Goal: Communication & Community: Answer question/provide support

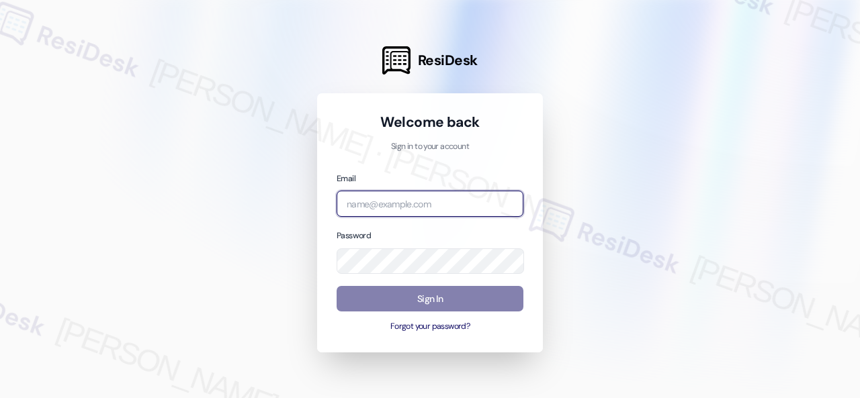
click at [393, 195] on input "email" at bounding box center [430, 204] width 187 height 26
paste input "[URL][DOMAIN_NAME]"
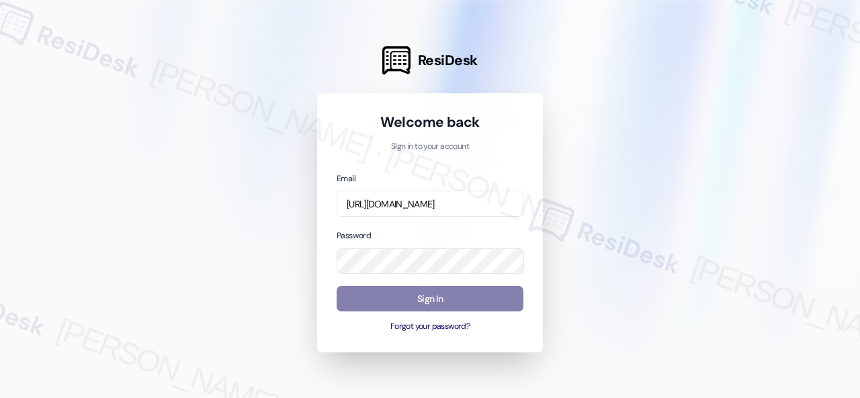
click at [723, 195] on div at bounding box center [430, 199] width 860 height 398
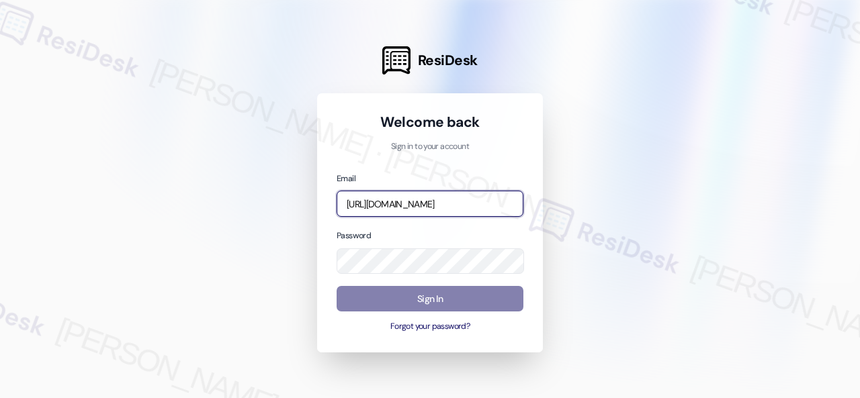
click at [442, 204] on input "https://www.theresidesk.com/onboarding" at bounding box center [430, 204] width 187 height 26
paste input "automated-surveys-asset_living-resen.fifteen@asset_living.com"
type input "automated-surveys-asset_living-resen.fifteen@asset_living.com"
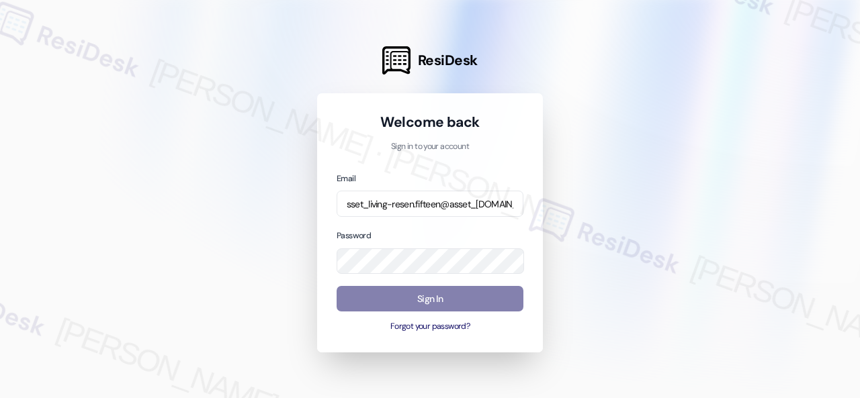
scroll to position [0, 0]
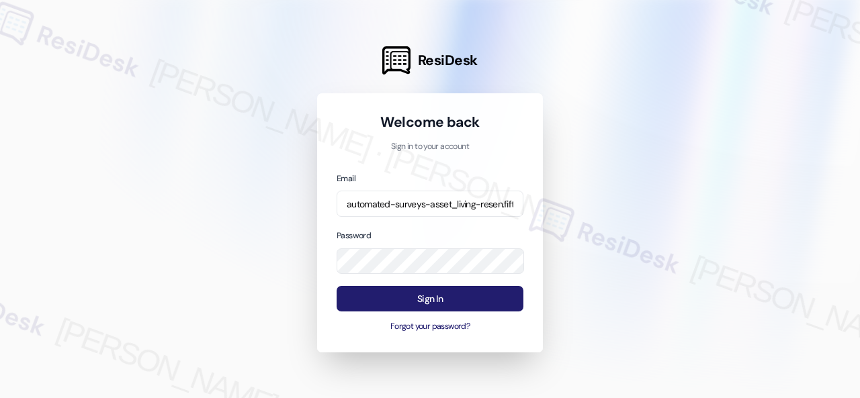
click at [383, 292] on button "Sign In" at bounding box center [430, 299] width 187 height 26
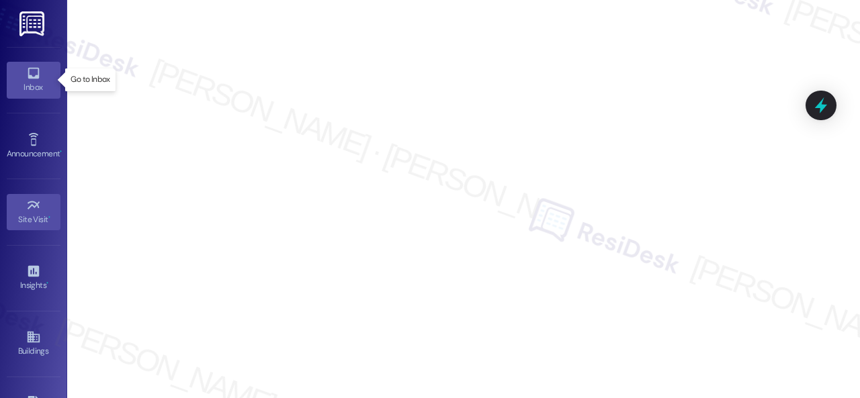
click at [32, 75] on icon at bounding box center [33, 73] width 15 height 15
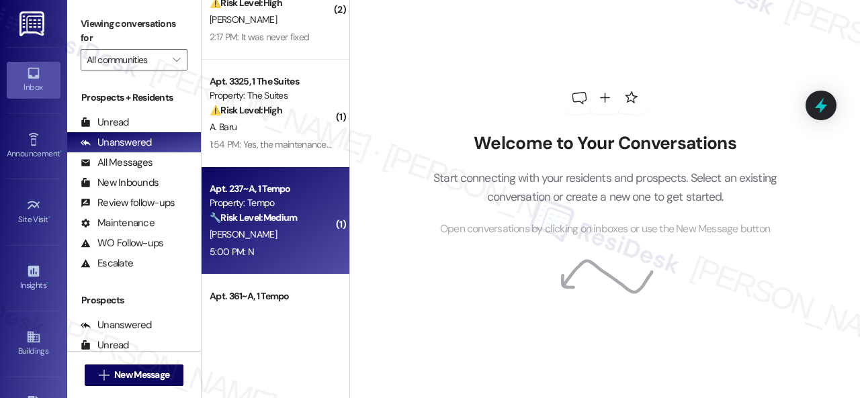
scroll to position [1209, 0]
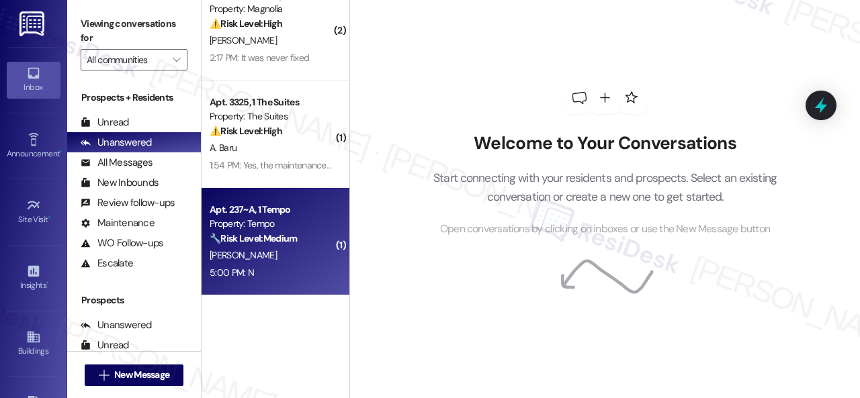
click at [290, 253] on div "A. Porcella" at bounding box center [271, 255] width 127 height 17
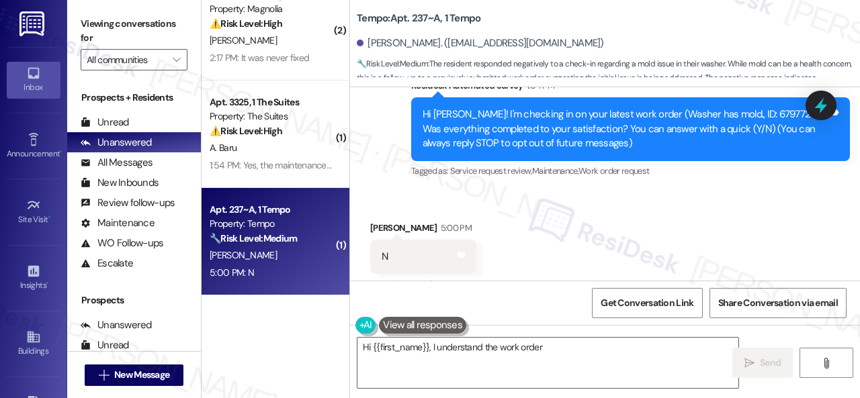
scroll to position [178, 0]
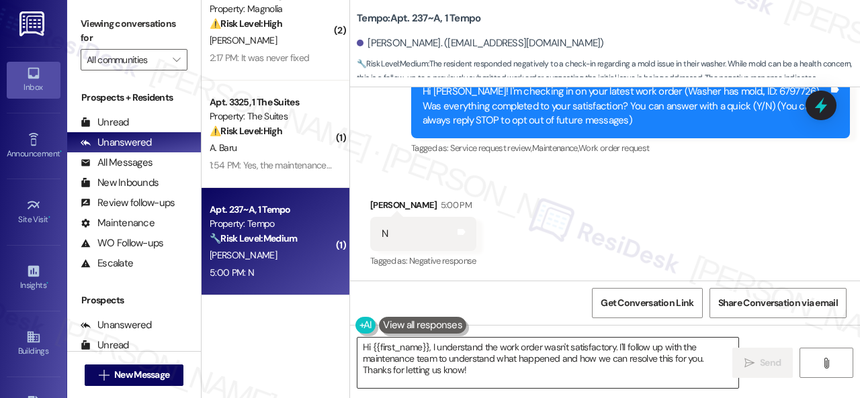
click at [392, 361] on textarea "Hi {{first_name}}, I understand the work order wasn't satisfactory. I'll follow…" at bounding box center [547, 363] width 381 height 50
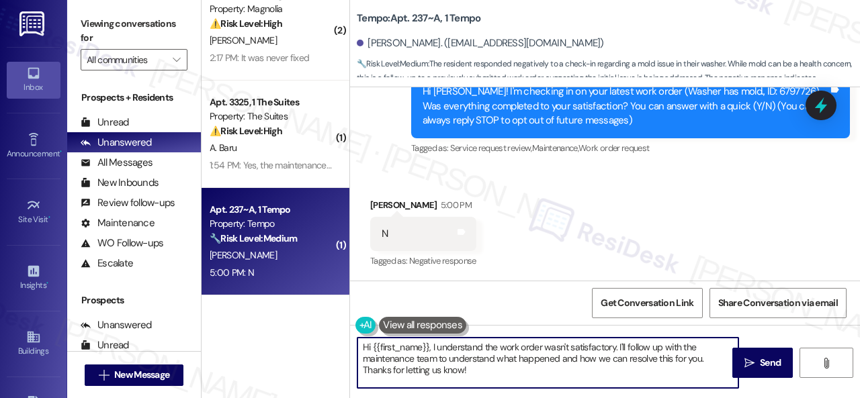
paste textarea "I'm sorry that the work order wasn't completed to your satisfaction. Can you pl…"
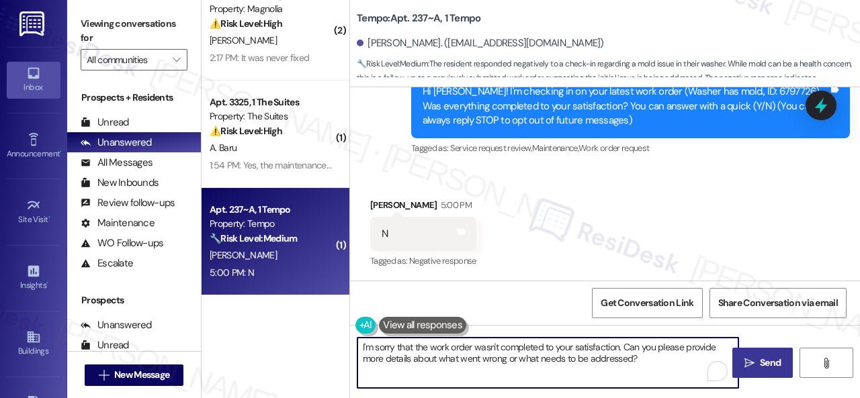
type textarea "I'm sorry that the work order wasn't completed to your satisfaction. Can you pl…"
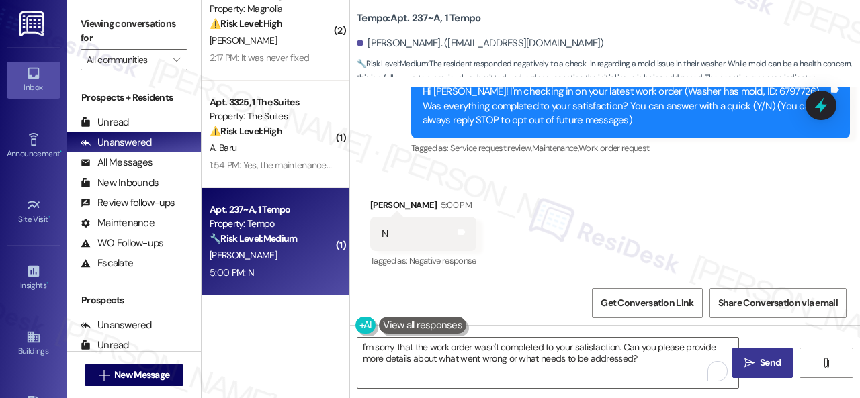
drag, startPoint x: 752, startPoint y: 369, endPoint x: 744, endPoint y: 356, distance: 14.7
click at [751, 364] on span " Send" at bounding box center [763, 363] width 42 height 14
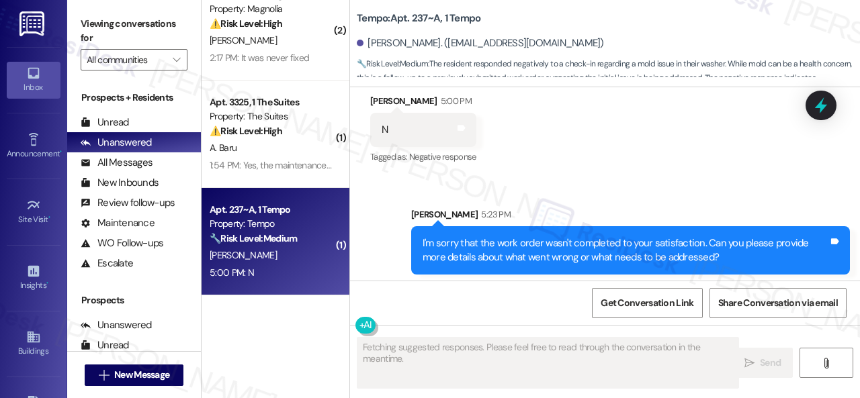
scroll to position [287, 0]
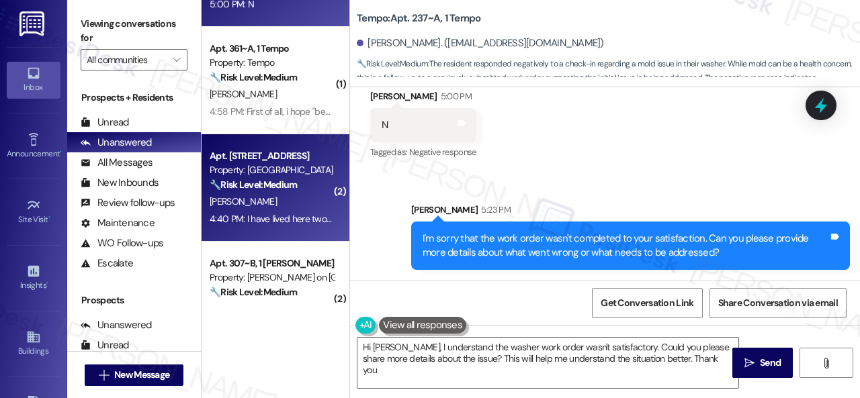
type textarea "Hi Ashley, I understand the washer work order wasn't satisfactory. Could you pl…"
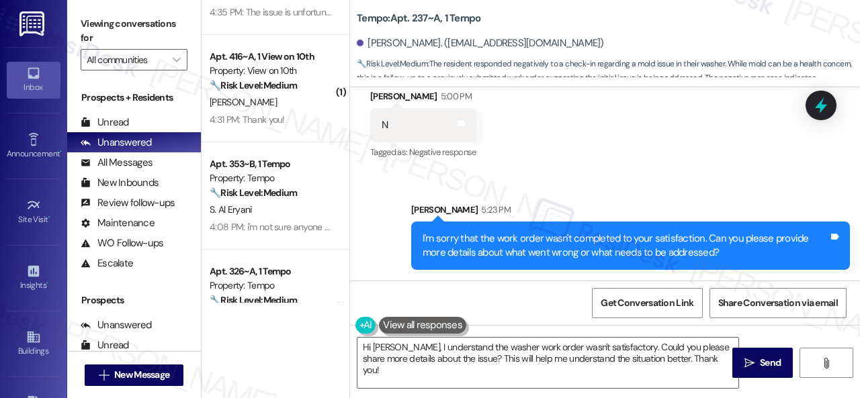
scroll to position [1881, 0]
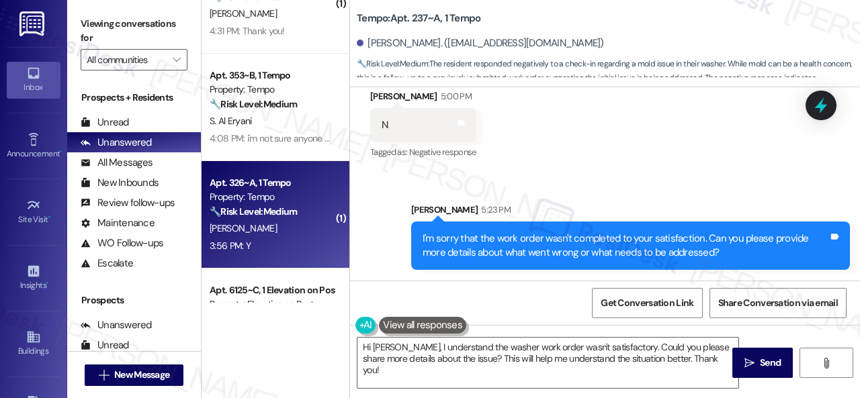
click at [283, 246] on div "3:56 PM: Y 3:56 PM: Y" at bounding box center [271, 246] width 127 height 17
type textarea "Fetching suggested responses. Please feel free to read through the conversation…"
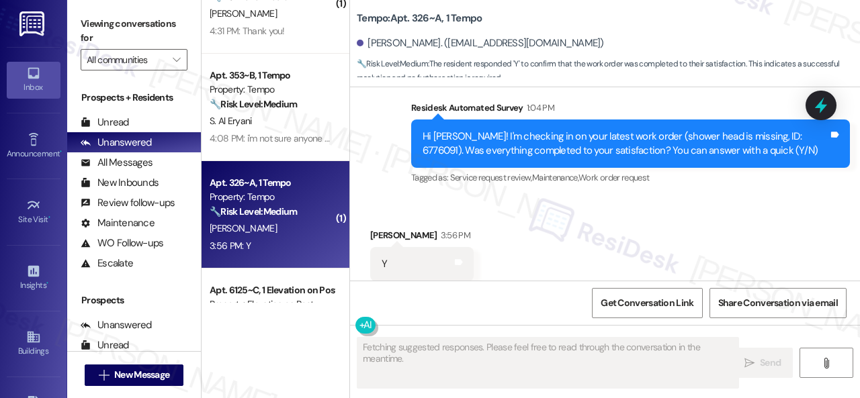
scroll to position [433, 0]
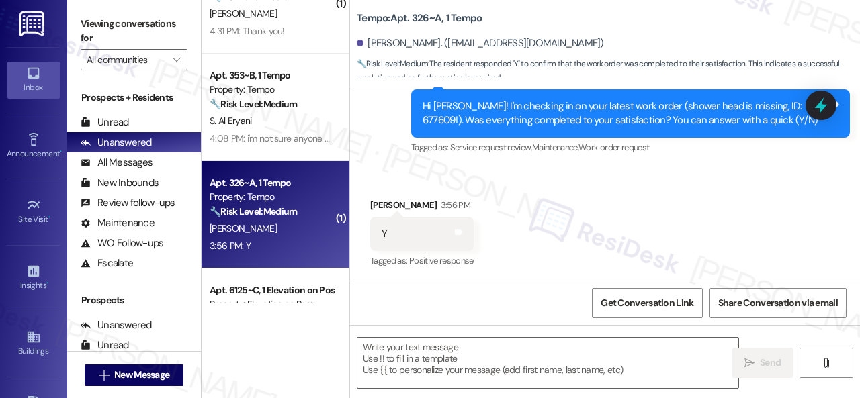
click at [443, 181] on div "Received via SMS Manan Ambaliya 3:56 PM Y Tags and notes Tagged as: Positive re…" at bounding box center [605, 225] width 510 height 114
click at [434, 355] on textarea at bounding box center [547, 363] width 381 height 50
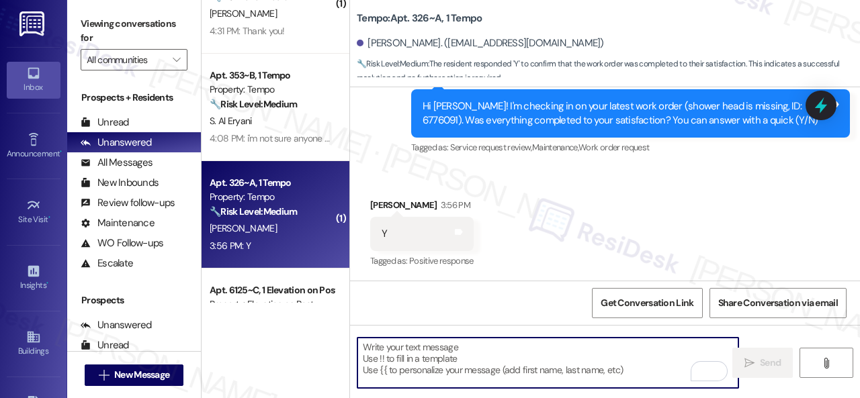
paste textarea "We're glad to hear the issue's been resolved! If {{property}} has met your expe…"
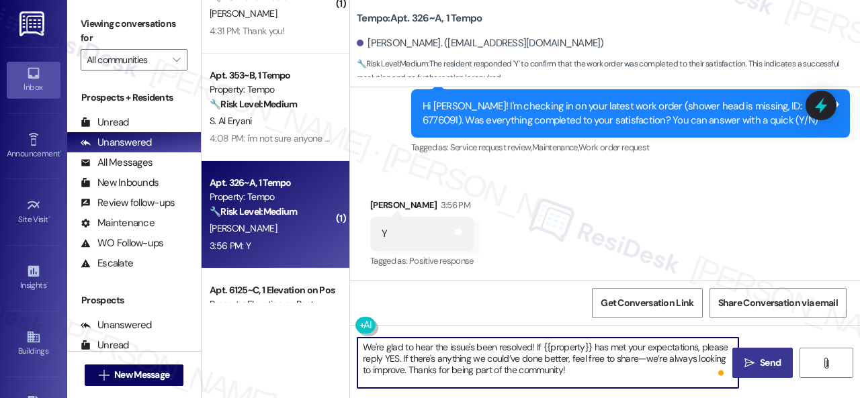
type textarea "We're glad to hear the issue's been resolved! If {{property}} has met your expe…"
click at [760, 364] on span "Send" at bounding box center [770, 363] width 21 height 14
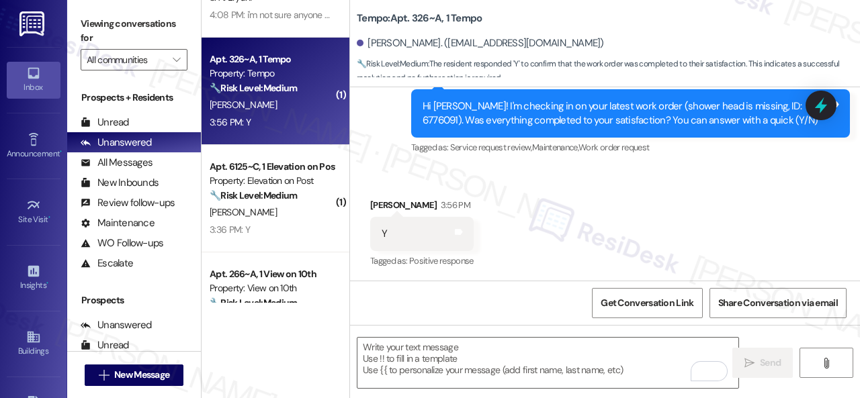
scroll to position [2015, 0]
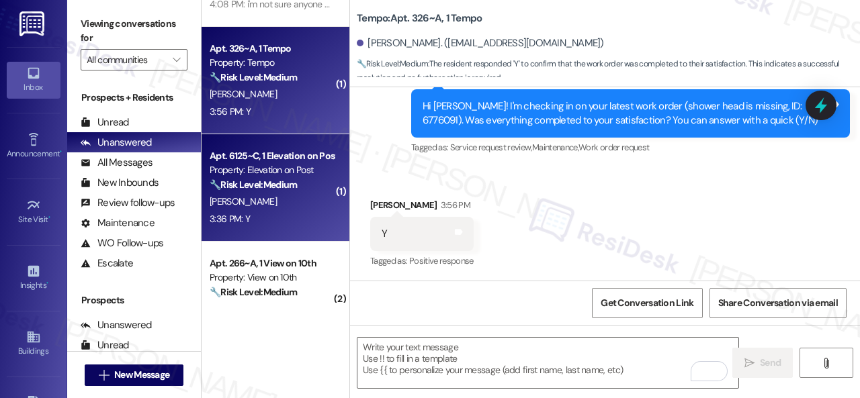
click at [282, 211] on div "3:36 PM: Y 3:36 PM: Y" at bounding box center [271, 219] width 127 height 17
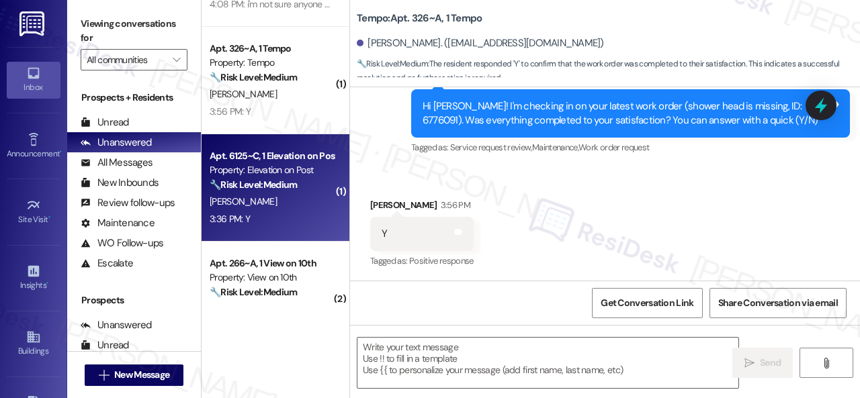
type textarea "Fetching suggested responses. Please feel free to read through the conversation…"
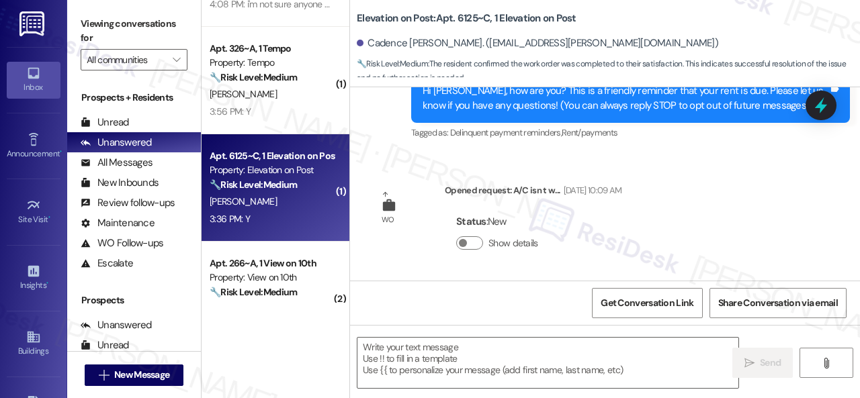
type textarea "Fetching suggested responses. Please feel free to read through the conversation…"
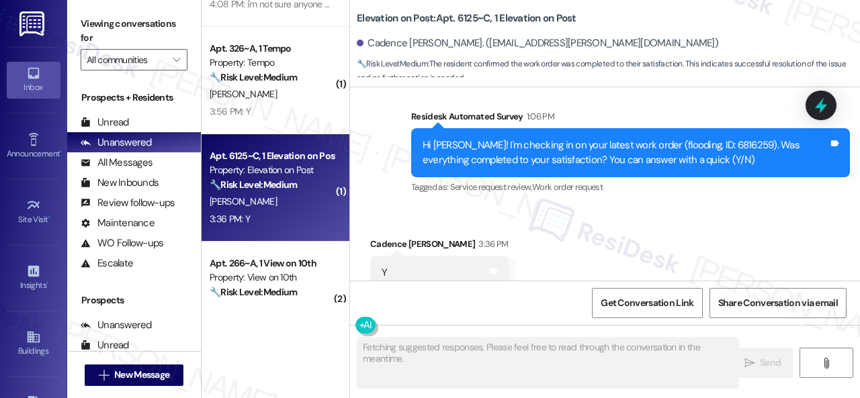
scroll to position [419, 0]
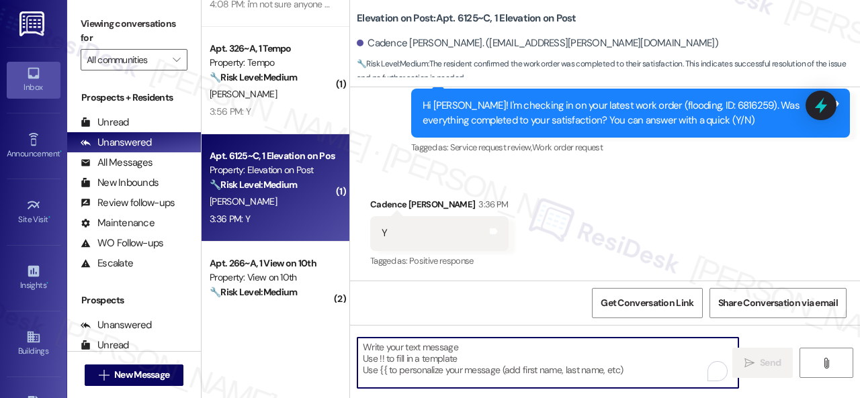
paste textarea "We're glad to hear the issue's been resolved! If {{property}} has met your expe…"
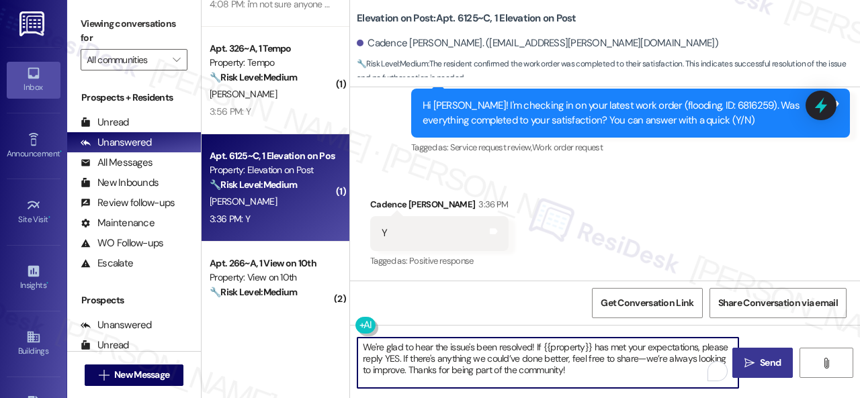
type textarea "We're glad to hear the issue's been resolved! If {{property}} has met your expe…"
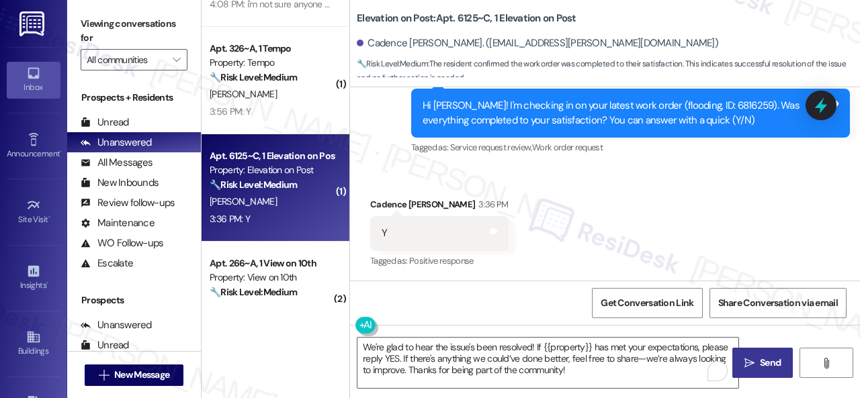
click at [767, 356] on span "Send" at bounding box center [770, 363] width 21 height 14
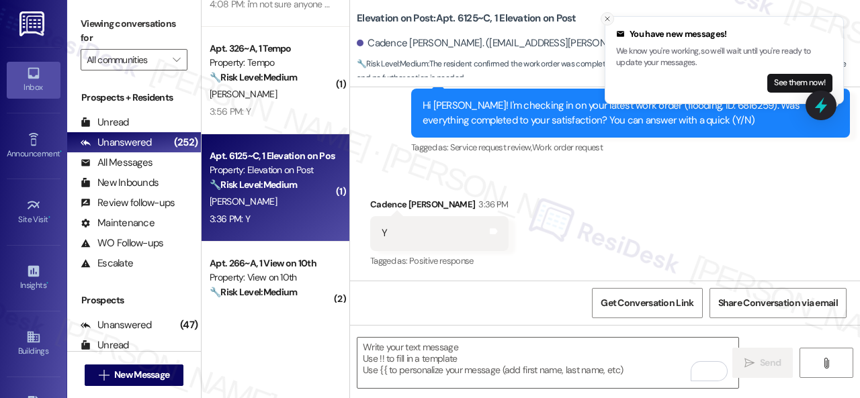
click at [606, 15] on icon "Close toast" at bounding box center [607, 19] width 8 height 8
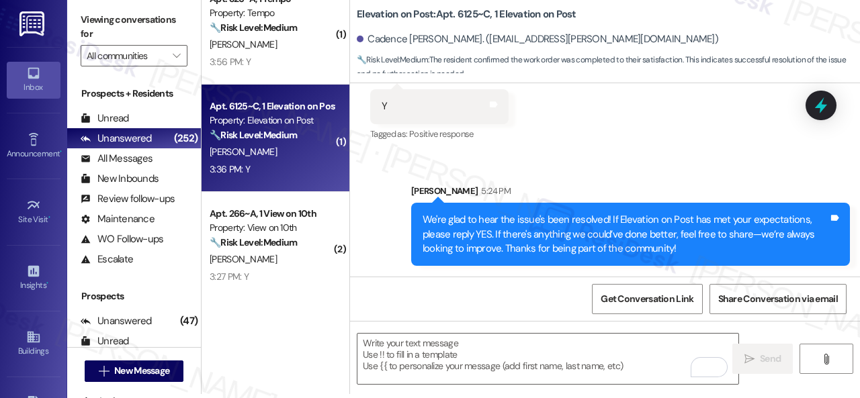
scroll to position [2083, 0]
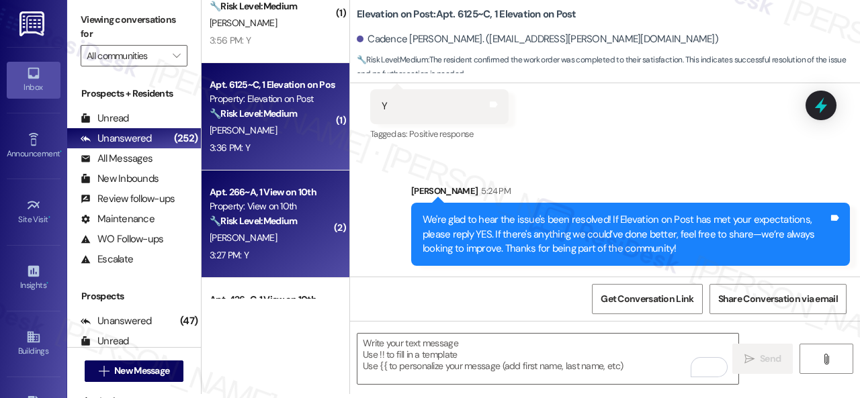
click at [300, 259] on div "3:27 PM: Y 3:27 PM: Y" at bounding box center [271, 255] width 127 height 17
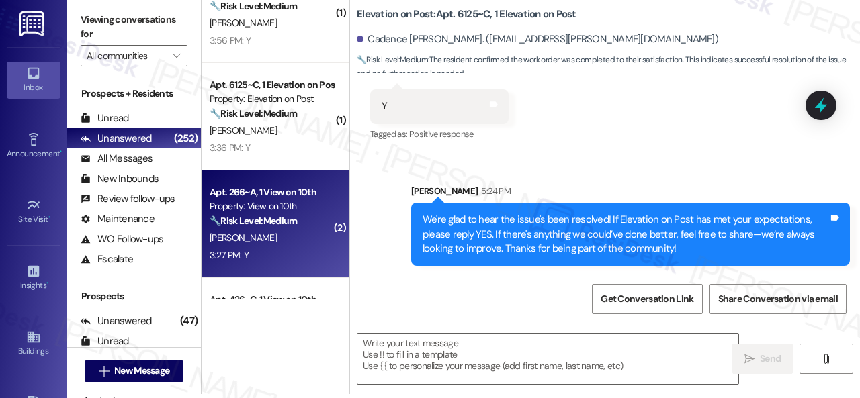
type textarea "Fetching suggested responses. Please feel free to read through the conversation…"
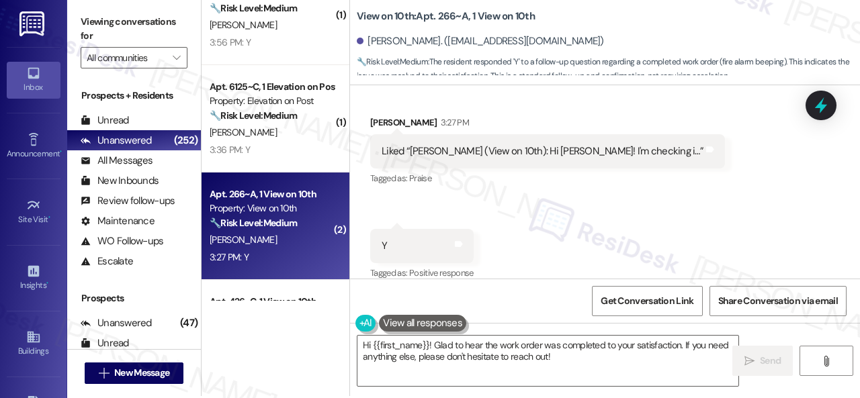
scroll to position [4, 0]
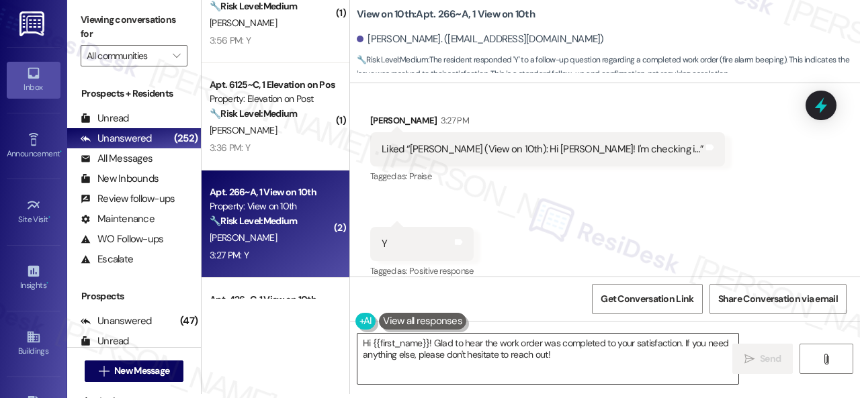
click at [557, 349] on textarea "Hi {{first_name}}! Glad to hear the work order was completed to your satisfacti…" at bounding box center [547, 359] width 381 height 50
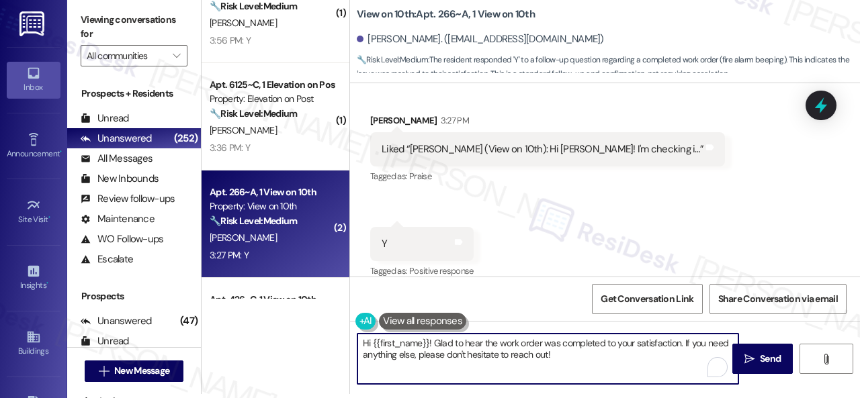
drag, startPoint x: 557, startPoint y: 359, endPoint x: 324, endPoint y: 330, distance: 234.9
click at [324, 330] on div "( 1 ) Apt. 416~A, 1 View on 10th Property: View on 10th 🔧 Risk Level: Medium Th…" at bounding box center [531, 195] width 658 height 398
paste textarea "We're glad to hear the issue's been resolved! If {{property}} has met your expe…"
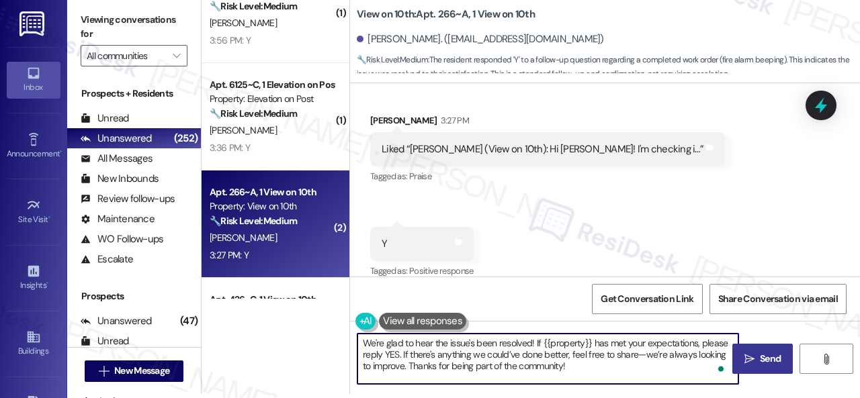
type textarea "We're glad to hear the issue's been resolved! If {{property}} has met your expe…"
click at [770, 369] on button " Send" at bounding box center [762, 359] width 60 height 30
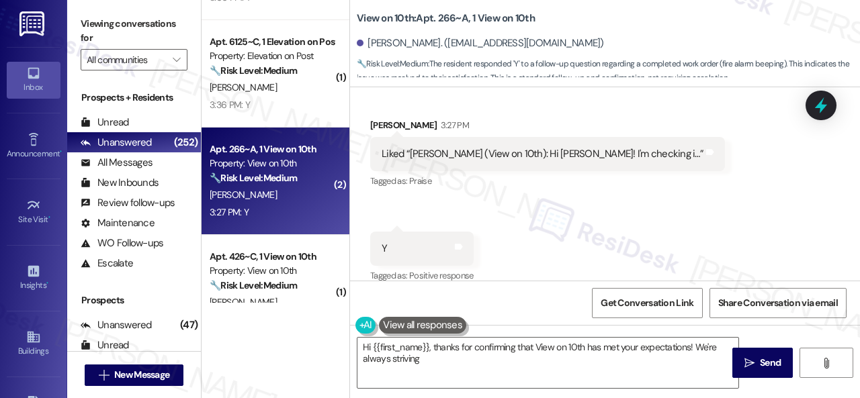
scroll to position [2150, 0]
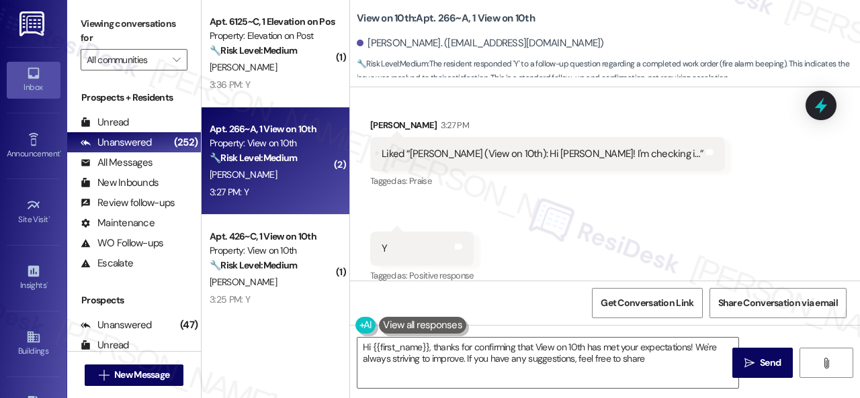
type textarea "Hi {{first_name}}, thanks for confirming that View on 10th has met your expecta…"
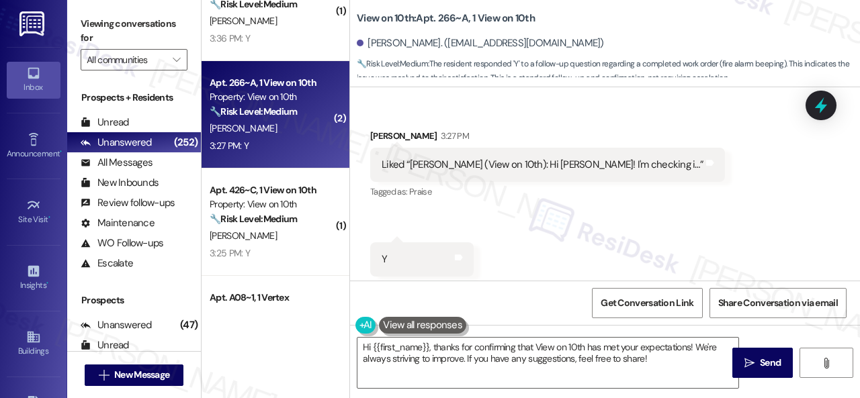
scroll to position [2217, 0]
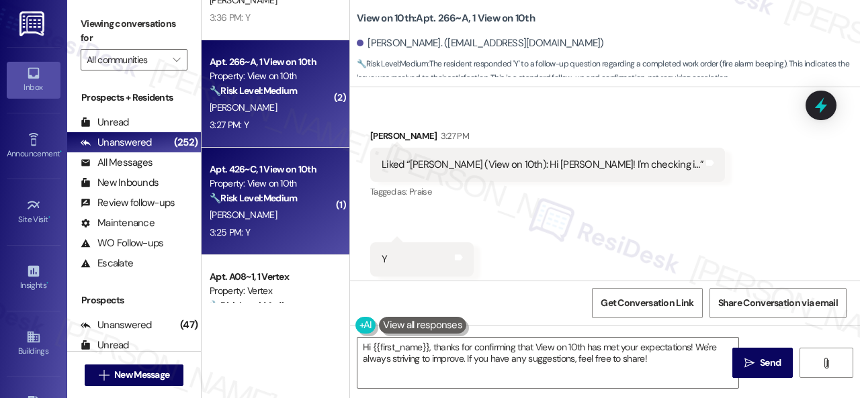
click at [281, 207] on div "J. Thomas" at bounding box center [271, 215] width 127 height 17
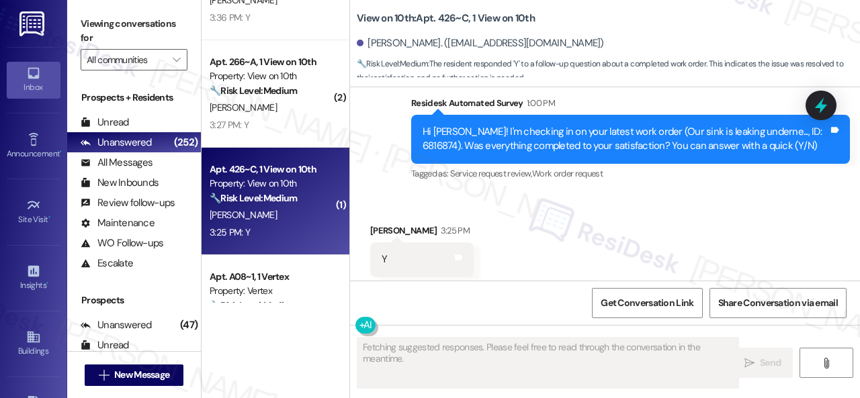
scroll to position [1994, 0]
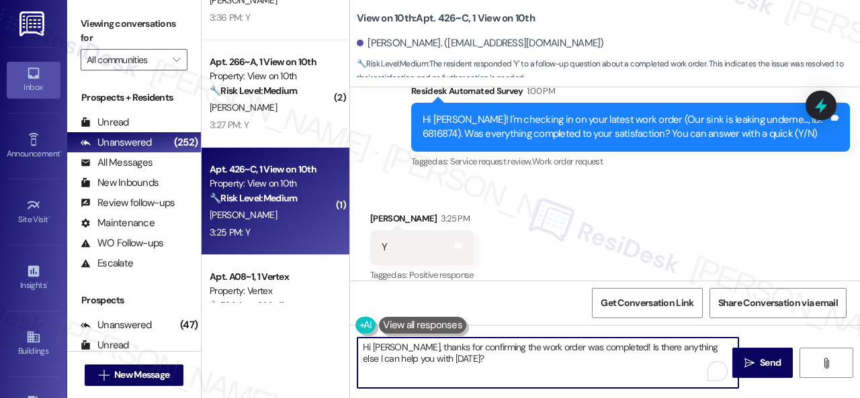
drag, startPoint x: 306, startPoint y: 339, endPoint x: 365, endPoint y: 345, distance: 59.4
click at [306, 339] on div "Apt. 353~B, 1 Tempo Property: Tempo 🔧 Risk Level: Medium The resident indicates…" at bounding box center [531, 199] width 658 height 398
paste textarea "We're glad to hear the issue's been resolved! If {{property}} has met your expe…"
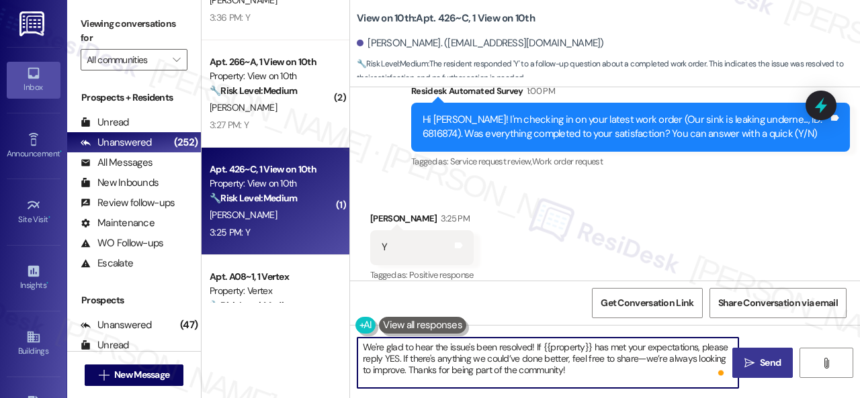
type textarea "We're glad to hear the issue's been resolved! If {{property}} has met your expe…"
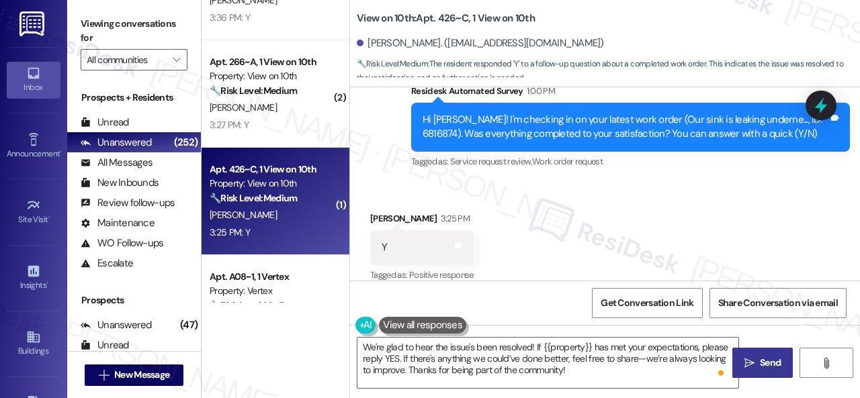
click at [776, 361] on span "Send" at bounding box center [770, 363] width 21 height 14
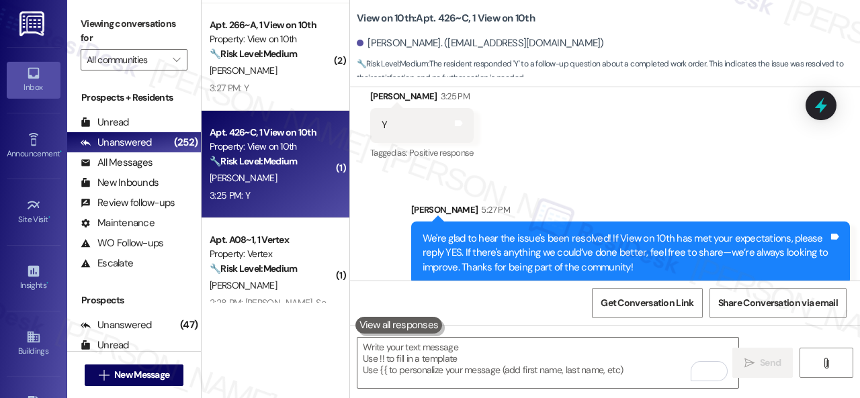
scroll to position [2351, 0]
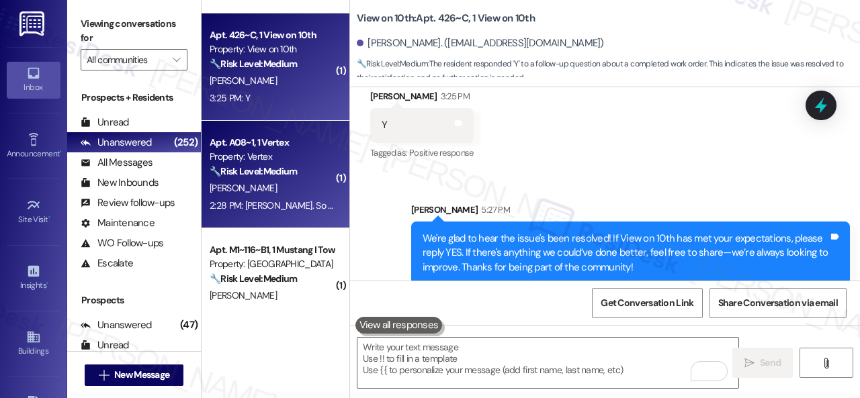
click at [288, 185] on div "A. Deas" at bounding box center [271, 188] width 127 height 17
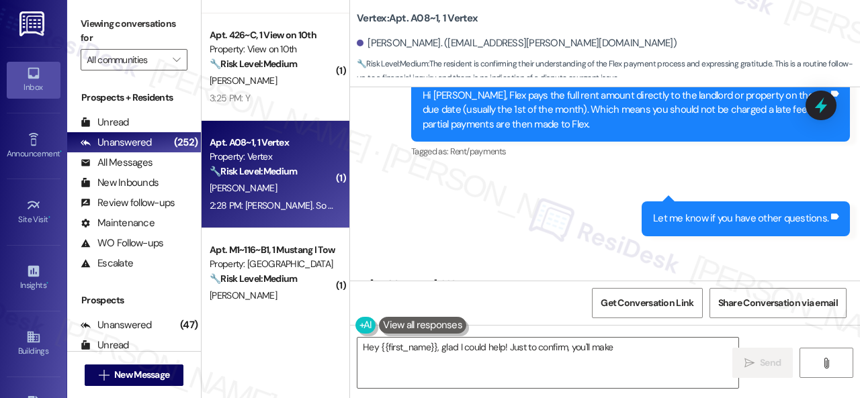
scroll to position [2193, 0]
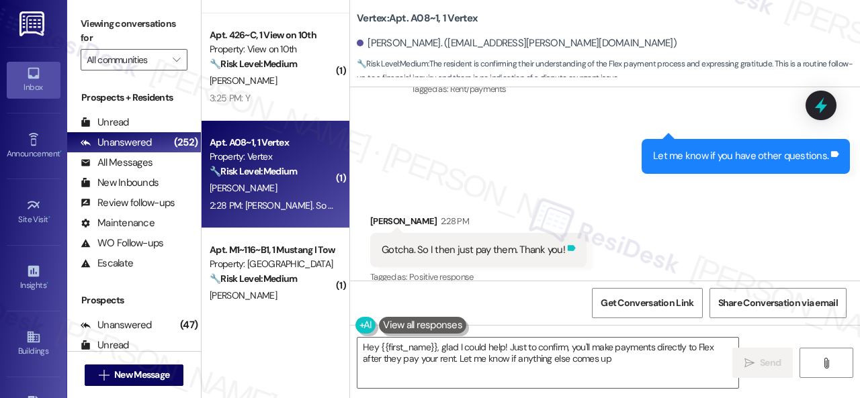
type textarea "Hey {{first_name}}, glad I could help! Just to confirm, you'll make payments di…"
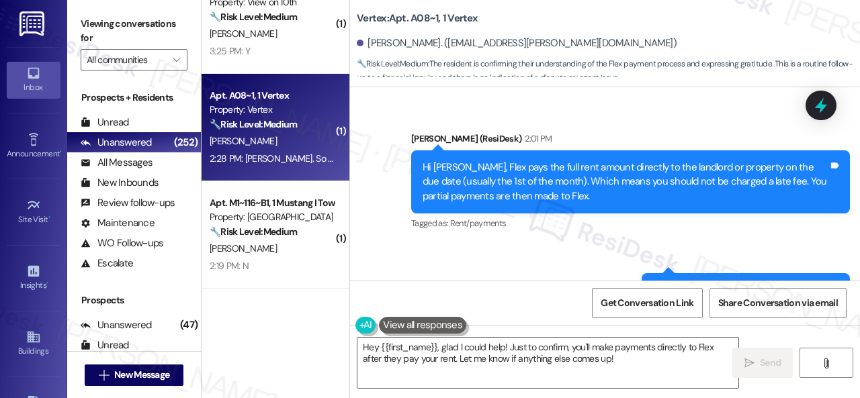
scroll to position [2418, 0]
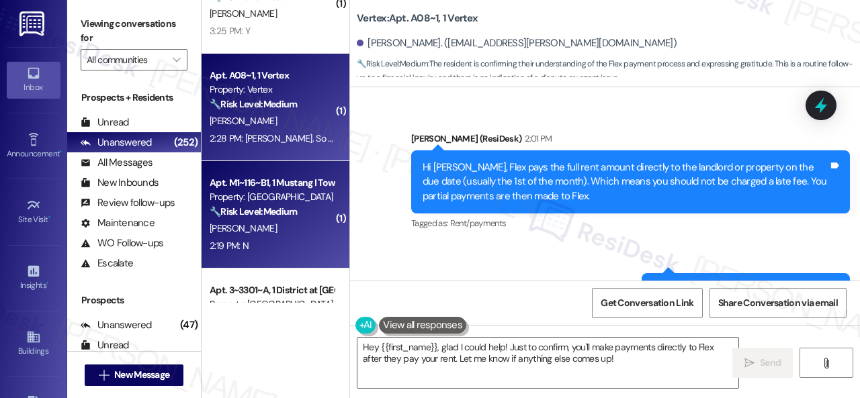
click at [275, 240] on div "2:19 PM: N 2:19 PM: N" at bounding box center [271, 246] width 127 height 17
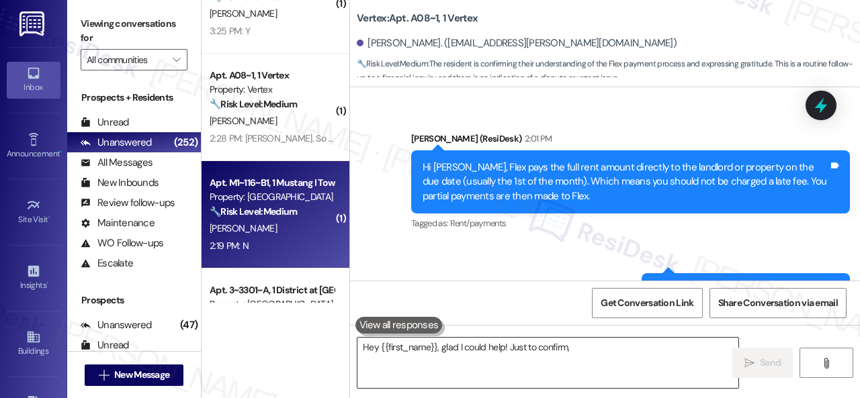
type textarea "Hey {{first_name}}, glad I could help! Just to confirm, you'll"
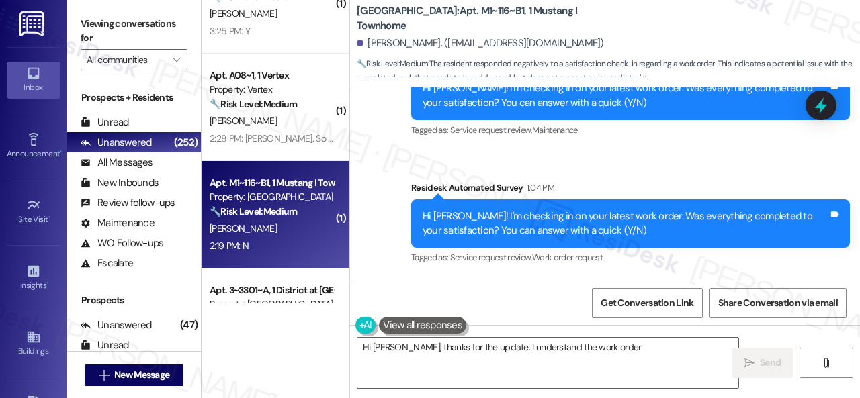
scroll to position [2922, 0]
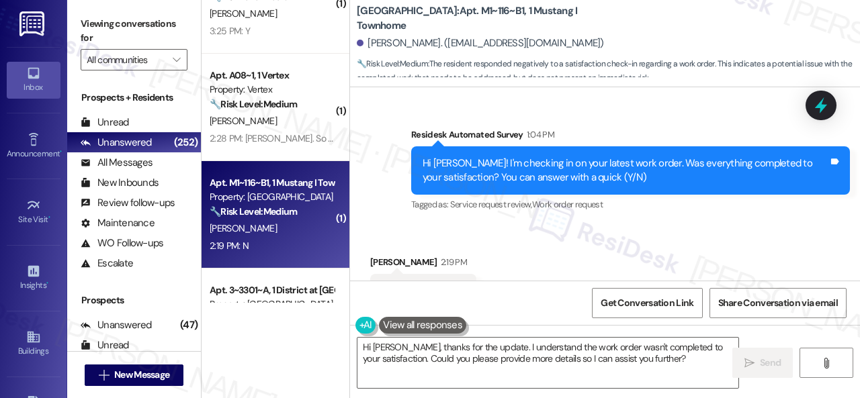
click at [461, 245] on div "Received via SMS Ella Wallis 2:19 PM N Tags and notes Tagged as: Negative respo…" at bounding box center [423, 291] width 126 height 93
click at [430, 358] on textarea "Hi Ella, thanks for the update. I understand the work order wasn't completed to…" at bounding box center [547, 363] width 381 height 50
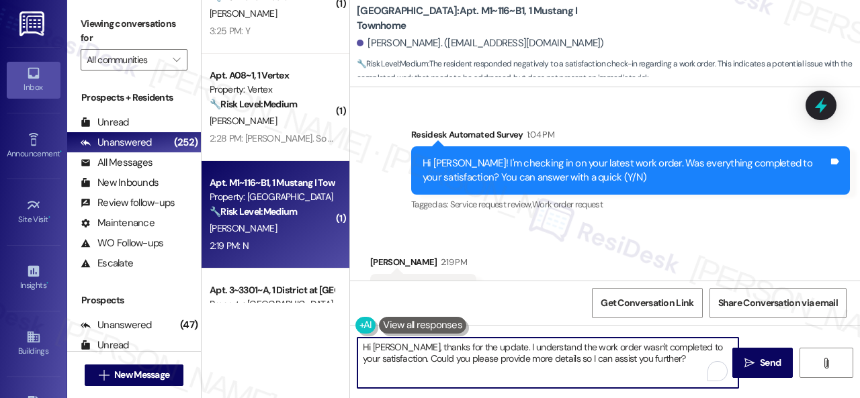
paste textarea "I'm sorry that the work order wasn't completed to your satisfaction. Can you pl…"
type textarea "I'm sorry that the work order wasn't completed to your satisfaction. Can you pl…"
click at [760, 357] on span "Send" at bounding box center [770, 363] width 21 height 14
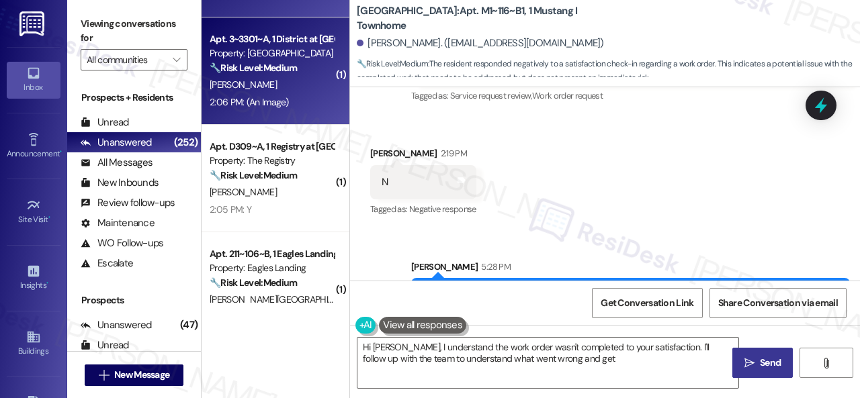
scroll to position [2687, 0]
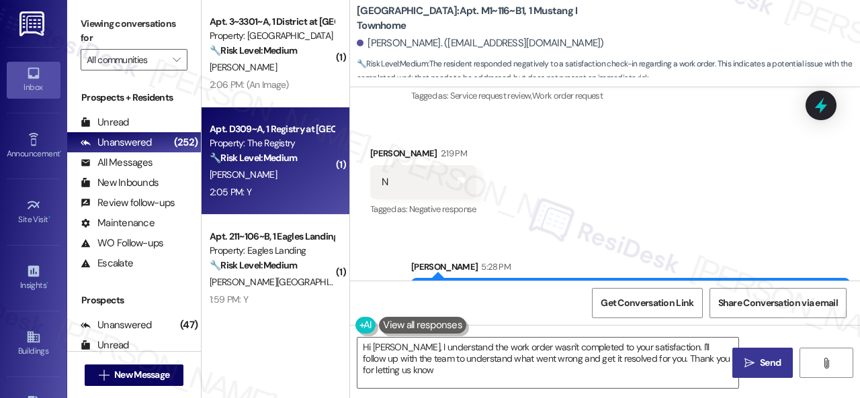
type textarea "Hi Ella, I understand the work order wasn't completed to your satisfaction. I'l…"
click at [282, 190] on div "2:05 PM: Y 2:05 PM: Y" at bounding box center [271, 192] width 127 height 17
type textarea "Fetching suggested responses. Please feel free to read through the conversation…"
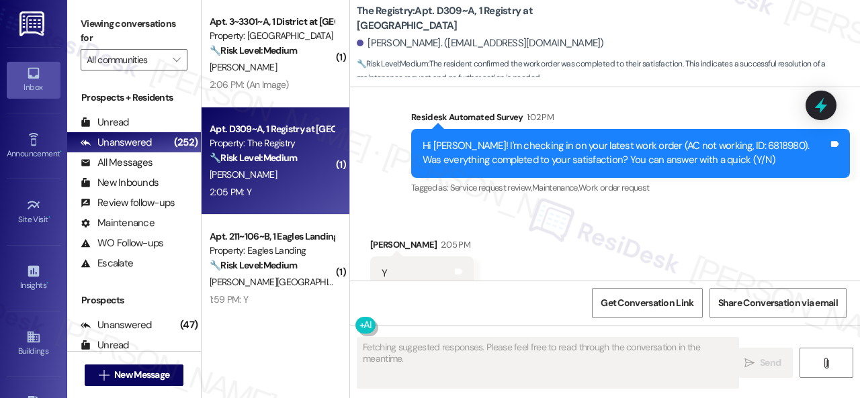
scroll to position [2166, 0]
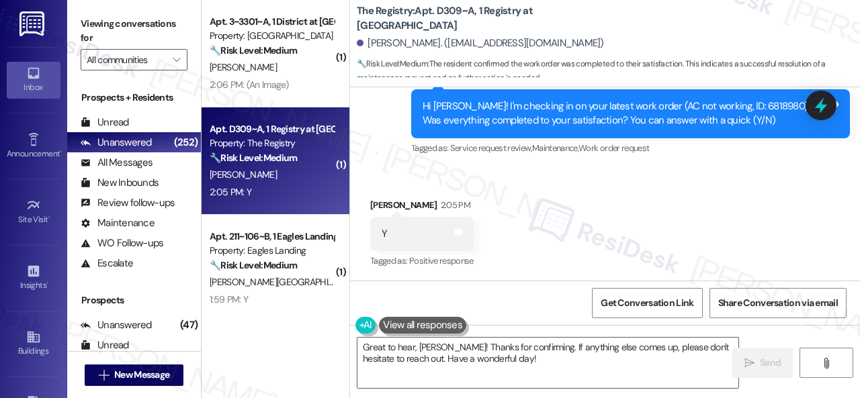
click at [384, 140] on div "Survey, sent via SMS Residesk Automated Survey 1:02 PM Hi Steven! I'm checking …" at bounding box center [605, 104] width 510 height 128
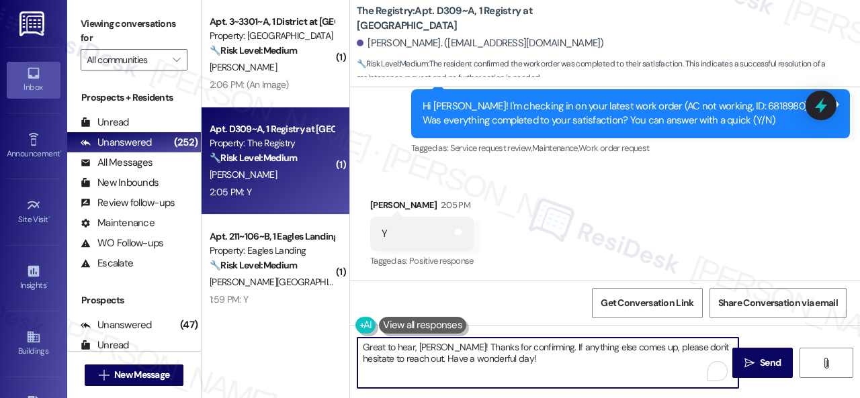
drag, startPoint x: 446, startPoint y: 355, endPoint x: 349, endPoint y: 331, distance: 99.7
click at [349, 331] on div "The Registry: Apt. D309~A, 1 Registry at Bowling Green Steven Ball. (seball02@h…" at bounding box center [604, 199] width 511 height 398
paste textarea "We're glad to hear the issue's been resolved! If {{property}} has met your expe…"
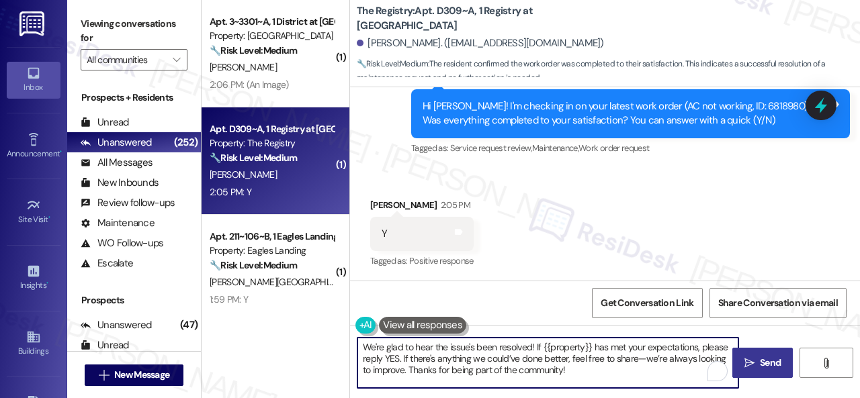
type textarea "We're glad to hear the issue's been resolved! If {{property}} has met your expe…"
click at [751, 356] on span " Send" at bounding box center [763, 363] width 42 height 14
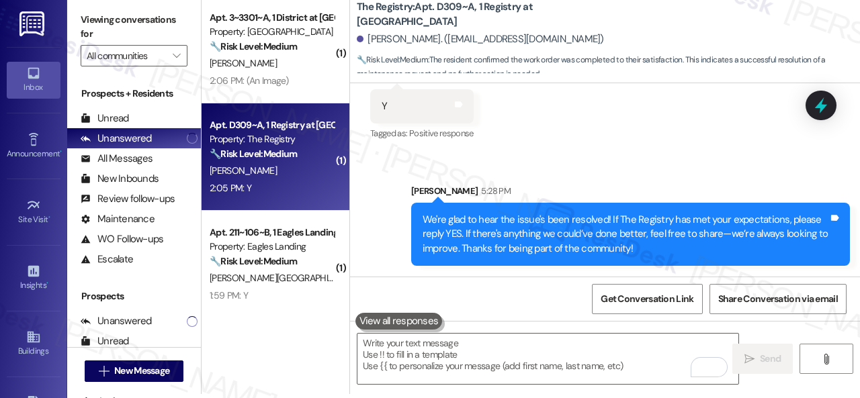
scroll to position [2754, 0]
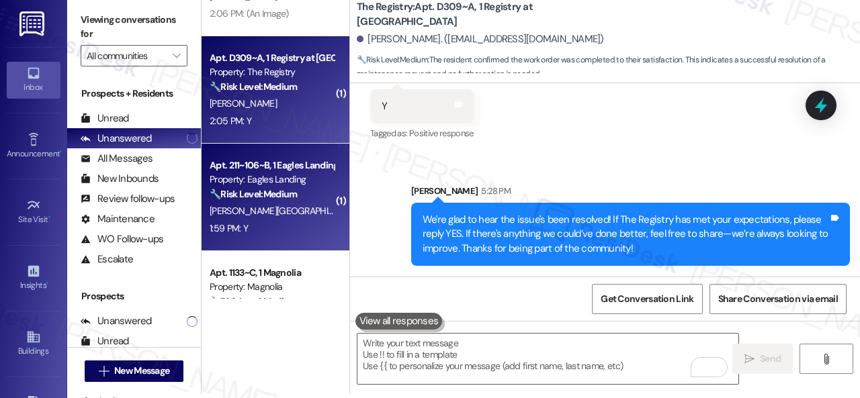
click at [257, 230] on div "1:59 PM: Y 1:59 PM: Y" at bounding box center [271, 228] width 127 height 17
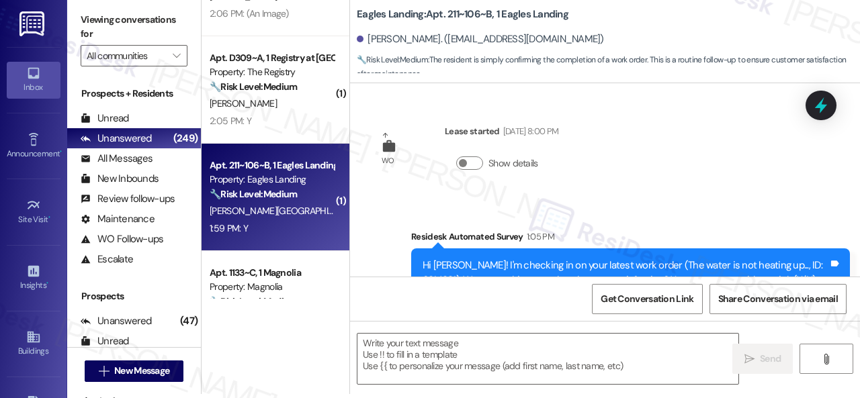
scroll to position [0, 0]
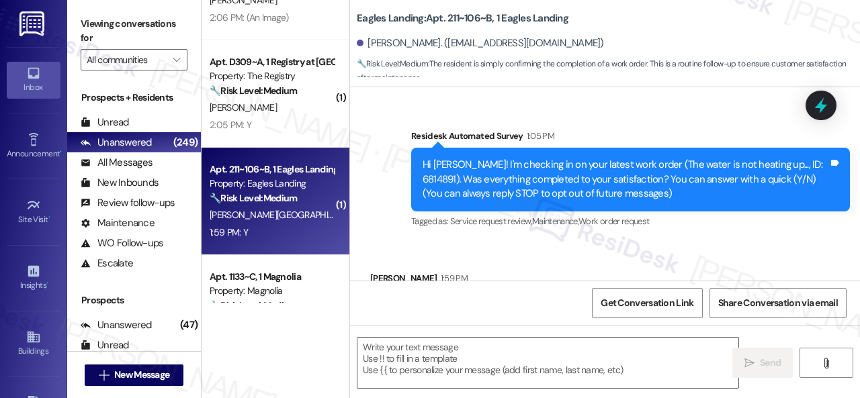
type textarea "Fetching suggested responses. Please feel free to read through the conversation…"
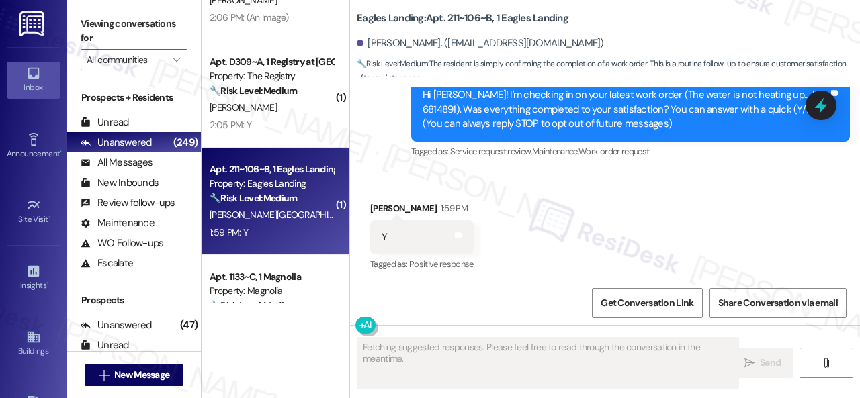
scroll to position [178, 0]
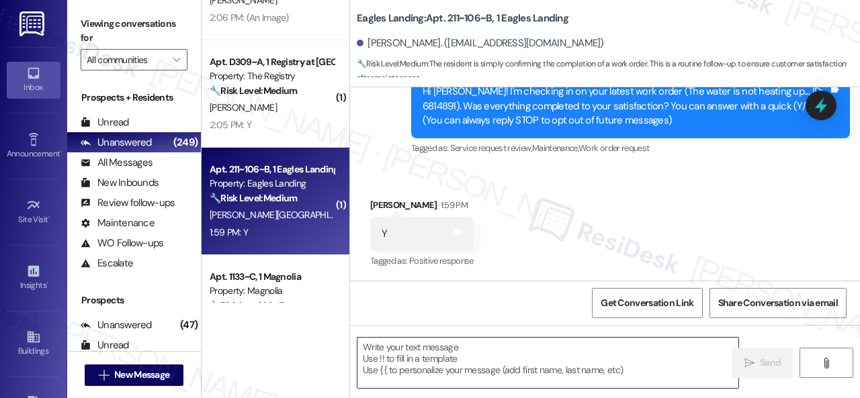
click at [413, 349] on textarea at bounding box center [547, 363] width 381 height 50
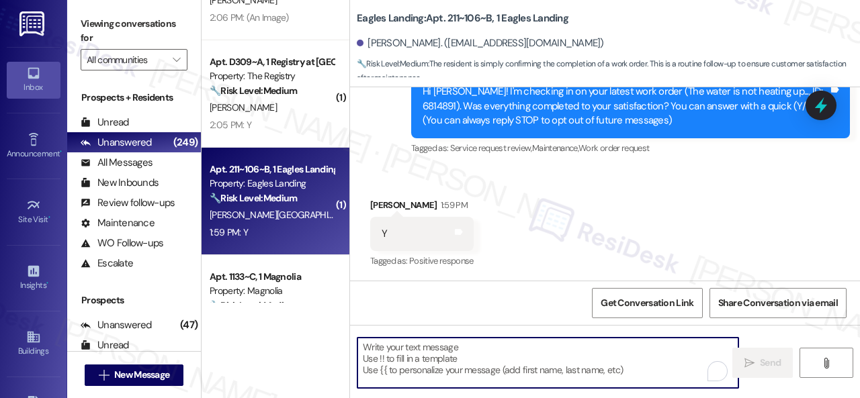
paste textarea "We're glad to hear the issue's been resolved! If {{property}} has met your expe…"
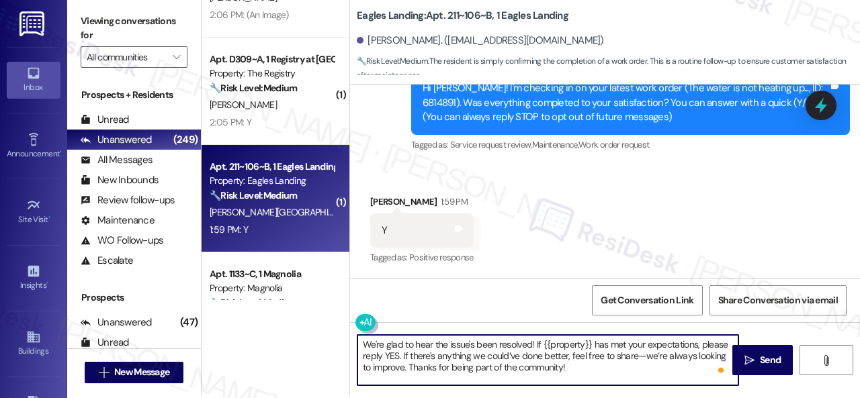
scroll to position [4, 0]
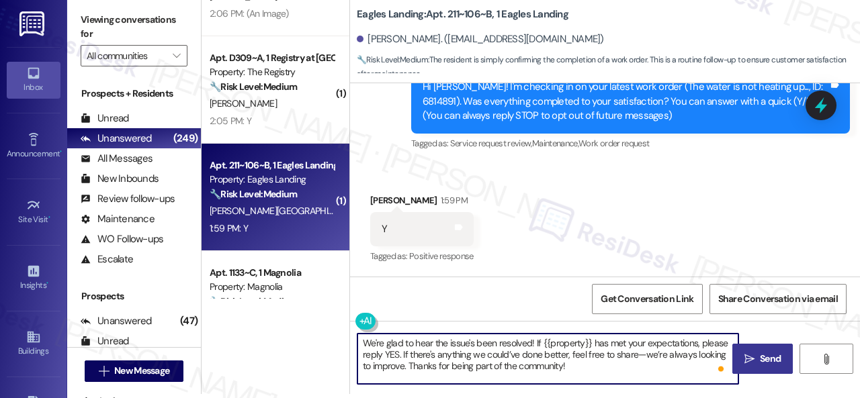
type textarea "We're glad to hear the issue's been resolved! If {{property}} has met your expe…"
click at [765, 355] on span "Send" at bounding box center [770, 359] width 21 height 14
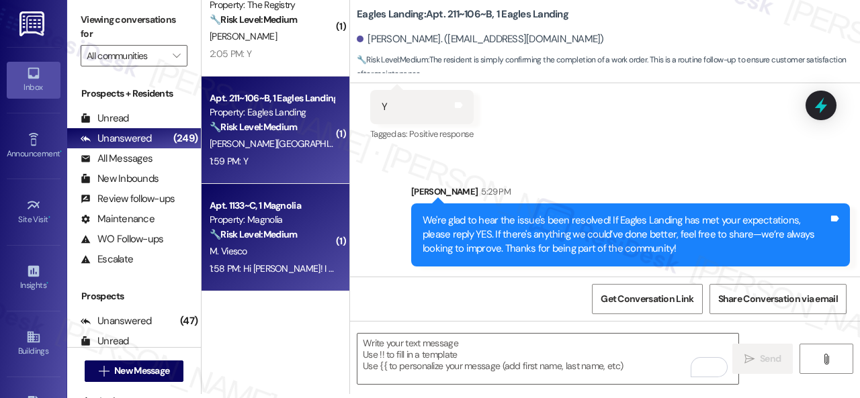
scroll to position [2848, 0]
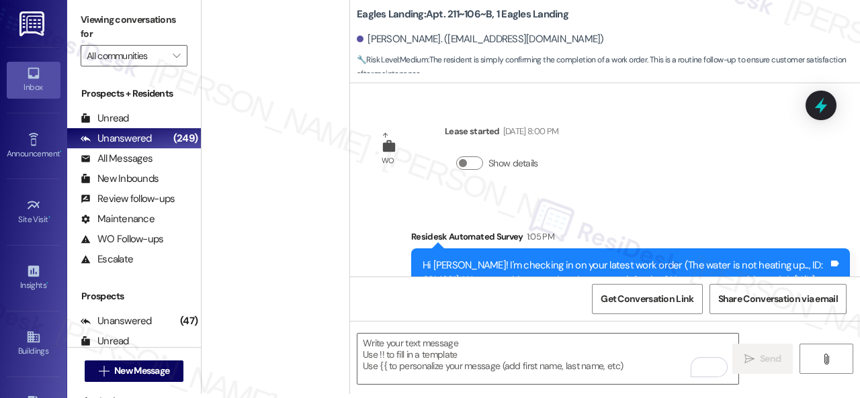
scroll to position [301, 0]
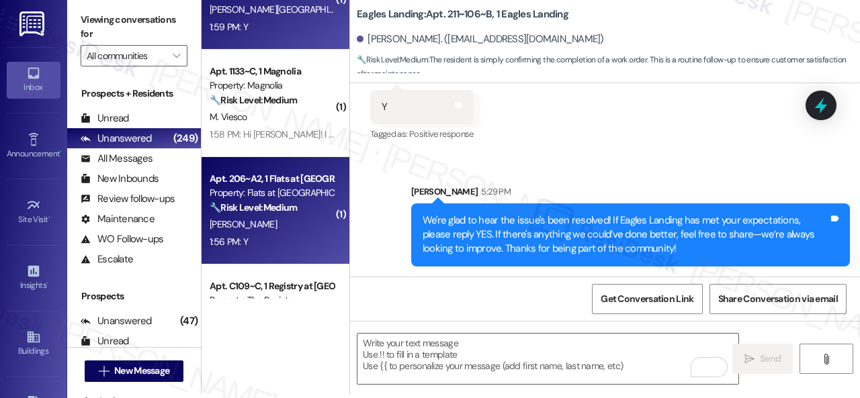
click at [277, 228] on div "[PERSON_NAME]" at bounding box center [271, 224] width 127 height 17
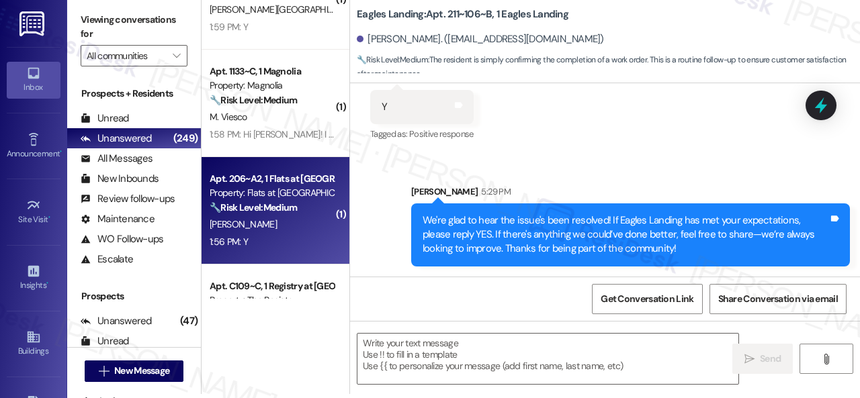
type textarea "Fetching suggested responses. Please feel free to read through the conversation…"
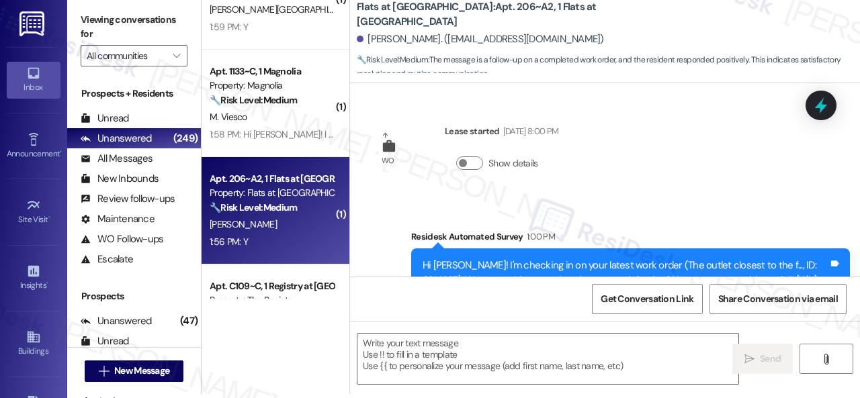
scroll to position [0, 0]
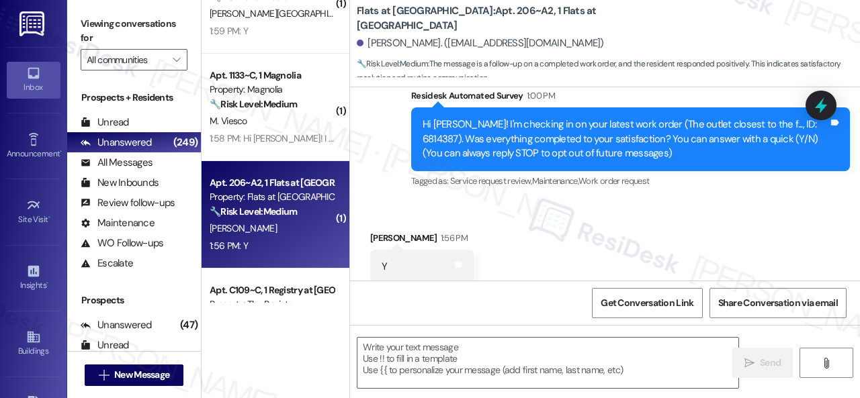
type textarea "Fetching suggested responses. Please feel free to read through the conversation…"
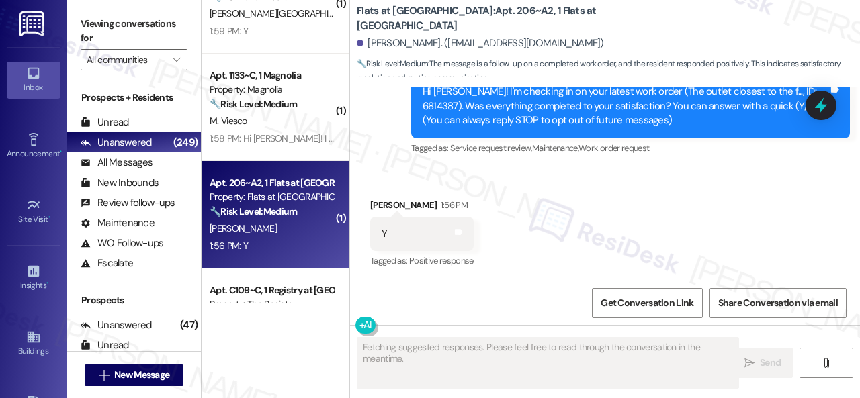
scroll to position [179, 0]
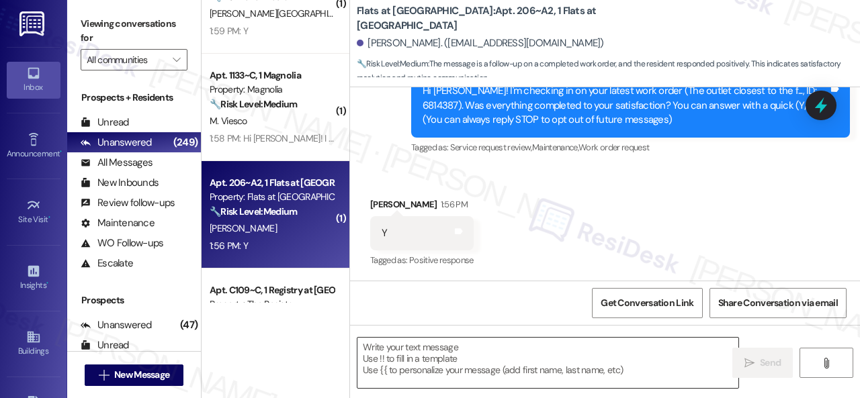
click at [431, 359] on textarea at bounding box center [547, 363] width 381 height 50
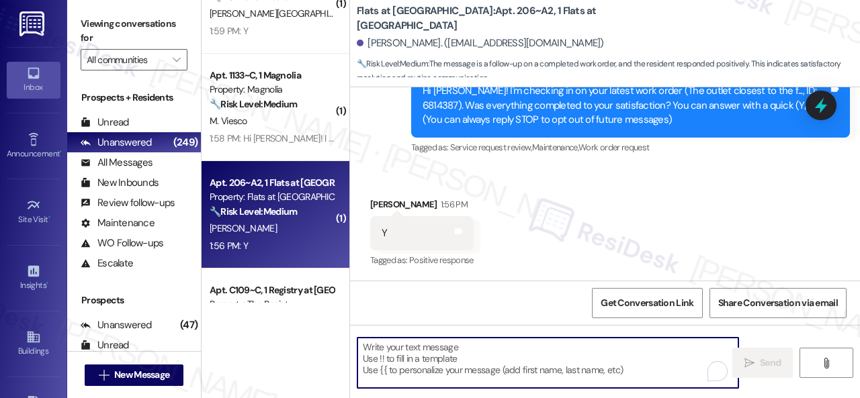
paste textarea "We're glad to hear the issue's been resolved! If {{property}} has met your expe…"
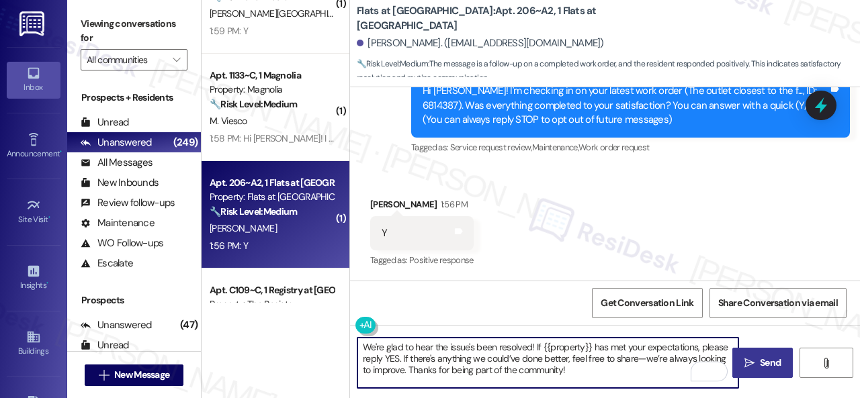
type textarea "We're glad to hear the issue's been resolved! If {{property}} has met your expe…"
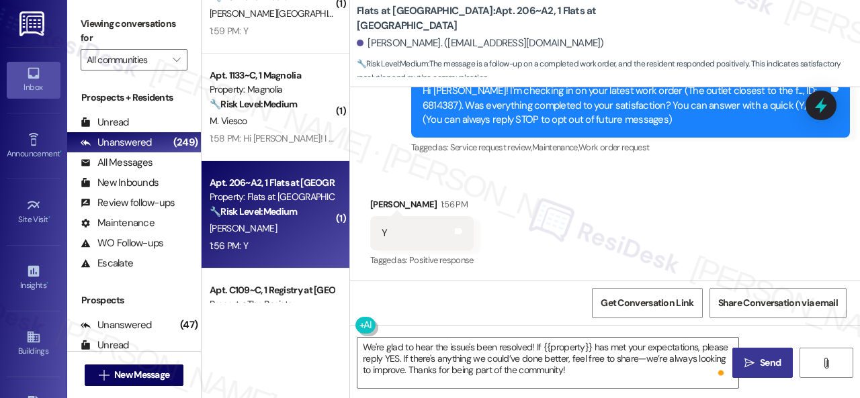
click at [757, 362] on span "Send" at bounding box center [770, 363] width 26 height 14
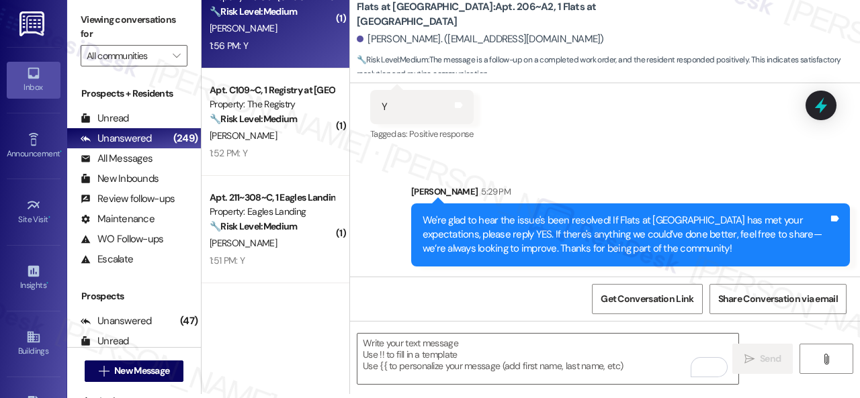
scroll to position [3157, 0]
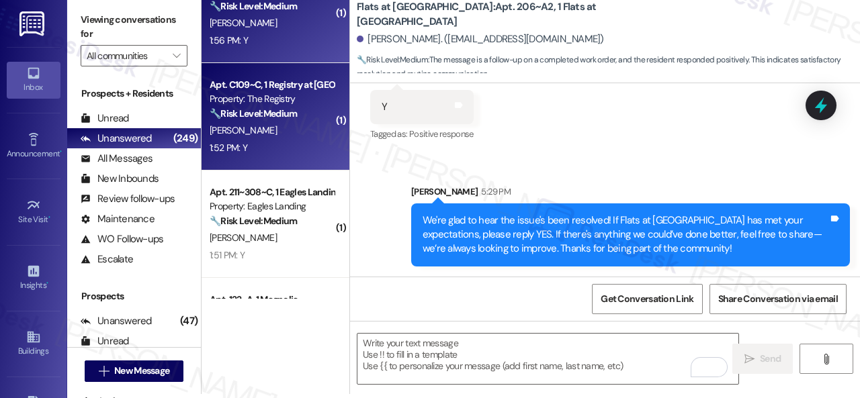
click at [277, 134] on div "M. Cox" at bounding box center [271, 130] width 127 height 17
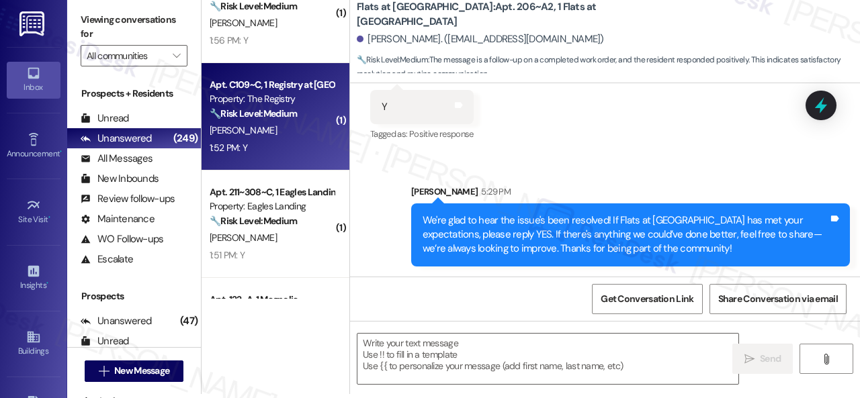
type textarea "Fetching suggested responses. Please feel free to read through the conversation…"
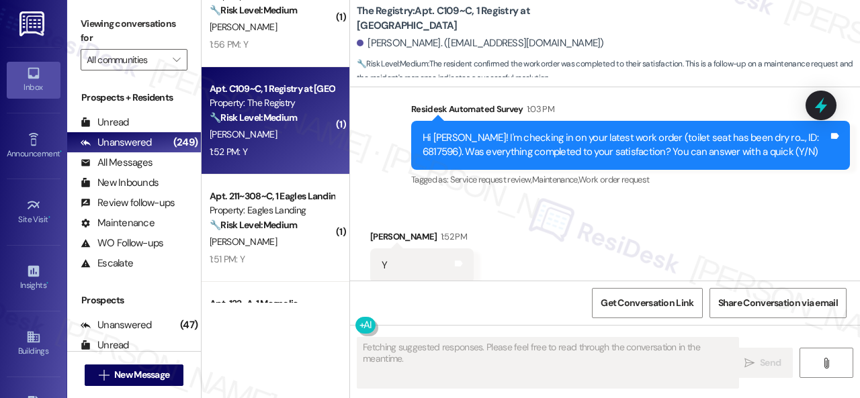
scroll to position [2447, 0]
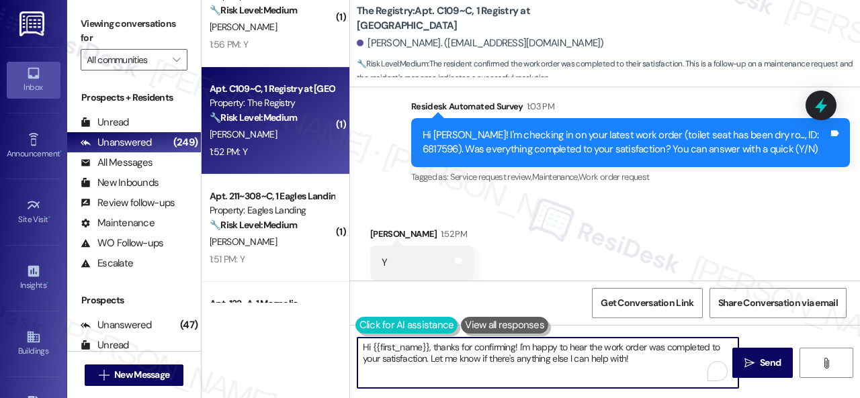
drag, startPoint x: 636, startPoint y: 361, endPoint x: 360, endPoint y: 335, distance: 276.6
click at [360, 337] on div "Hi {{first_name}}, thanks for confirming! I'm happy to hear the work order was …" at bounding box center [541, 363] width 382 height 52
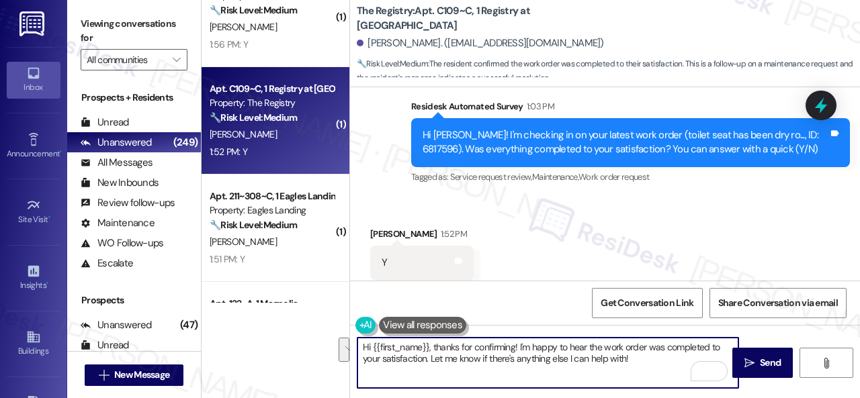
paste textarea "We're glad to hear the issue's been resolved! If {{property}} has met your expe…"
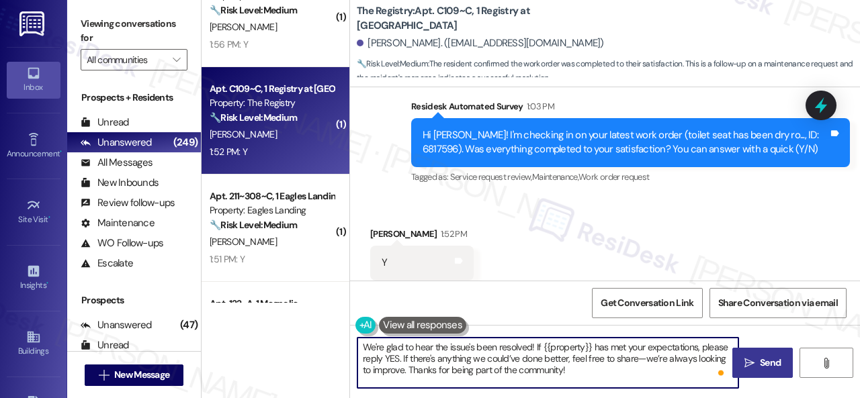
type textarea "We're glad to hear the issue's been resolved! If {{property}} has met your expe…"
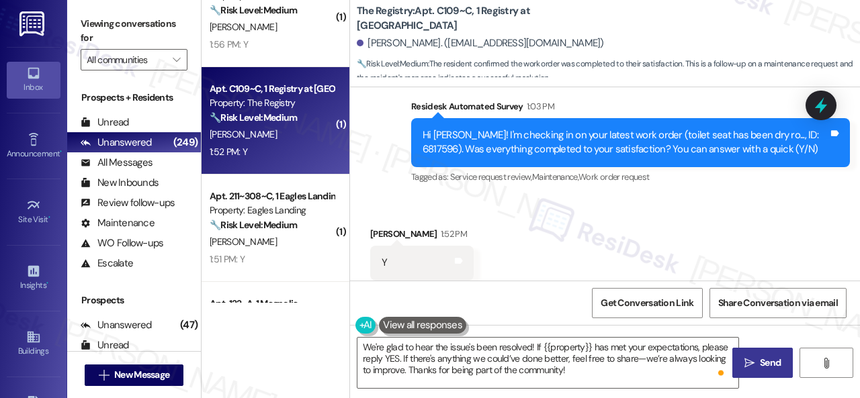
click at [760, 351] on button " Send" at bounding box center [762, 363] width 60 height 30
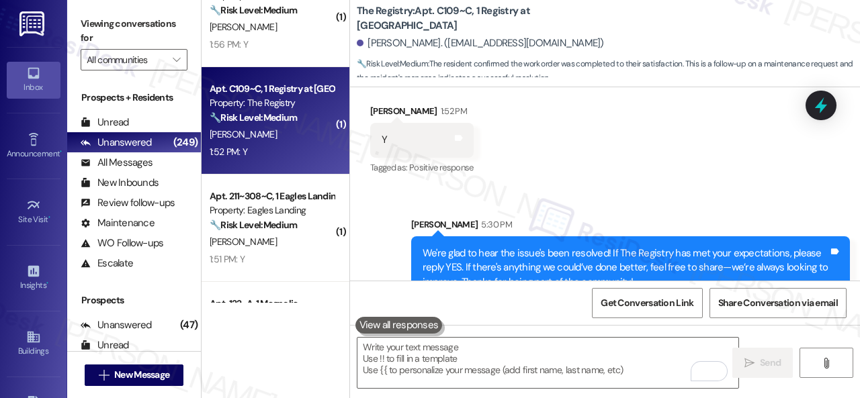
scroll to position [2570, 0]
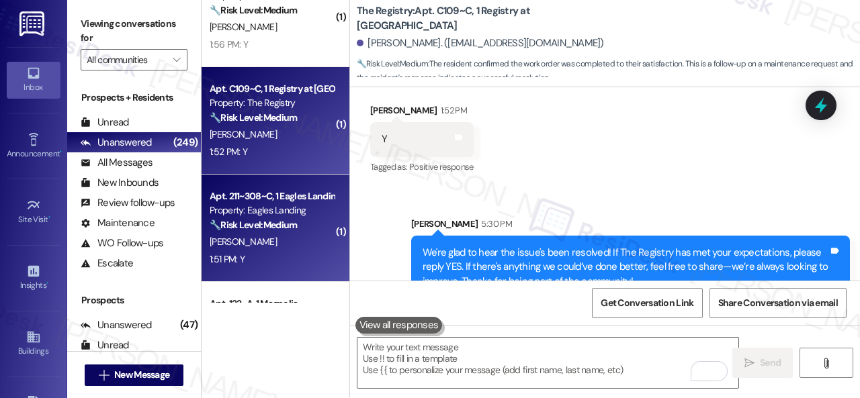
click at [277, 242] on div "A. Givens" at bounding box center [271, 242] width 127 height 17
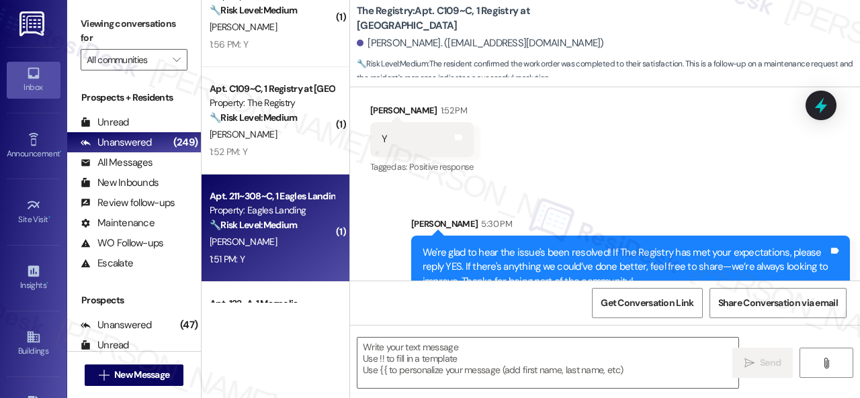
type textarea "Fetching suggested responses. Please feel free to read through the conversation…"
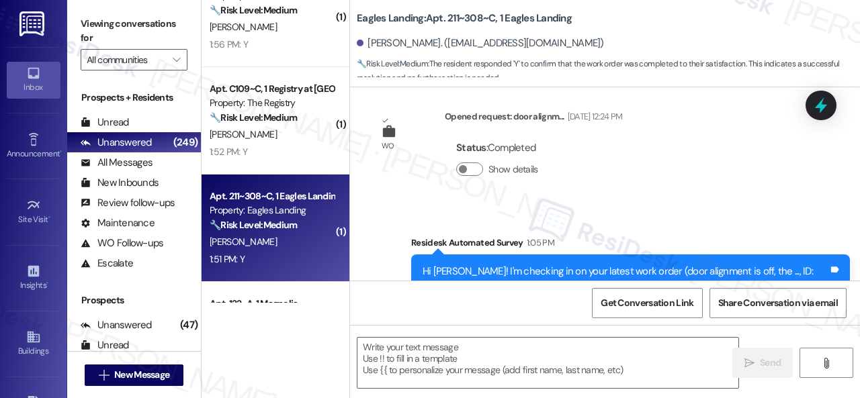
type textarea "Fetching suggested responses. Please feel free to read through the conversation…"
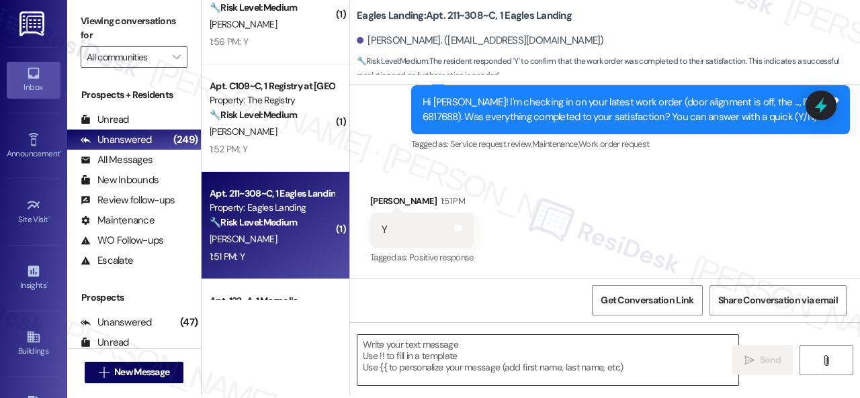
scroll to position [4, 0]
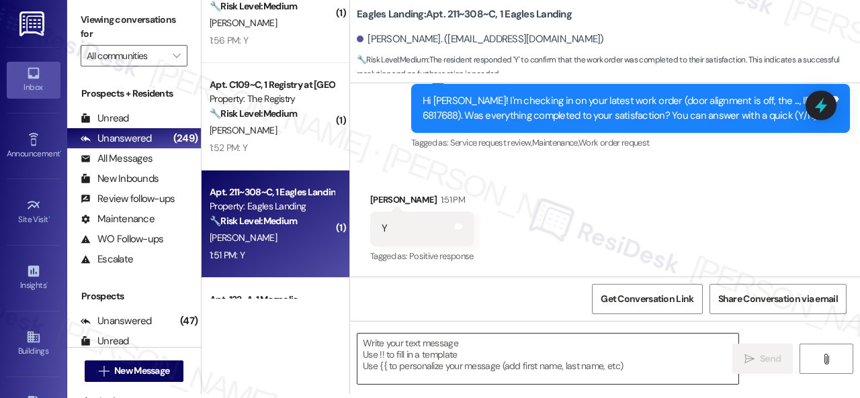
click at [442, 362] on textarea at bounding box center [547, 359] width 381 height 50
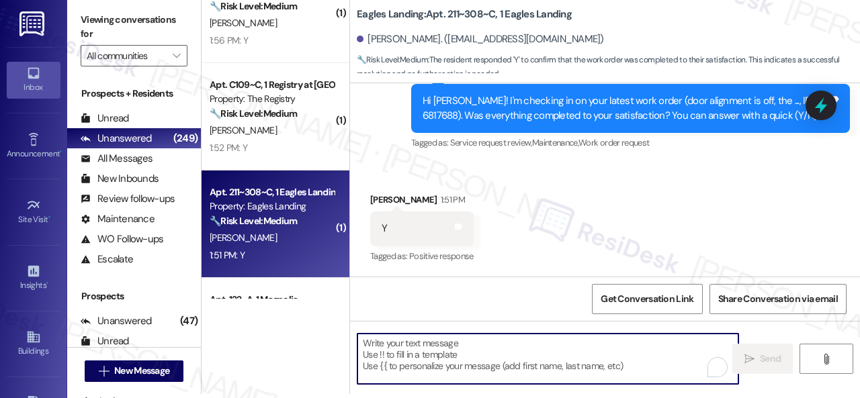
paste textarea "We're glad to hear the issue's been resolved! If {{property}} has met your expe…"
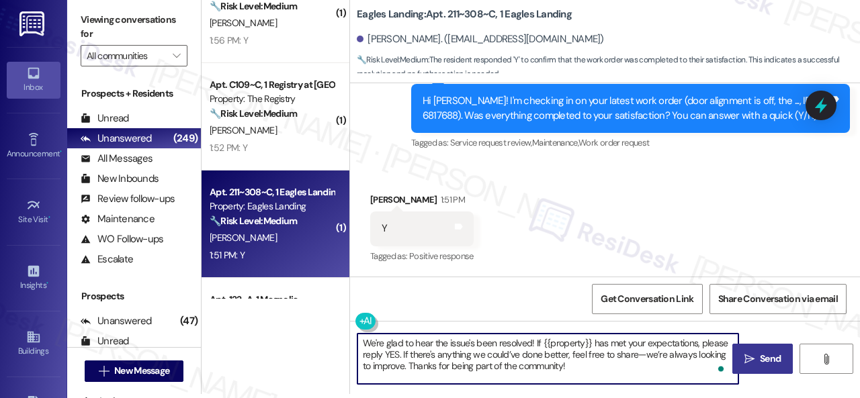
type textarea "We're glad to hear the issue's been resolved! If {{property}} has met your expe…"
click at [767, 348] on button " Send" at bounding box center [762, 359] width 60 height 30
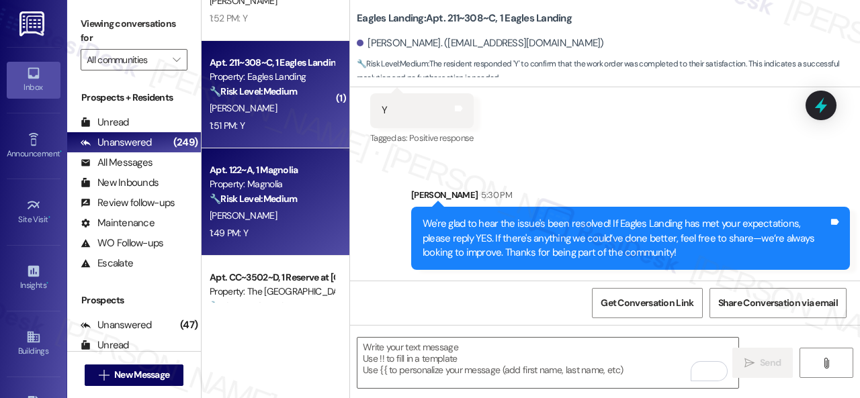
scroll to position [3292, 0]
click at [293, 209] on div "J. Drummond" at bounding box center [271, 215] width 127 height 17
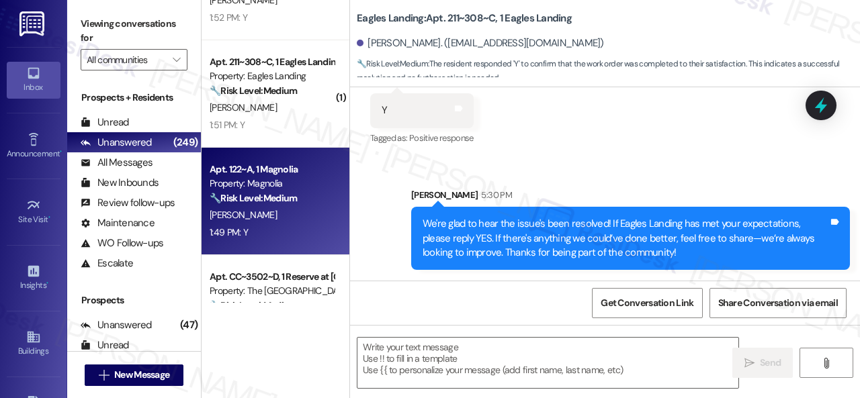
type textarea "Fetching suggested responses. Please feel free to read through the conversation…"
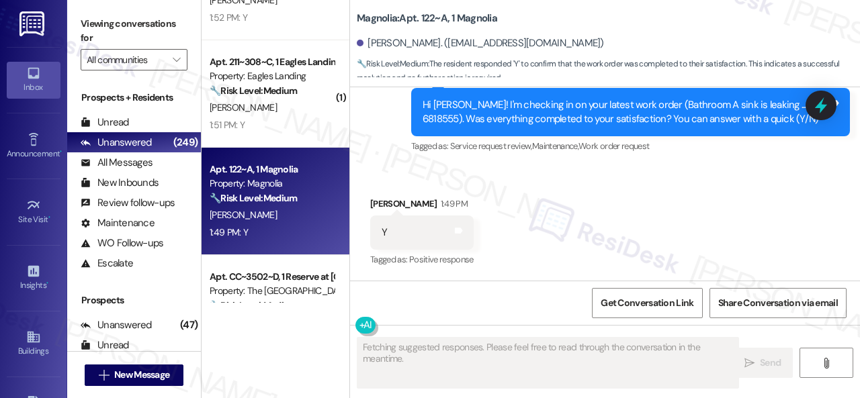
scroll to position [433, 0]
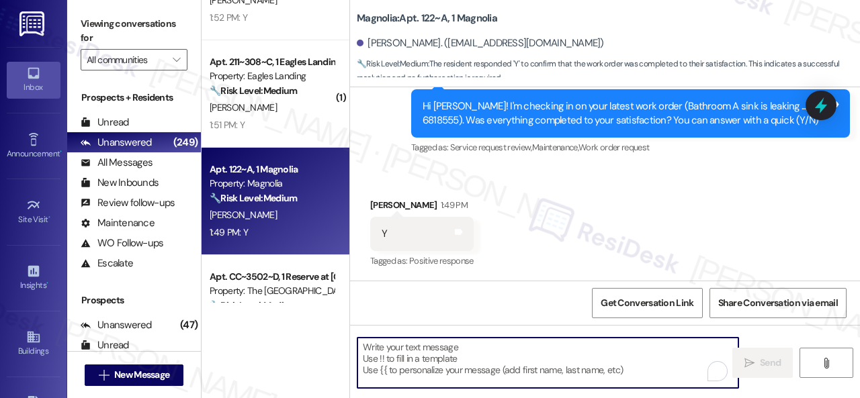
click at [423, 363] on textarea "To enrich screen reader interactions, please activate Accessibility in Grammarl…" at bounding box center [547, 363] width 381 height 50
paste textarea "We're glad to hear the issue's been resolved! If {{property}} has met your expe…"
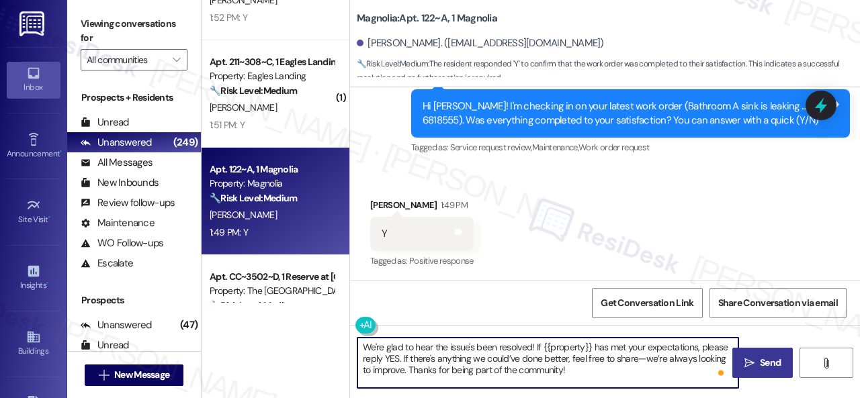
type textarea "We're glad to hear the issue's been resolved! If {{property}} has met your expe…"
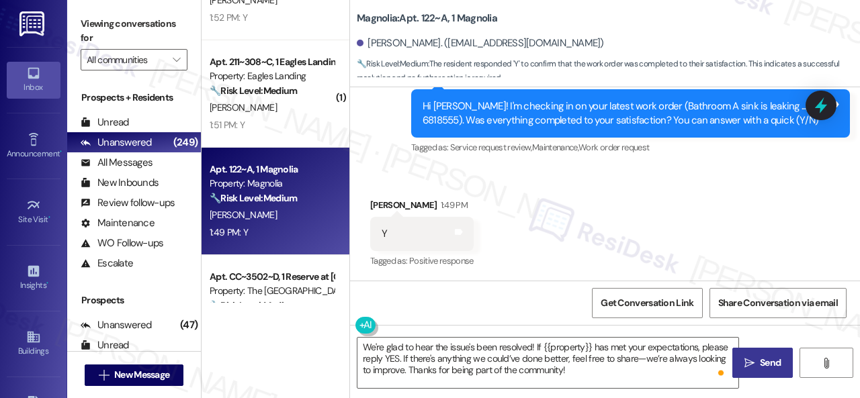
click at [750, 373] on button " Send" at bounding box center [762, 363] width 60 height 30
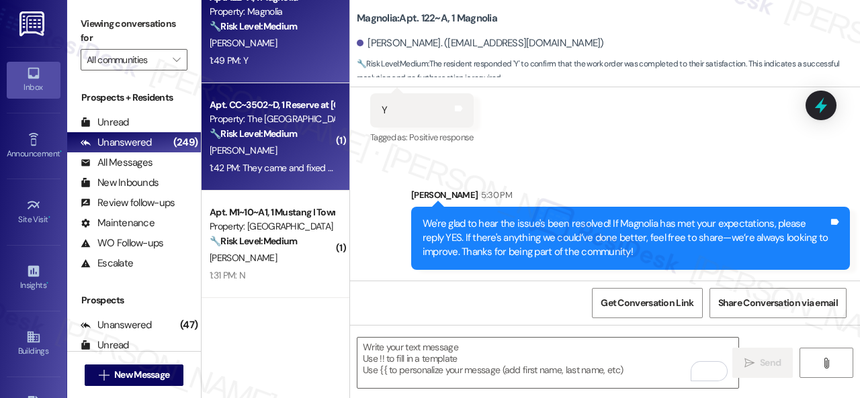
scroll to position [3493, 0]
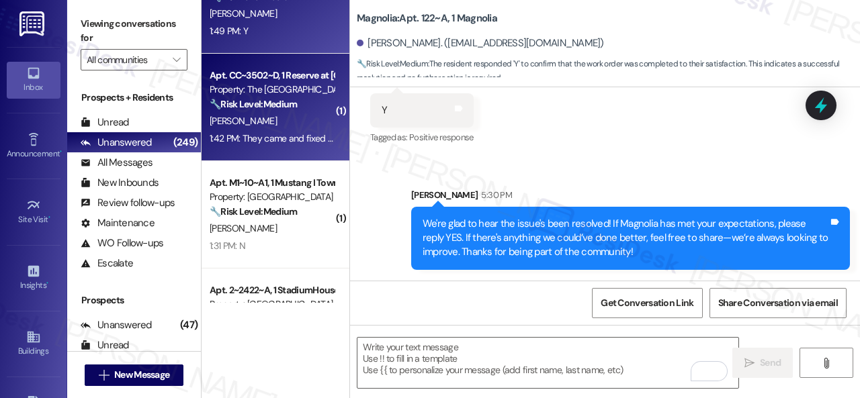
click at [278, 125] on div "A. Callaway" at bounding box center [271, 121] width 127 height 17
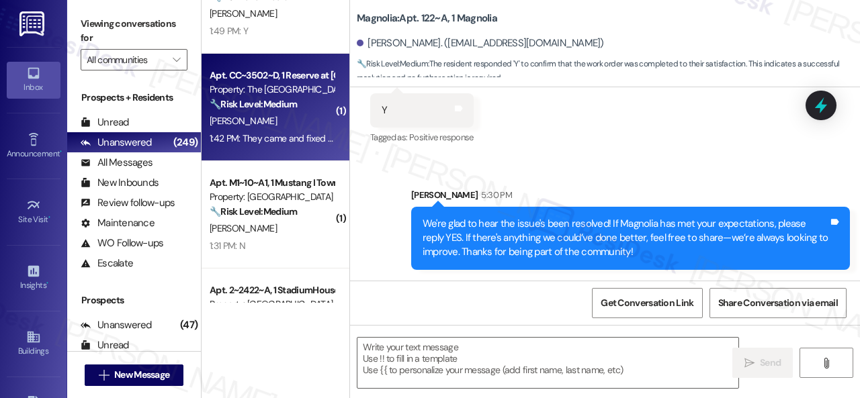
type textarea "Fetching suggested responses. Please feel free to read through the conversation…"
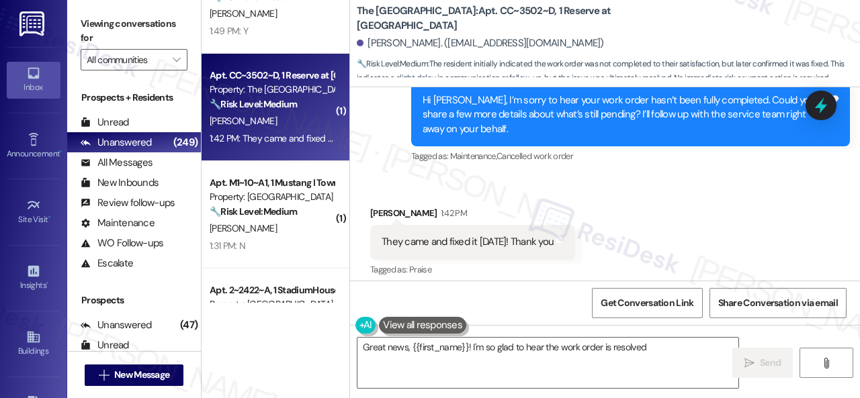
scroll to position [826, 0]
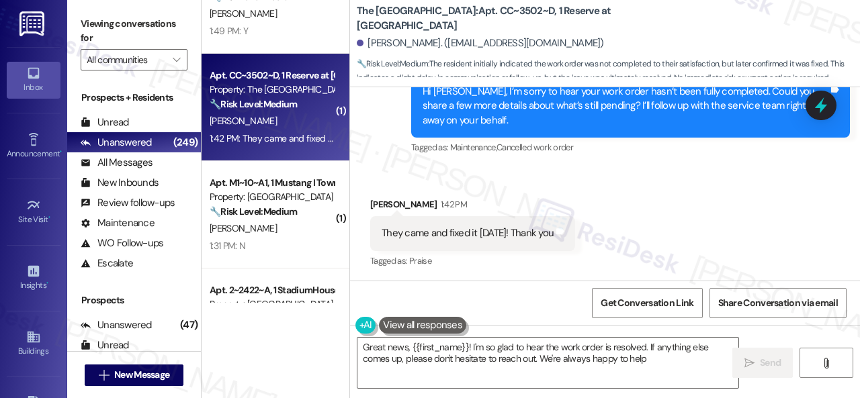
type textarea "Great news, {{first_name}}! I'm so glad to hear the work order is resolved. If …"
drag, startPoint x: 412, startPoint y: 363, endPoint x: 513, endPoint y: 349, distance: 101.7
click at [412, 363] on textarea "Great news, {{first_name}}! I'm so glad to hear the work order is resolved. If …" at bounding box center [547, 363] width 381 height 50
click at [760, 365] on span "Send" at bounding box center [770, 363] width 21 height 14
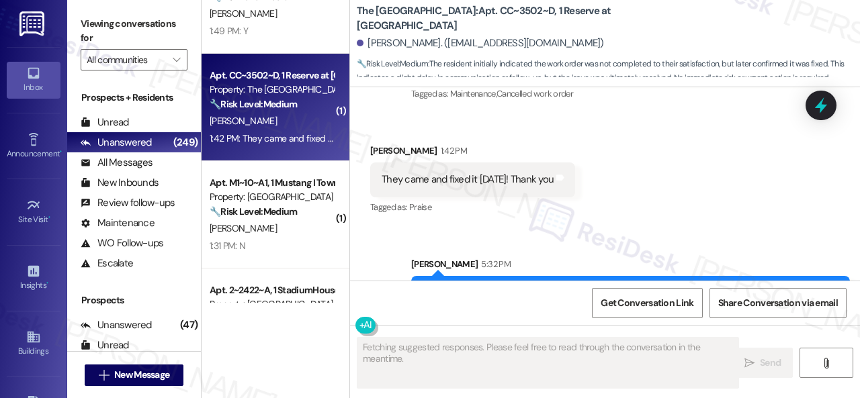
scroll to position [935, 0]
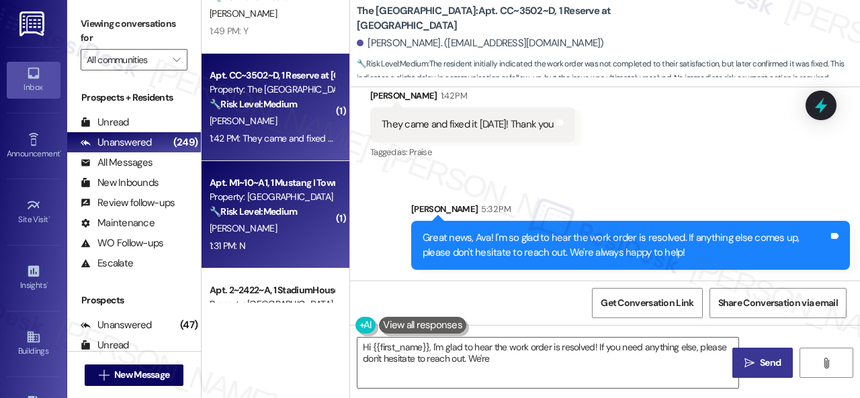
type textarea "Hi {{first_name}}, I'm glad to hear the work order is resolved! If you need any…"
click at [292, 220] on div "Apt. M1~10~A1, 1 Mustang I Townhome Property: Mustang Village 🔧 Risk Level: Med…" at bounding box center [271, 198] width 127 height 46
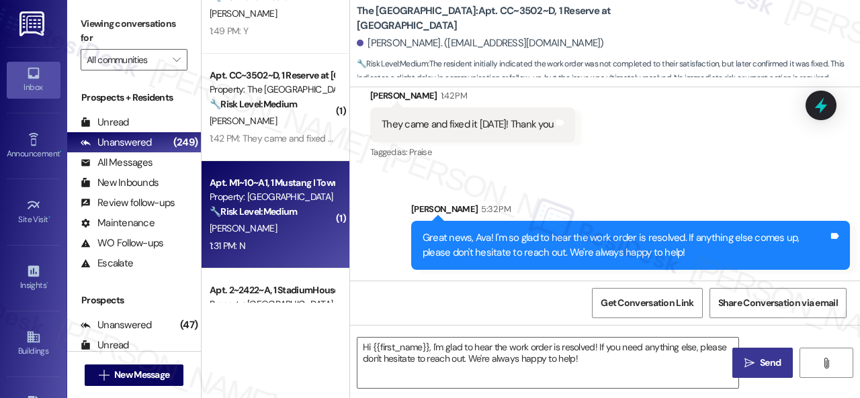
type textarea "Fetching suggested responses. Please feel free to read through the conversation…"
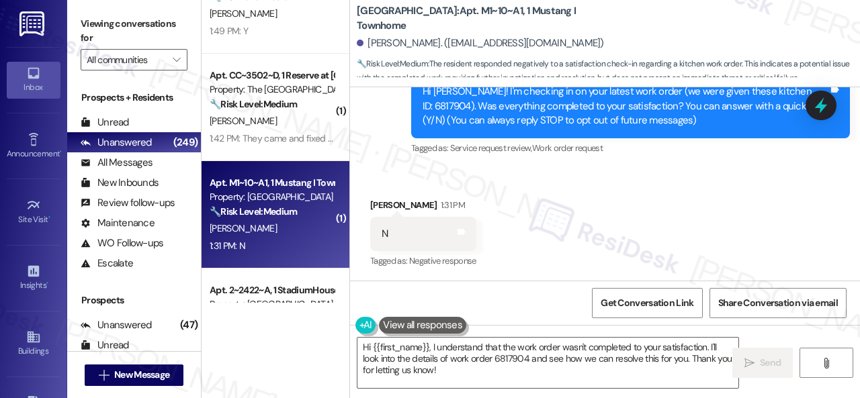
scroll to position [179, 0]
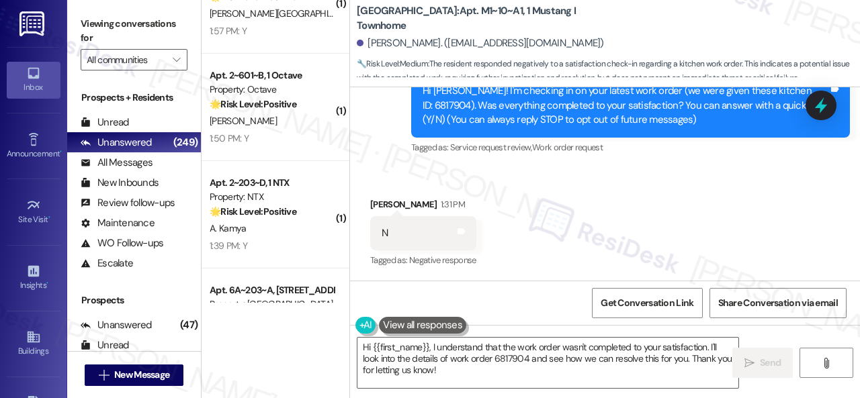
drag, startPoint x: 466, startPoint y: 189, endPoint x: 472, endPoint y: 248, distance: 58.7
click at [466, 189] on div "Received via SMS Zadie Foskett 1:31 PM N Tags and notes Tagged as: Negative res…" at bounding box center [423, 233] width 126 height 93
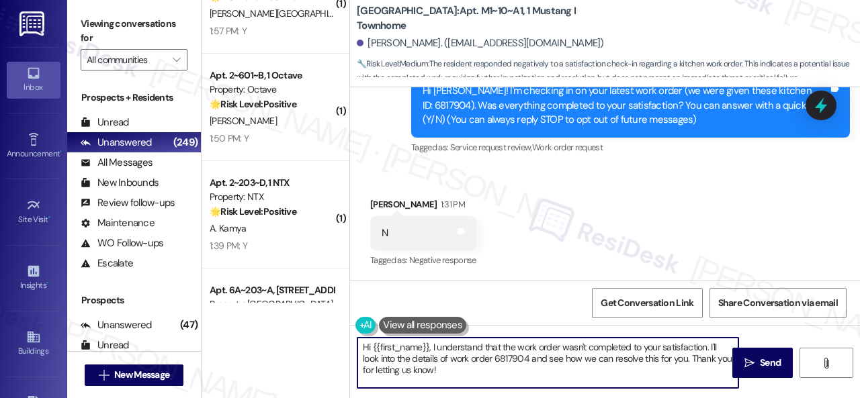
drag, startPoint x: 443, startPoint y: 373, endPoint x: 312, endPoint y: 335, distance: 136.3
click at [312, 335] on div "( 1 ) Apt. 1339~A, 1 Elevation on Post Property: Elevation on Post 🌟 Risk Level…" at bounding box center [531, 199] width 658 height 398
paste textarea "I'm sorry that the work order wasn't completed to your satisfaction. Can you pl…"
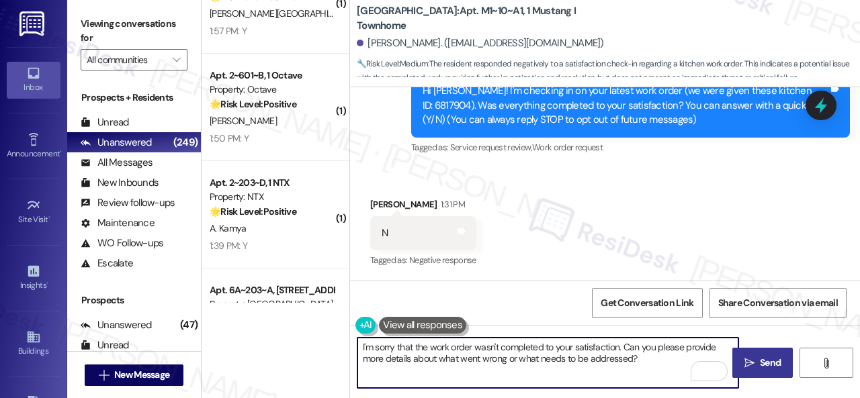
type textarea "I'm sorry that the work order wasn't completed to your satisfaction. Can you pl…"
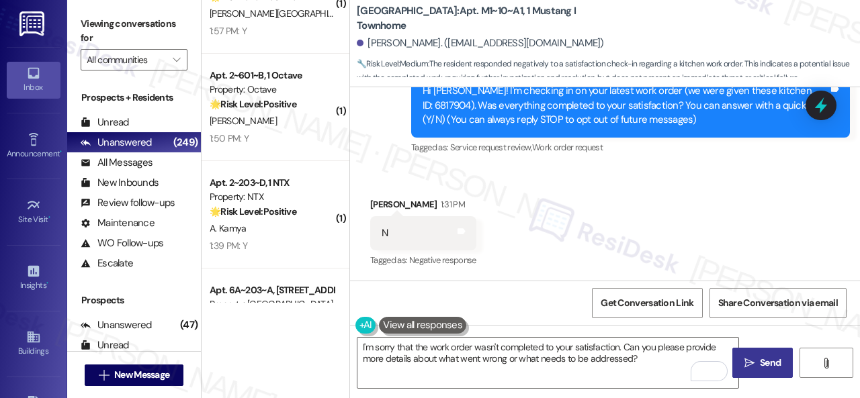
click at [751, 363] on span " Send" at bounding box center [763, 363] width 42 height 14
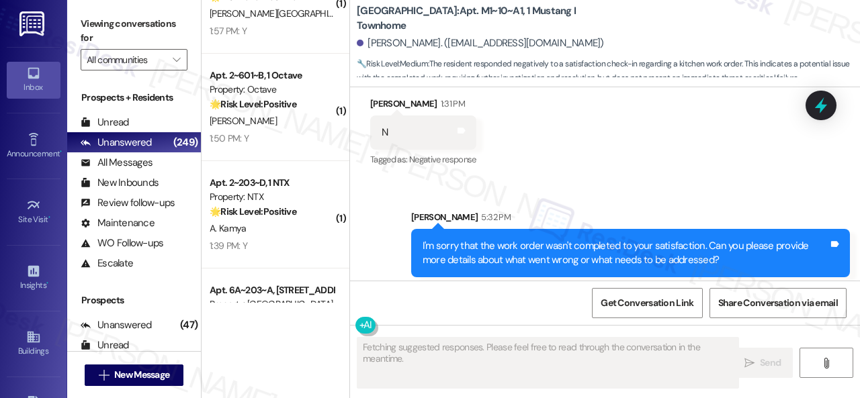
scroll to position [287, 0]
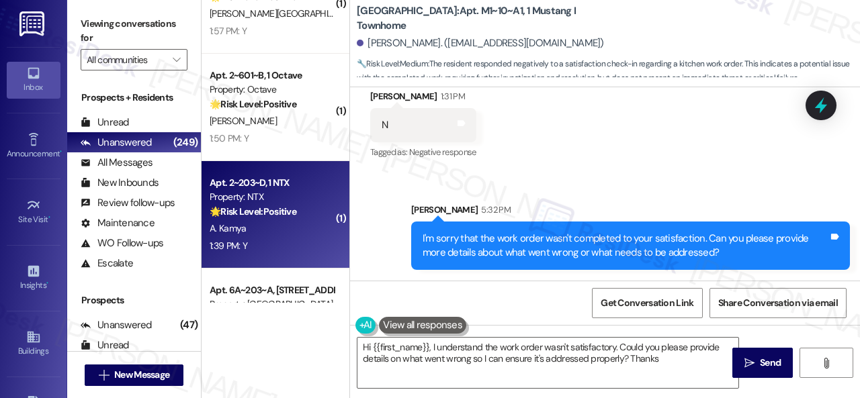
type textarea "Hi {{first_name}}, I understand the work order wasn't satisfactory. Could you p…"
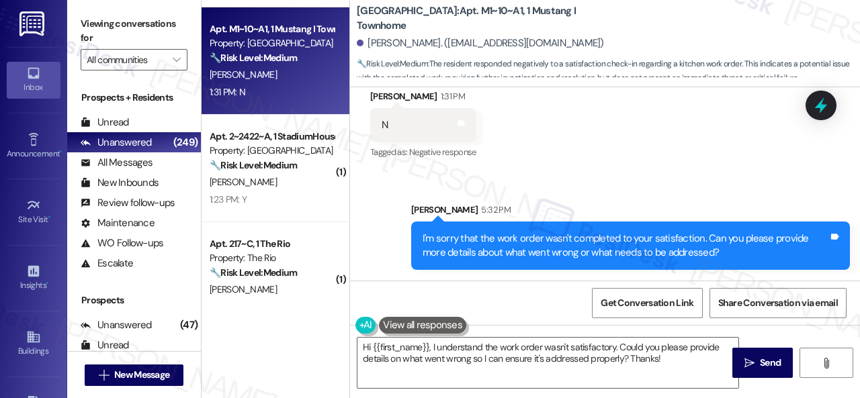
scroll to position [2284, 0]
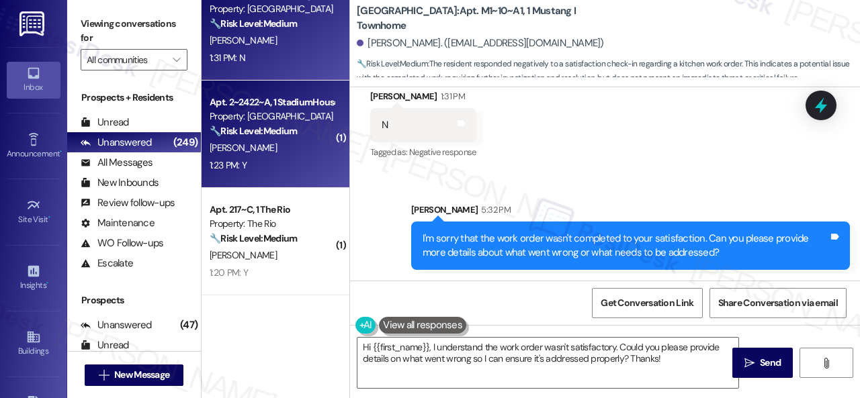
click at [305, 163] on div "1:23 PM: Y 1:23 PM: Y" at bounding box center [271, 165] width 127 height 17
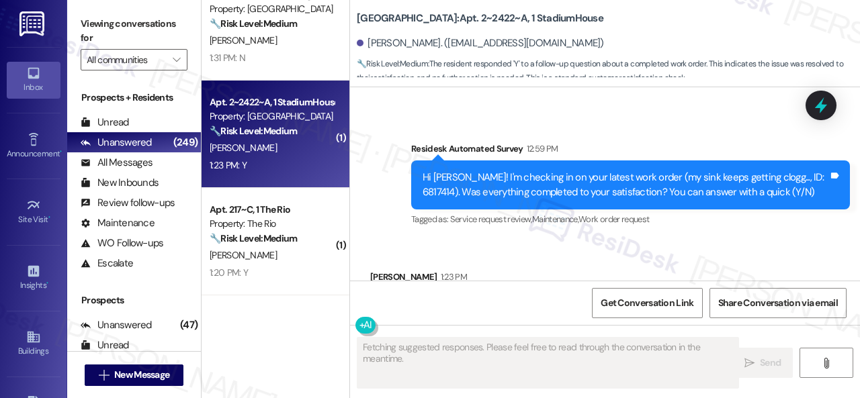
scroll to position [3826, 0]
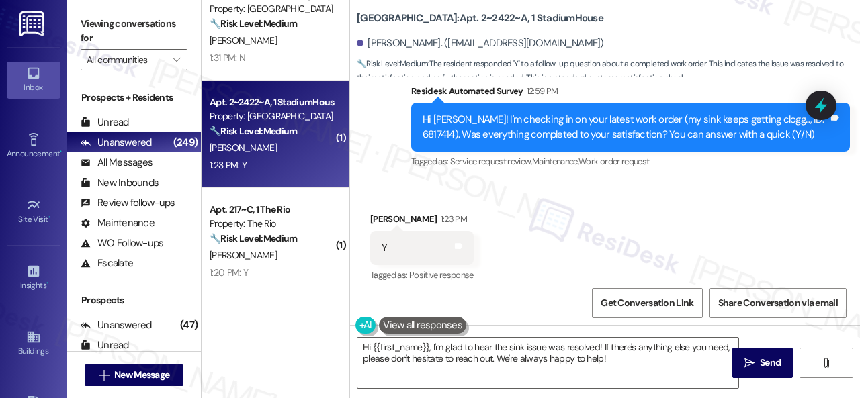
drag, startPoint x: 391, startPoint y: 155, endPoint x: 391, endPoint y: 169, distance: 13.4
click at [391, 155] on div "Survey, sent via SMS Residesk Automated Survey 12:59 PM Hi Payton! I'm checking…" at bounding box center [605, 118] width 510 height 128
click at [443, 361] on textarea "Hi {{first_name}}, I'm glad to hear the sink issue was resolved! If there's any…" at bounding box center [547, 363] width 381 height 50
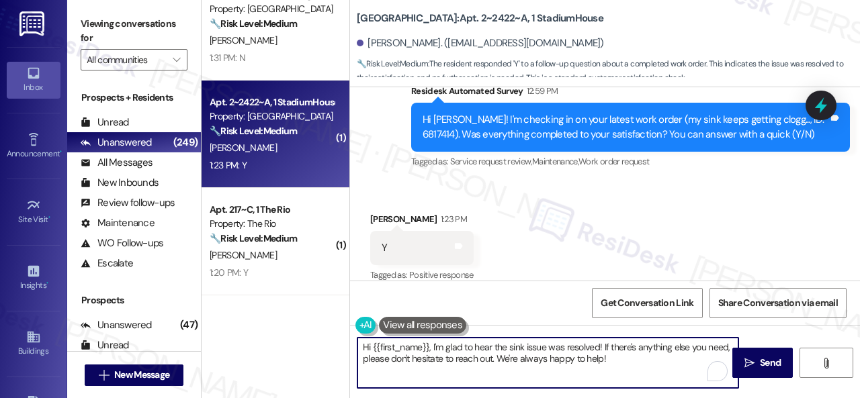
paste textarea "We're glad to hear the issue's been resolved! If {{property}} has met your expe…"
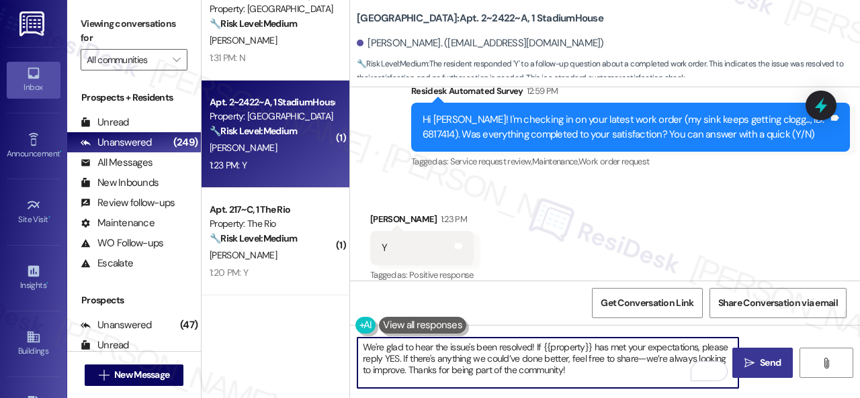
type textarea "We're glad to hear the issue's been resolved! If {{property}} has met your expe…"
click at [747, 361] on icon "" at bounding box center [749, 363] width 10 height 11
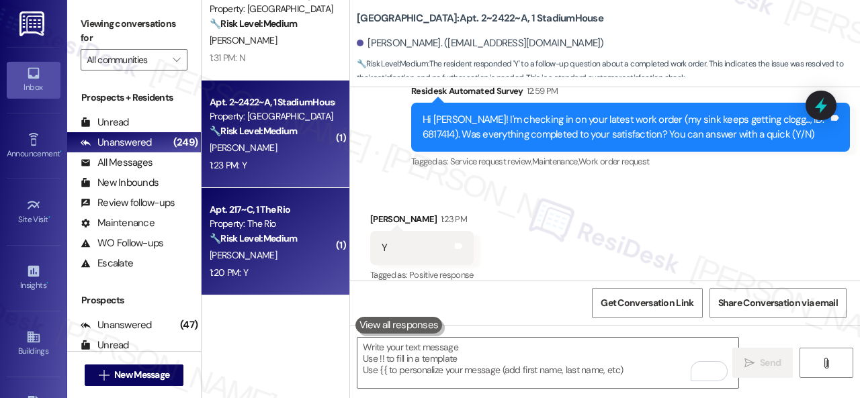
click at [278, 263] on div "A. Paniagua" at bounding box center [271, 255] width 127 height 17
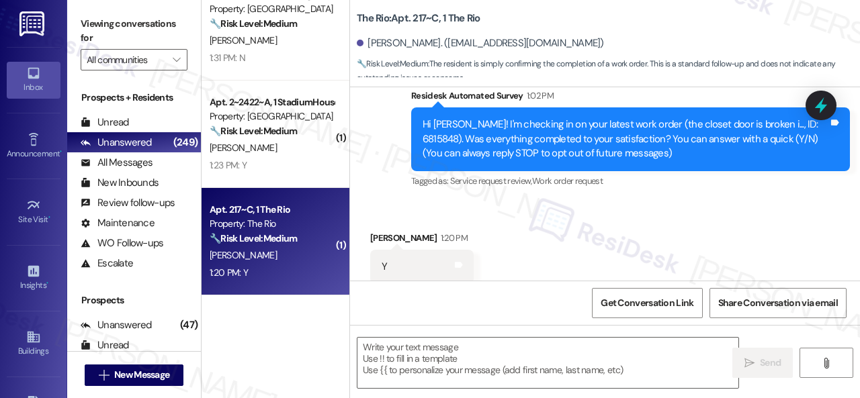
type textarea "Fetching suggested responses. Please feel free to read through the conversation…"
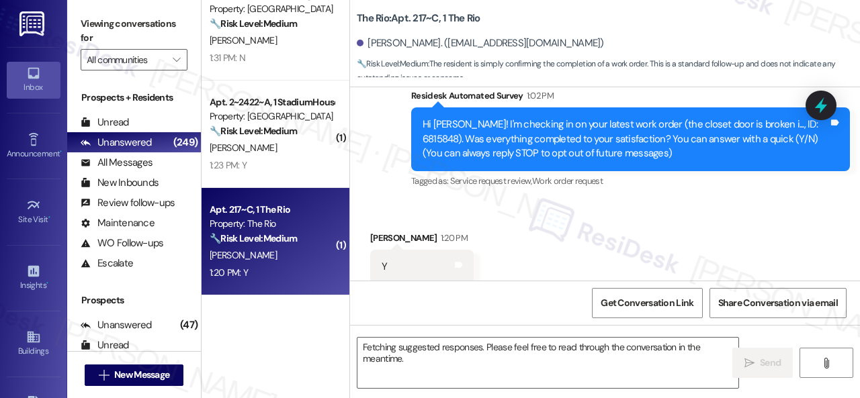
scroll to position [178, 0]
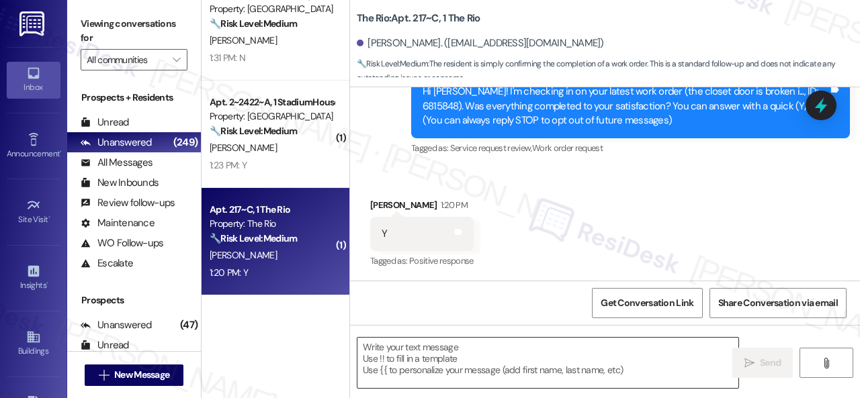
click at [442, 357] on textarea at bounding box center [547, 363] width 381 height 50
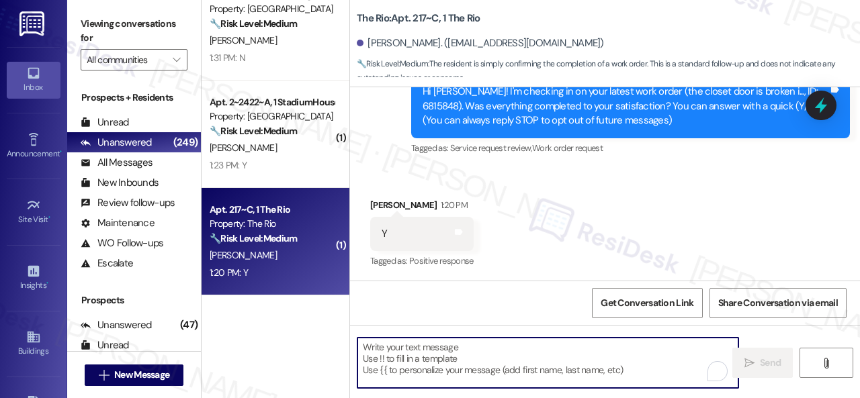
paste textarea "We're glad to hear the issue's been resolved! If {{property}} has met your expe…"
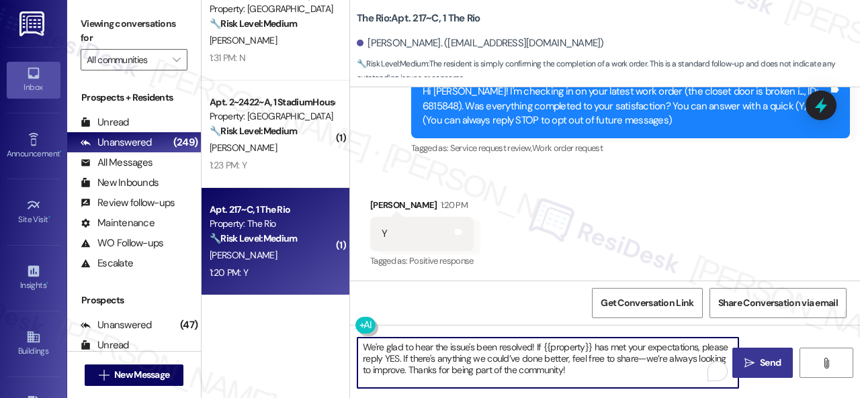
type textarea "We're glad to hear the issue's been resolved! If {{property}} has met your expe…"
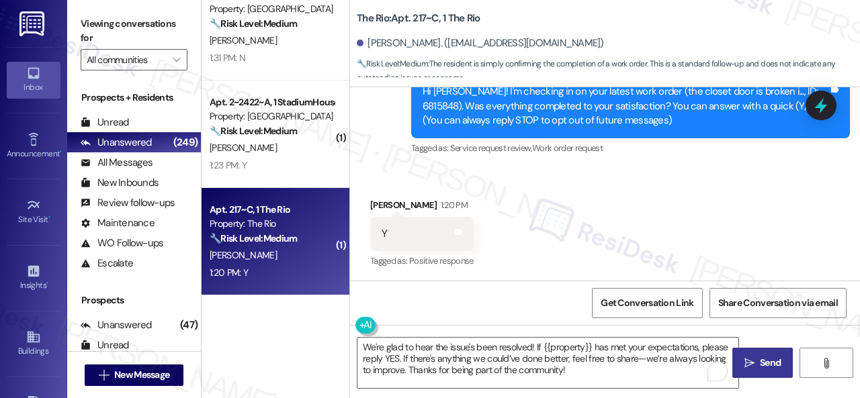
click at [764, 365] on span "Send" at bounding box center [770, 363] width 21 height 14
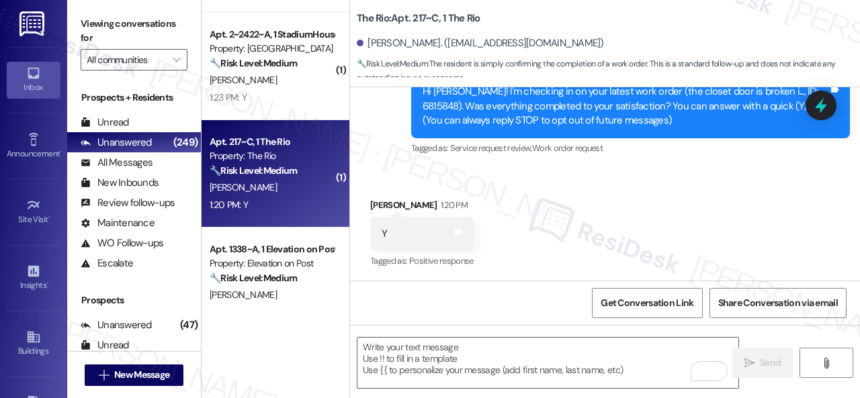
scroll to position [2418, 0]
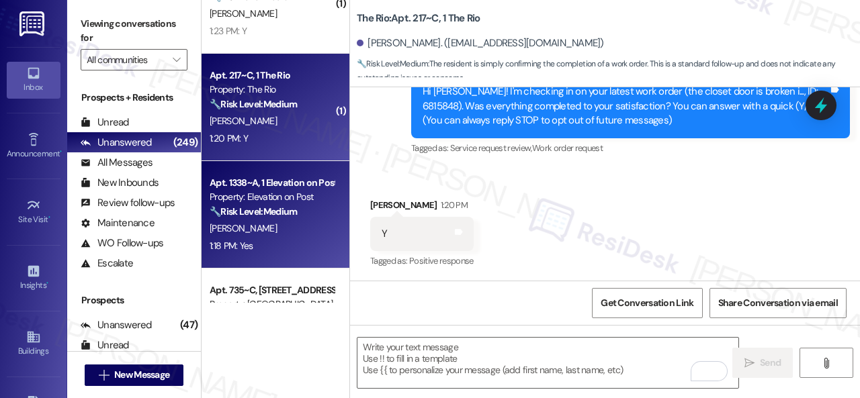
click at [300, 222] on div "K. Henkel" at bounding box center [271, 228] width 127 height 17
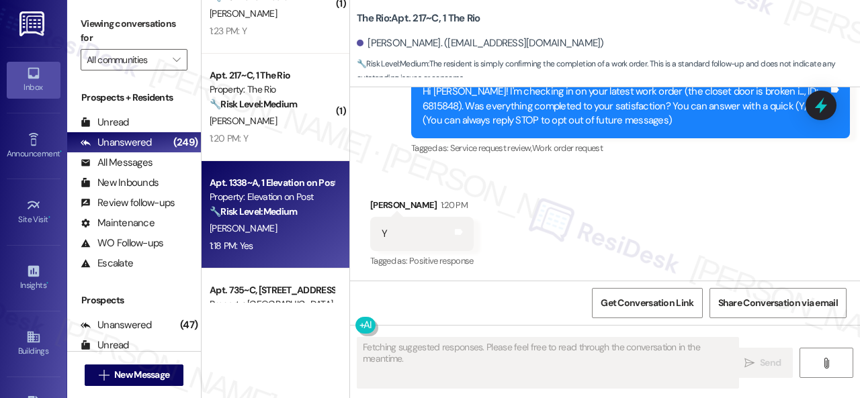
type textarea "Fetching suggested responses. Please feel free to read through the conversation…"
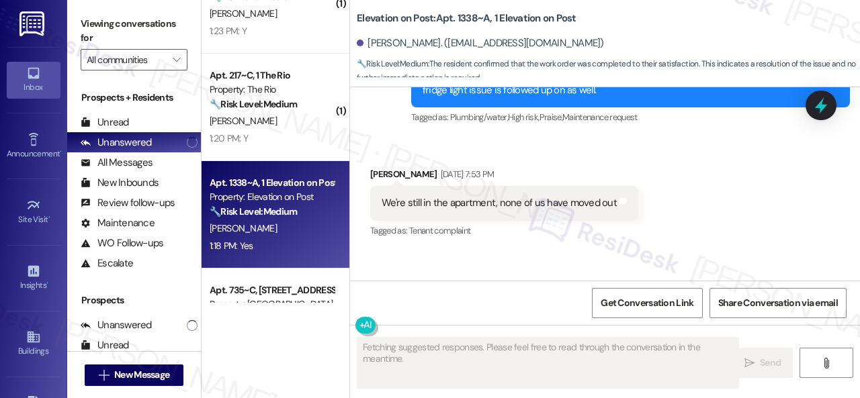
scroll to position [2872, 0]
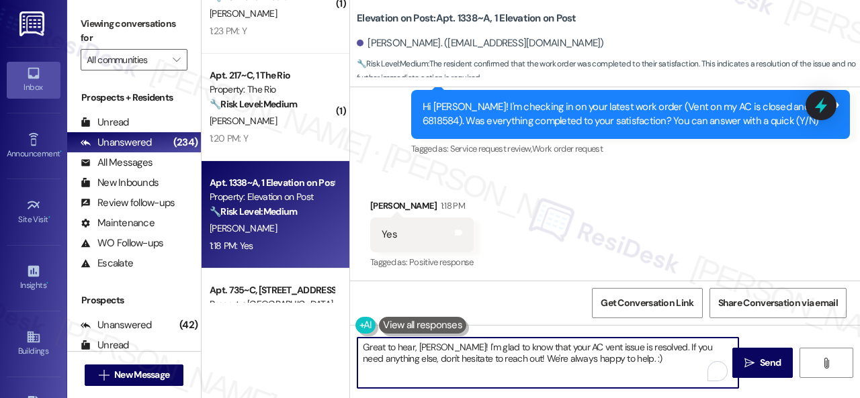
drag, startPoint x: 561, startPoint y: 354, endPoint x: 361, endPoint y: 346, distance: 199.7
click at [361, 346] on textarea "Great to hear, Kaleb! I'm glad to know that your AC vent issue is resolved. If …" at bounding box center [547, 363] width 381 height 50
paste textarea "We're glad to hear the issue's been resolved! If {{property}} has met your expe…"
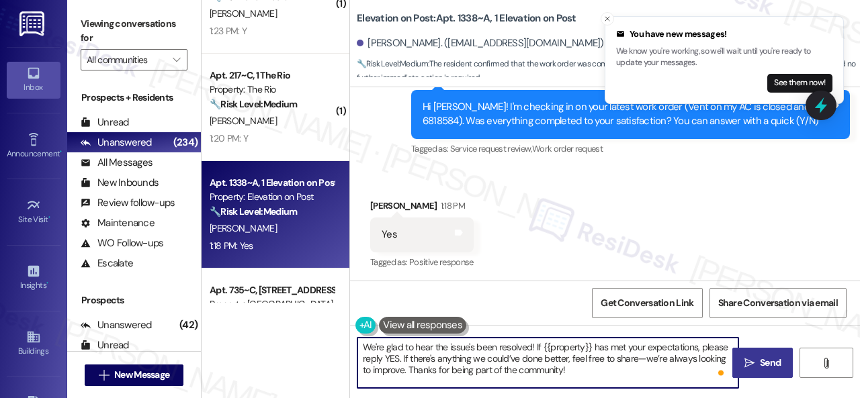
type textarea "We're glad to hear the issue's been resolved! If {{property}} has met your expe…"
click at [767, 359] on span "Send" at bounding box center [770, 363] width 21 height 14
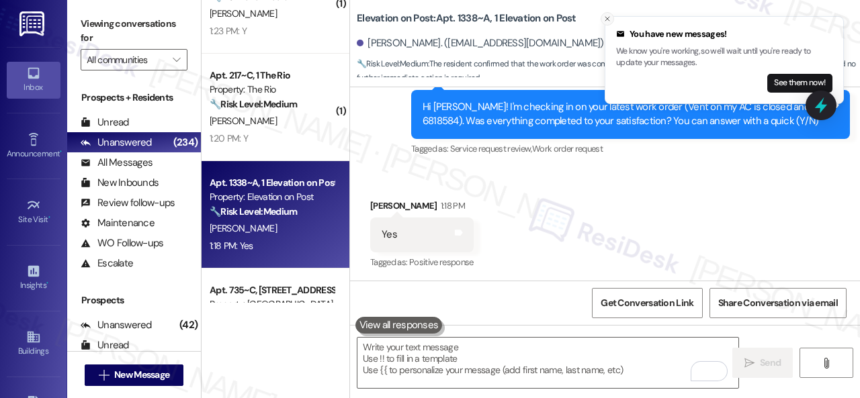
click at [609, 17] on icon "Close toast" at bounding box center [607, 19] width 8 height 8
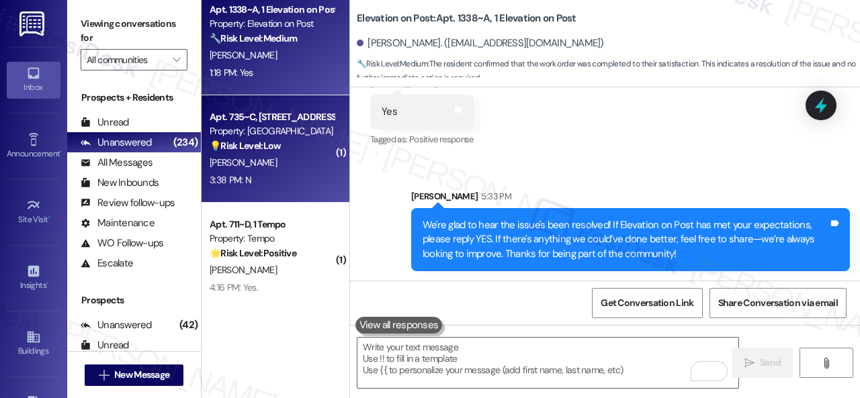
scroll to position [2620, 0]
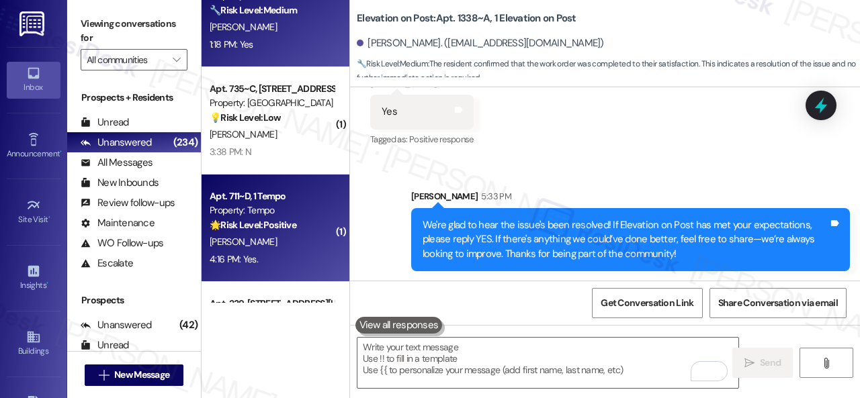
click at [293, 240] on div "[PERSON_NAME]" at bounding box center [271, 242] width 127 height 17
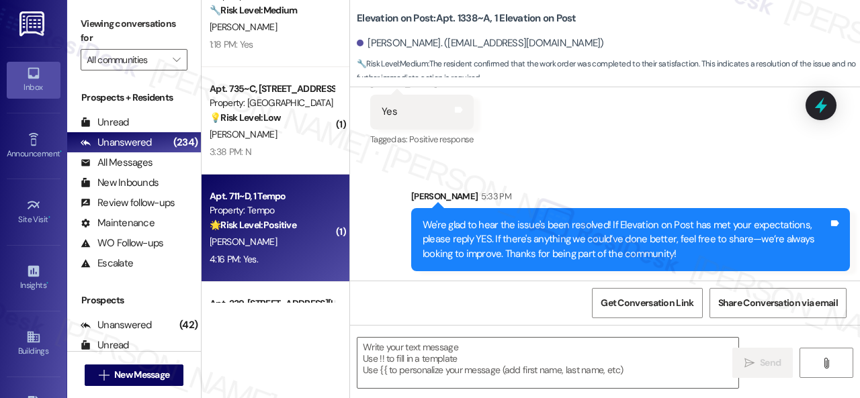
type textarea "Fetching suggested responses. Please feel free to read through the conversation…"
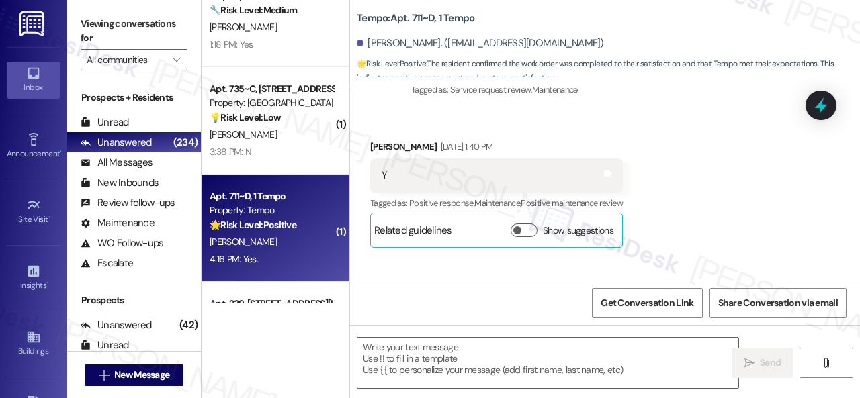
type textarea "Fetching suggested responses. Please feel free to read through the conversation…"
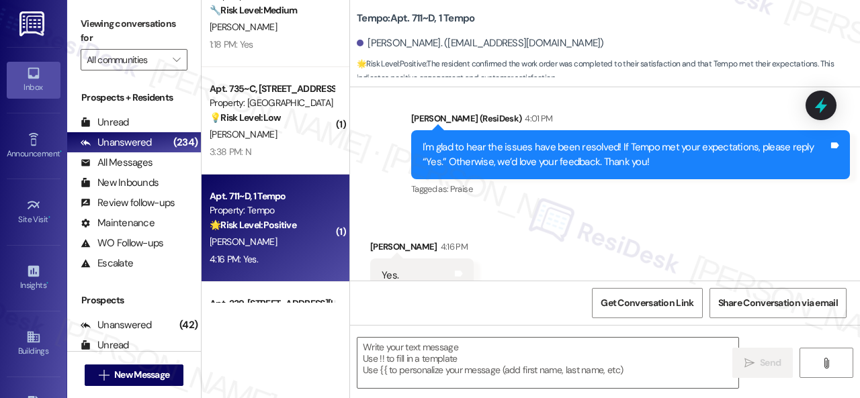
scroll to position [1681, 0]
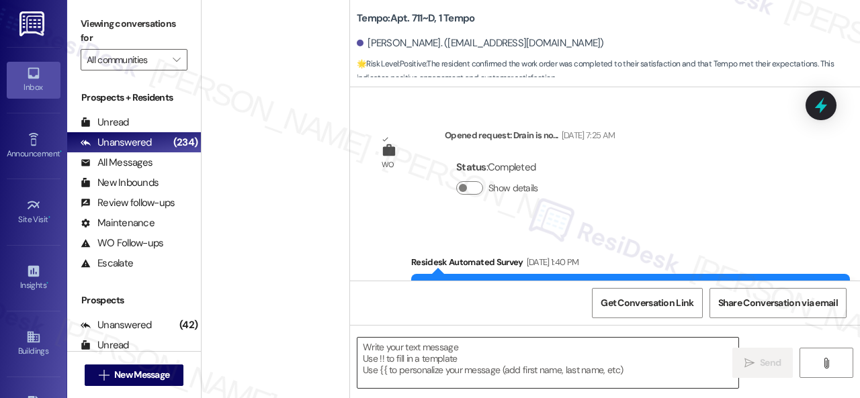
scroll to position [1681, 0]
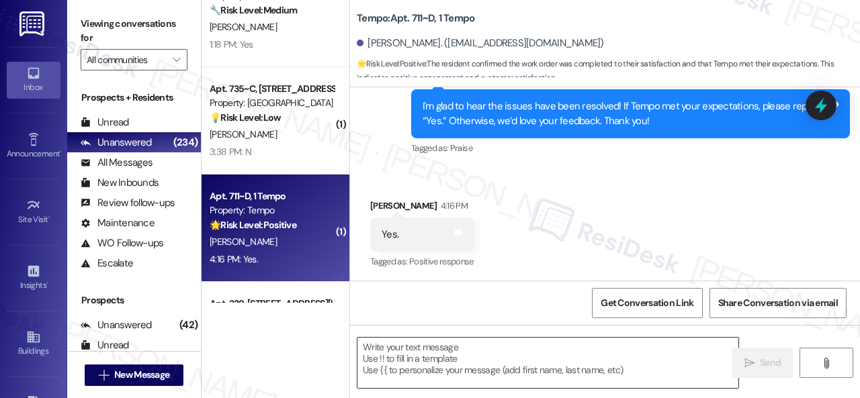
click at [449, 347] on textarea at bounding box center [547, 363] width 381 height 50
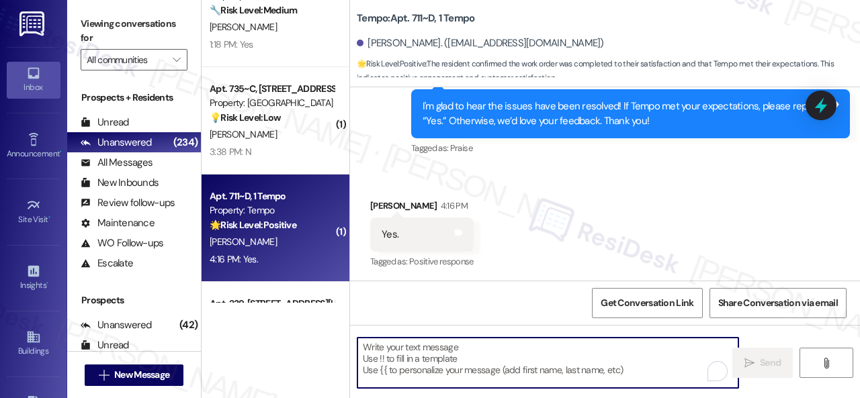
paste textarea "I'm glad you are satisfied with your home. Have you written a review for us bef…"
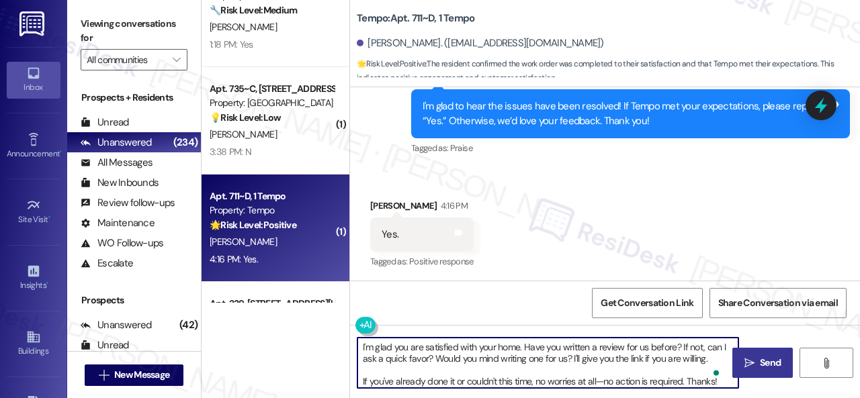
type textarea "I'm glad you are satisfied with your home. Have you written a review for us bef…"
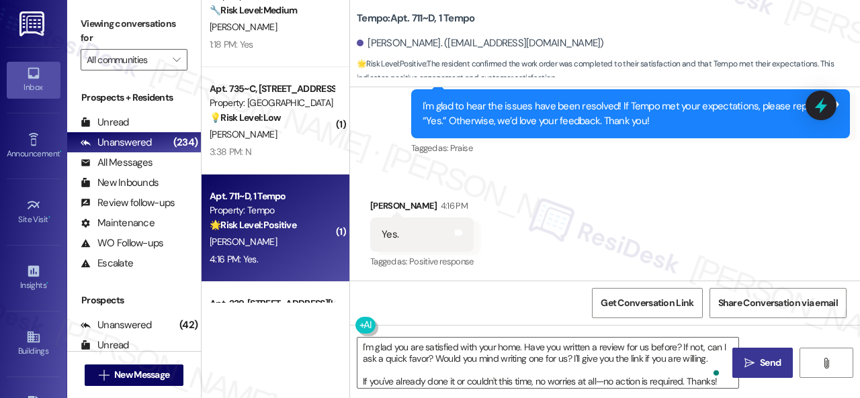
click at [760, 359] on span "Send" at bounding box center [770, 363] width 21 height 14
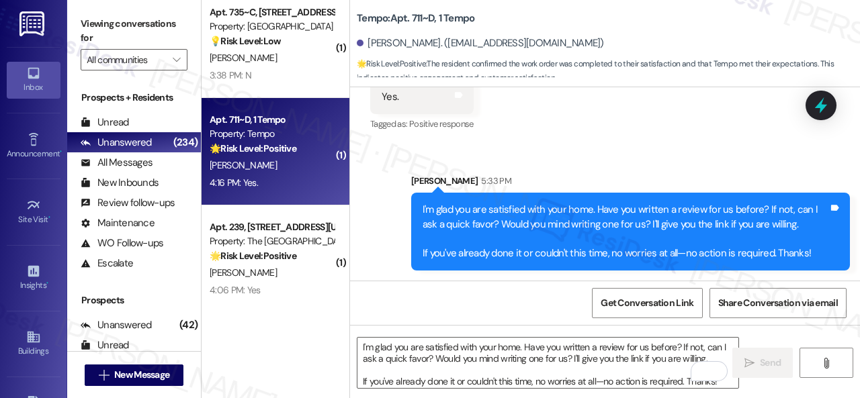
scroll to position [2754, 0]
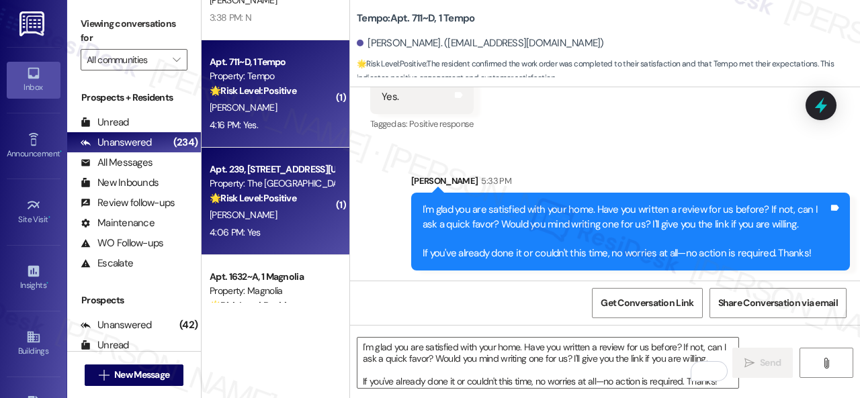
click at [300, 221] on div "D. Becktell" at bounding box center [271, 215] width 127 height 17
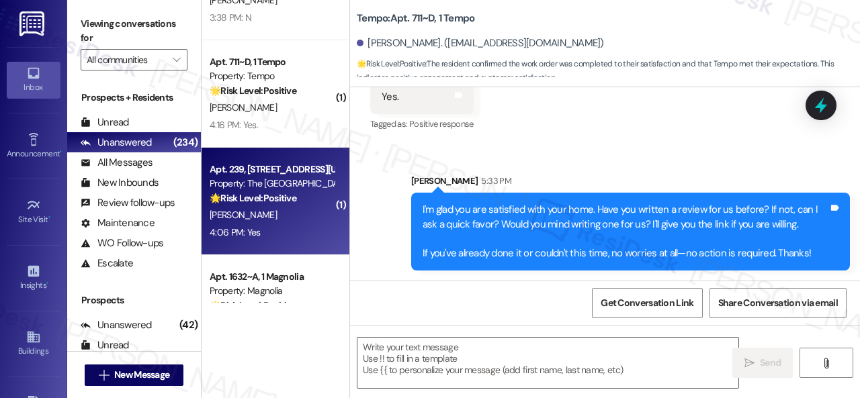
type textarea "Fetching suggested responses. Please feel free to read through the conversation…"
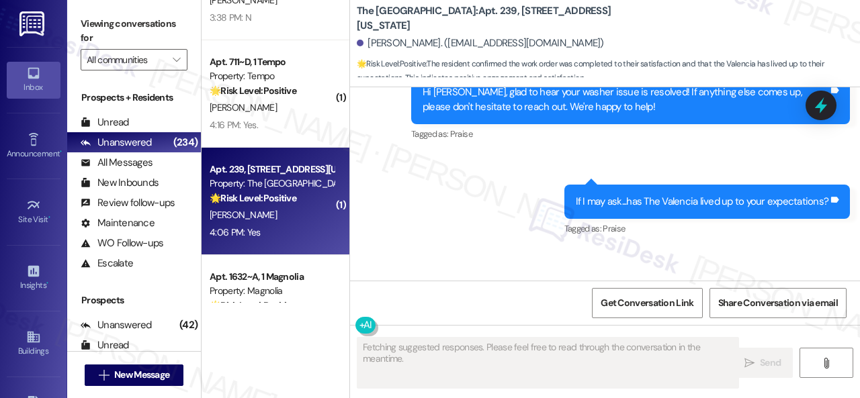
scroll to position [1428, 0]
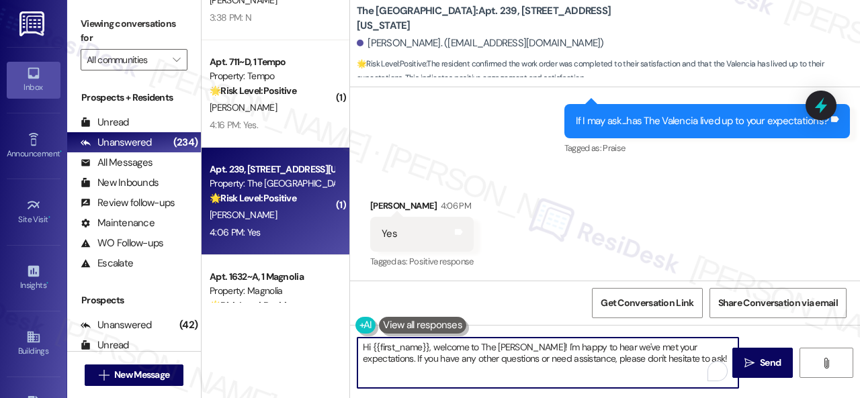
drag, startPoint x: 672, startPoint y: 354, endPoint x: 331, endPoint y: 345, distance: 340.7
click at [333, 345] on div "( 1 ) Apt. 217~C, 1 The Rio Property: The Rio 🔧 Risk Level: Medium The resident…" at bounding box center [531, 199] width 658 height 398
paste textarea "I'm glad you are satisfied with your home. Have you written a review for us bef…"
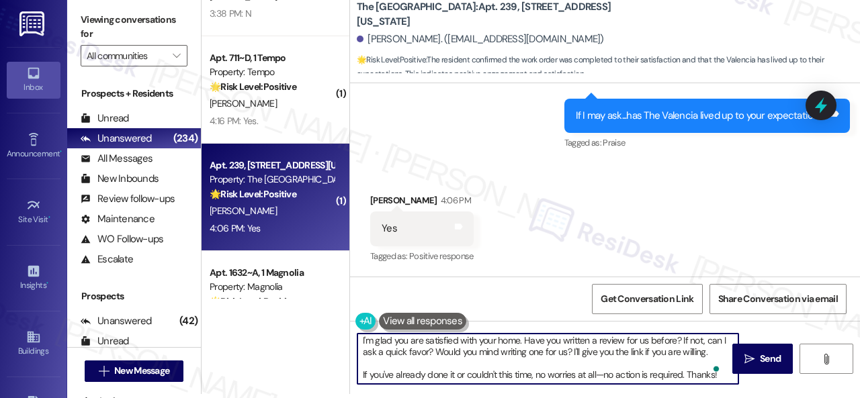
scroll to position [3, 0]
type textarea "I'm glad you are satisfied with your home. Have you written a review for us bef…"
click at [754, 349] on button " Send" at bounding box center [762, 359] width 60 height 30
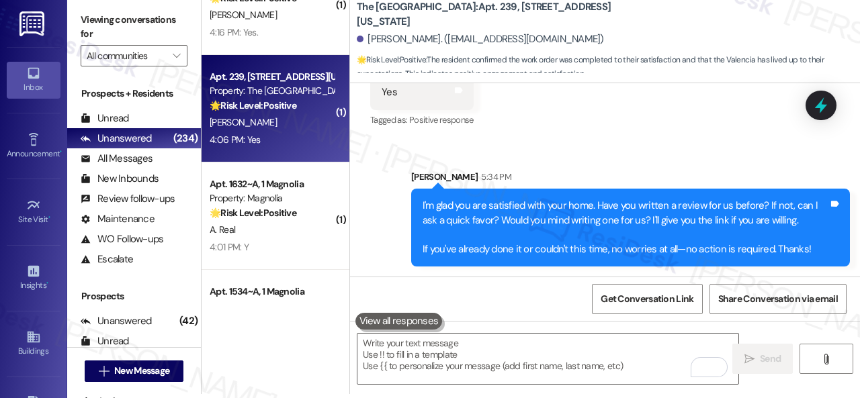
scroll to position [2889, 0]
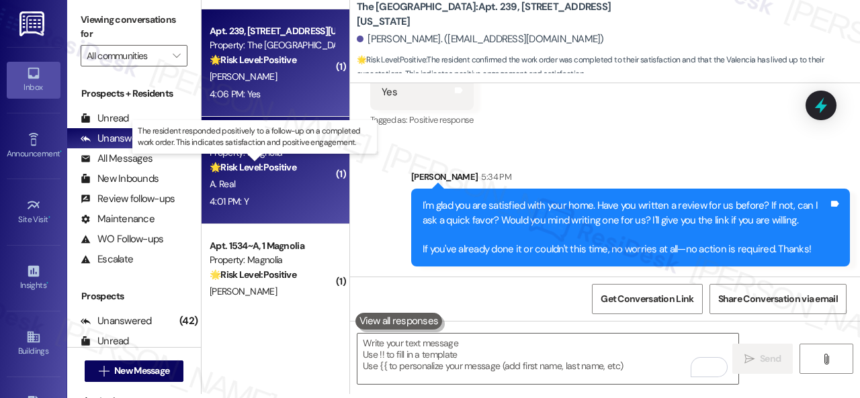
click at [288, 166] on strong "🌟 Risk Level: Positive" at bounding box center [253, 167] width 87 height 12
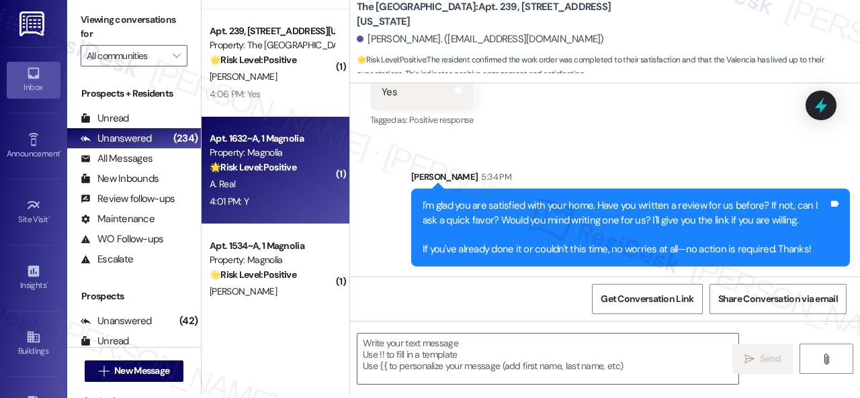
type textarea "Fetching suggested responses. Please feel free to read through the conversation…"
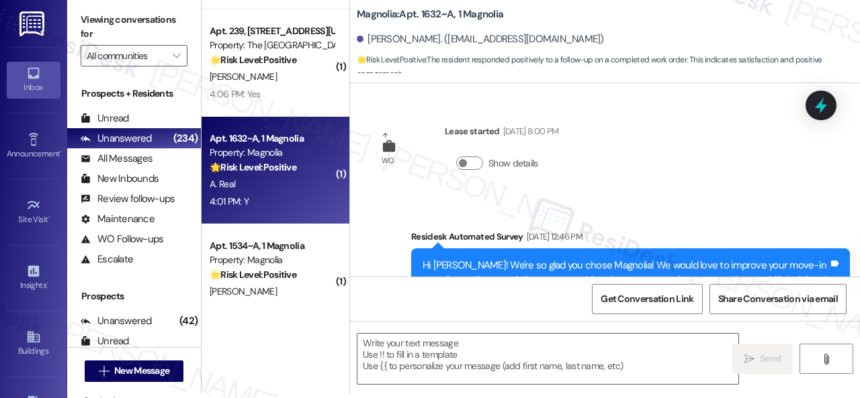
scroll to position [0, 0]
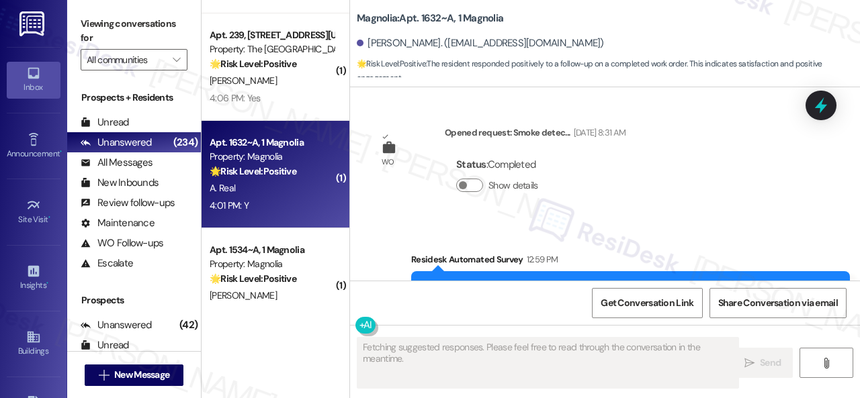
type textarea "Fetching suggested responses. Please feel free to read through the conversation…"
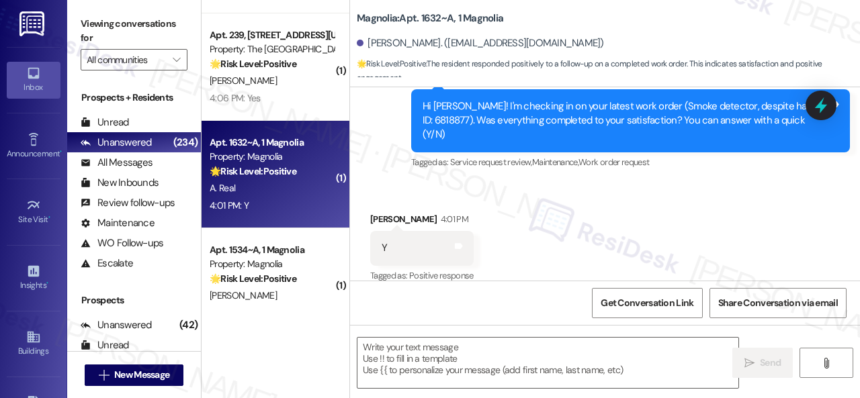
click at [403, 159] on div "Survey, sent via SMS Residesk Automated Survey 12:59 PM Hi Alejandro! I'm check…" at bounding box center [630, 121] width 459 height 122
click at [447, 351] on textarea at bounding box center [547, 363] width 381 height 50
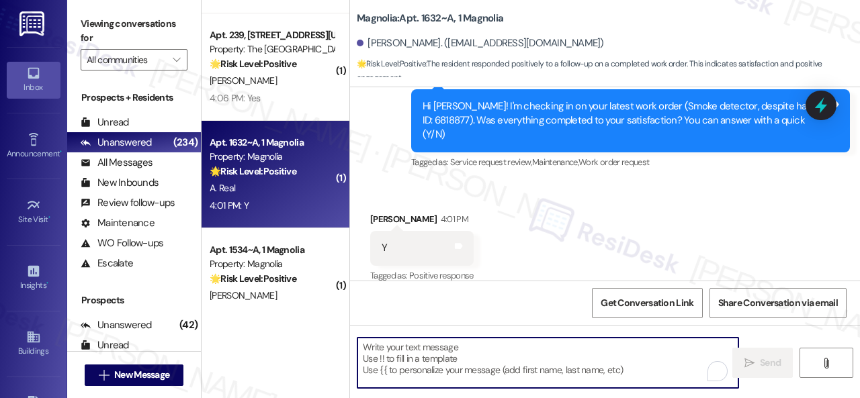
paste textarea "We're glad to hear the issue's been resolved! If {{property}} has met your expe…"
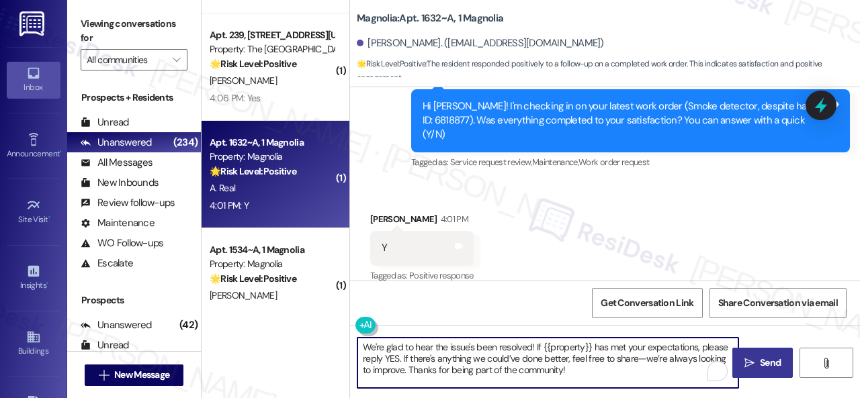
type textarea "We're glad to hear the issue's been resolved! If {{property}} has met your expe…"
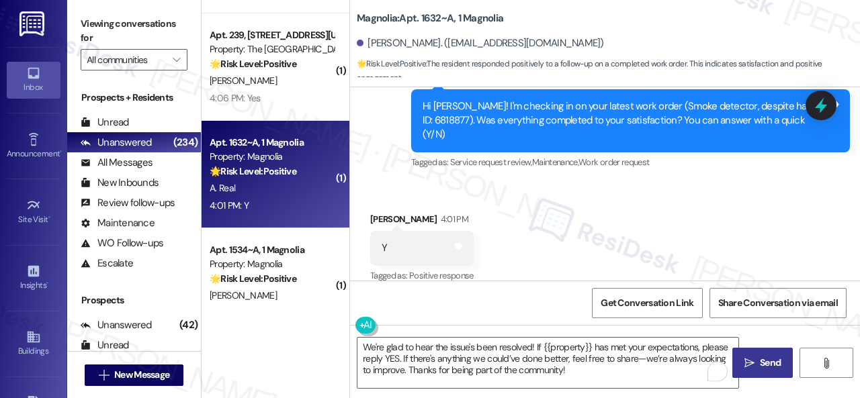
click at [757, 361] on span "Send" at bounding box center [770, 363] width 26 height 14
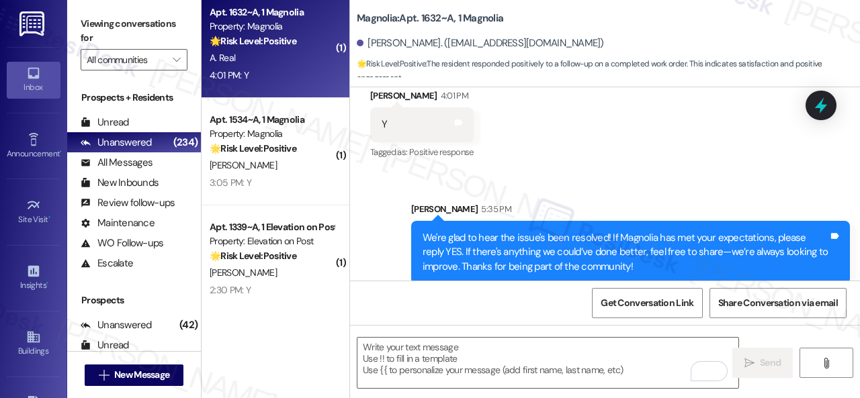
scroll to position [3023, 0]
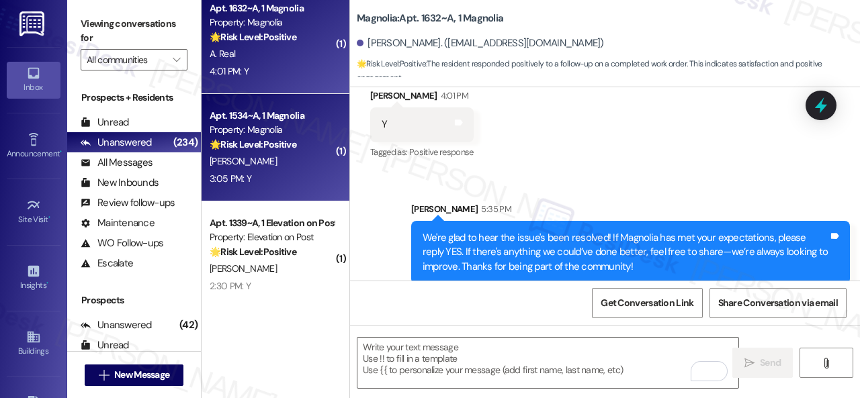
click at [294, 173] on div "3:05 PM: Y 3:05 PM: Y" at bounding box center [271, 179] width 127 height 17
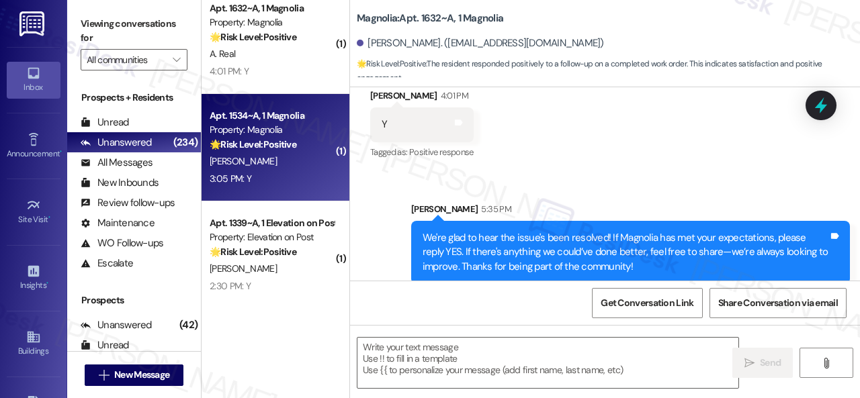
type textarea "Fetching suggested responses. Please feel free to read through the conversation…"
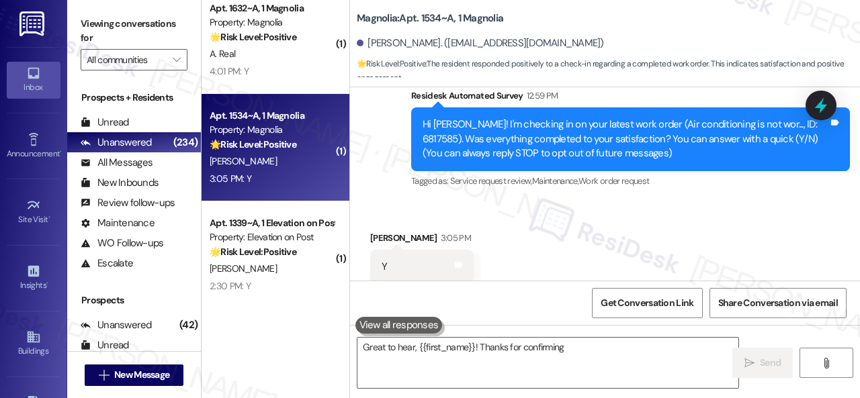
scroll to position [178, 0]
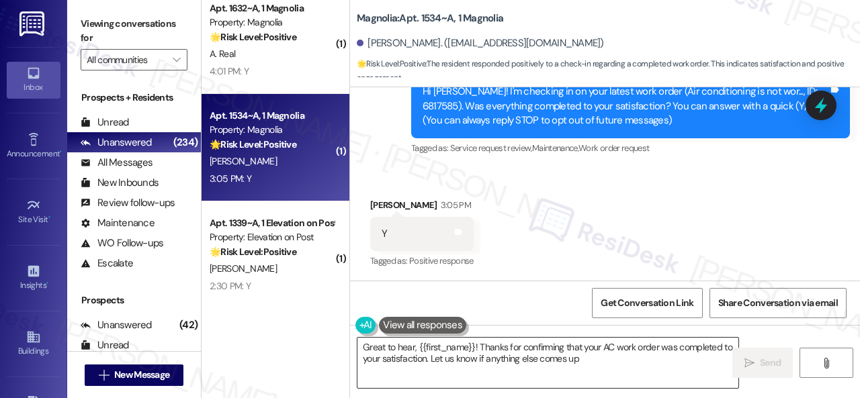
type textarea "Great to hear, {{first_name}}! Thanks for confirming that your AC work order wa…"
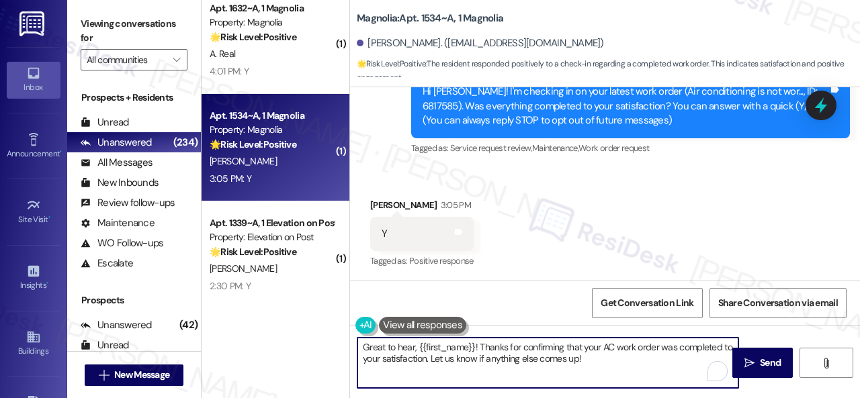
drag, startPoint x: 614, startPoint y: 353, endPoint x: 451, endPoint y: 335, distance: 163.5
click at [451, 337] on div "Great to hear, {{first_name}}! Thanks for confirming that your AC work order wa…" at bounding box center [541, 363] width 382 height 52
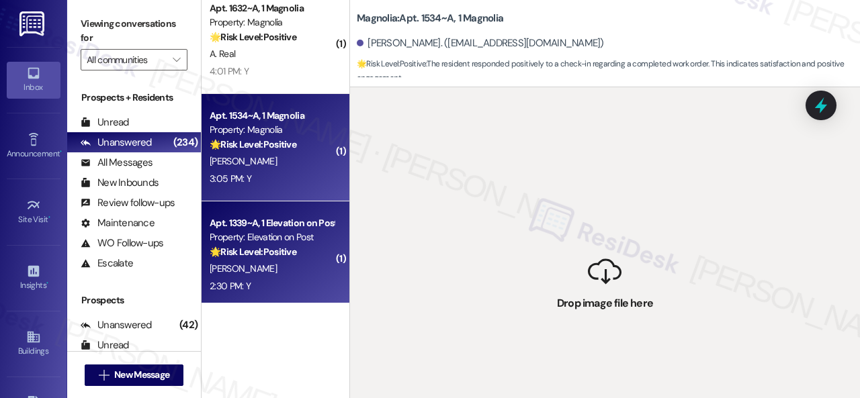
click at [287, 285] on div "2:30 PM: Y 2:30 PM: Y" at bounding box center [271, 286] width 127 height 17
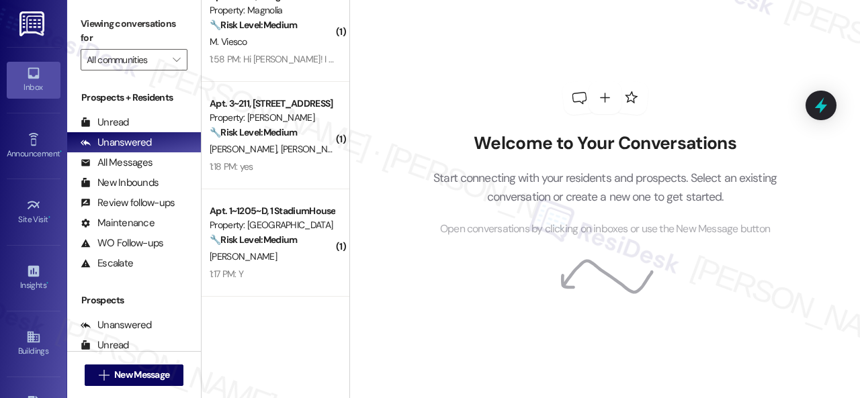
scroll to position [2217, 0]
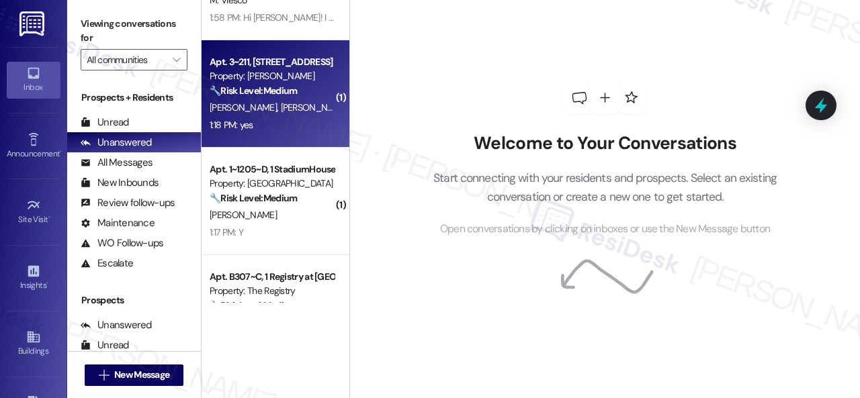
click at [322, 112] on div "C. Zemla D. Conrad" at bounding box center [271, 107] width 127 height 17
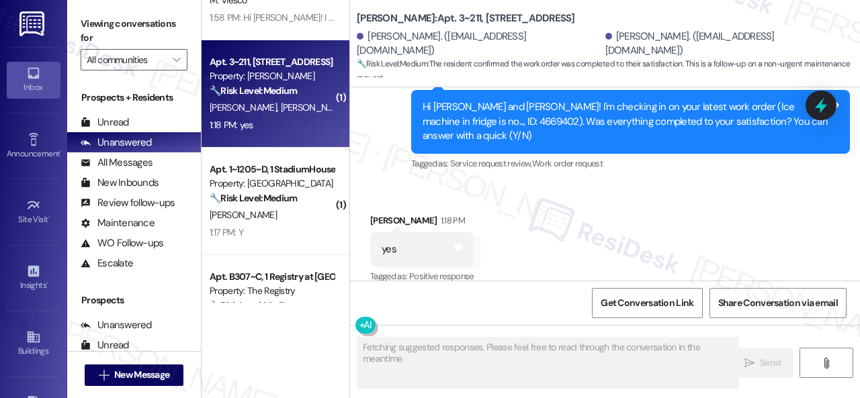
scroll to position [1258, 0]
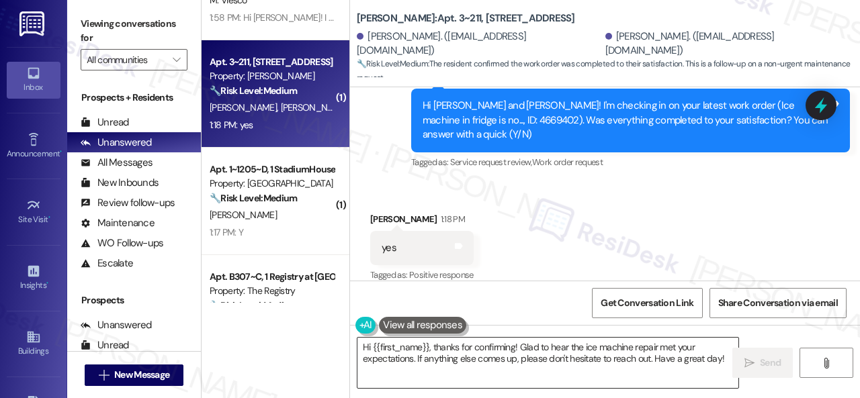
click at [481, 366] on textarea "Hi {{first_name}}, thanks for confirming! Glad to hear the ice machine repair m…" at bounding box center [547, 363] width 381 height 50
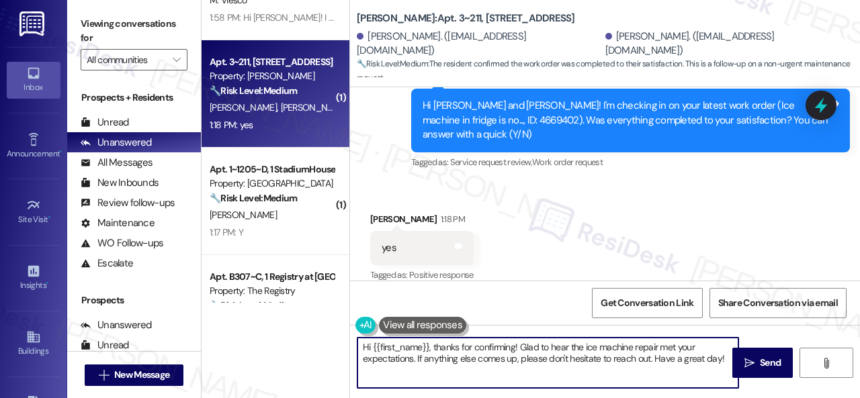
paste textarea "We're glad to hear the issue's been resolved! If {{property}} has met your expe…"
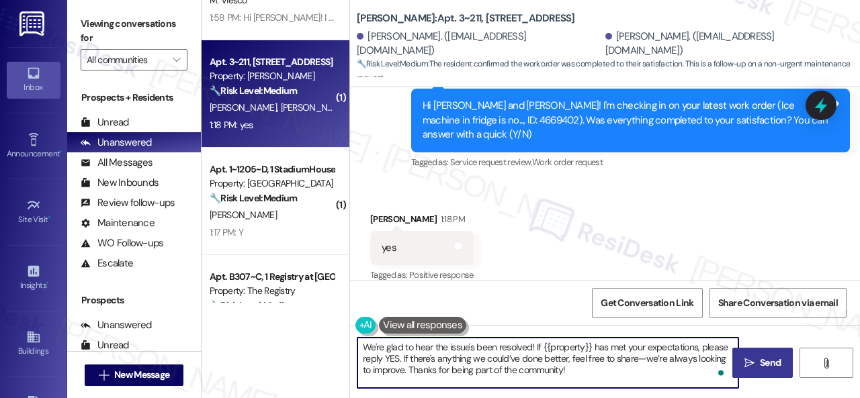
type textarea "We're glad to hear the issue's been resolved! If {{property}} has met your expe…"
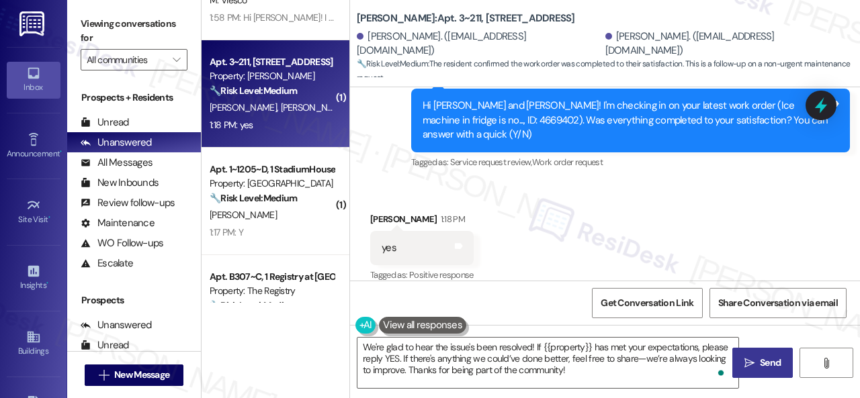
click at [760, 359] on span "Send" at bounding box center [770, 363] width 21 height 14
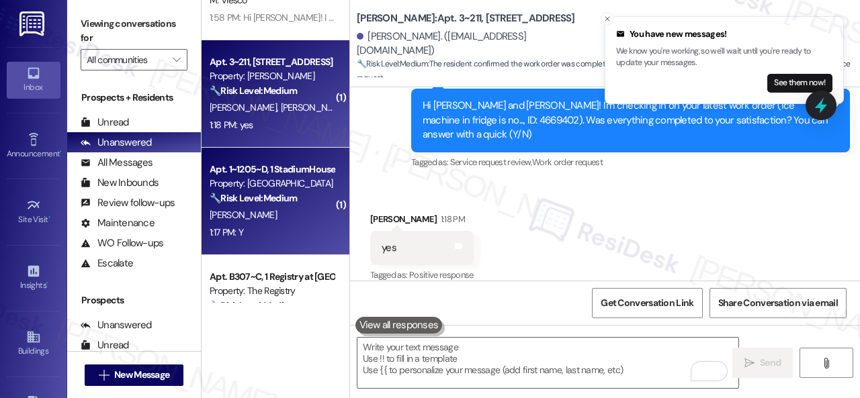
click at [282, 229] on div "1:17 PM: Y 1:17 PM: Y" at bounding box center [271, 232] width 127 height 17
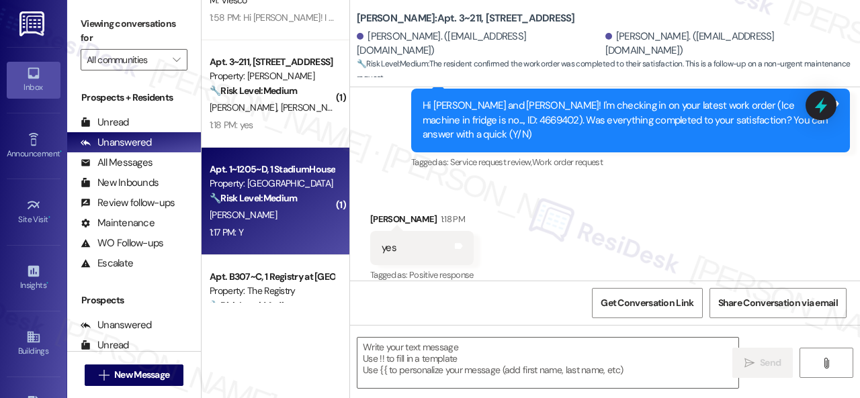
type textarea "Fetching suggested responses. Please feel free to read through the conversation…"
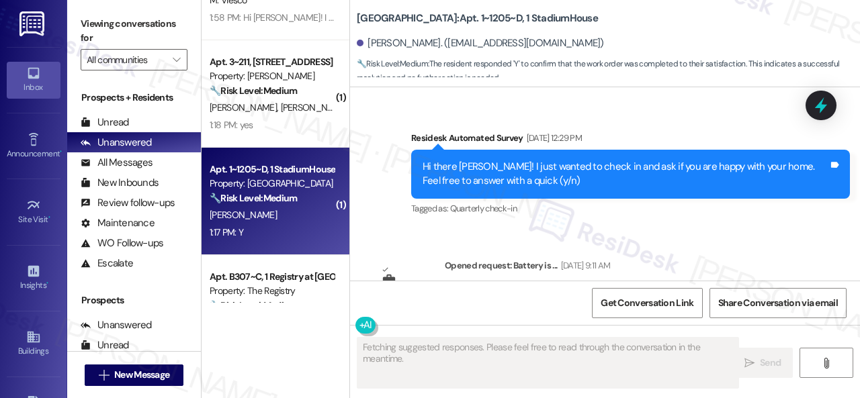
scroll to position [3304, 0]
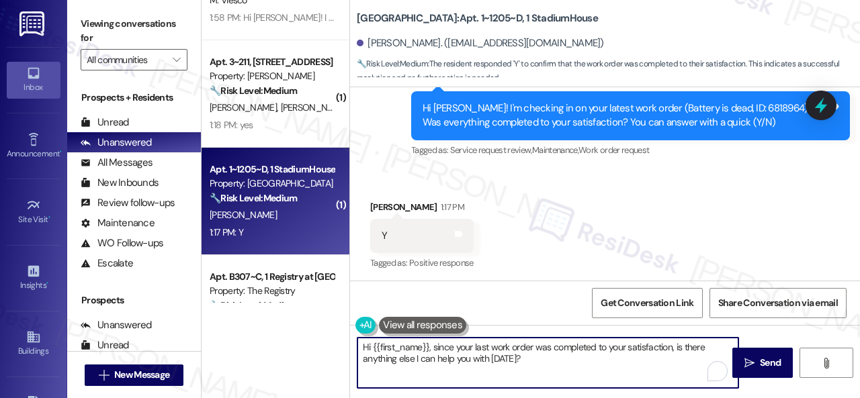
drag, startPoint x: 460, startPoint y: 354, endPoint x: 342, endPoint y: 326, distance: 121.6
click at [342, 326] on div "Apt. A08~1, 1 Vertex Property: Vertex 🔧 Risk Level: Medium The resident is conf…" at bounding box center [531, 199] width 658 height 398
paste textarea "We're glad to hear the issue's been resolved! If {{property}} has met your expe…"
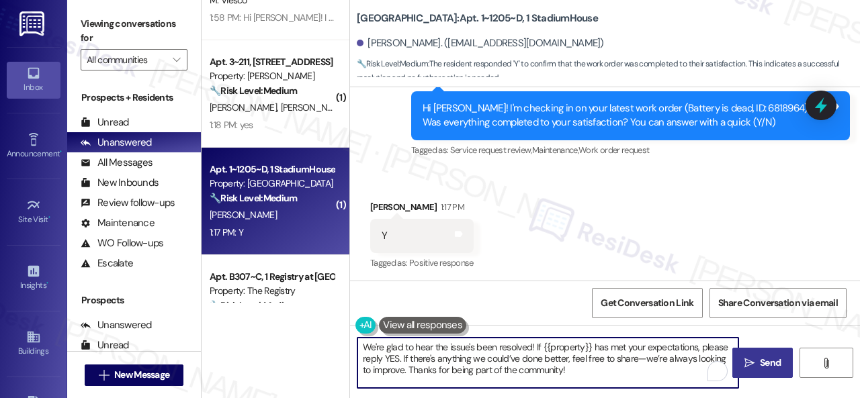
type textarea "We're glad to hear the issue's been resolved! If {{property}} has met your expe…"
click at [751, 361] on span " Send" at bounding box center [763, 363] width 42 height 14
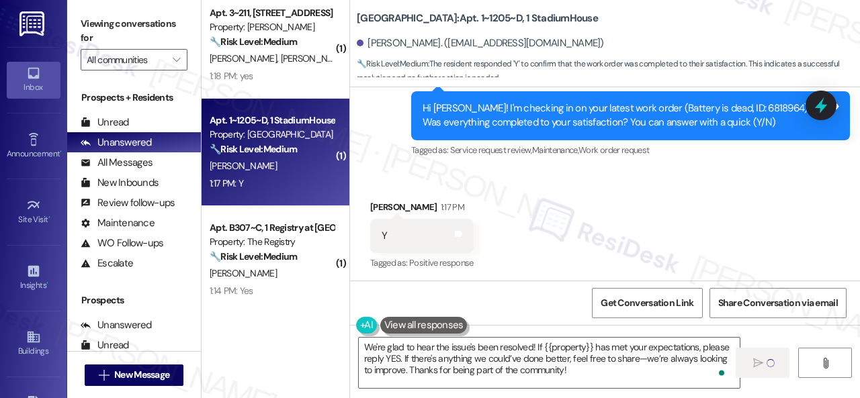
scroll to position [2284, 0]
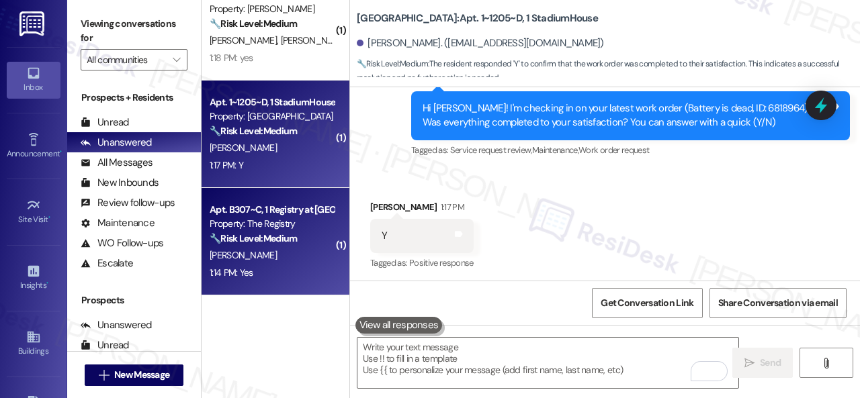
click at [269, 257] on div "C. Hitt" at bounding box center [271, 255] width 127 height 17
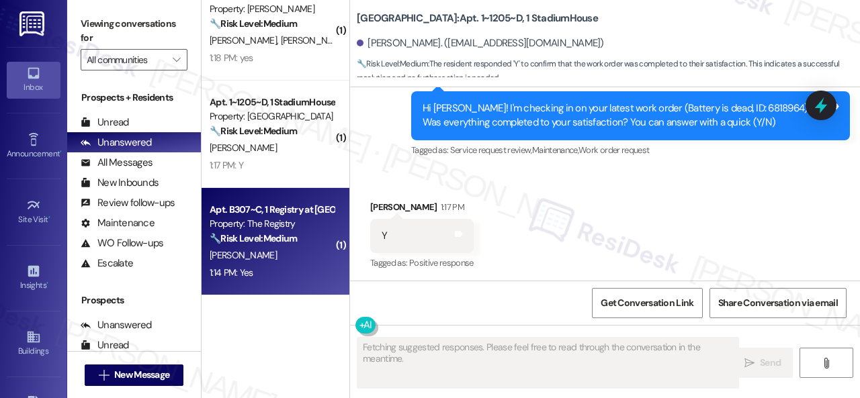
type textarea "Fetching suggested responses. Please feel free to read through the conversation…"
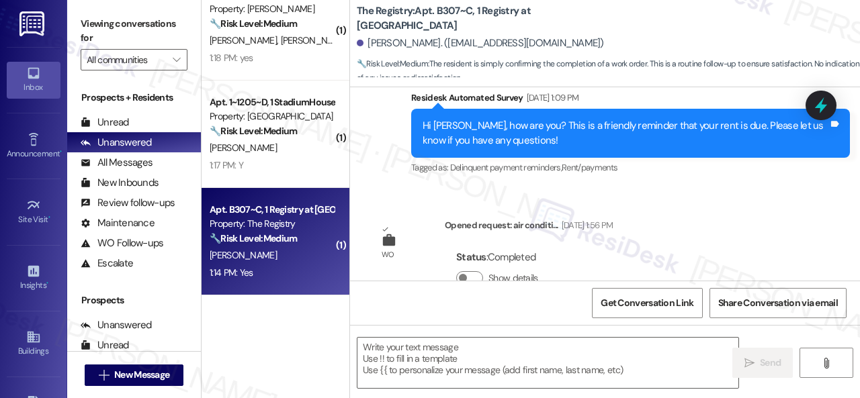
type textarea "Fetching suggested responses. Please feel free to read through the conversation…"
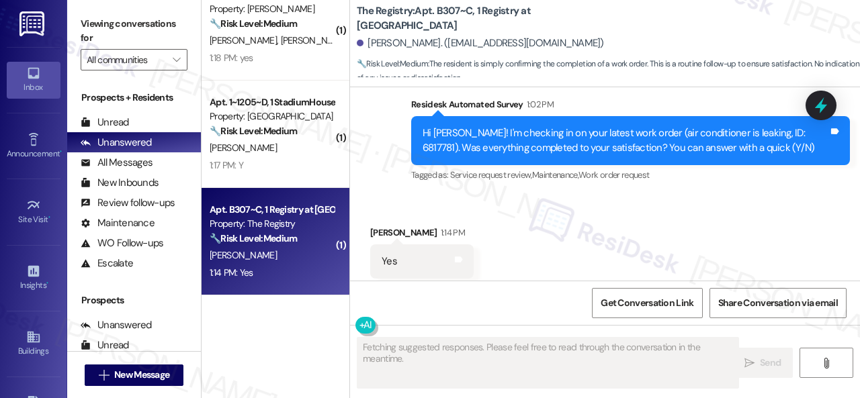
scroll to position [534, 0]
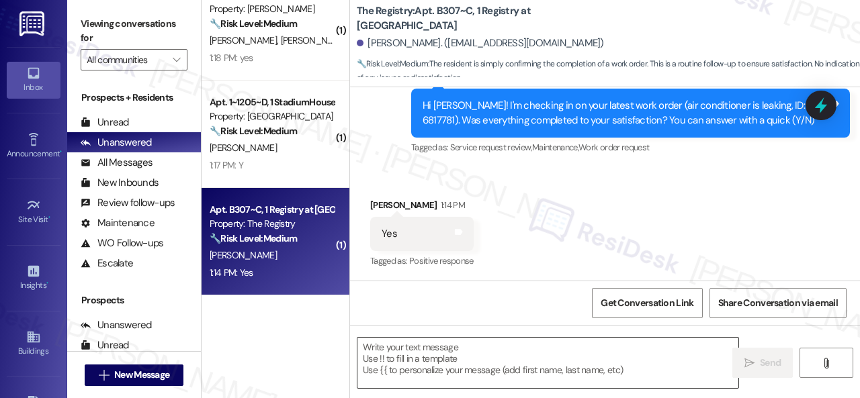
click at [459, 355] on textarea at bounding box center [547, 363] width 381 height 50
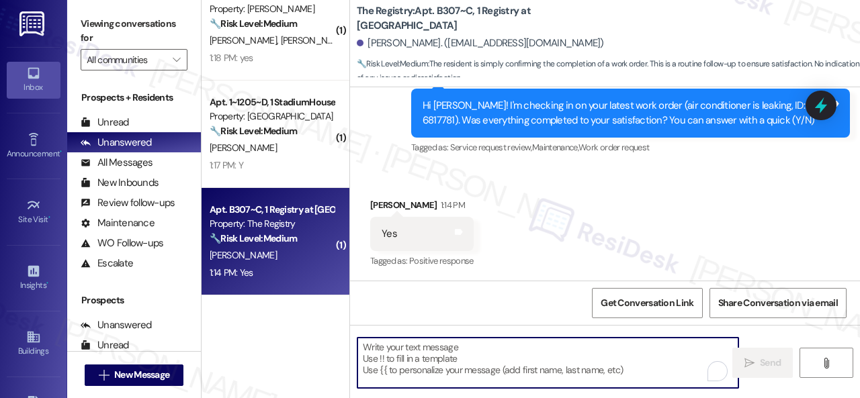
paste textarea "We're glad to hear the issue's been resolved! If {{property}} has met your expe…"
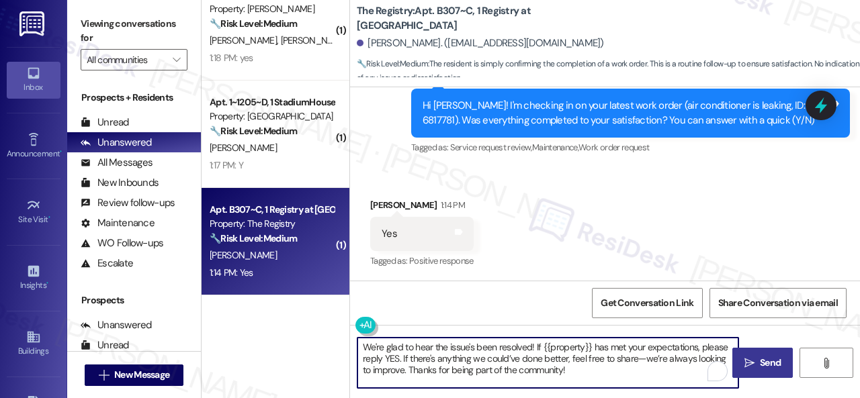
type textarea "We're glad to hear the issue's been resolved! If {{property}} has met your expe…"
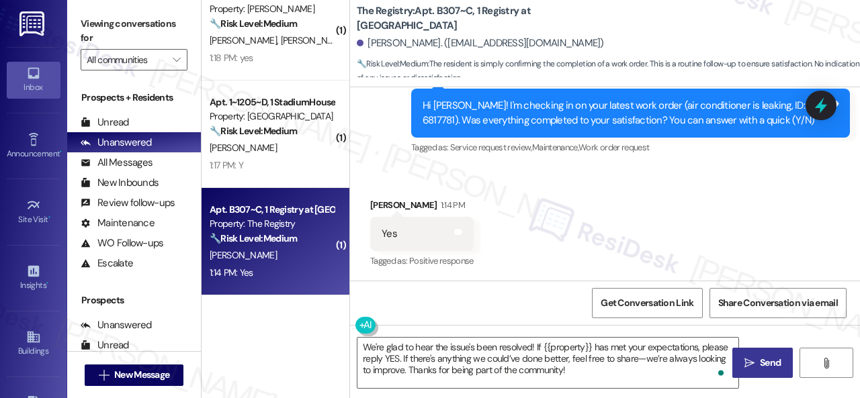
click at [744, 357] on span " Send" at bounding box center [763, 363] width 42 height 14
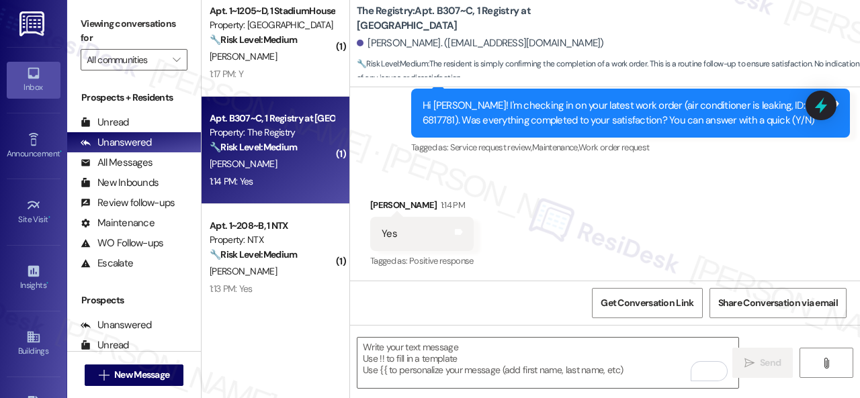
scroll to position [2418, 0]
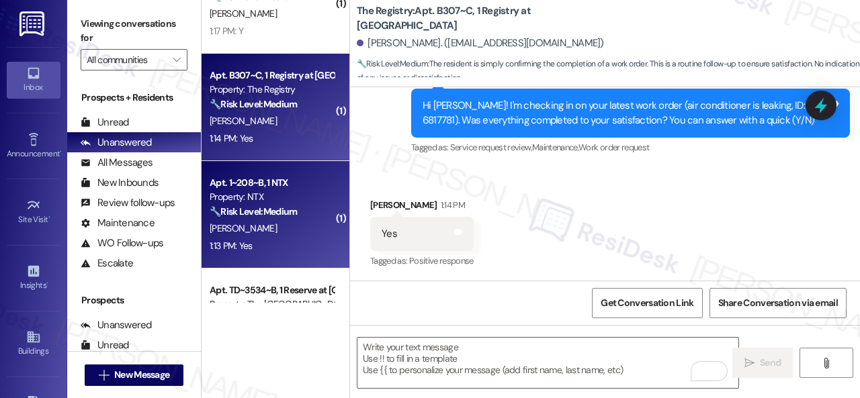
click at [278, 253] on div "1:13 PM: Yes 1:13 PM: Yes" at bounding box center [271, 246] width 127 height 17
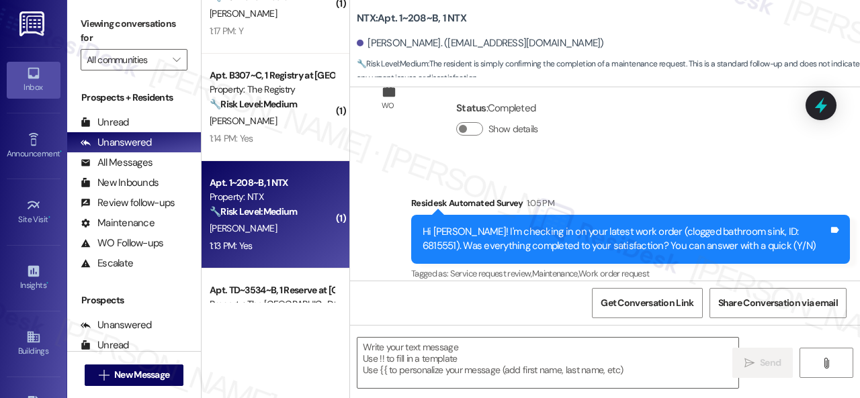
type textarea "Fetching suggested responses. Please feel free to read through the conversation…"
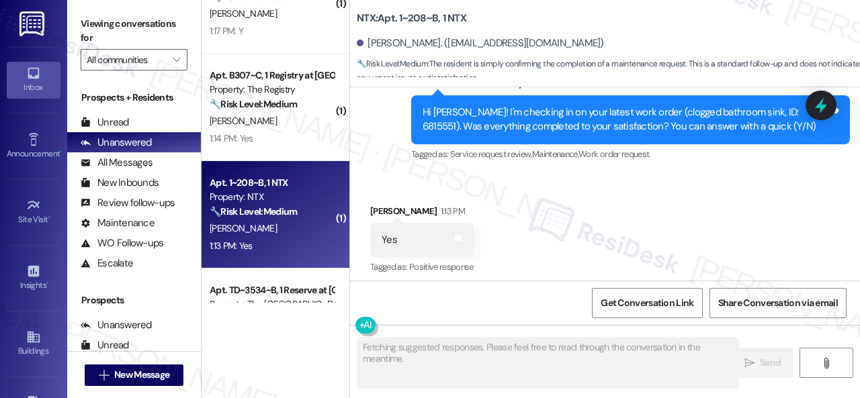
scroll to position [392, 0]
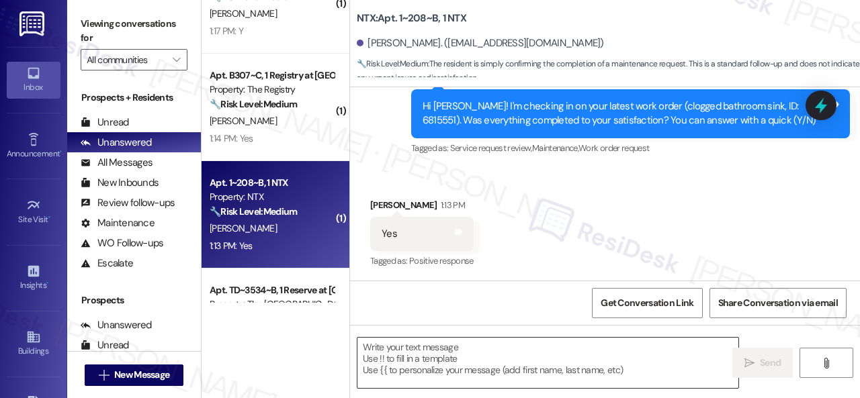
click at [455, 349] on textarea at bounding box center [547, 363] width 381 height 50
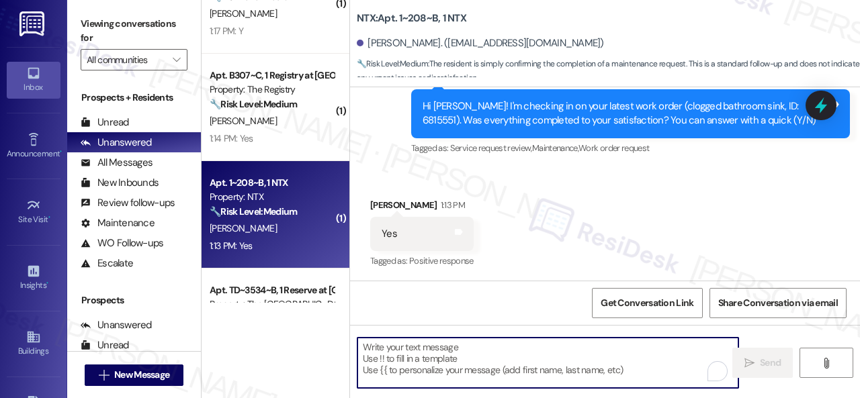
paste textarea "We're glad to hear the issue's been resolved! If {{property}} has met your expe…"
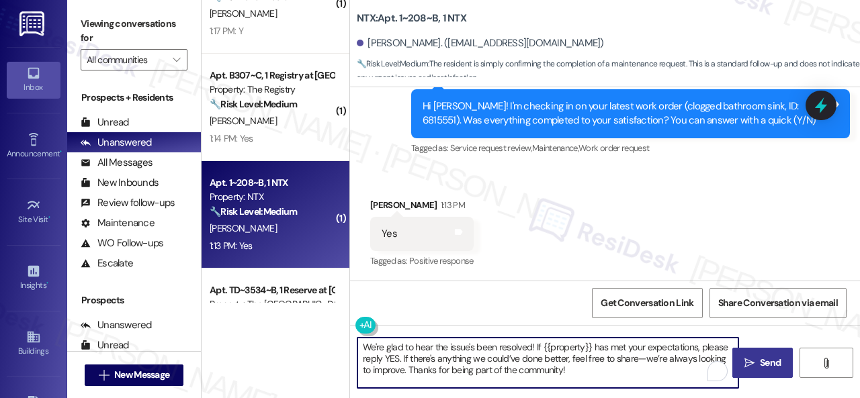
type textarea "We're glad to hear the issue's been resolved! If {{property}} has met your expe…"
click at [743, 357] on span " Send" at bounding box center [763, 363] width 42 height 14
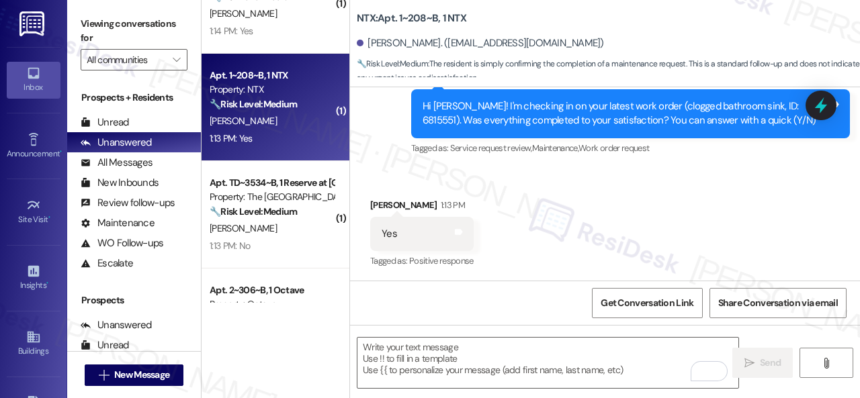
scroll to position [2553, 0]
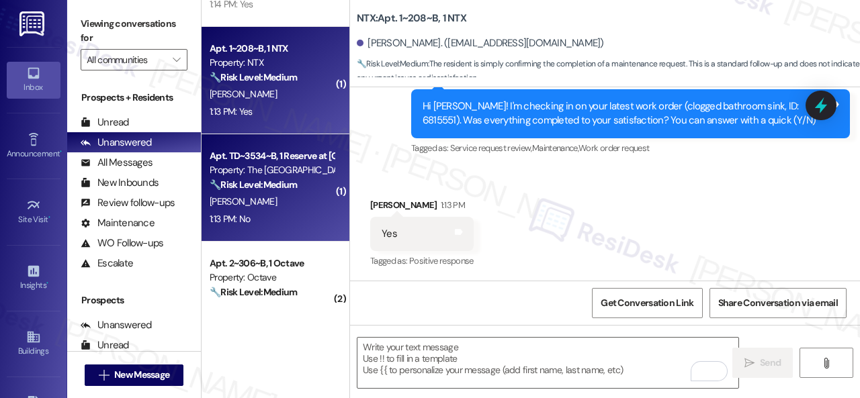
click at [282, 207] on div "R. Medlock" at bounding box center [271, 201] width 127 height 17
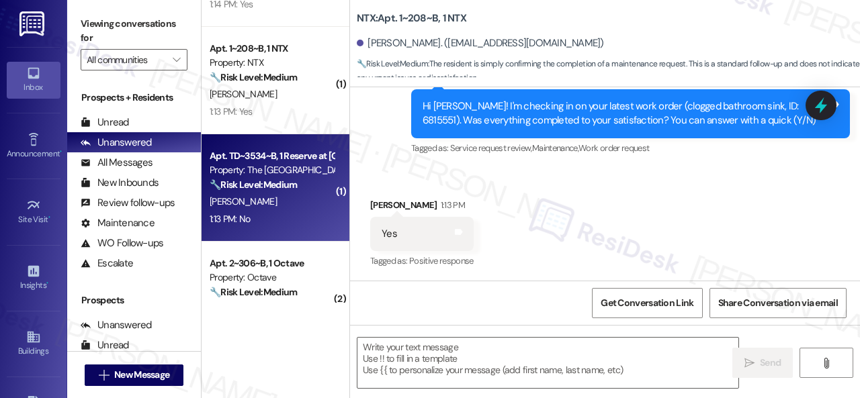
type textarea "Fetching suggested responses. Please feel free to read through the conversation…"
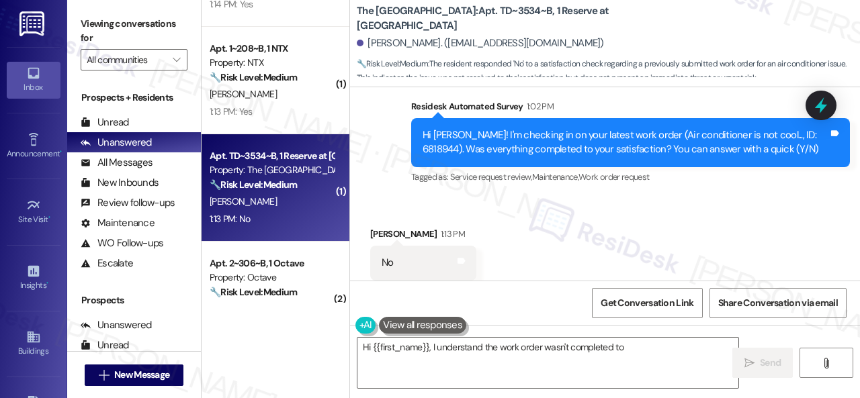
scroll to position [433, 0]
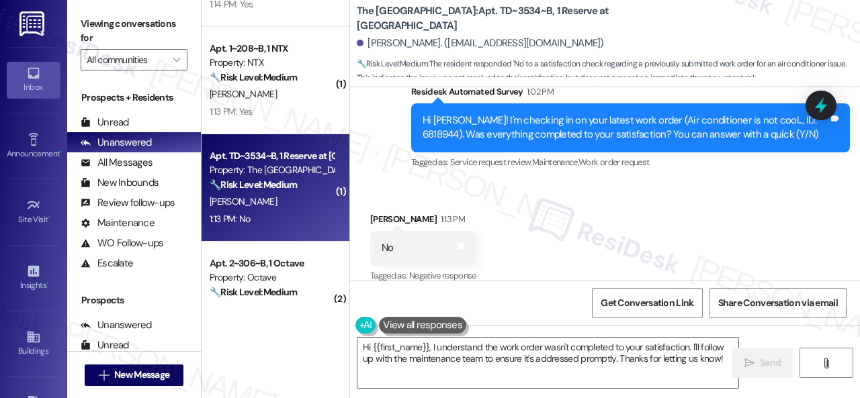
click at [455, 183] on div "Received via SMS Riley Medlock 1:13 PM No Tags and notes Tagged as: Negative re…" at bounding box center [605, 239] width 510 height 114
click at [453, 349] on textarea "Hi {{first_name}}, I understand the work order wasn't completed to your satisfa…" at bounding box center [547, 363] width 381 height 50
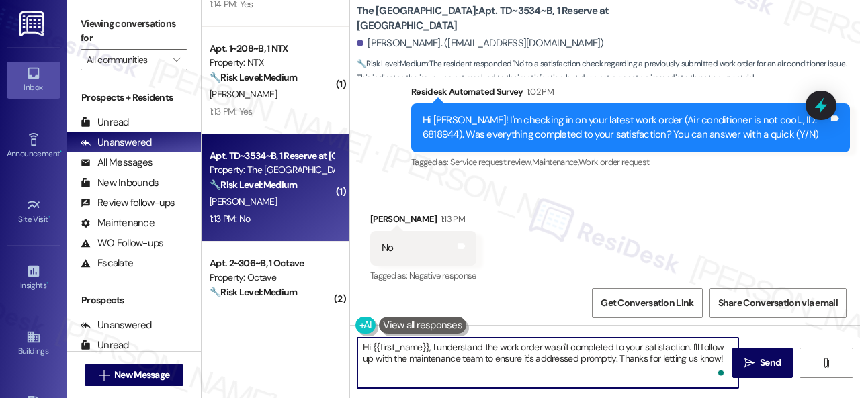
paste textarea "I'm sorry that the work order wasn't completed to your satisfaction. Can you pl…"
type textarea "I'm sorry that the work order wasn't completed to your satisfaction. Can you pl…"
click at [764, 356] on span "Send" at bounding box center [770, 363] width 21 height 14
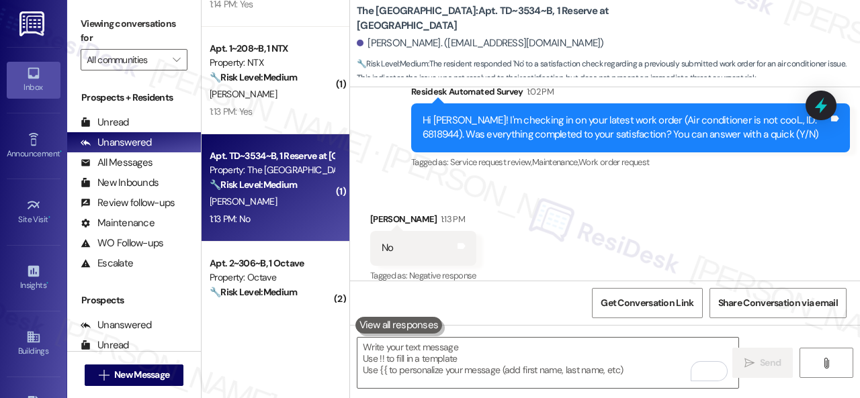
type textarea "Fetching suggested responses. Please feel free to read through the conversation…"
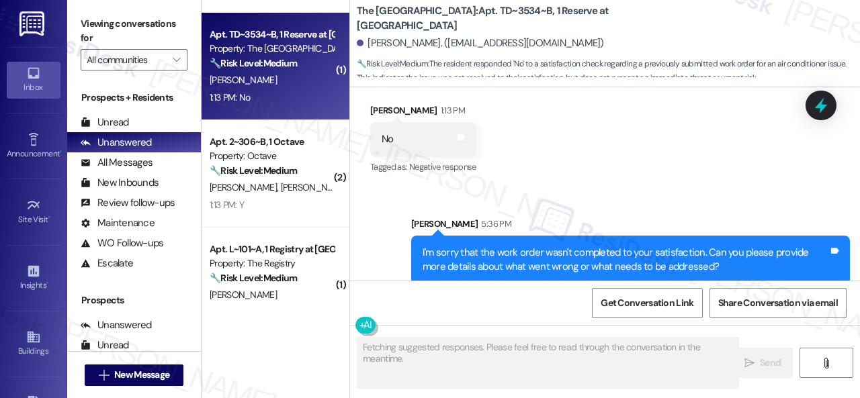
scroll to position [2687, 0]
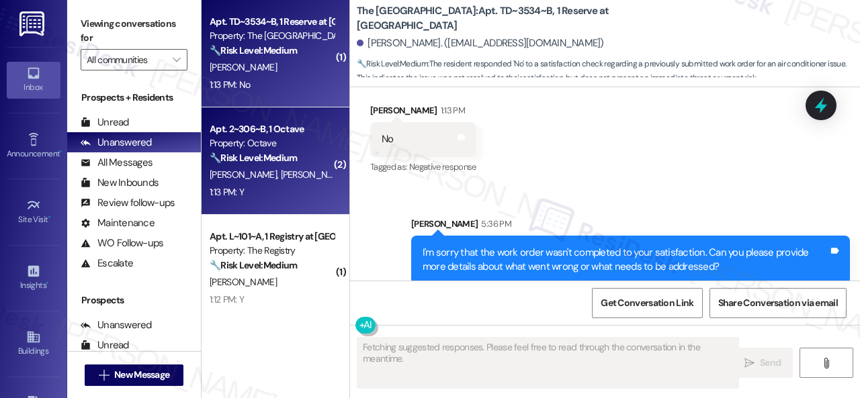
click at [302, 187] on div "1:13 PM: Y 1:13 PM: Y" at bounding box center [271, 192] width 127 height 17
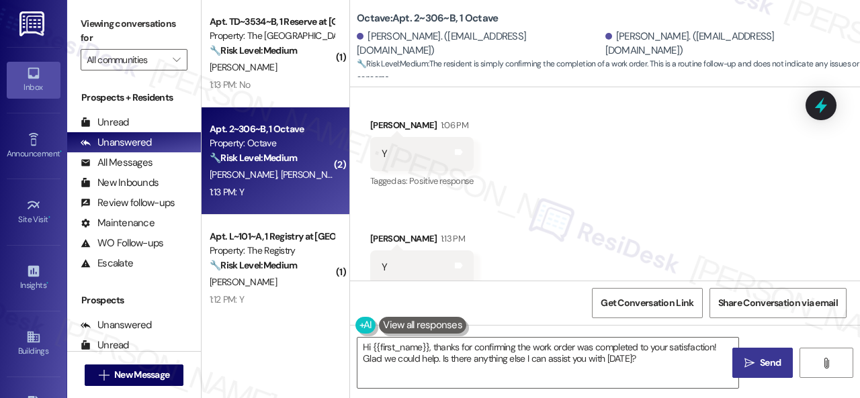
scroll to position [1614, 0]
click at [439, 218] on div "Received via SMS Chih-Yi Chen 1:13 PM Y Tags and notes Tagged as: Positive resp…" at bounding box center [422, 264] width 124 height 93
click at [472, 353] on textarea "Hi {{first_name}}, thanks for confirming the work order was completed to your s…" at bounding box center [547, 363] width 381 height 50
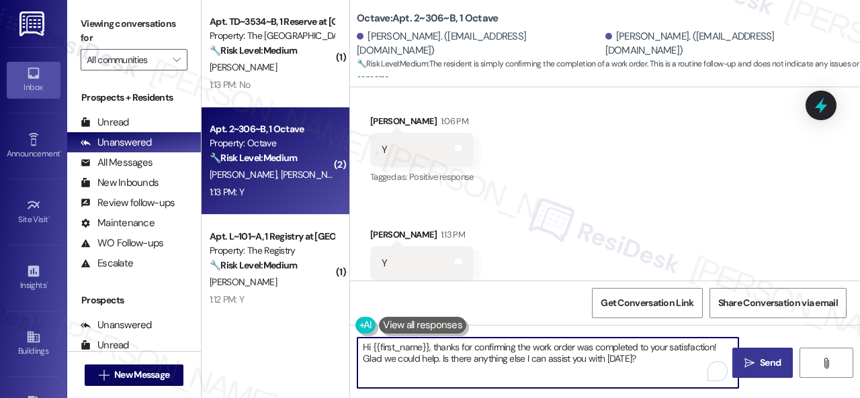
paste textarea "We're glad to hear the issue's been resolved! If {{property}} has met your expe…"
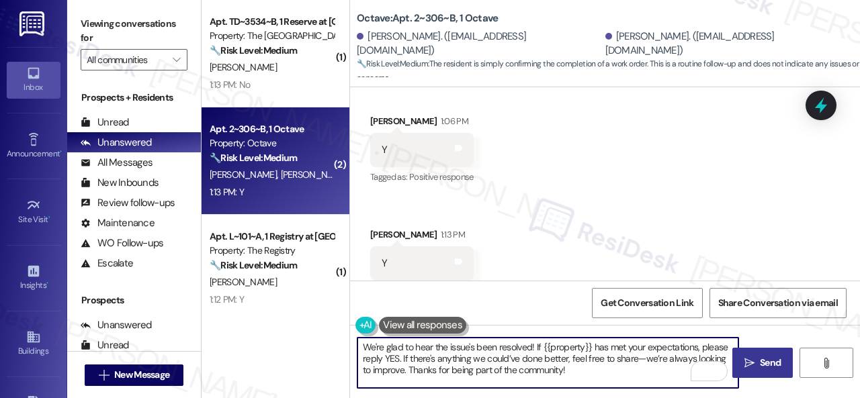
type textarea "We're glad to hear the issue's been resolved! If {{property}} has met your expe…"
click at [764, 359] on span "Send" at bounding box center [770, 363] width 21 height 14
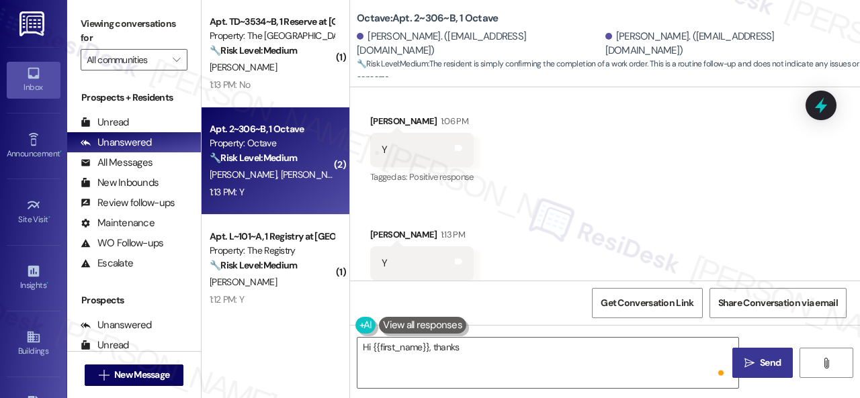
scroll to position [1613, 0]
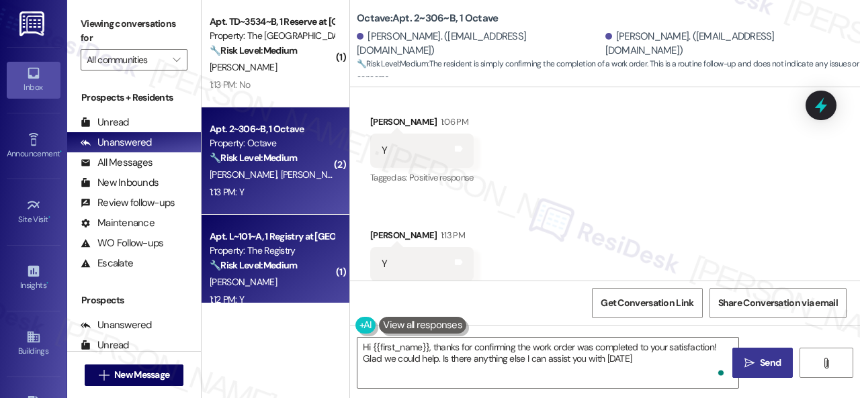
type textarea "Hi {{first_name}}, thanks for confirming the work order was completed to your s…"
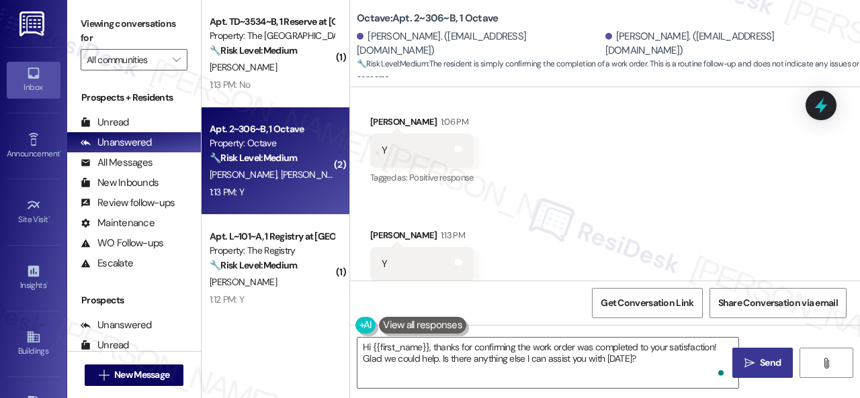
drag, startPoint x: 270, startPoint y: 286, endPoint x: 363, endPoint y: 265, distance: 94.9
click at [270, 286] on div "L. Trego" at bounding box center [271, 282] width 127 height 17
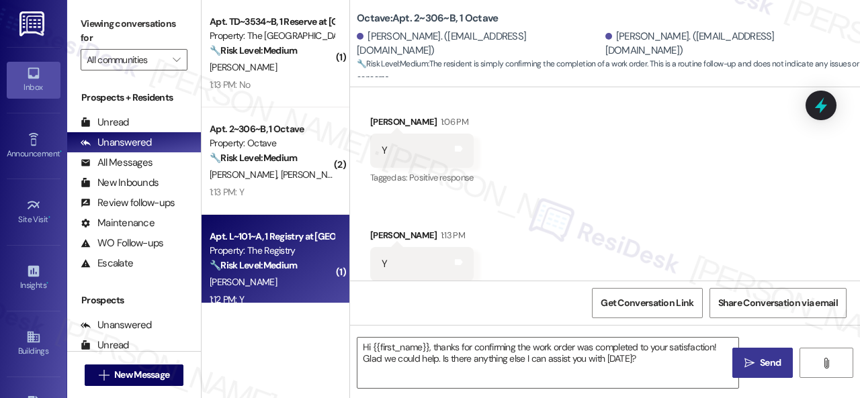
type textarea "Fetching suggested responses. Please feel free to read through the conversation…"
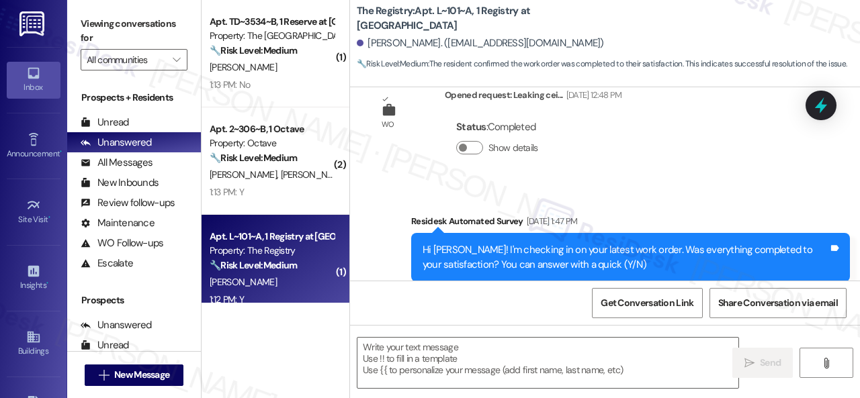
type textarea "Fetching suggested responses. Please feel free to read through the conversation…"
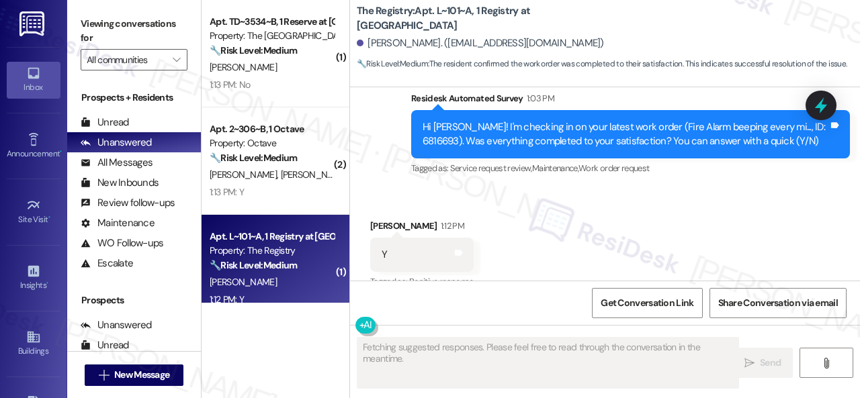
scroll to position [673, 0]
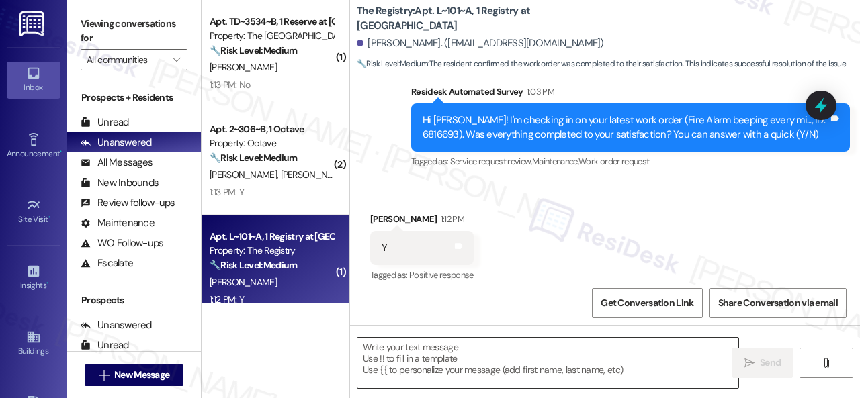
click at [423, 353] on textarea at bounding box center [547, 363] width 381 height 50
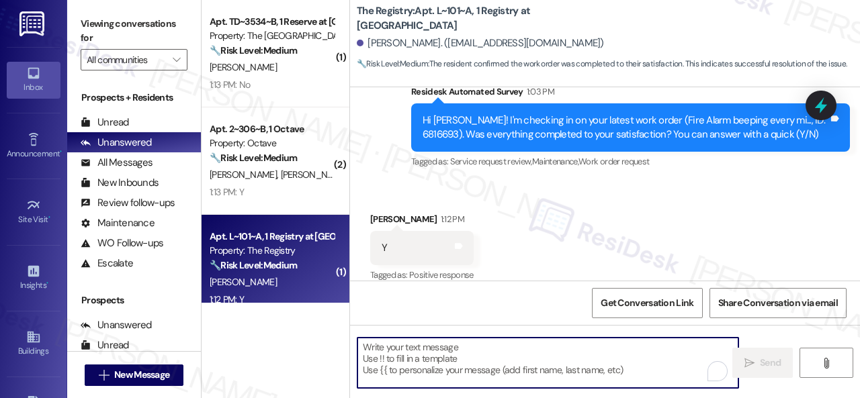
paste textarea "We're glad to hear the issue's been resolved! If {{property}} has met your expe…"
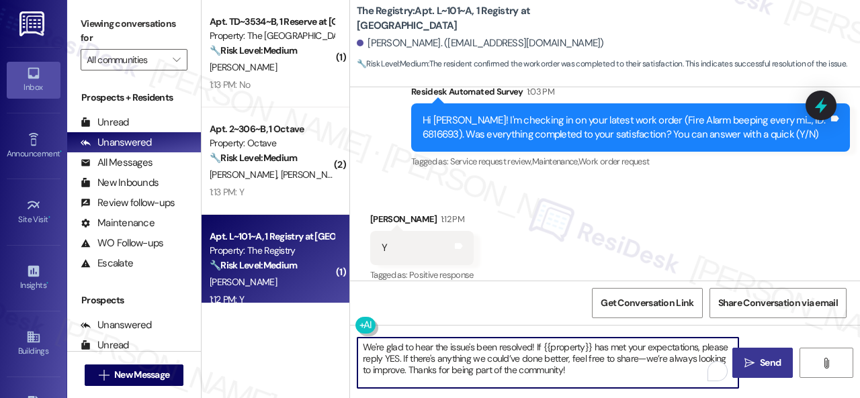
type textarea "We're glad to hear the issue's been resolved! If {{property}} has met your expe…"
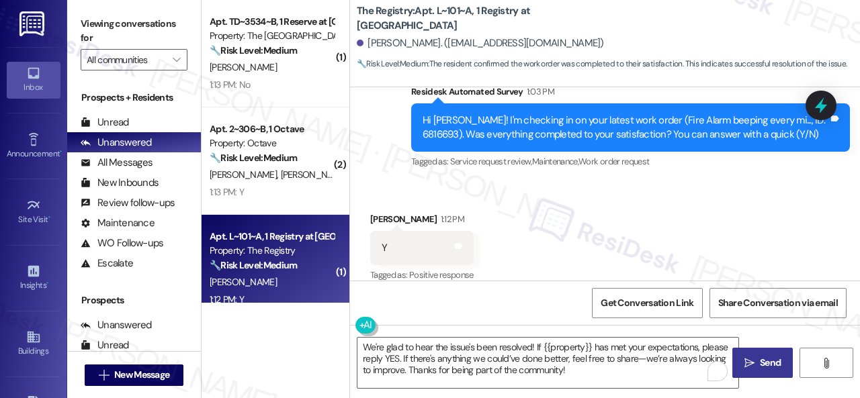
click at [760, 352] on button " Send" at bounding box center [762, 363] width 60 height 30
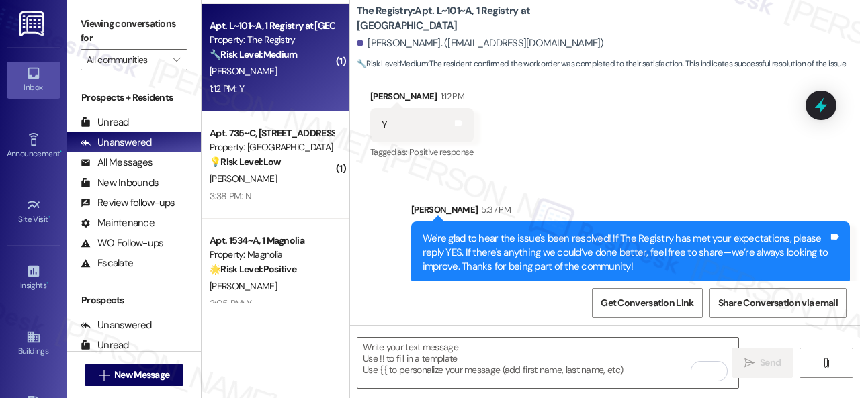
scroll to position [2956, 0]
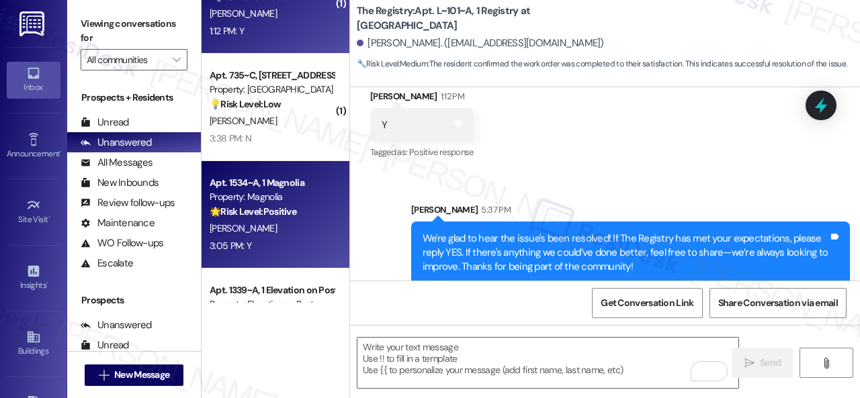
click at [286, 236] on div "J. Sullivan" at bounding box center [271, 228] width 127 height 17
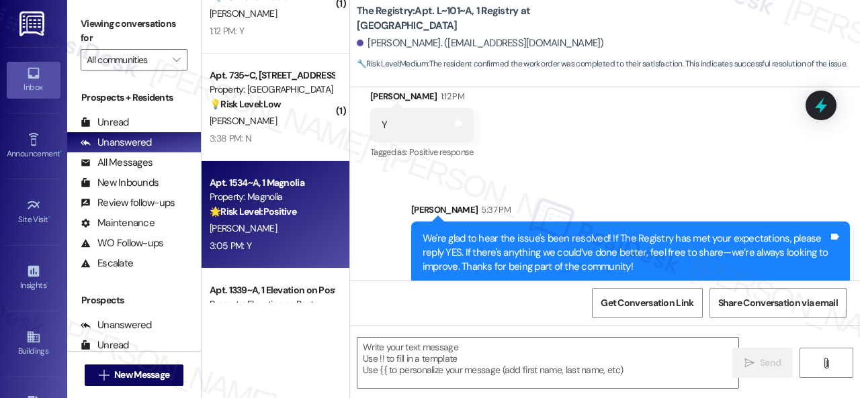
type textarea "Fetching suggested responses. Please feel free to read through the conversation…"
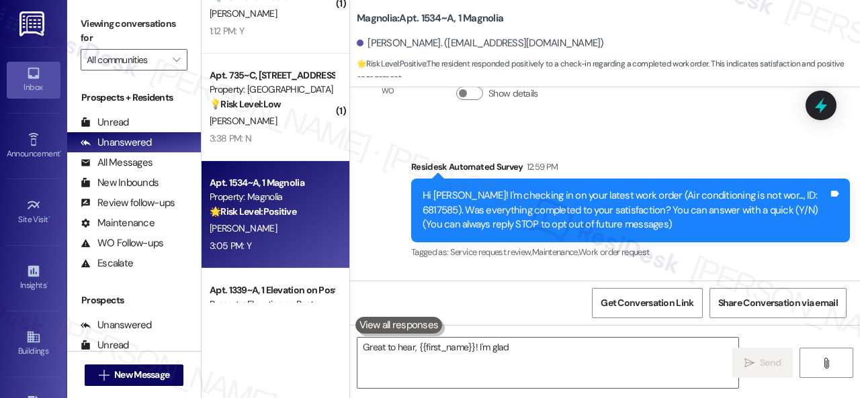
scroll to position [178, 0]
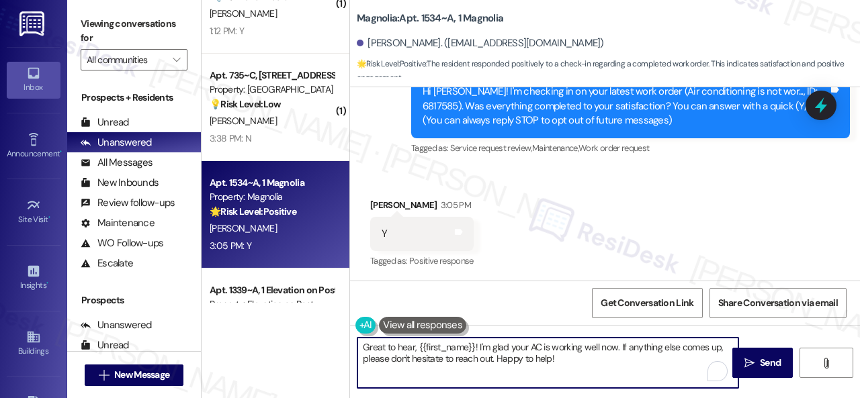
drag, startPoint x: 563, startPoint y: 357, endPoint x: 327, endPoint y: 331, distance: 237.2
click at [327, 331] on div "( 1 ) Apt. TD~3534~B, 1 Reserve at College Station Property: The Reserve Colleg…" at bounding box center [531, 199] width 658 height 398
paste textarea "We're glad to hear the issue's been resolved! If {{property}} has met your expe…"
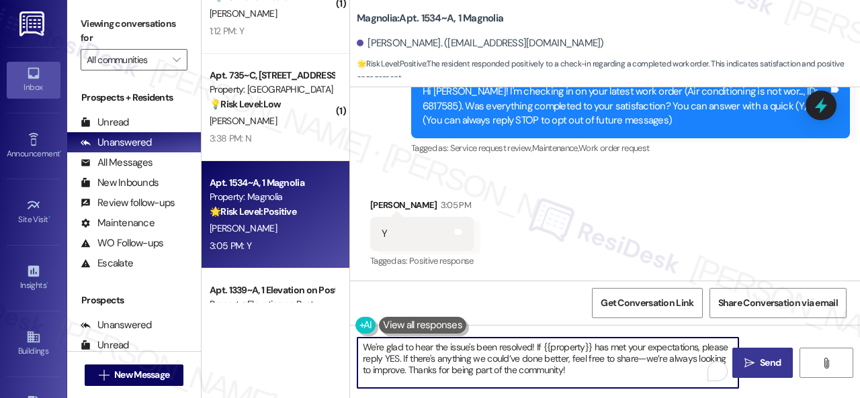
type textarea "We're glad to hear the issue's been resolved! If {{property}} has met your expe…"
click at [764, 367] on span "Send" at bounding box center [770, 363] width 21 height 14
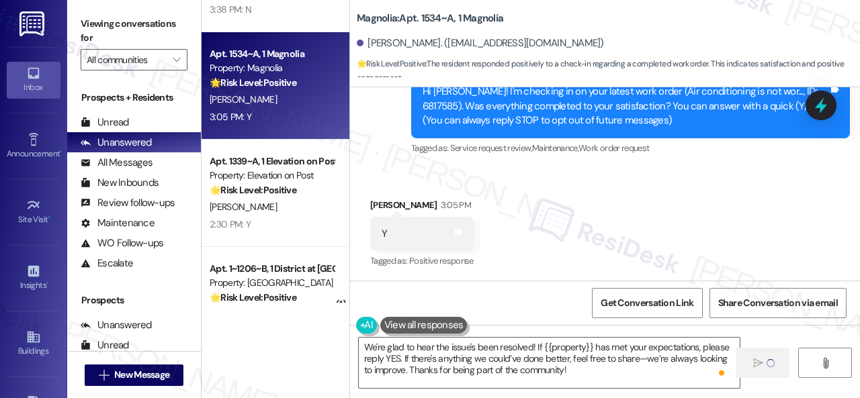
scroll to position [3090, 0]
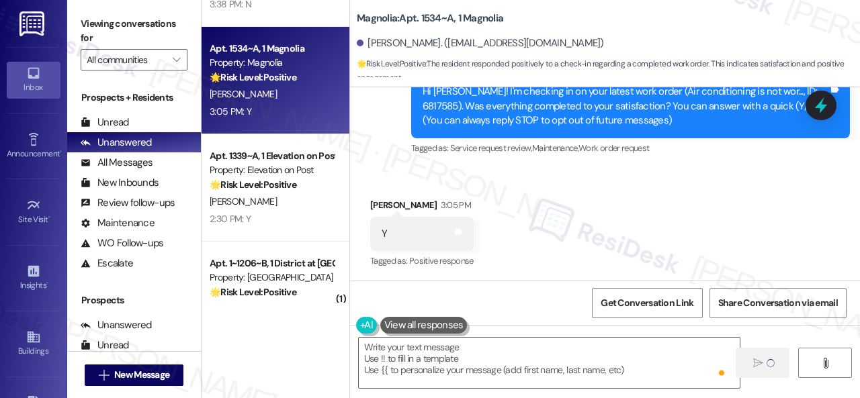
type textarea "Fetching suggested responses. Please feel free to read through the conversation…"
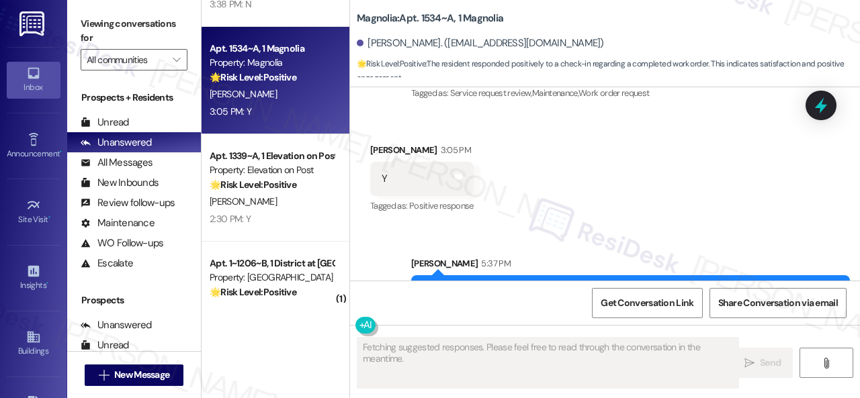
scroll to position [301, 0]
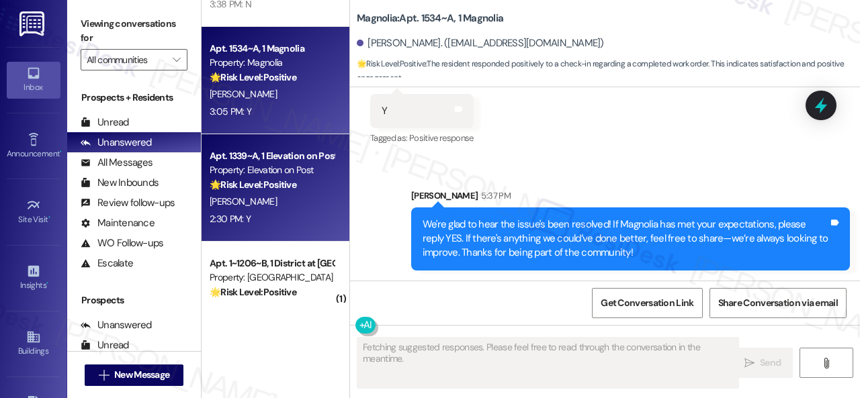
click at [286, 204] on div "M. Foster" at bounding box center [271, 201] width 127 height 17
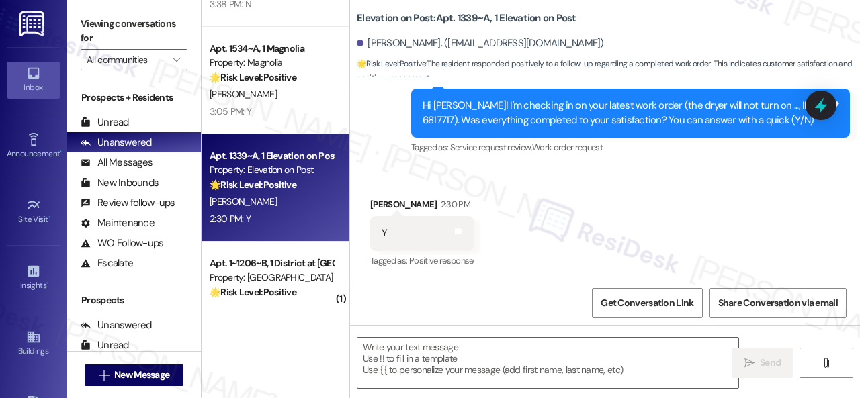
scroll to position [407, 0]
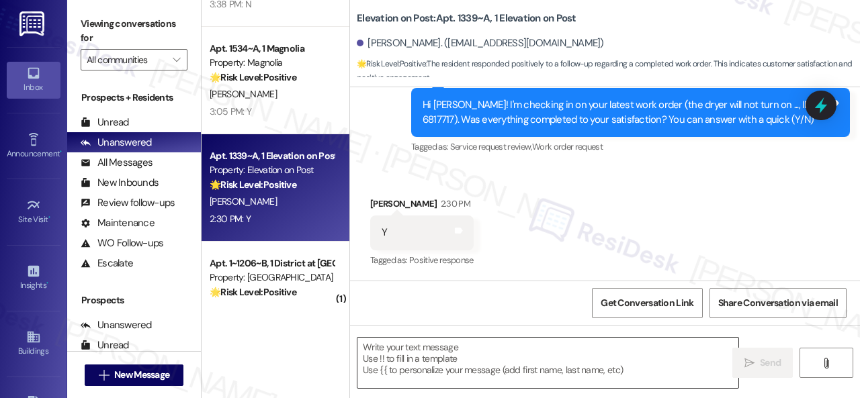
click at [436, 358] on textarea at bounding box center [547, 363] width 381 height 50
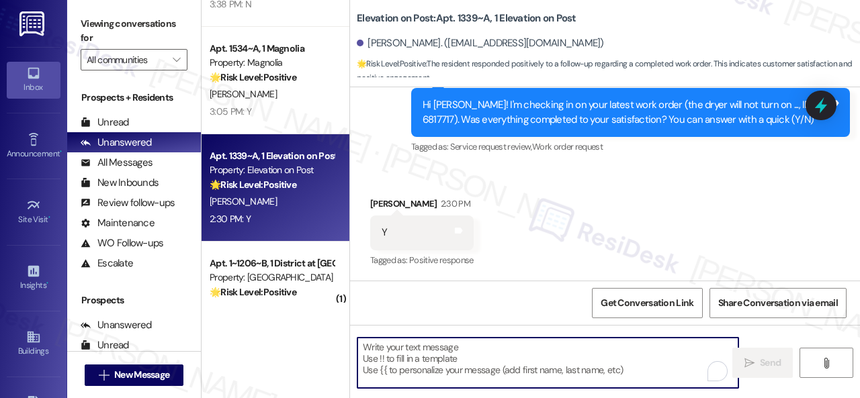
paste textarea "We're glad to hear the issue's been resolved! If {{property}} has met your expe…"
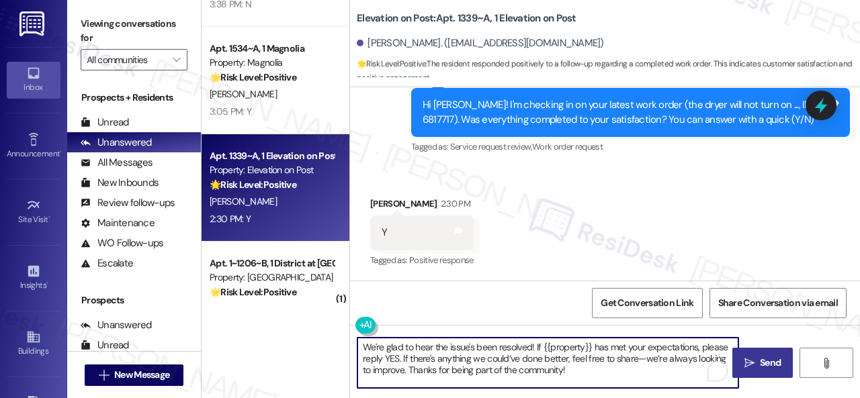
type textarea "We're glad to hear the issue's been resolved! If {{property}} has met your expe…"
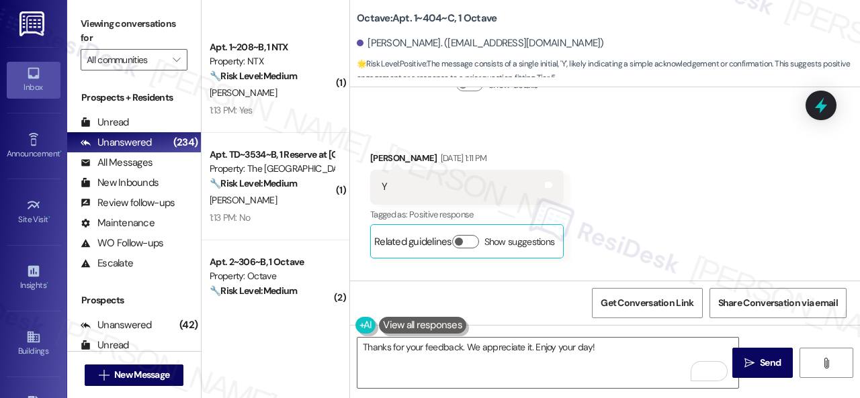
scroll to position [2553, 0]
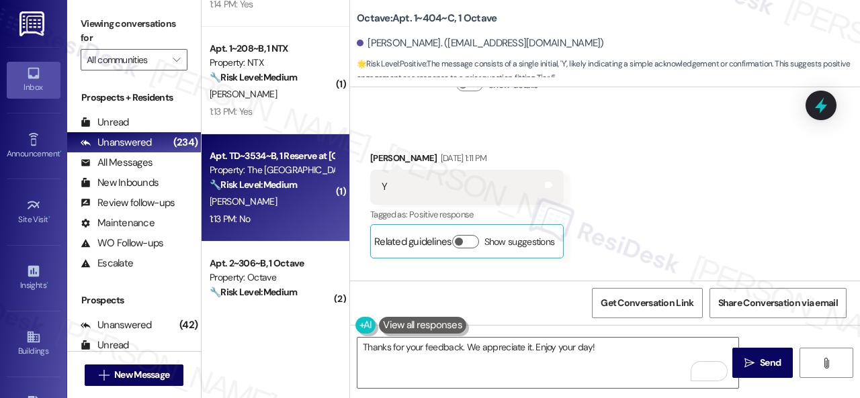
click at [312, 189] on div "🔧 Risk Level: Medium The resident responded 'No' to a satisfaction check regard…" at bounding box center [272, 185] width 124 height 14
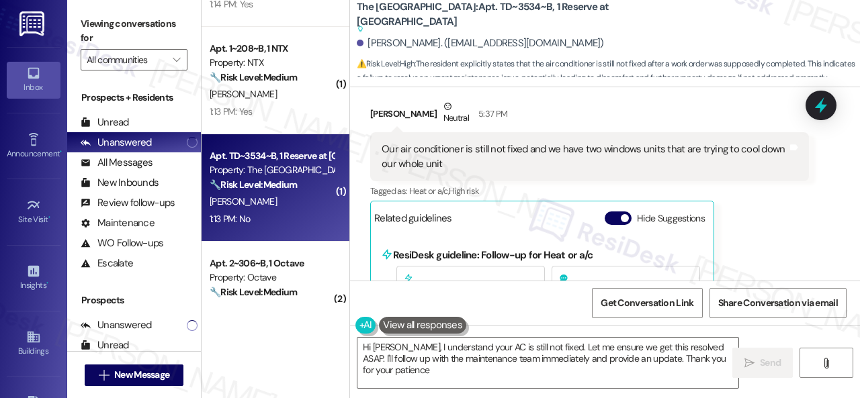
type textarea "Hi [PERSON_NAME], I understand your AC is still not fixed. Let me ensure we get…"
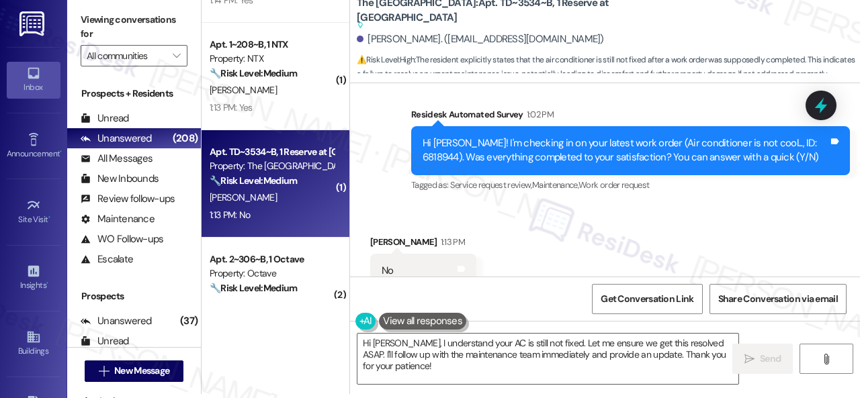
scroll to position [384, 0]
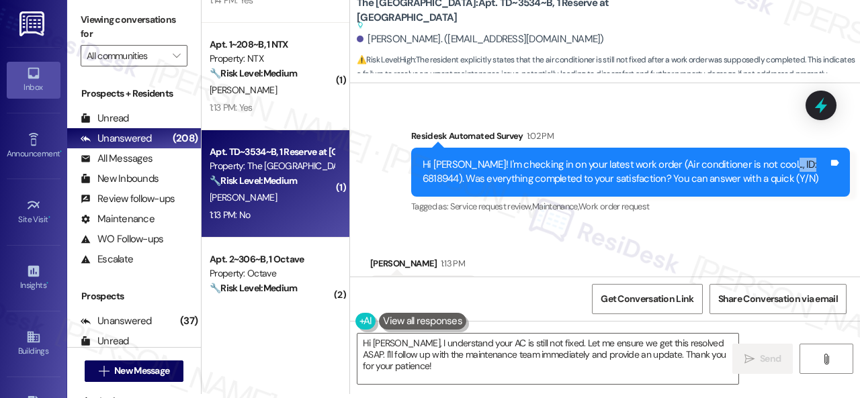
drag, startPoint x: 755, startPoint y: 150, endPoint x: 789, endPoint y: 151, distance: 33.6
click at [789, 158] on div "Hi [PERSON_NAME]! I'm checking in on your latest work order (Air conditioner is…" at bounding box center [626, 172] width 406 height 29
copy div "6818944"
click at [500, 300] on div "Get Conversation Link Share Conversation via email" at bounding box center [605, 299] width 510 height 44
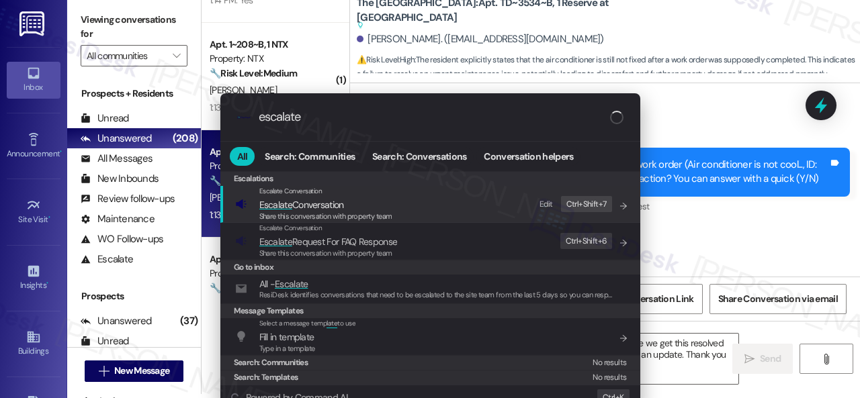
type input "escalate"
click at [542, 206] on div "Edit" at bounding box center [545, 205] width 13 height 14
click at [302, 233] on div "Escalations Escalate Conversation Escalate Conversation Share this conversation…" at bounding box center [430, 278] width 420 height 214
click at [324, 200] on span "Escalate Conversation" at bounding box center [301, 205] width 85 height 12
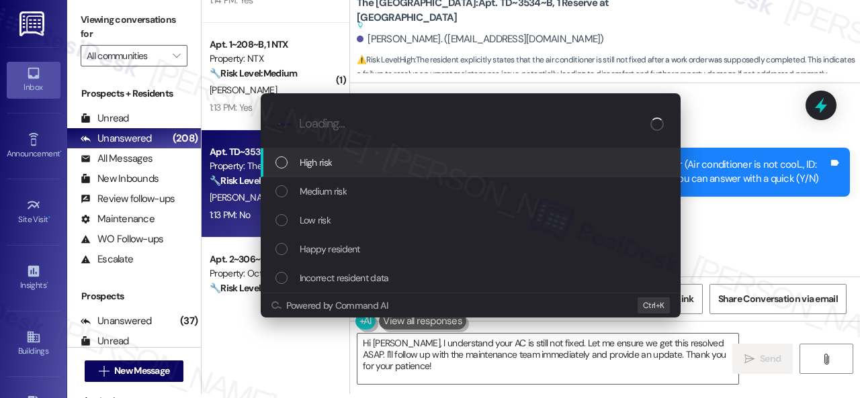
click at [320, 163] on span "High risk" at bounding box center [316, 162] width 33 height 15
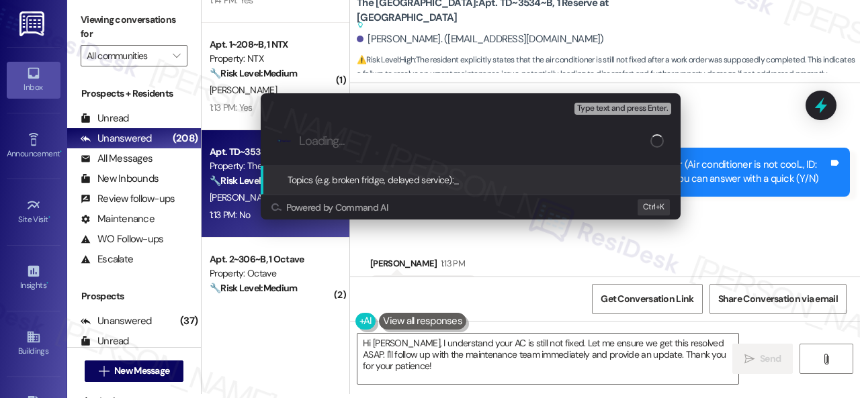
paste input "Follow-up on the closed work order 6818944"
type input "Follow-up on the closed work order 6818944"
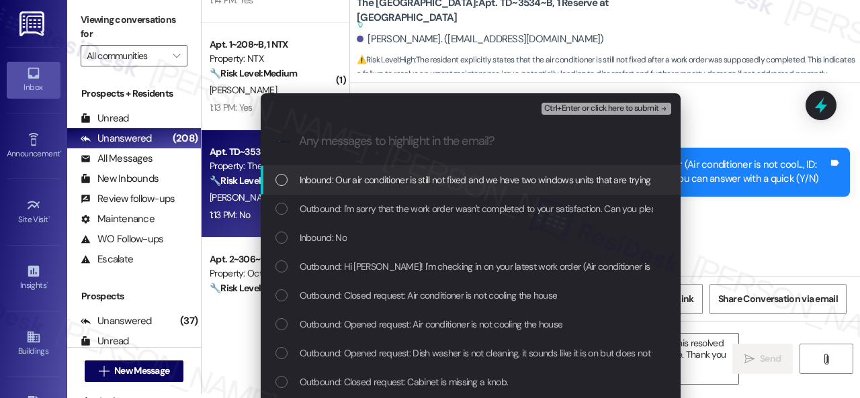
click at [386, 181] on span "Inbound: Our air conditioner is still not fixed and we have two windows units t…" at bounding box center [530, 180] width 461 height 15
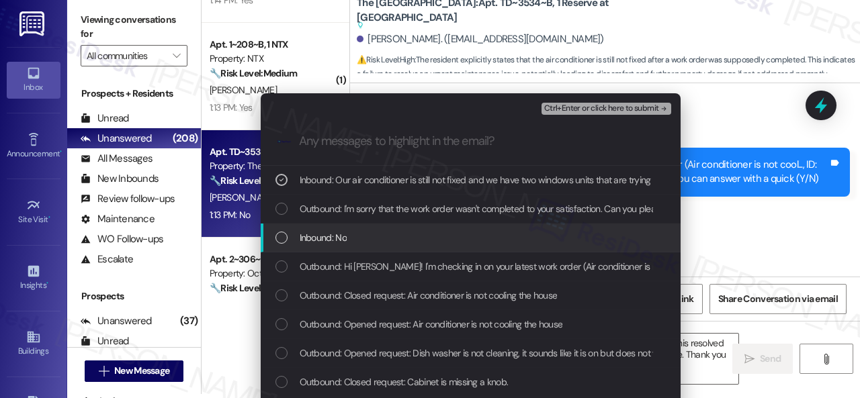
click at [341, 234] on span "Inbound: No" at bounding box center [323, 237] width 47 height 15
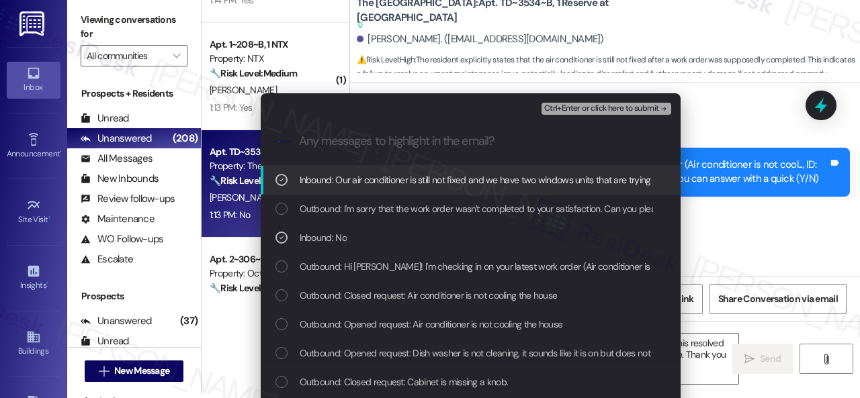
click at [560, 108] on span "Ctrl+Enter or click here to submit" at bounding box center [601, 108] width 115 height 9
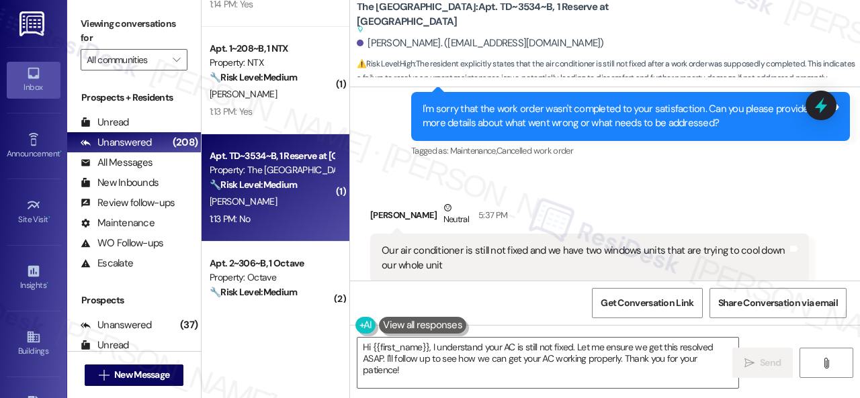
scroll to position [652, 0]
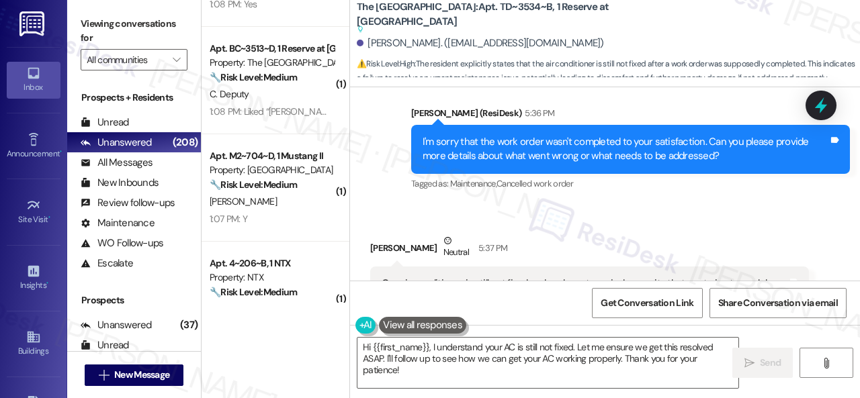
drag, startPoint x: 693, startPoint y: 187, endPoint x: 700, endPoint y: 198, distance: 12.1
click at [693, 187] on div "Sent via SMS [PERSON_NAME] (ResiDesk) 5:36 PM I'm sorry that the work order was…" at bounding box center [630, 149] width 459 height 107
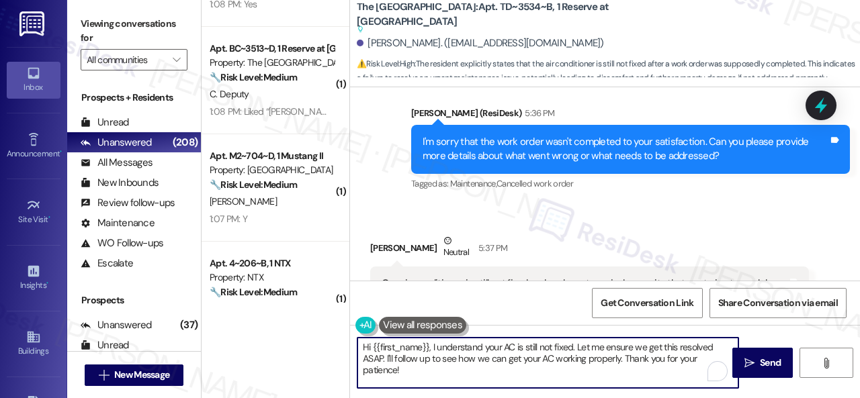
drag, startPoint x: 402, startPoint y: 368, endPoint x: 345, endPoint y: 335, distance: 65.3
click at [349, 339] on div "( 1 ) Apt. 317~A, 1 Eleven25 Property: Eleven 25 🔧 Risk Level: Medium The resid…" at bounding box center [531, 199] width 658 height 398
paste textarea "I'm sorry to hear the issue hasn't been resolved yet. We apologize for the dela…"
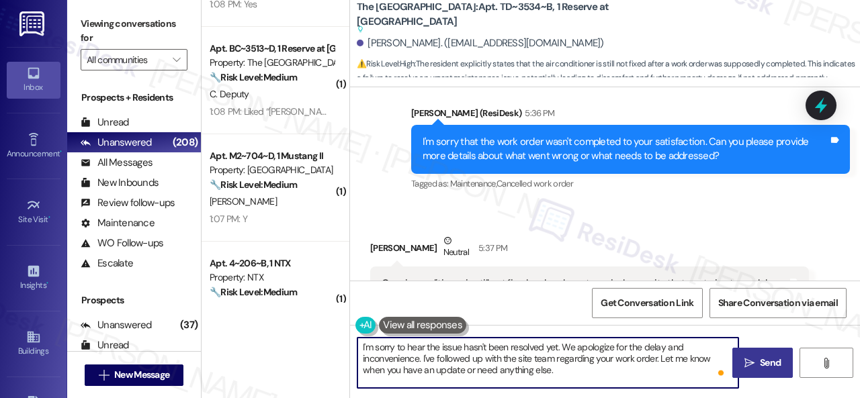
type textarea "I'm sorry to hear the issue hasn't been resolved yet. We apologize for the dela…"
click at [760, 361] on span "Send" at bounding box center [770, 363] width 21 height 14
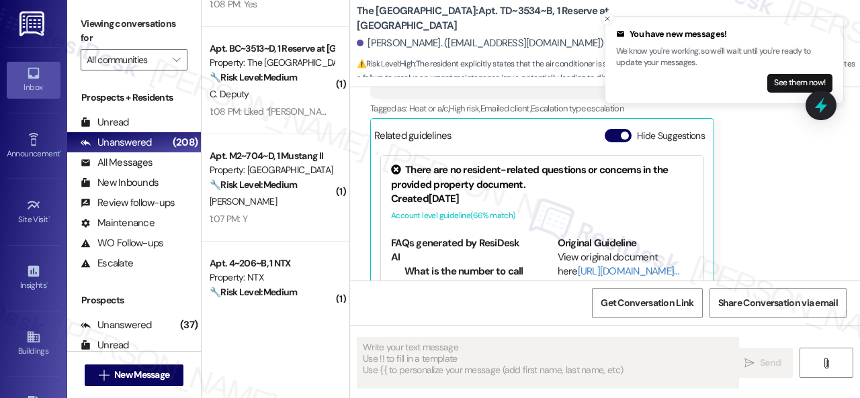
scroll to position [896, 0]
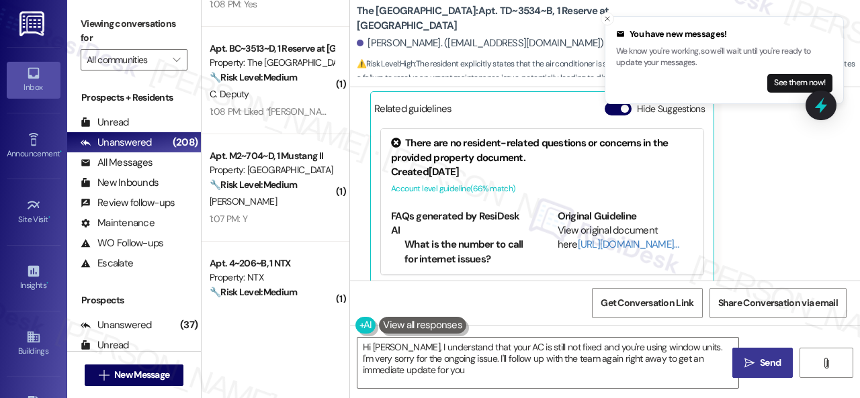
type textarea "Hi [PERSON_NAME], I understand that your AC is still not fixed and you're using…"
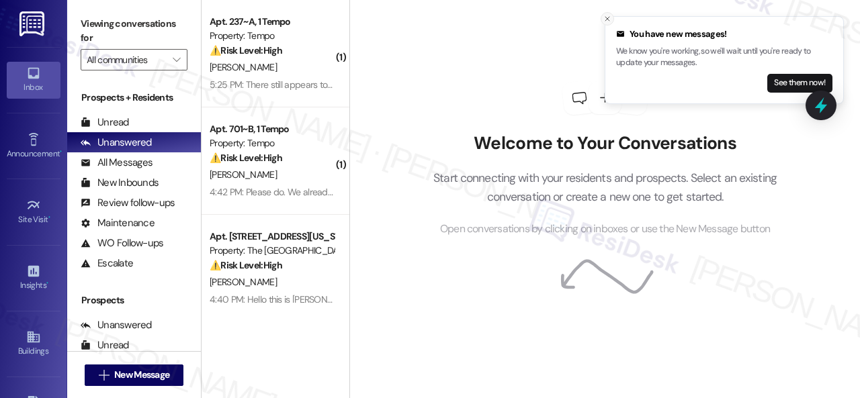
click at [606, 17] on icon "Close toast" at bounding box center [607, 19] width 8 height 8
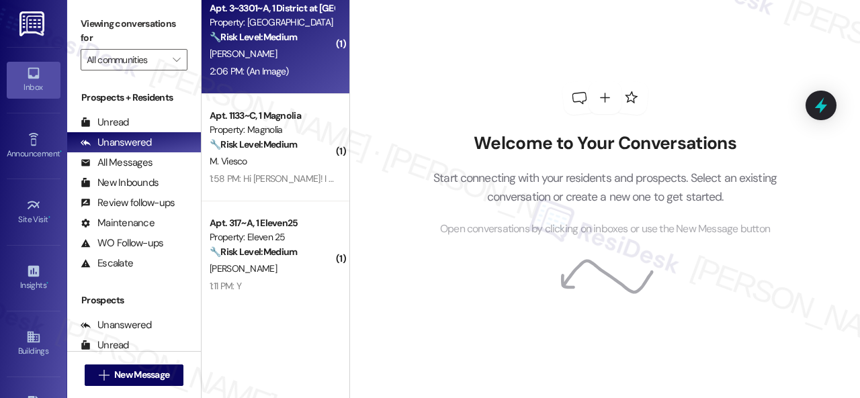
scroll to position [2015, 0]
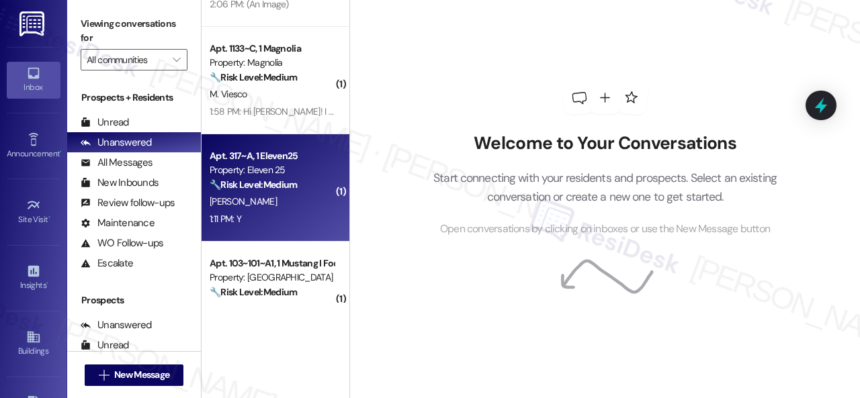
click at [277, 208] on div "[PERSON_NAME]" at bounding box center [271, 201] width 127 height 17
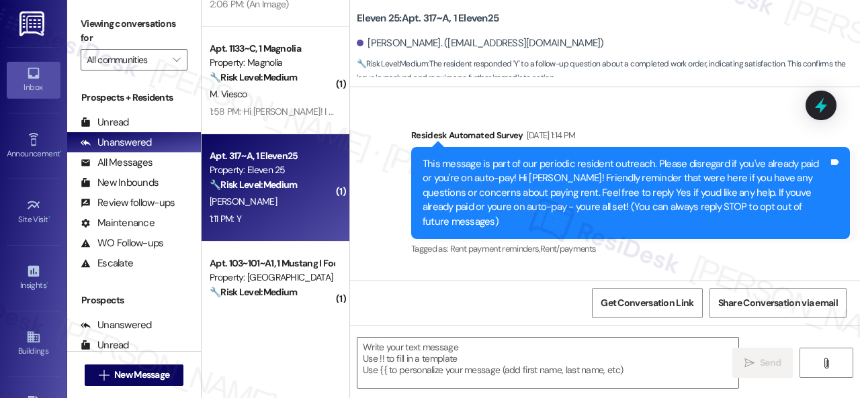
type textarea "Fetching suggested responses. Please feel free to read through the conversation…"
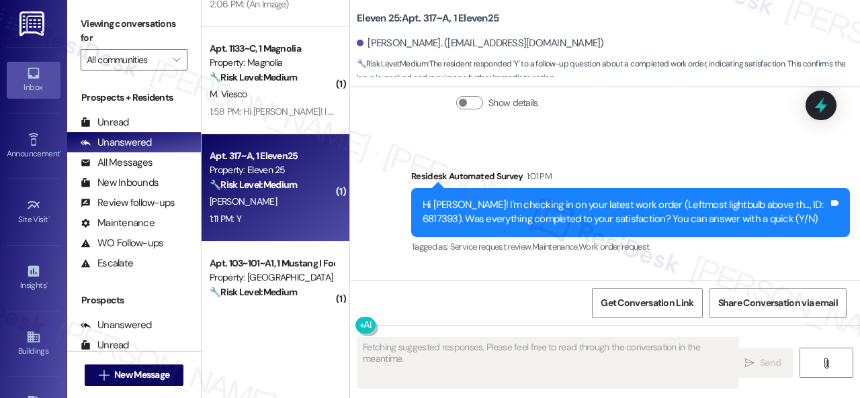
scroll to position [1496, 0]
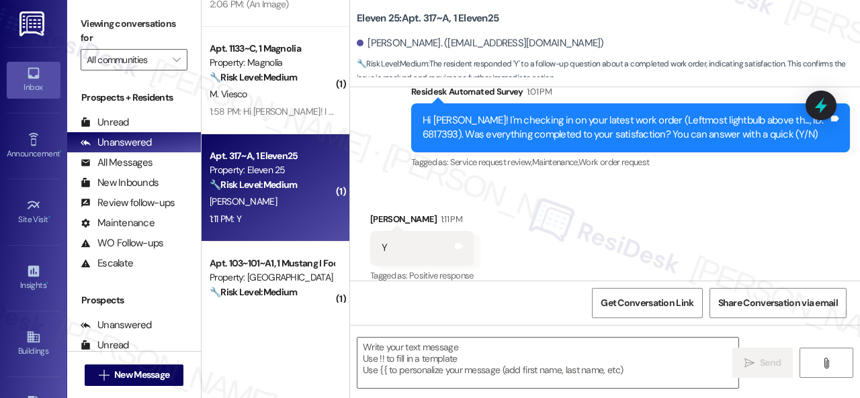
click at [387, 155] on div "Survey, sent via SMS Residesk Automated Survey 1:01 PM Hi [PERSON_NAME]! I'm ch…" at bounding box center [605, 118] width 510 height 128
drag, startPoint x: 431, startPoint y: 346, endPoint x: 505, endPoint y: 354, distance: 74.3
click at [434, 346] on textarea at bounding box center [547, 363] width 381 height 50
paste textarea "We're glad to hear the issue's been resolved! If {{property}} has met your expe…"
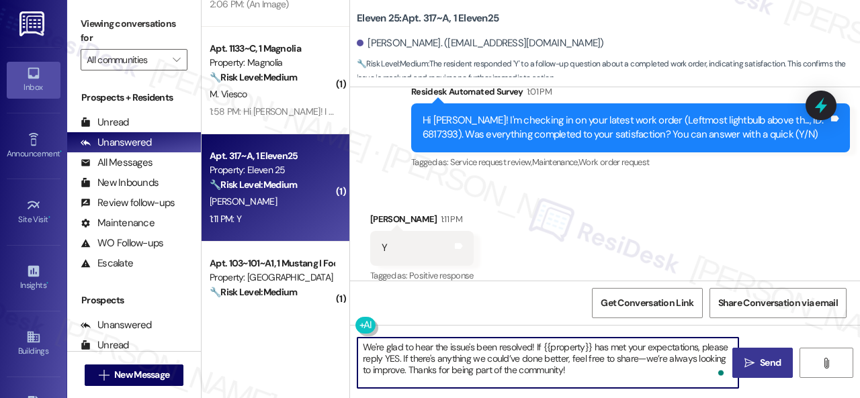
type textarea "We're glad to hear the issue's been resolved! If {{property}} has met your expe…"
click at [767, 361] on span "Send" at bounding box center [770, 363] width 21 height 14
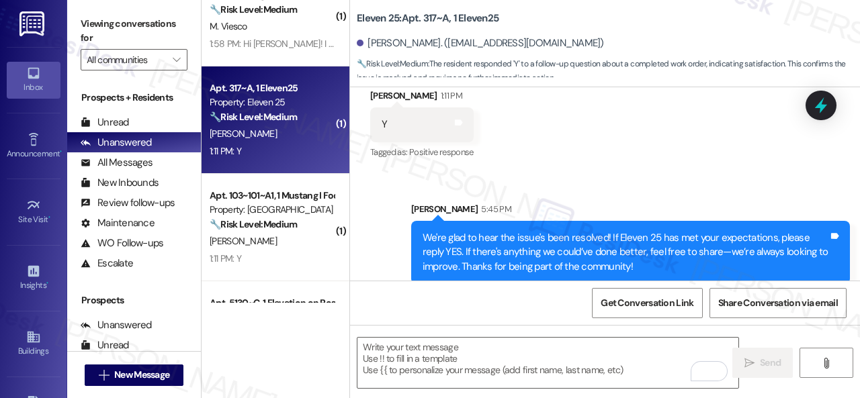
scroll to position [2150, 0]
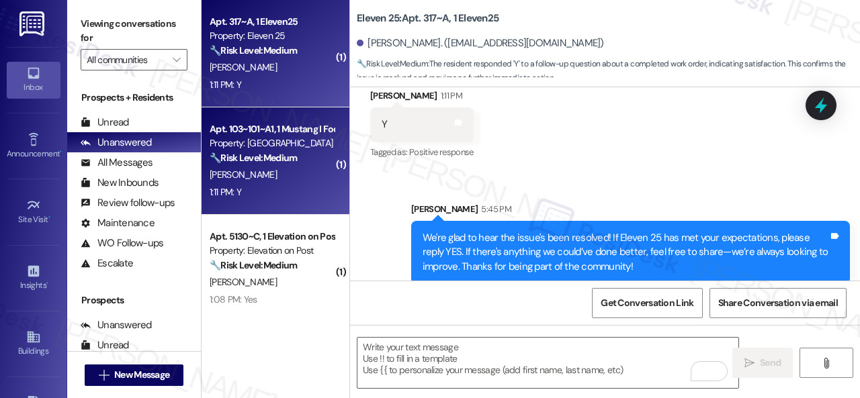
click at [283, 190] on div "1:11 PM: Y 1:11 PM: Y" at bounding box center [271, 192] width 127 height 17
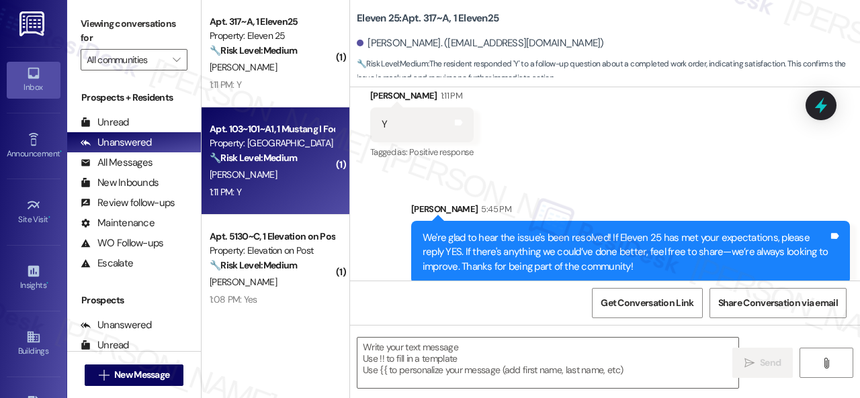
type textarea "Fetching suggested responses. Please feel free to read through the conversation…"
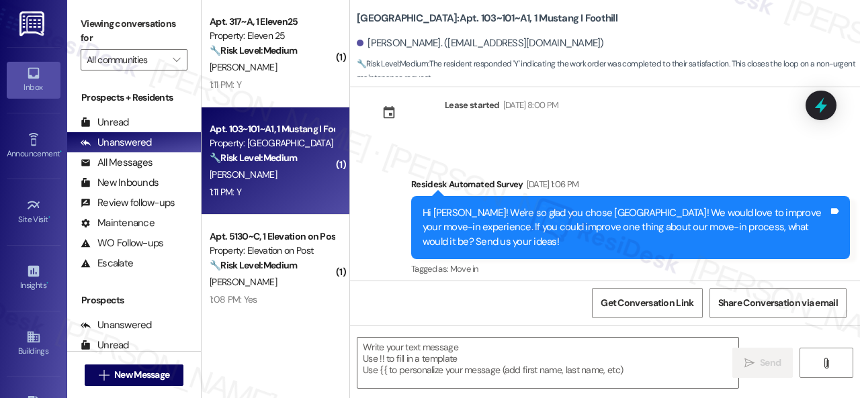
type textarea "Fetching suggested responses. Please feel free to read through the conversation…"
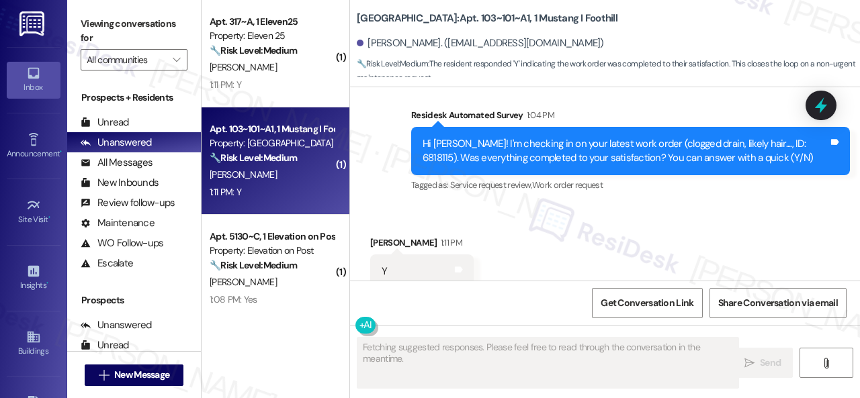
scroll to position [662, 0]
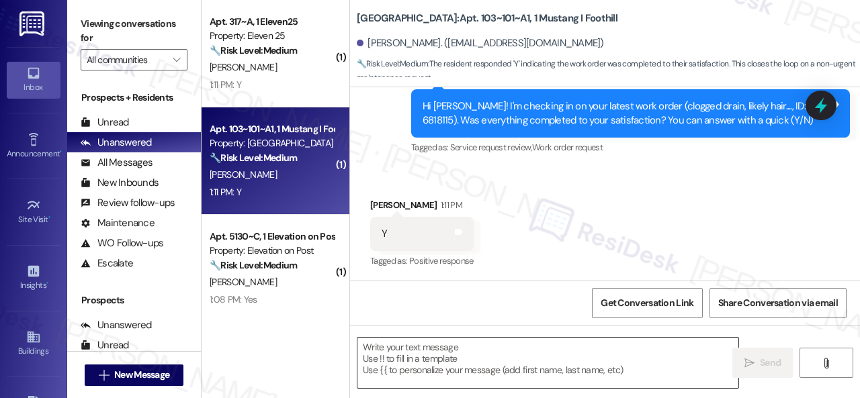
click at [451, 354] on textarea at bounding box center [547, 363] width 381 height 50
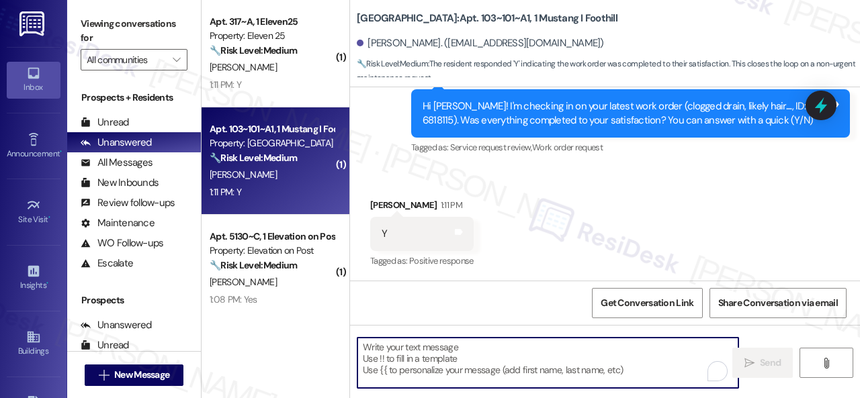
paste textarea "We're glad to hear the issue's been resolved! If {{property}} has met your expe…"
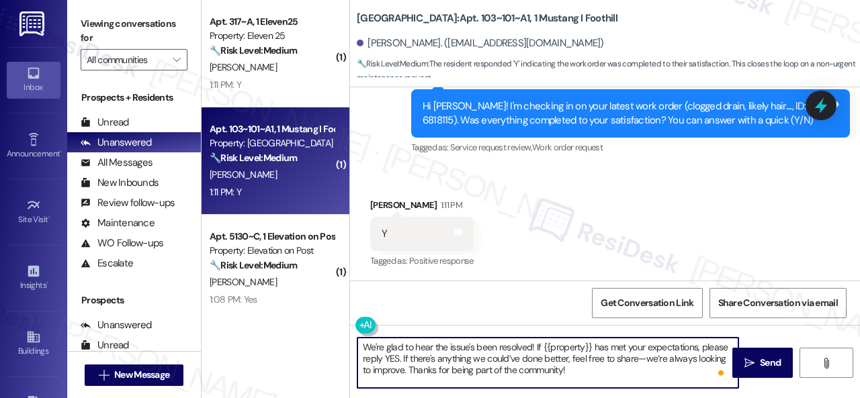
scroll to position [662, 0]
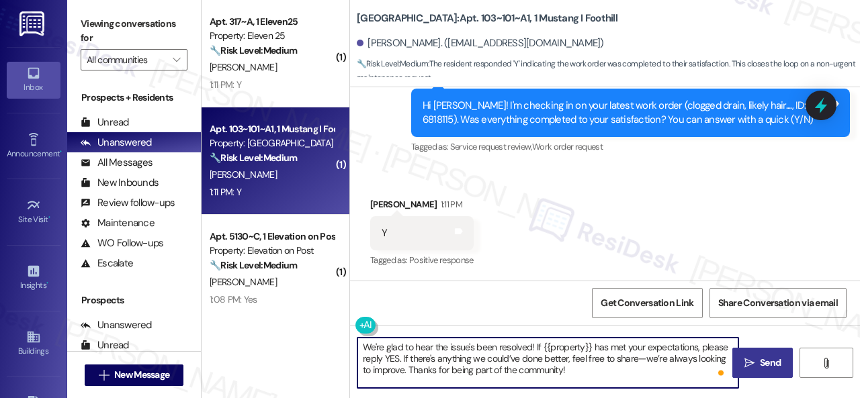
type textarea "We're glad to hear the issue's been resolved! If {{property}} has met your expe…"
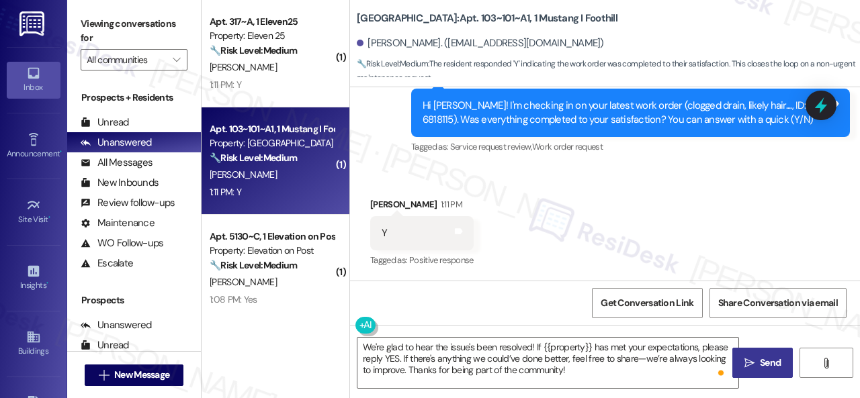
click at [760, 363] on span "Send" at bounding box center [770, 363] width 21 height 14
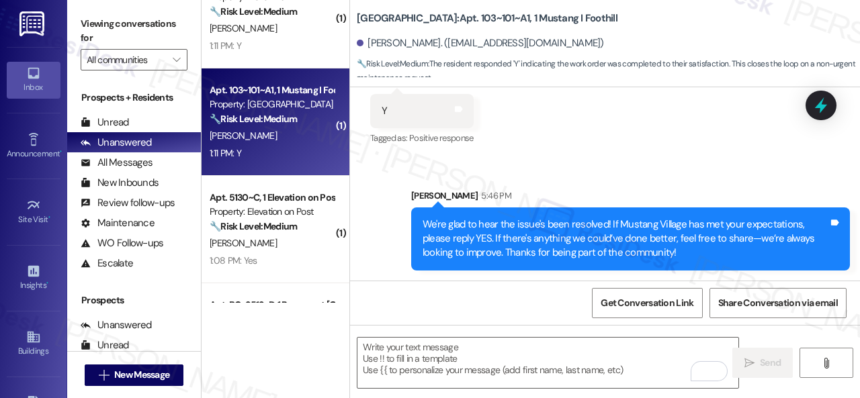
scroll to position [2217, 0]
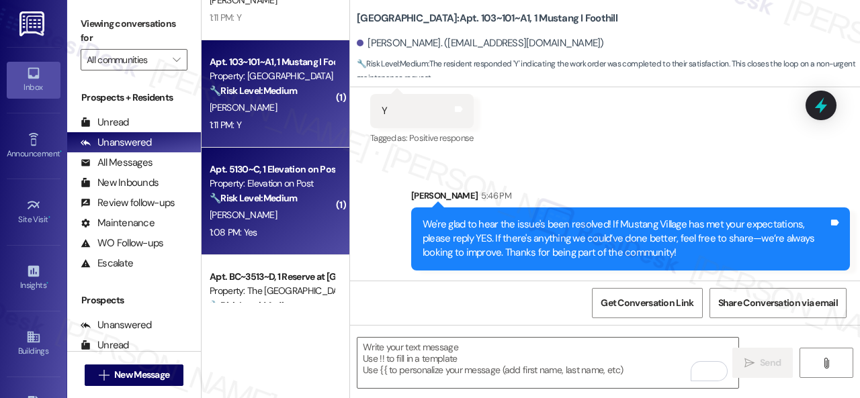
click at [296, 217] on div "[PERSON_NAME]" at bounding box center [271, 215] width 127 height 17
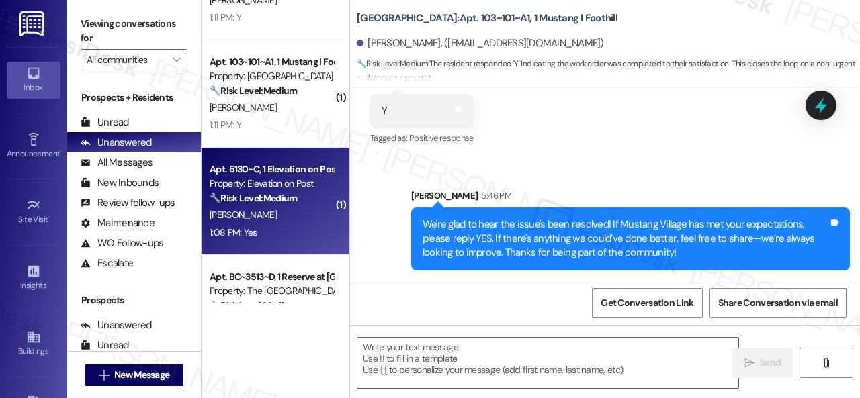
type textarea "Fetching suggested responses. Please feel free to read through the conversation…"
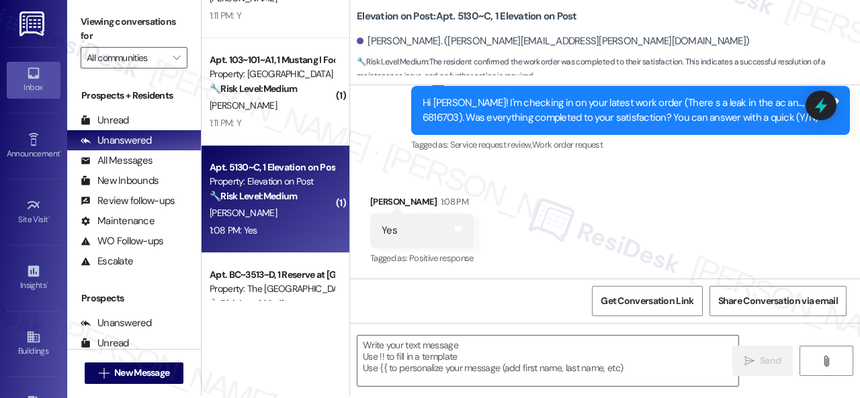
scroll to position [4, 0]
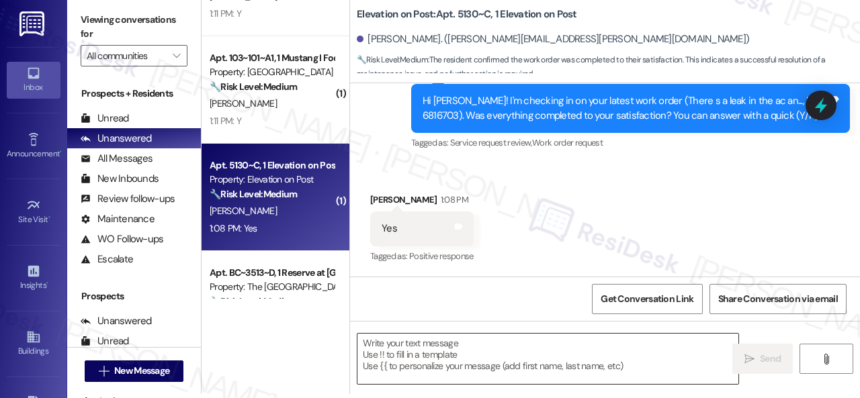
click at [496, 348] on textarea at bounding box center [547, 359] width 381 height 50
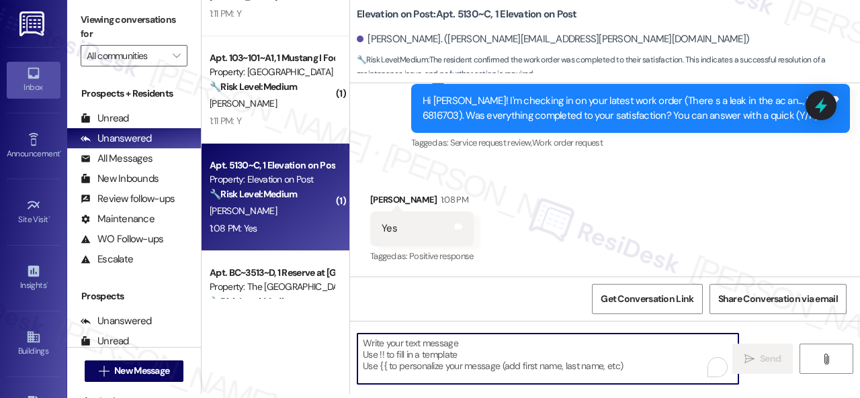
paste textarea "We're glad to hear the issue's been resolved! If {{property}} has met your expe…"
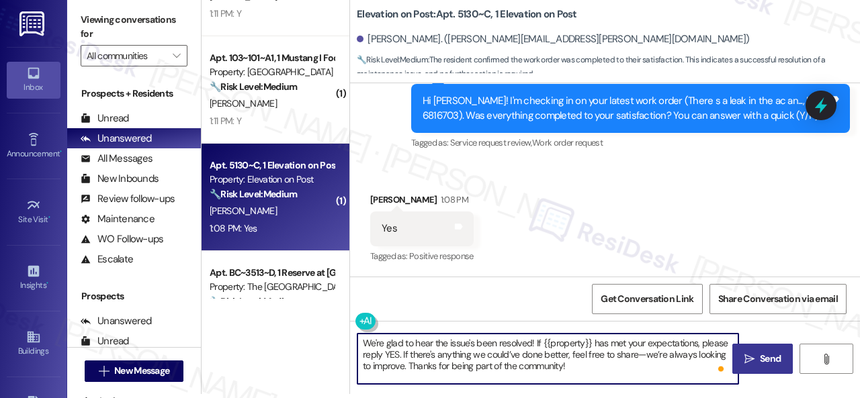
type textarea "We're glad to hear the issue's been resolved! If {{property}} has met your expe…"
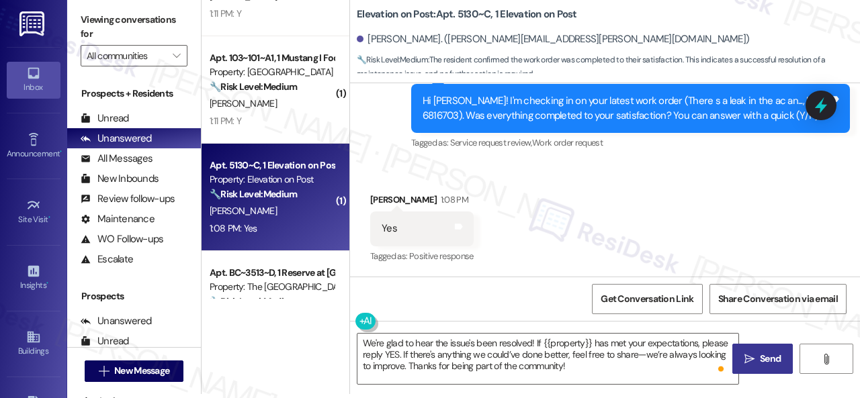
click at [743, 353] on span " Send" at bounding box center [763, 359] width 42 height 14
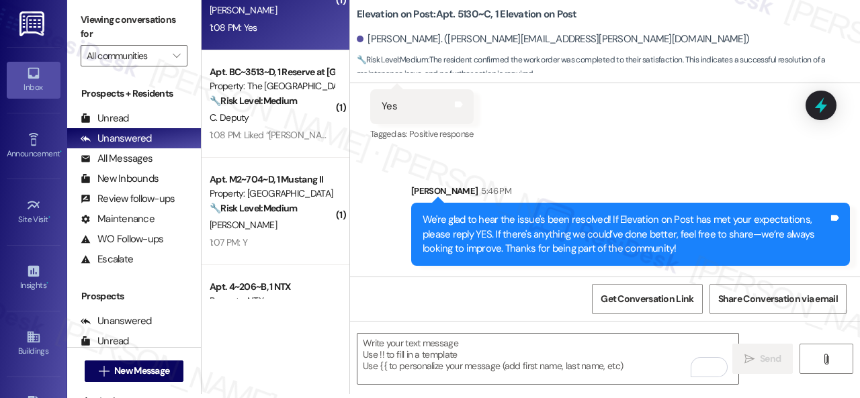
scroll to position [2418, 0]
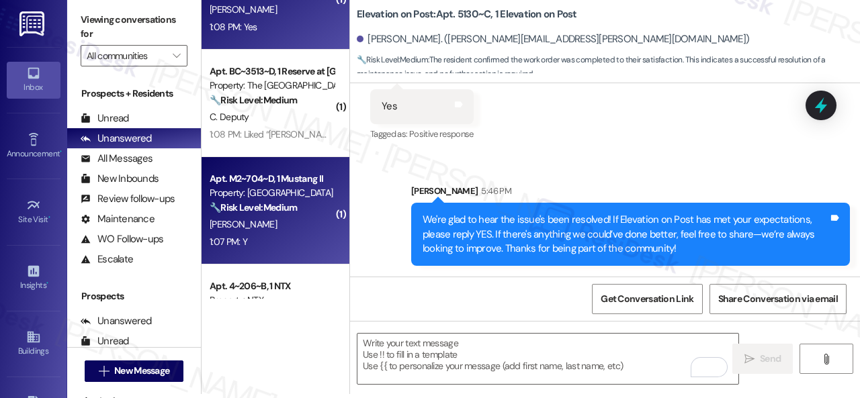
click at [288, 247] on div "1:07 PM: Y 1:07 PM: Y" at bounding box center [271, 242] width 127 height 17
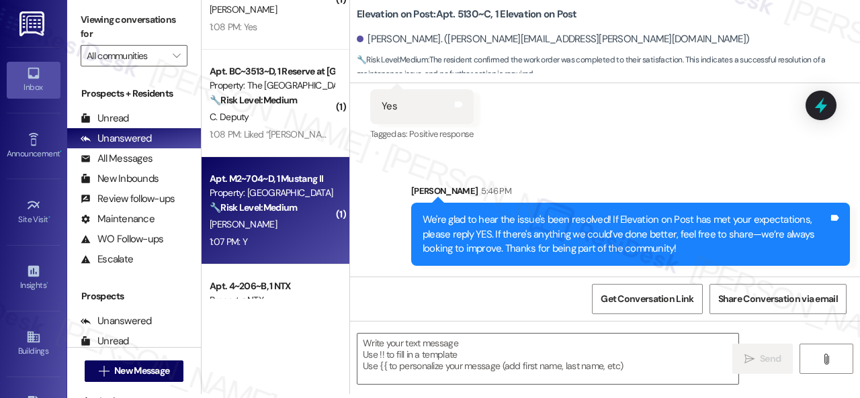
type textarea "Fetching suggested responses. Please feel free to read through the conversation…"
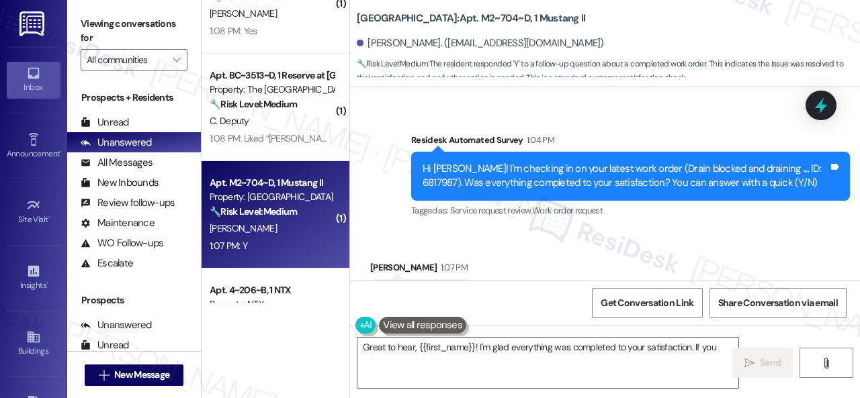
scroll to position [834, 0]
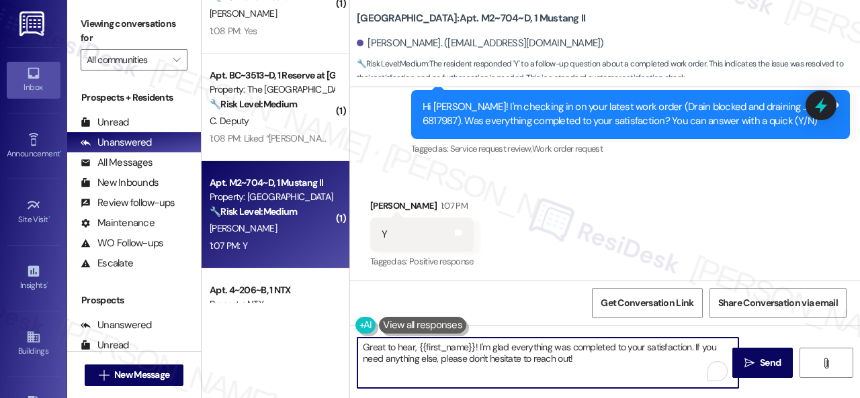
drag, startPoint x: 584, startPoint y: 355, endPoint x: 303, endPoint y: 335, distance: 282.2
click at [303, 335] on div "( 1 ) Apt. 317~A, 1 Eleven25 Property: Eleven 25 🔧 Risk Level: Medium The resid…" at bounding box center [531, 199] width 658 height 398
paste textarea "We're glad to hear the issue's been resolved! If {{property}} has met your expe…"
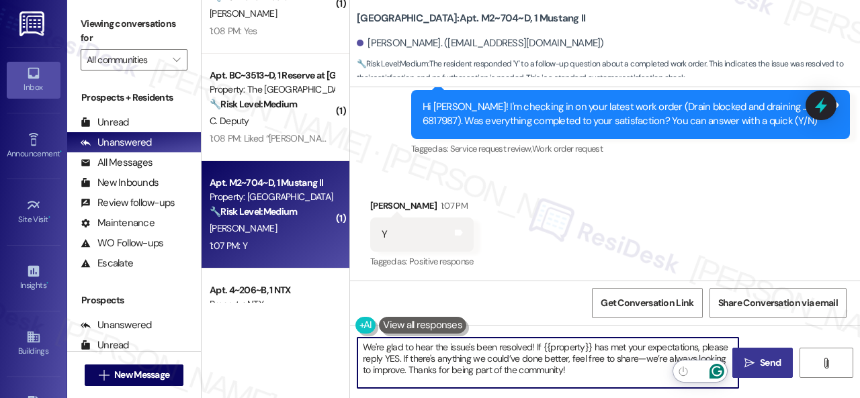
type textarea "We're glad to hear the issue's been resolved! If {{property}} has met your expe…"
click at [760, 365] on span "Send" at bounding box center [770, 363] width 21 height 14
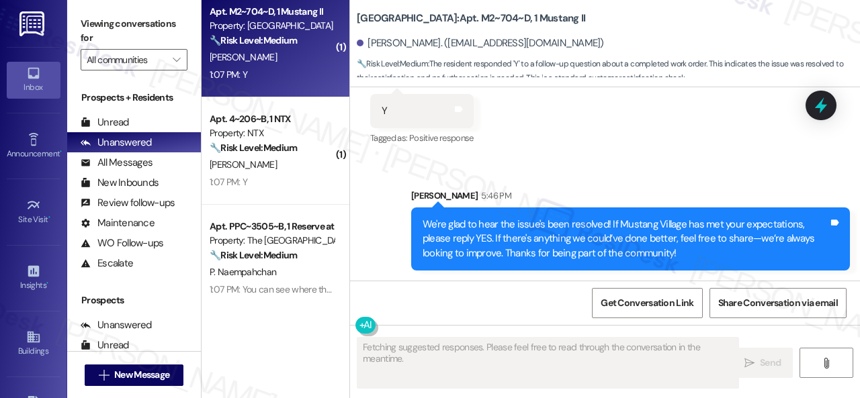
scroll to position [2620, 0]
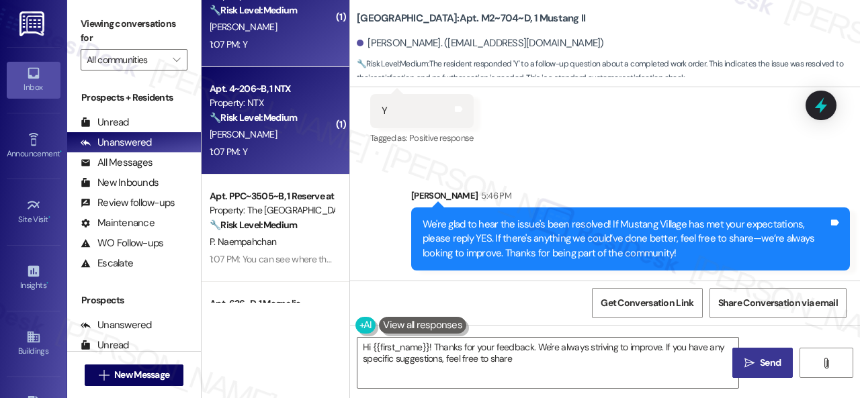
type textarea "Hi {{first_name}}! Thanks for your feedback. We're always striving to improve. …"
click at [296, 141] on div "[PERSON_NAME]" at bounding box center [271, 134] width 127 height 17
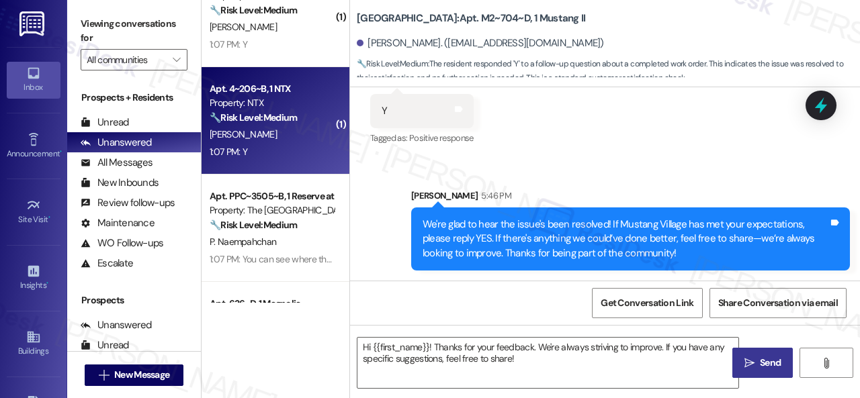
type textarea "Fetching suggested responses. Please feel free to read through the conversation…"
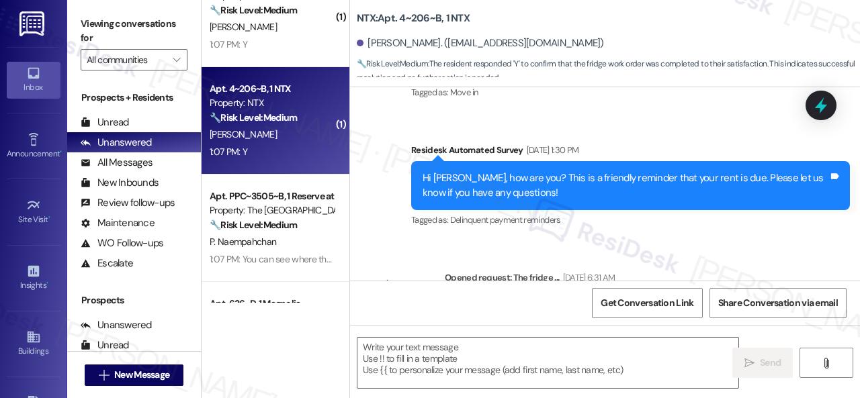
type textarea "Fetching suggested responses. Please feel free to read through the conversation…"
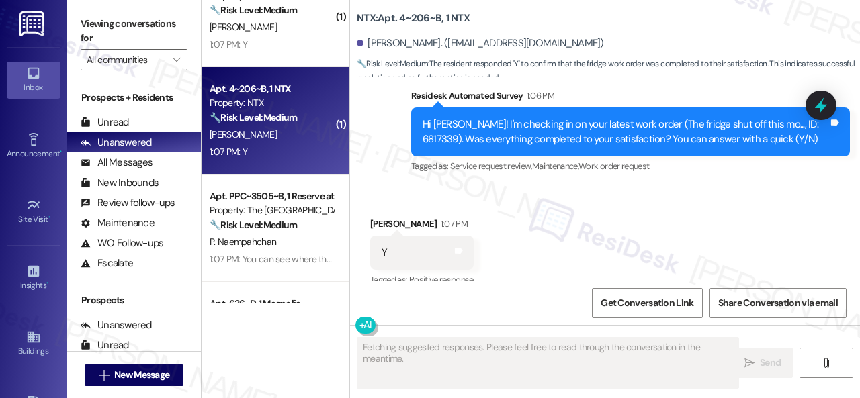
scroll to position [534, 0]
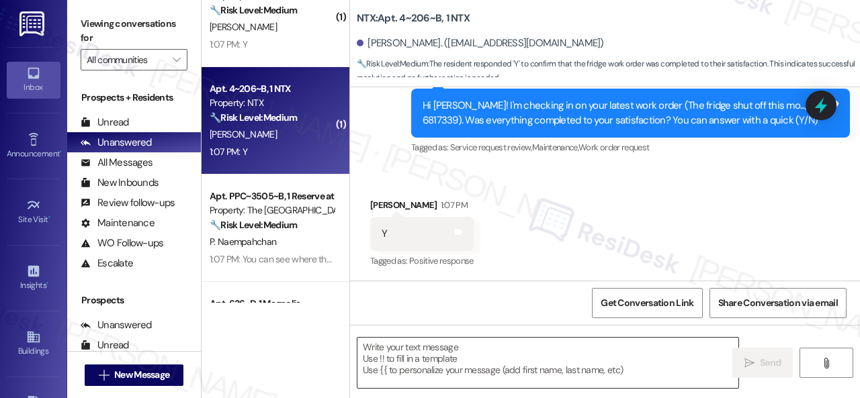
click at [427, 354] on textarea at bounding box center [547, 363] width 381 height 50
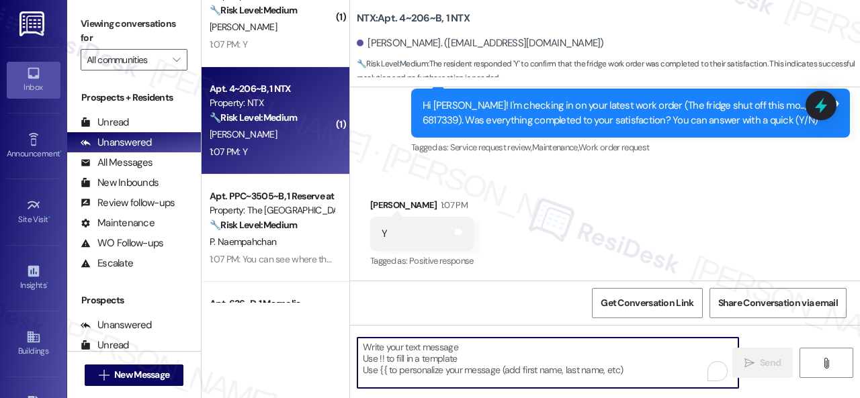
paste textarea "We're glad to hear the issue's been resolved! If {{property}} has met your expe…"
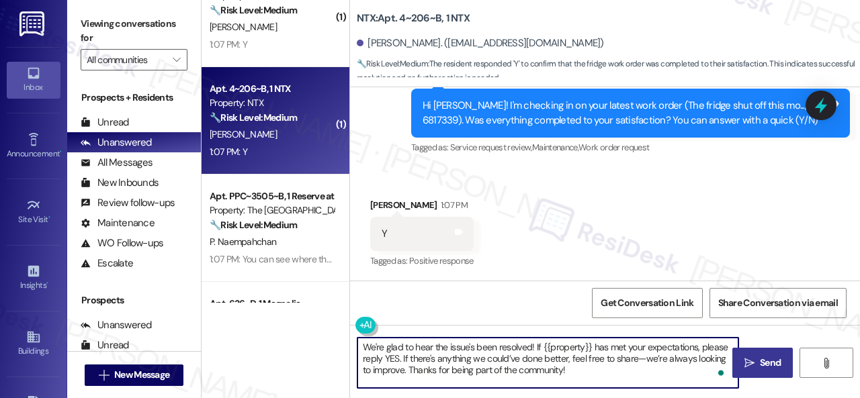
type textarea "We're glad to hear the issue's been resolved! If {{property}} has met your expe…"
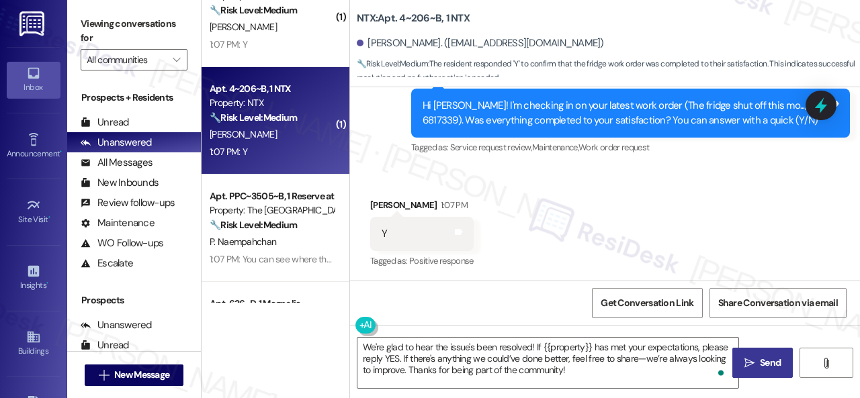
click at [744, 363] on icon "" at bounding box center [749, 363] width 10 height 11
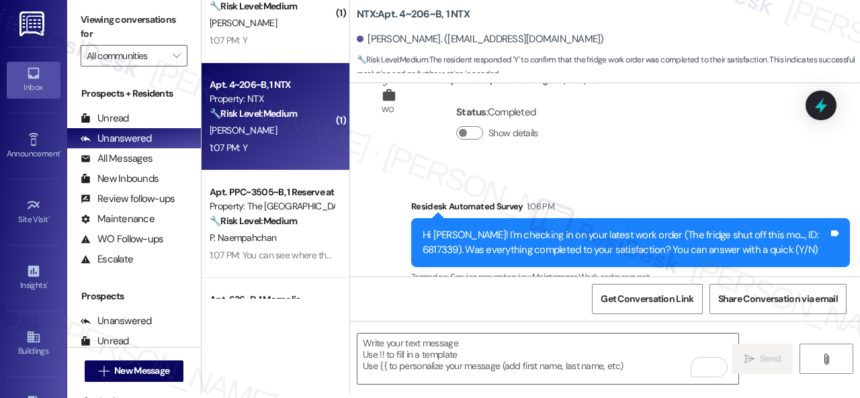
scroll to position [535, 0]
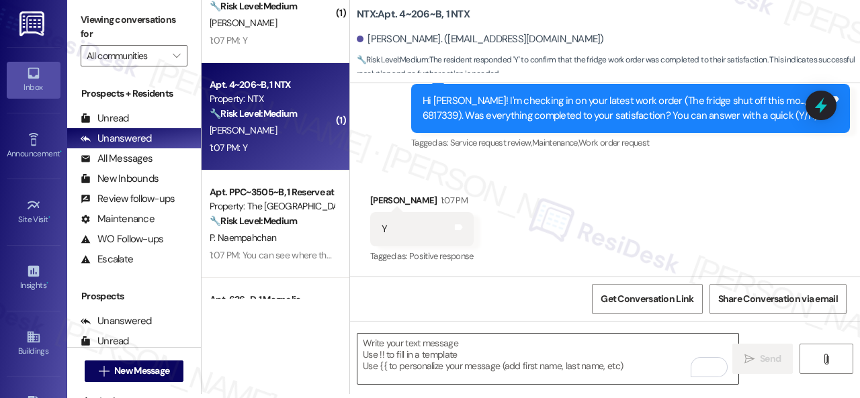
drag, startPoint x: 421, startPoint y: 359, endPoint x: 429, endPoint y: 359, distance: 8.1
click at [425, 359] on textarea "To enrich screen reader interactions, please activate Accessibility in Grammarl…" at bounding box center [547, 359] width 381 height 50
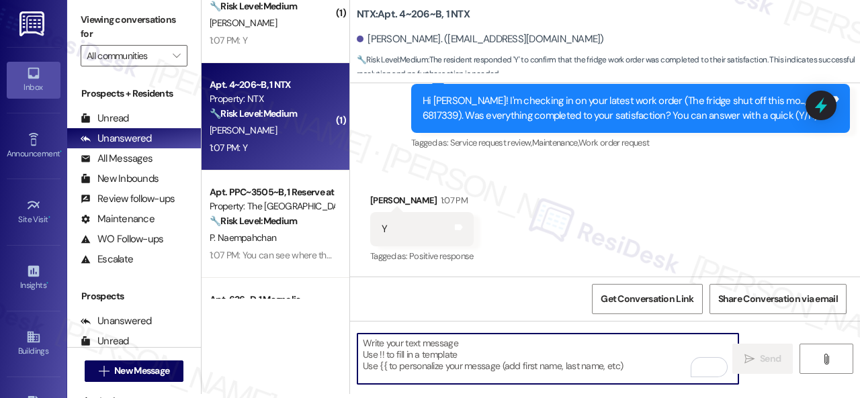
paste textarea "We're glad to hear the issue's been resolved! If {{property}} has met your expe…"
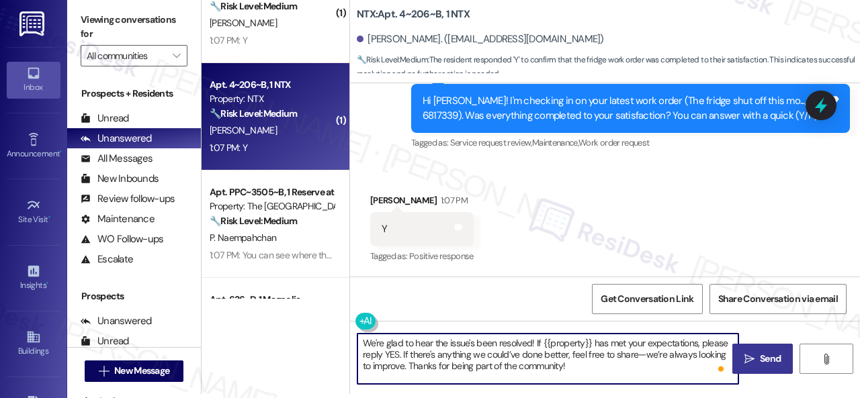
type textarea "We're glad to hear the issue's been resolved! If {{property}} has met your expe…"
click at [748, 356] on icon "" at bounding box center [749, 359] width 10 height 11
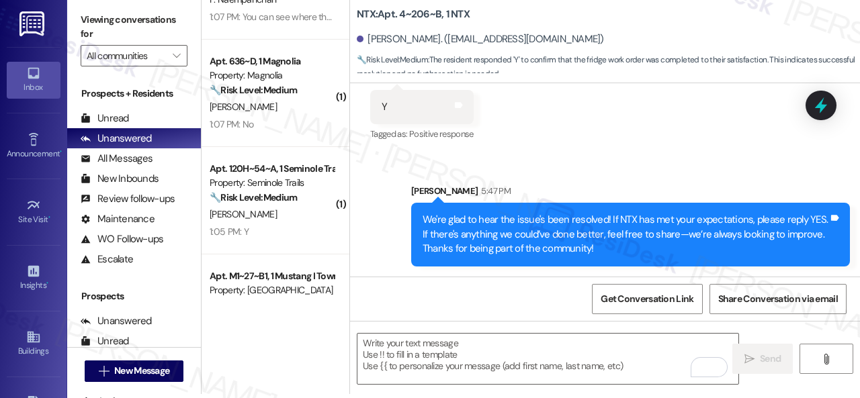
scroll to position [2889, 0]
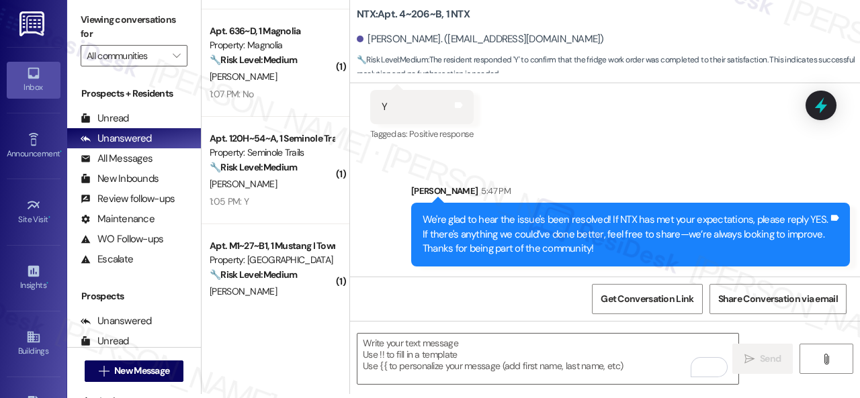
click at [299, 185] on div "[PERSON_NAME]" at bounding box center [271, 184] width 127 height 17
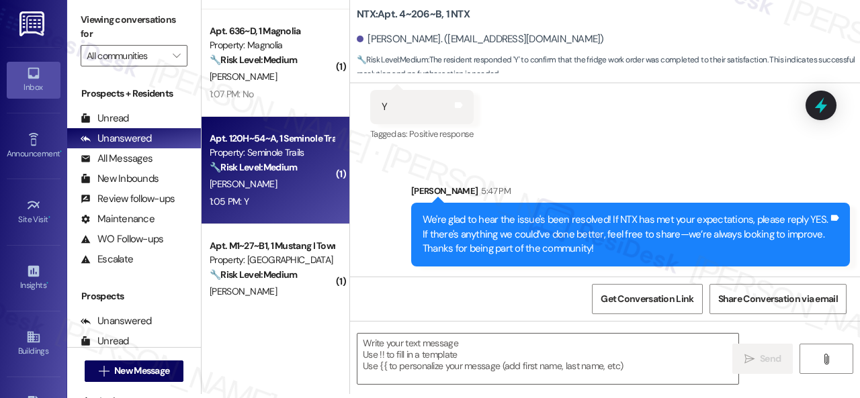
type textarea "Fetching suggested responses. Please feel free to read through the conversation…"
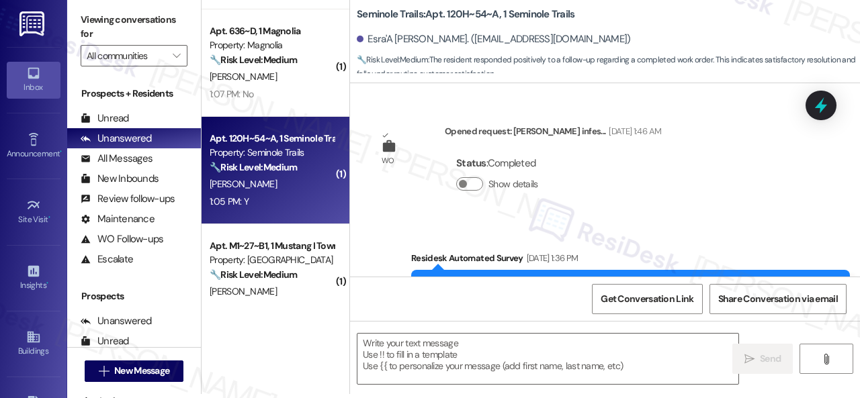
scroll to position [0, 0]
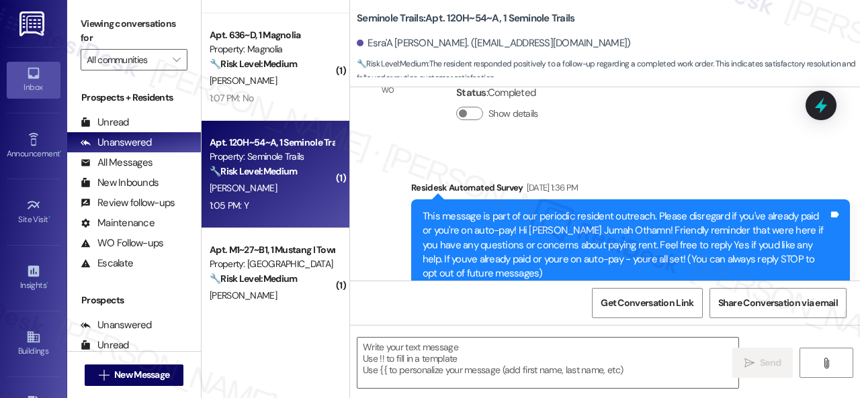
type textarea "Fetching suggested responses. Please feel free to read through the conversation…"
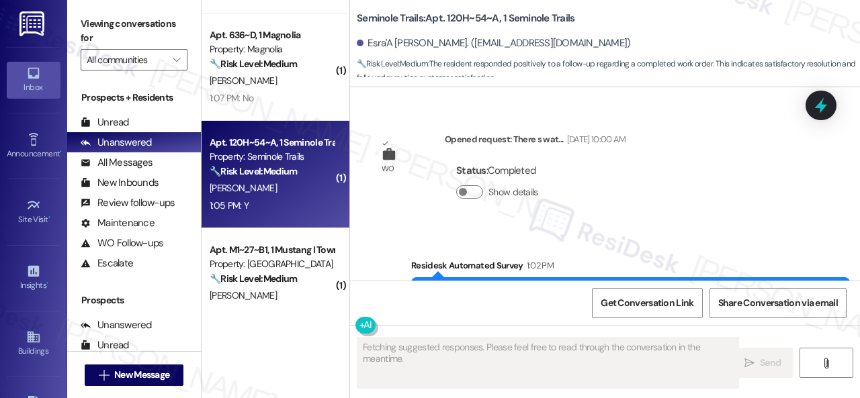
scroll to position [1014, 0]
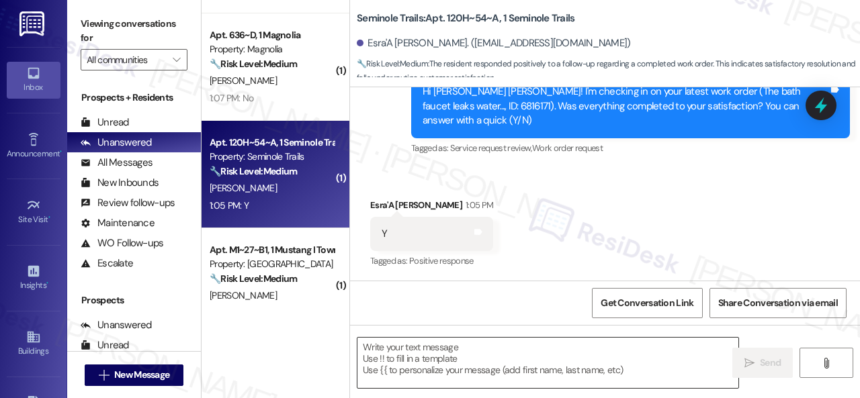
click at [442, 351] on textarea at bounding box center [547, 363] width 381 height 50
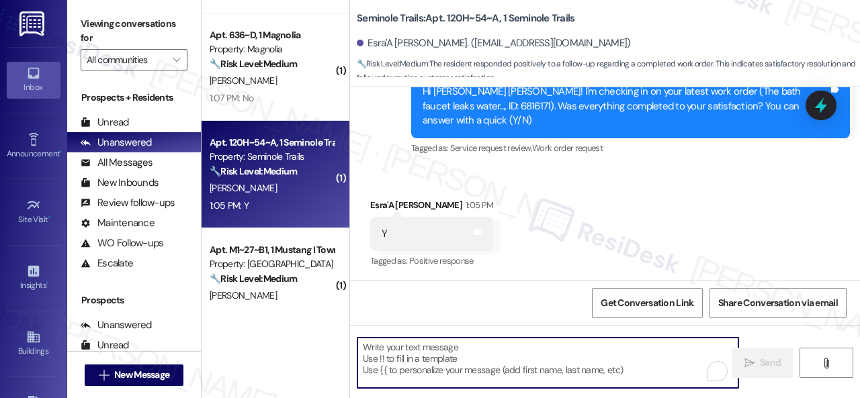
paste textarea "We're glad to hear the issue's been resolved! If {{property}} has met your expe…"
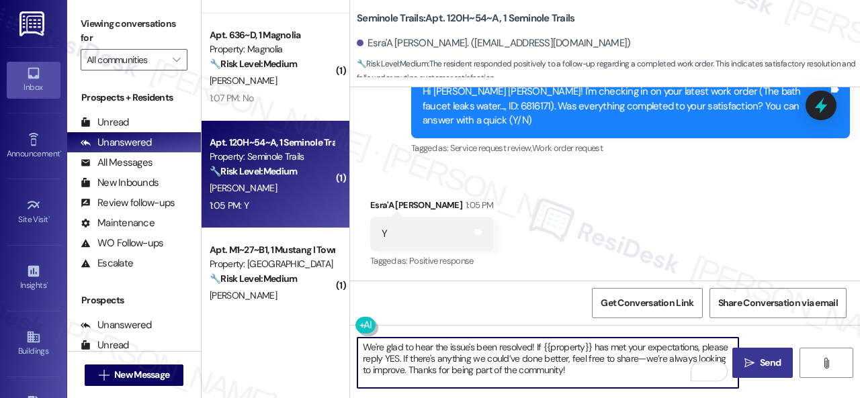
type textarea "We're glad to hear the issue's been resolved! If {{property}} has met your expe…"
click at [742, 361] on span " Send" at bounding box center [763, 363] width 42 height 14
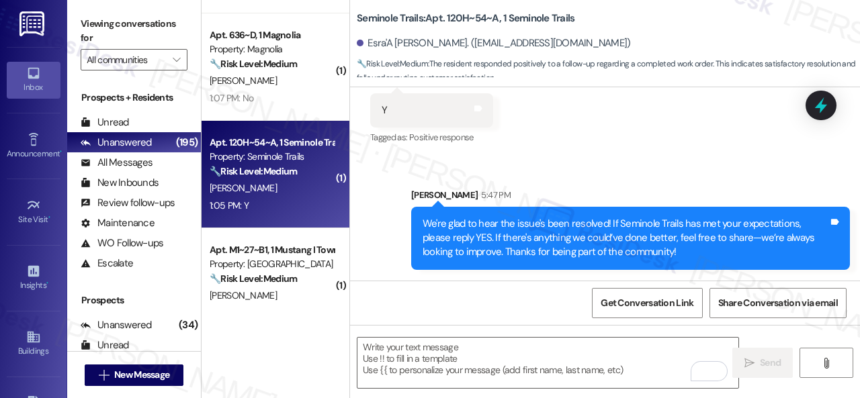
scroll to position [2956, 0]
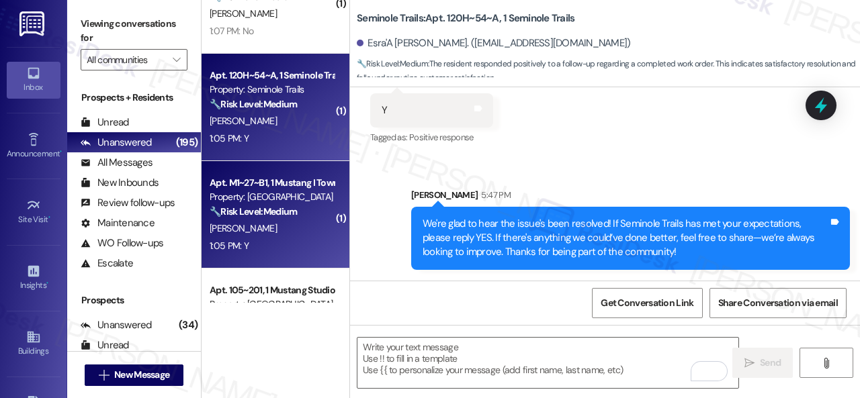
click at [302, 248] on div "1:05 PM: Y 1:05 PM: Y" at bounding box center [271, 246] width 127 height 17
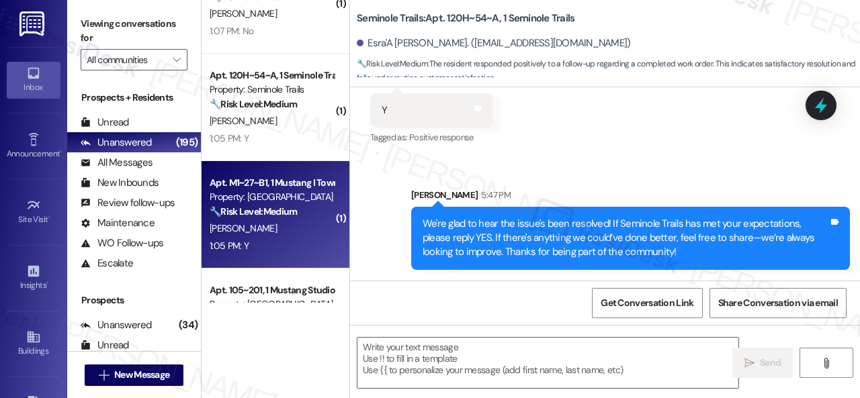
type textarea "Fetching suggested responses. Please feel free to read through the conversation…"
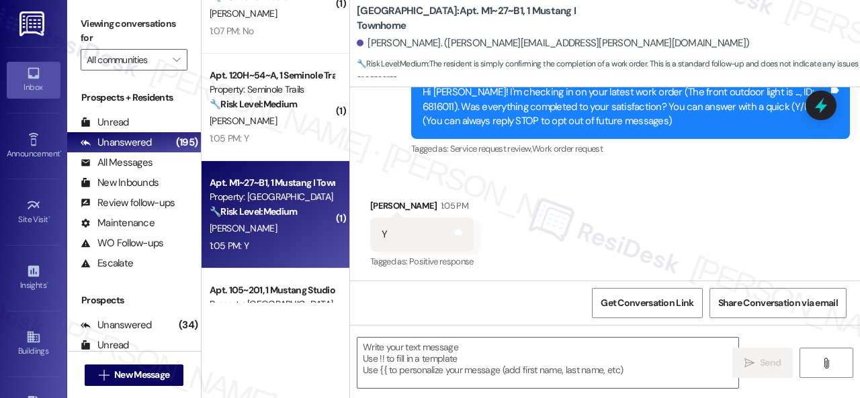
scroll to position [178, 0]
type textarea "Fetching suggested responses. Please feel free to read through the conversation…"
click at [453, 355] on textarea at bounding box center [547, 363] width 381 height 50
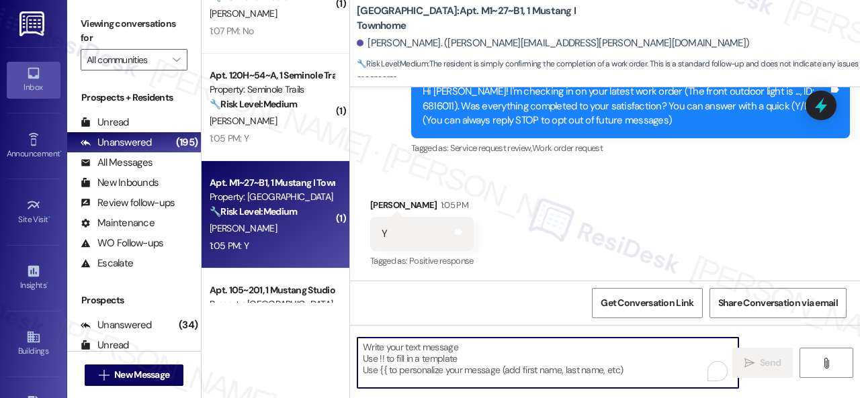
paste textarea "We're glad to hear the issue's been resolved! If {{property}} has met your expe…"
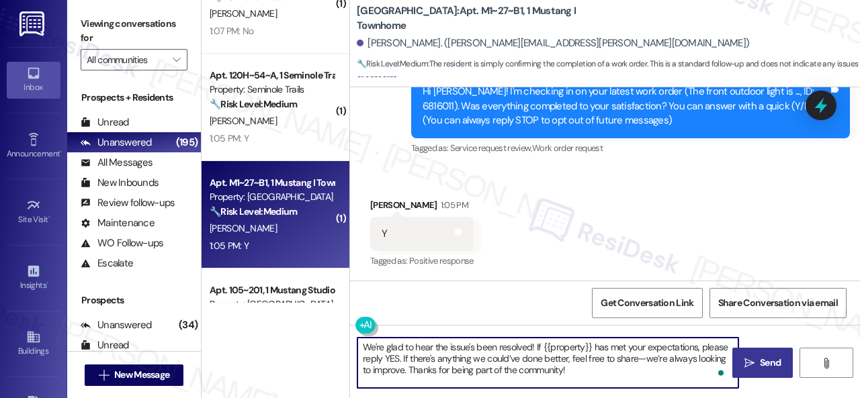
type textarea "We're glad to hear the issue's been resolved! If {{property}} has met your expe…"
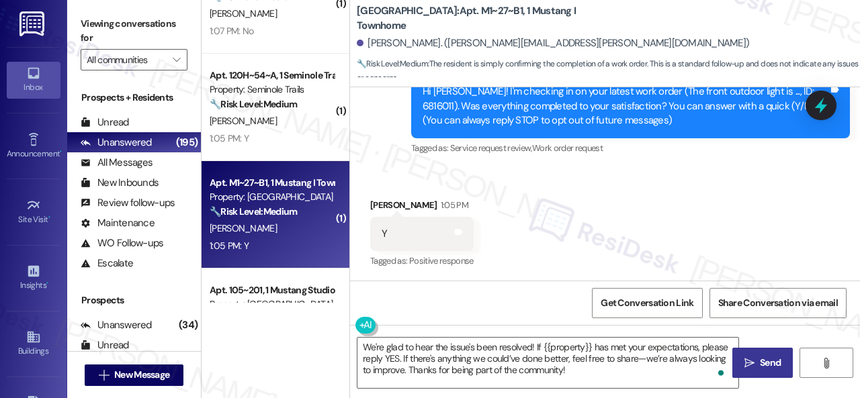
click at [760, 356] on span "Send" at bounding box center [770, 363] width 21 height 14
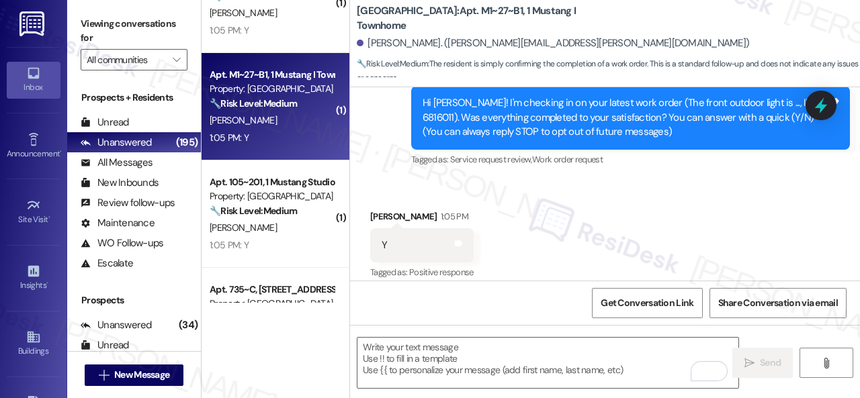
scroll to position [3090, 0]
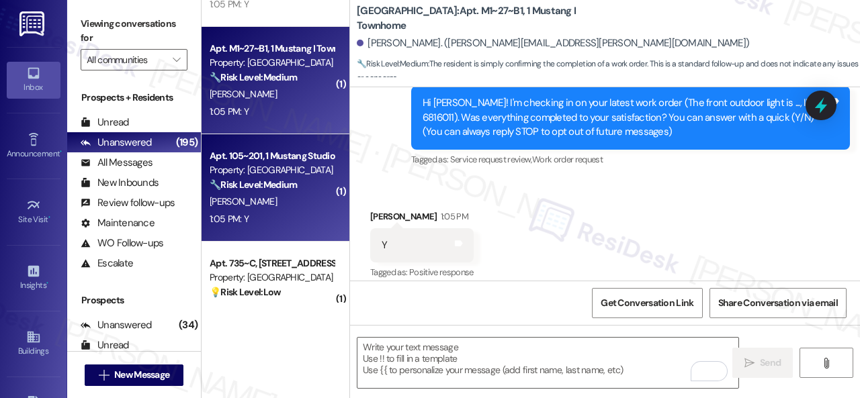
click at [286, 217] on div "1:05 PM: Y 1:05 PM: Y" at bounding box center [271, 219] width 127 height 17
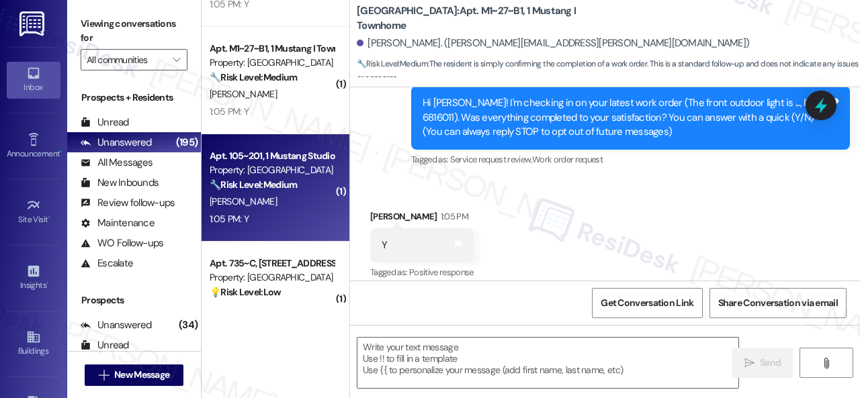
type textarea "Fetching suggested responses. Please feel free to read through the conversation…"
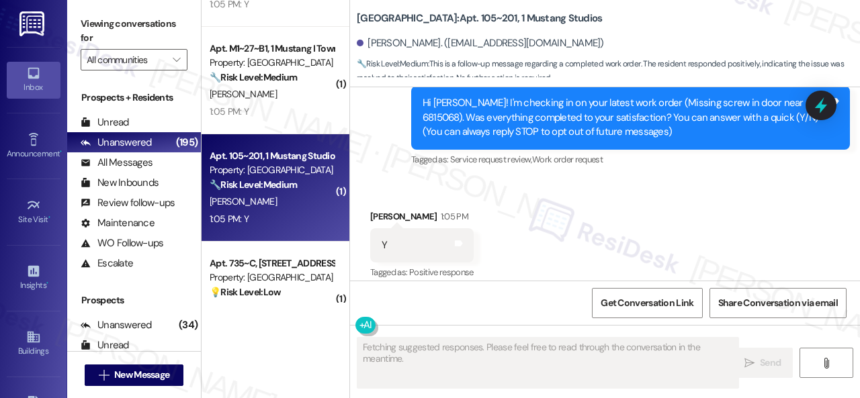
scroll to position [178, 0]
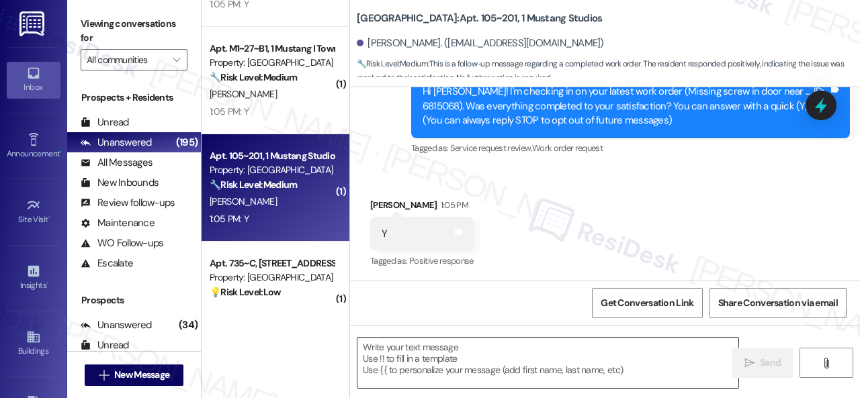
click at [442, 354] on textarea at bounding box center [547, 363] width 381 height 50
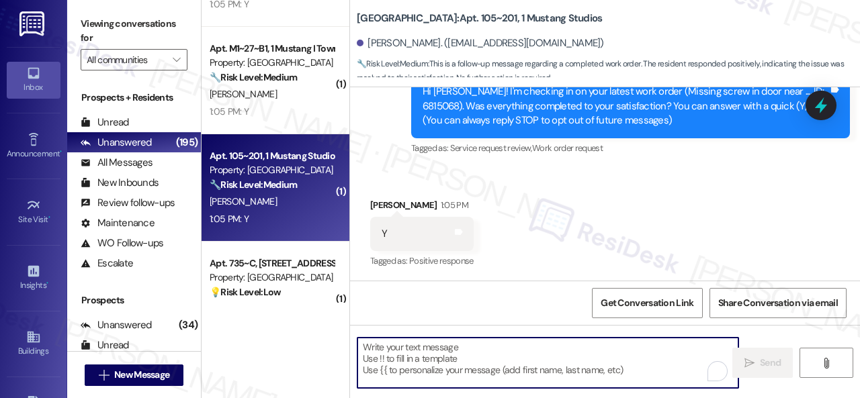
paste textarea "We're glad to hear the issue's been resolved! If {{property}} has met your expe…"
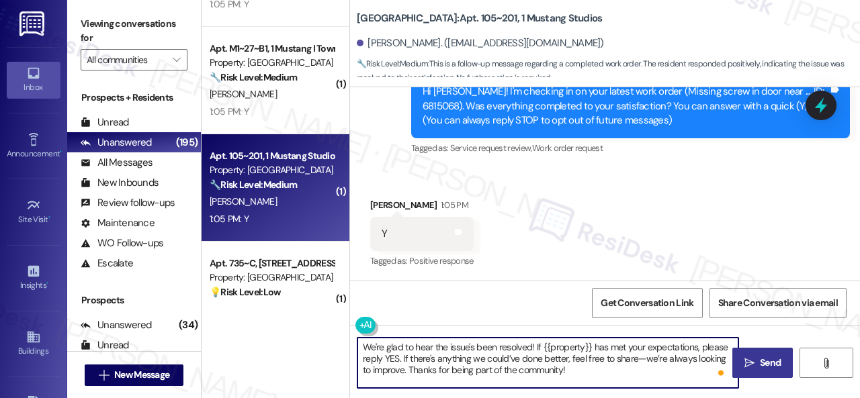
type textarea "We're glad to hear the issue's been resolved! If {{property}} has met your expe…"
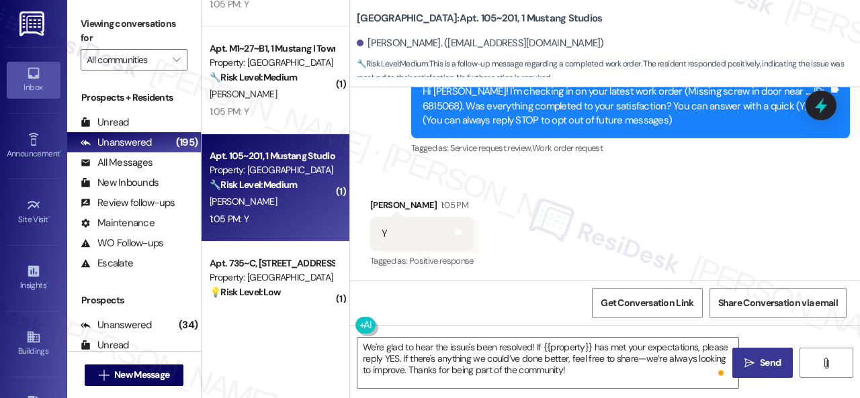
click at [767, 365] on span "Send" at bounding box center [770, 363] width 21 height 14
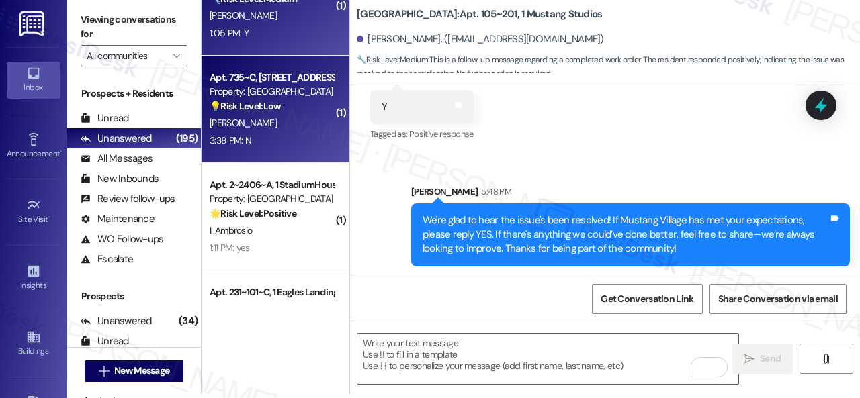
scroll to position [3292, 0]
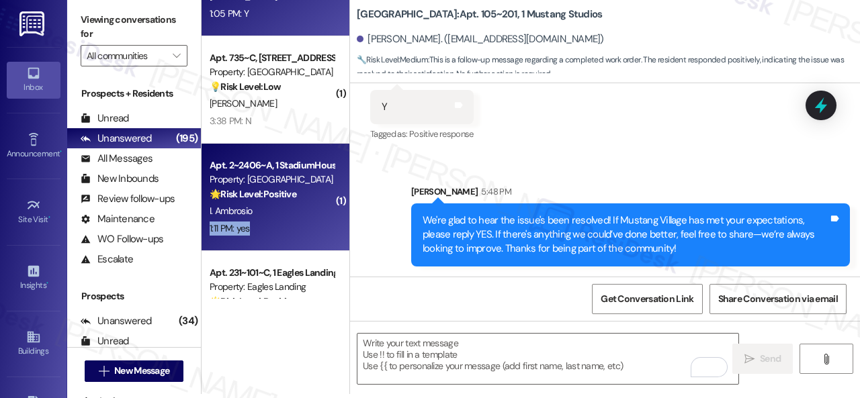
click at [283, 218] on div "Apt. 2~2406~A, 1 StadiumHouse Property: Stadium House 🌟 Risk Level: Positive Th…" at bounding box center [276, 197] width 148 height 107
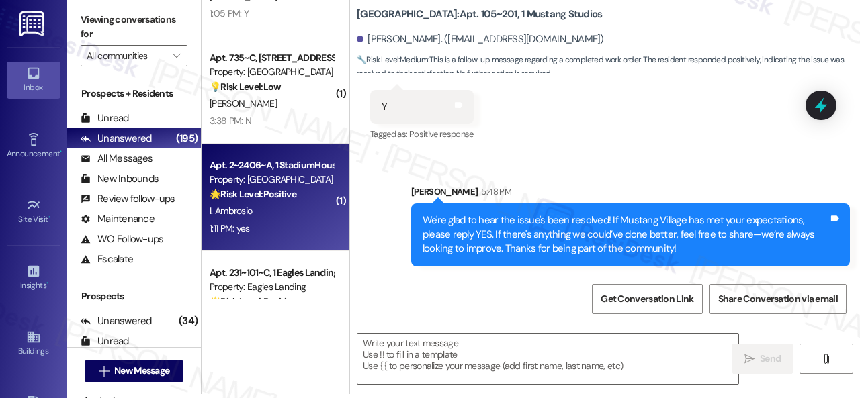
type textarea "Fetching suggested responses. Please feel free to read through the conversation…"
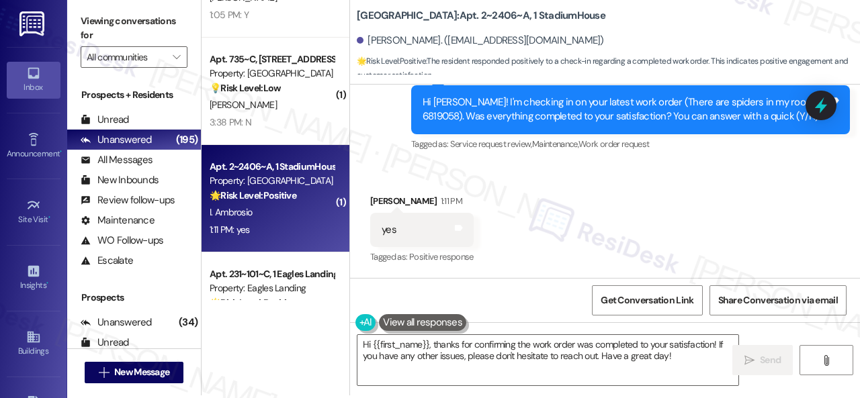
scroll to position [4, 0]
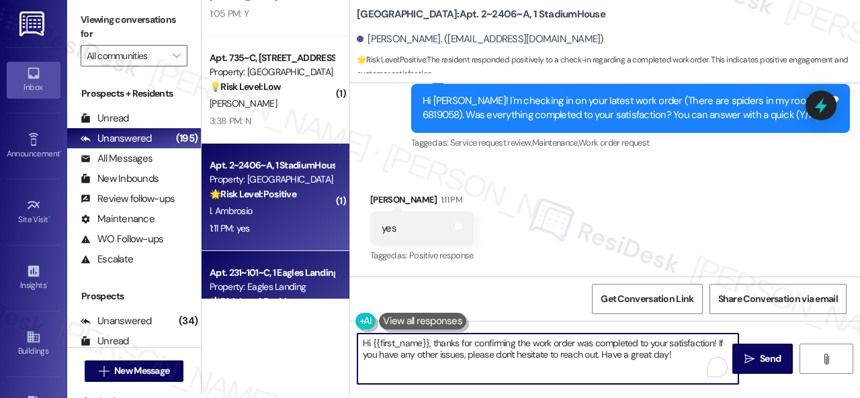
drag, startPoint x: 670, startPoint y: 356, endPoint x: 339, endPoint y: 284, distance: 339.6
click at [318, 288] on div "( 1 ) Apt. 120H~54~A, 1 Seminole Trails Property: Seminole Trails 🔧 Risk Level:…" at bounding box center [531, 195] width 658 height 398
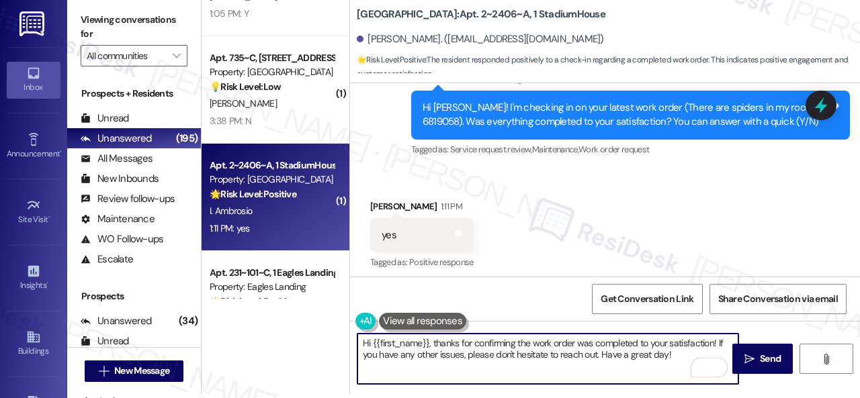
scroll to position [3450, 0]
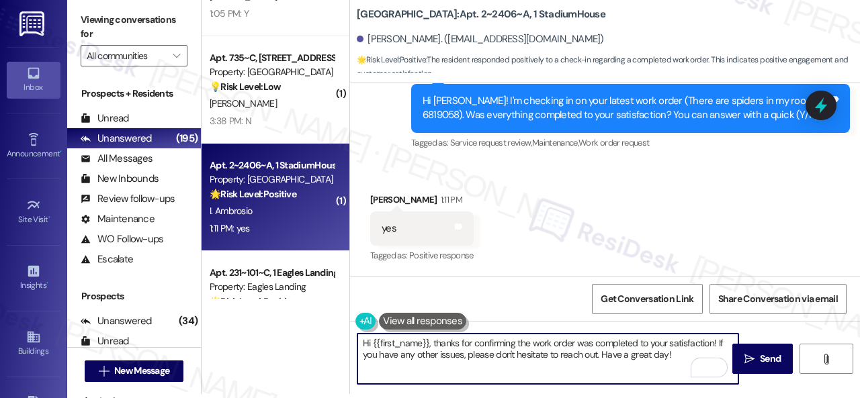
paste textarea "We're glad to hear the issue's been resolved! If {{property}} has met your expe…"
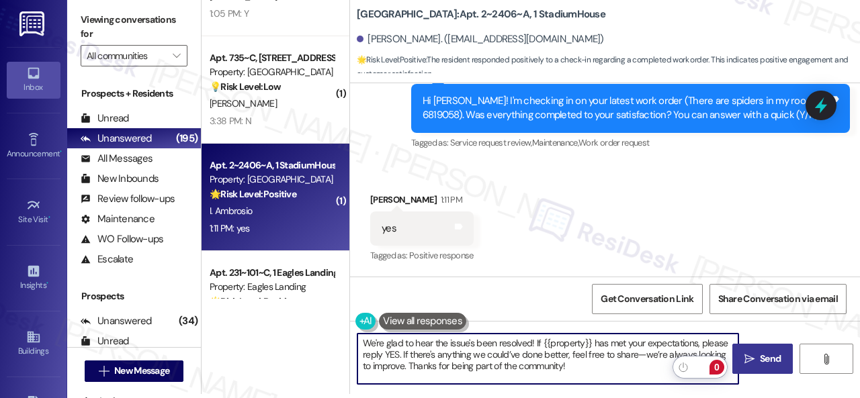
type textarea "We're glad to hear the issue's been resolved! If {{property}} has met your expe…"
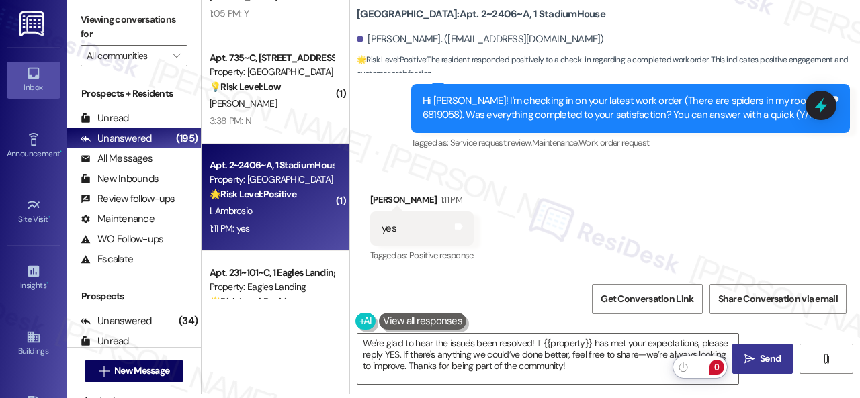
click at [751, 357] on span " Send" at bounding box center [763, 359] width 42 height 14
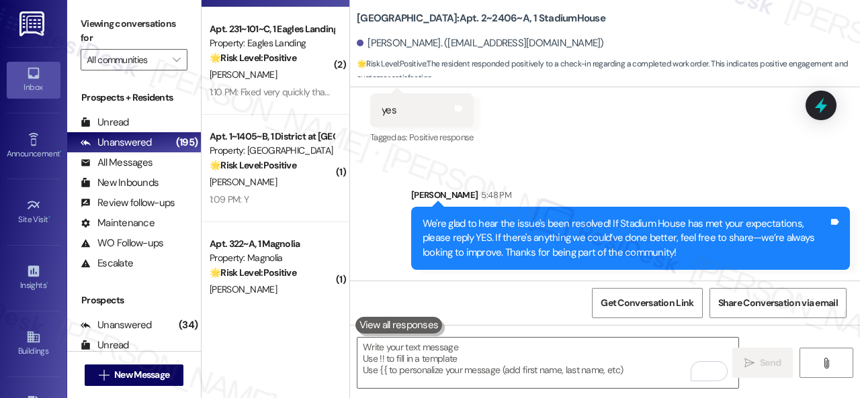
scroll to position [3560, 0]
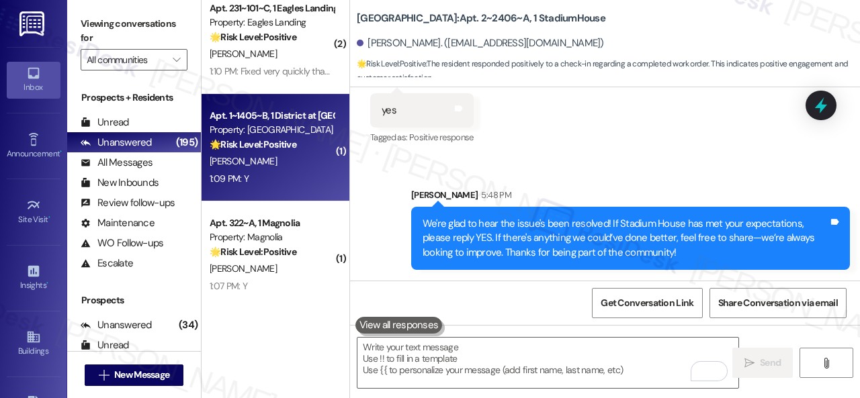
click at [294, 171] on div "1:09 PM: Y 1:09 PM: Y" at bounding box center [271, 179] width 127 height 17
type textarea "Fetching suggested responses. Please feel free to read through the conversation…"
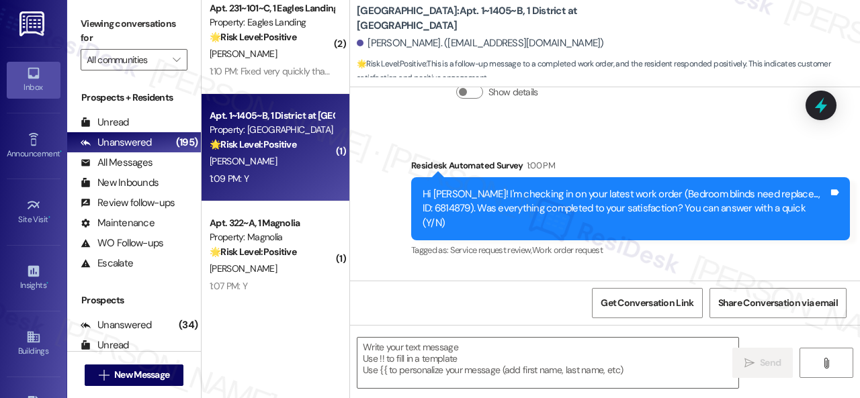
scroll to position [1765, 0]
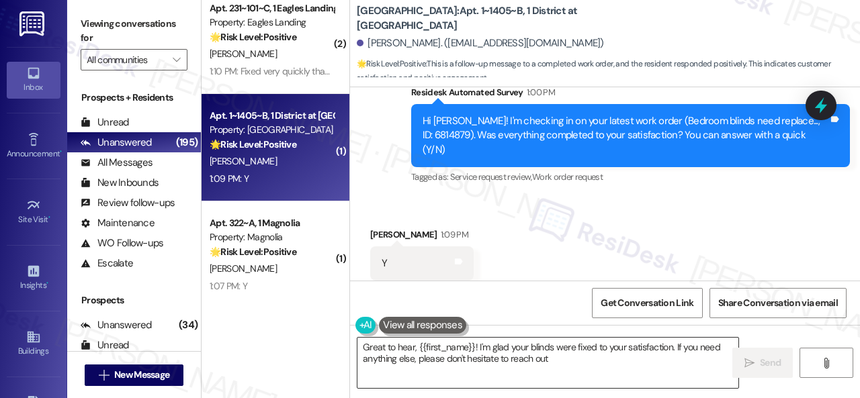
type textarea "Great to hear, {{first_name}}! I'm glad your blinds were fixed to your satisfac…"
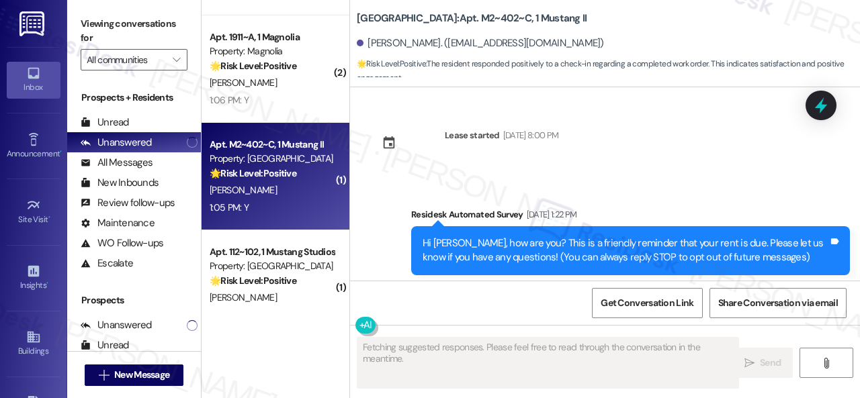
scroll to position [392, 0]
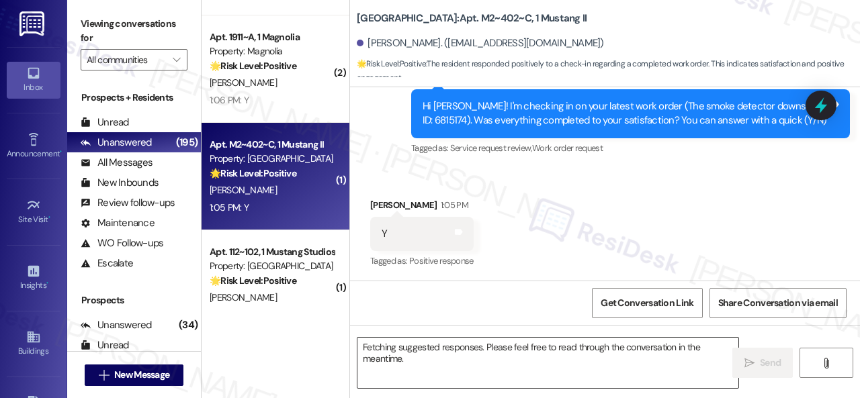
click at [453, 357] on textarea "Fetching suggested responses. Please feel free to read through the conversation…" at bounding box center [547, 363] width 381 height 50
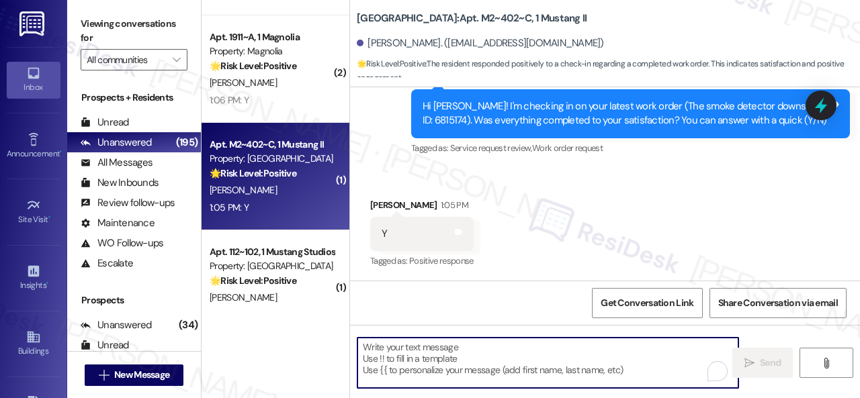
paste textarea "We're glad to hear the issue's been resolved! If {{property}} has met your expe…"
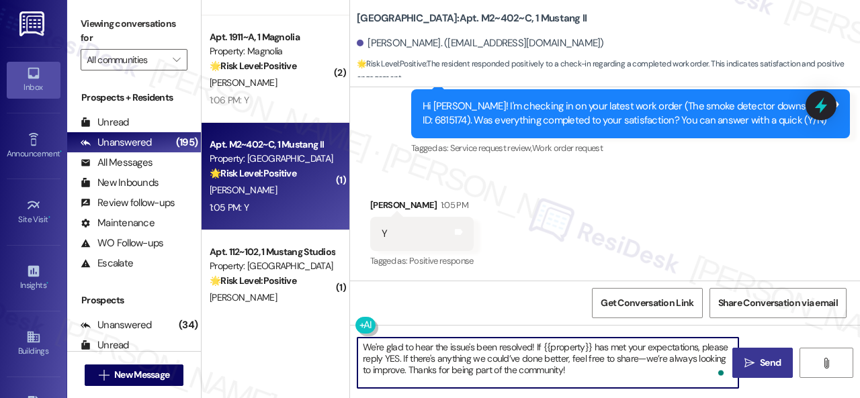
type textarea "We're glad to hear the issue's been resolved! If {{property}} has met your expe…"
click at [760, 359] on span "Send" at bounding box center [770, 363] width 21 height 14
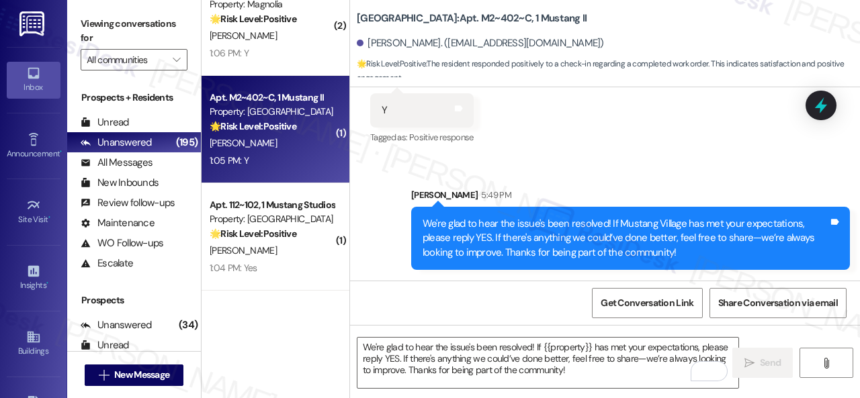
scroll to position [3921, 0]
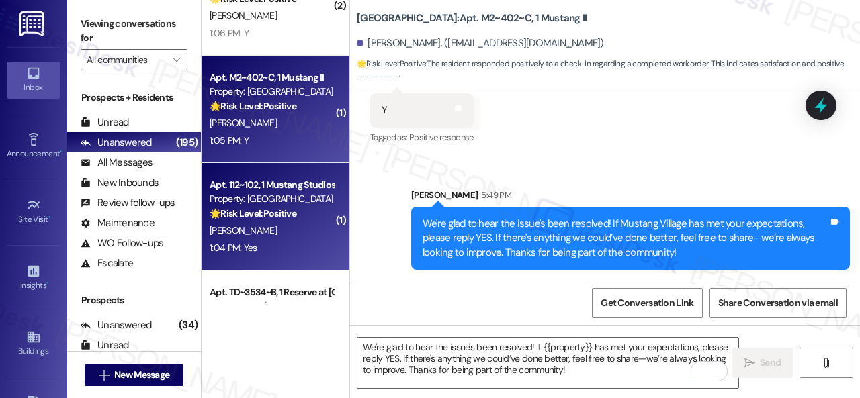
click at [286, 245] on div "1:04 PM: Yes 1:04 PM: Yes" at bounding box center [271, 248] width 127 height 17
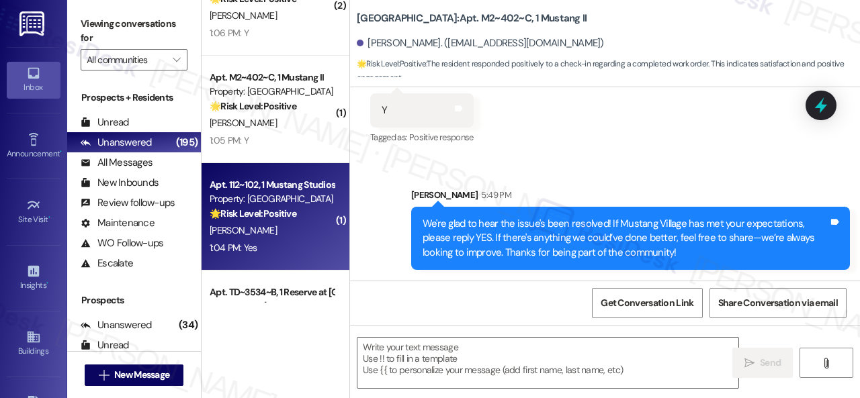
type textarea "Fetching suggested responses. Please feel free to read through the conversation…"
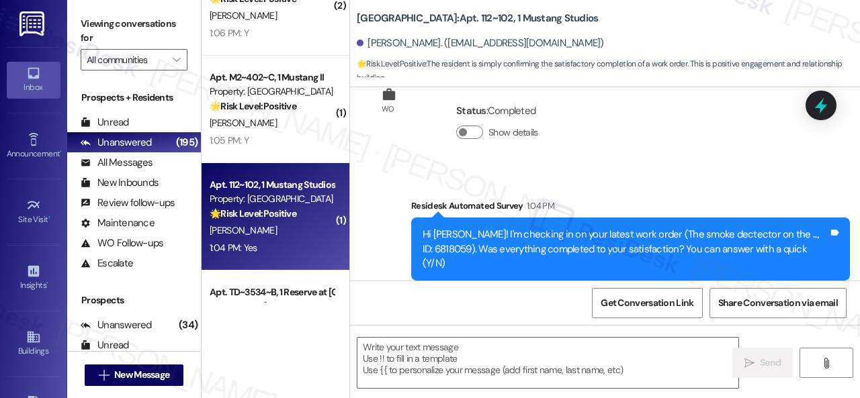
type textarea "Fetching suggested responses. Please feel free to read through the conversation…"
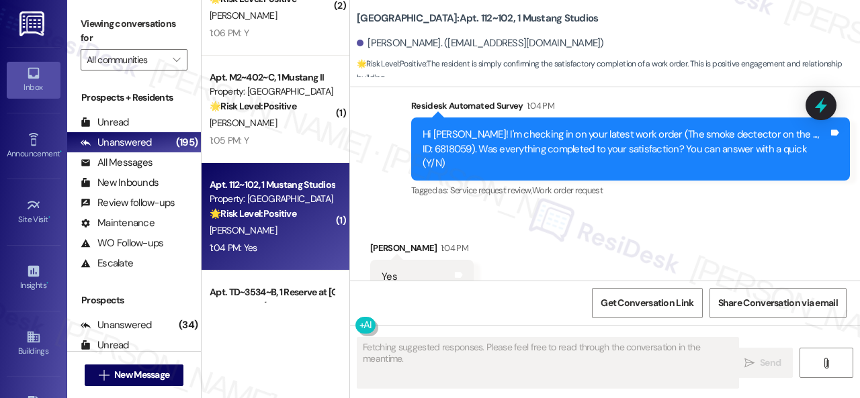
scroll to position [419, 0]
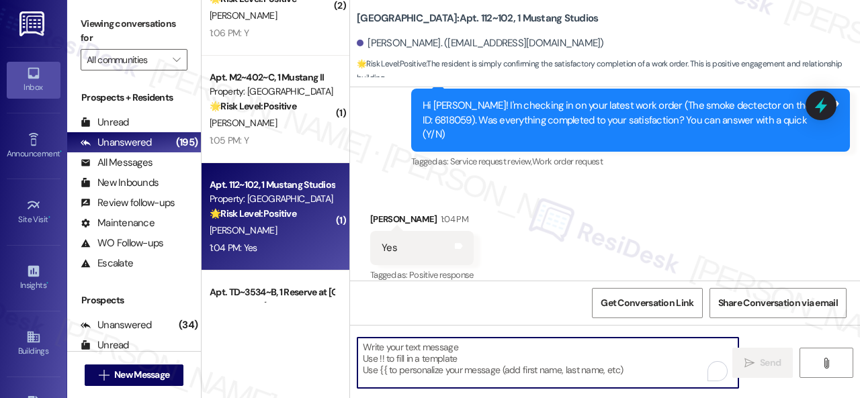
click at [475, 353] on textarea "To enrich screen reader interactions, please activate Accessibility in Grammarl…" at bounding box center [547, 363] width 381 height 50
paste textarea "We're glad to hear the issue's been resolved! If {{property}} has met your expe…"
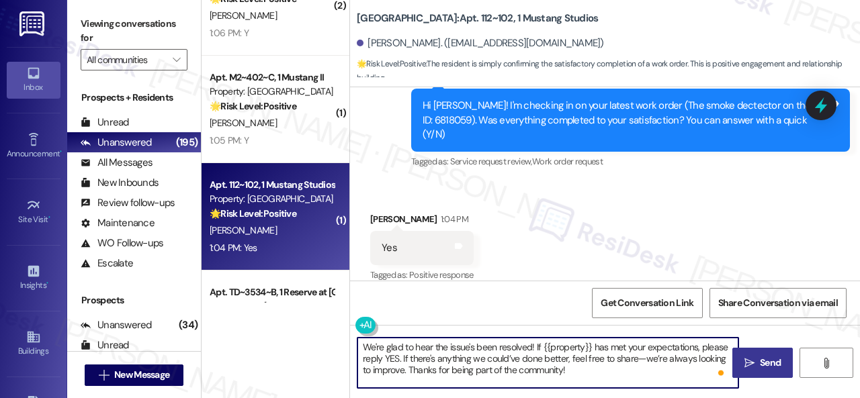
type textarea "We're glad to hear the issue's been resolved! If {{property}} has met your expe…"
click at [772, 354] on button " Send" at bounding box center [762, 363] width 60 height 30
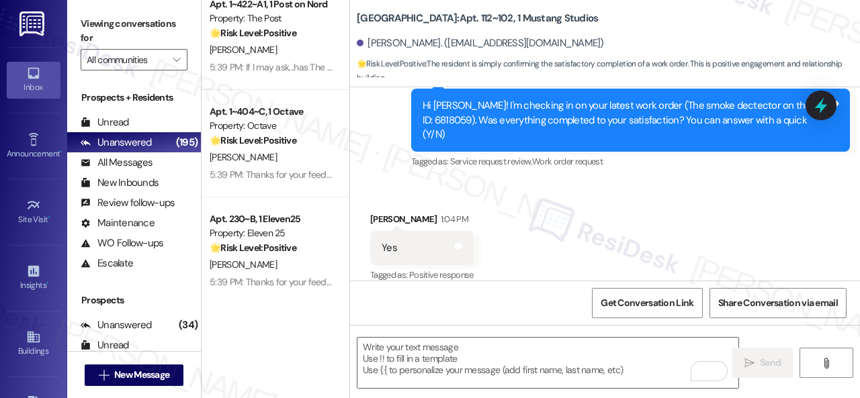
scroll to position [5071, 0]
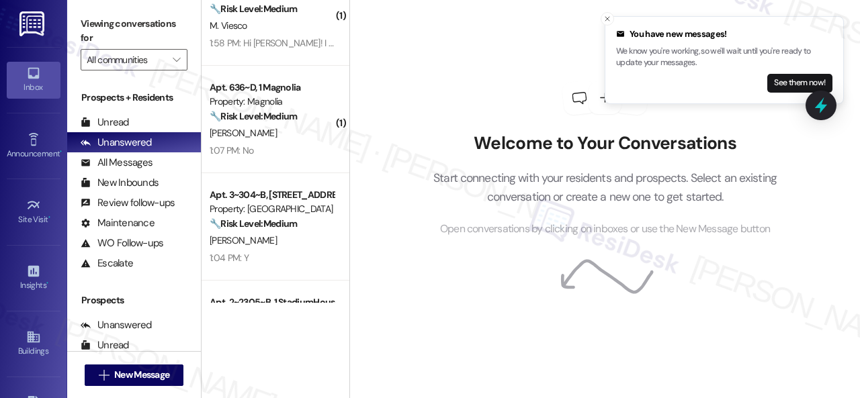
scroll to position [2217, 0]
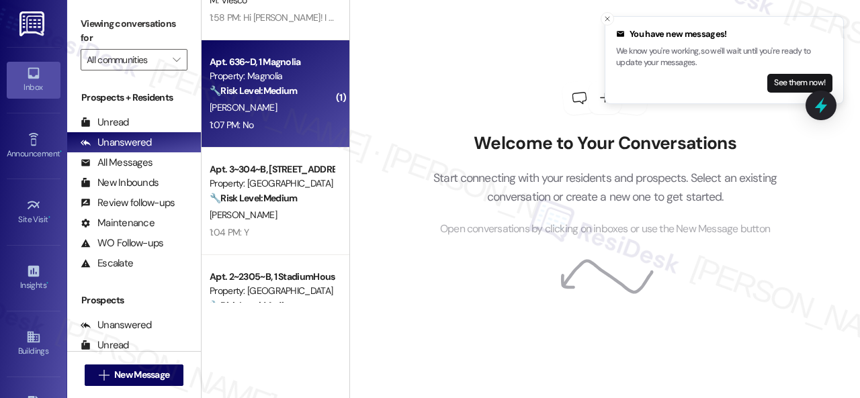
click at [294, 119] on div "1:07 PM: No 1:07 PM: No" at bounding box center [271, 125] width 127 height 17
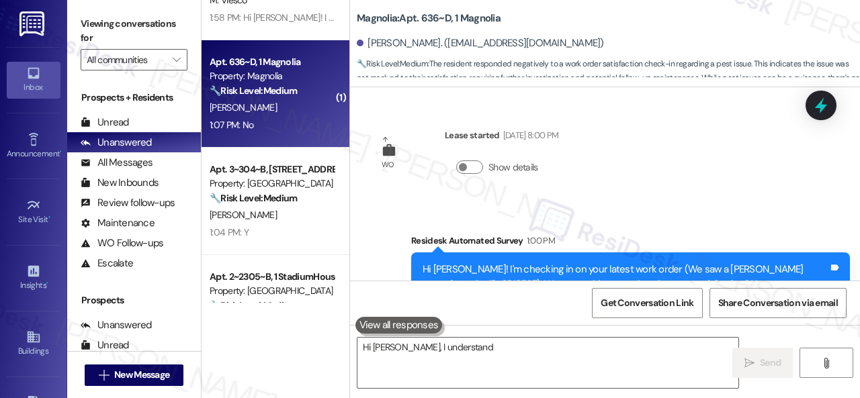
scroll to position [178, 0]
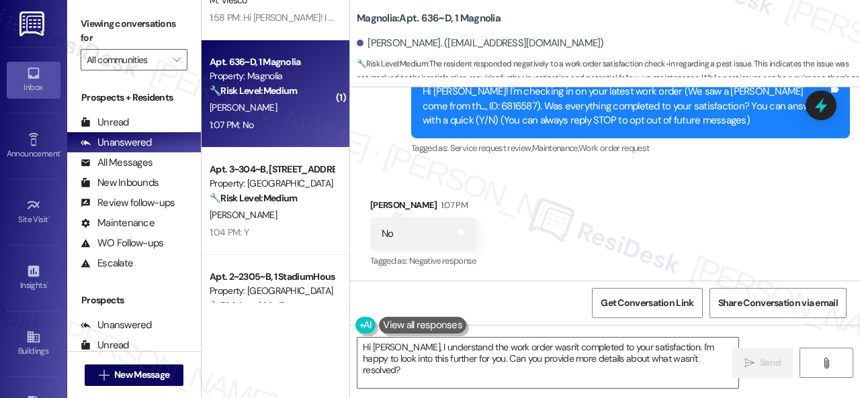
click at [439, 176] on div "Received via SMS [PERSON_NAME] 1:07 PM No Tags and notes Tagged as: Negative re…" at bounding box center [605, 225] width 510 height 114
click at [407, 361] on textarea "Hi [PERSON_NAME], I understand the work order wasn't completed to your satisfac…" at bounding box center [547, 363] width 381 height 50
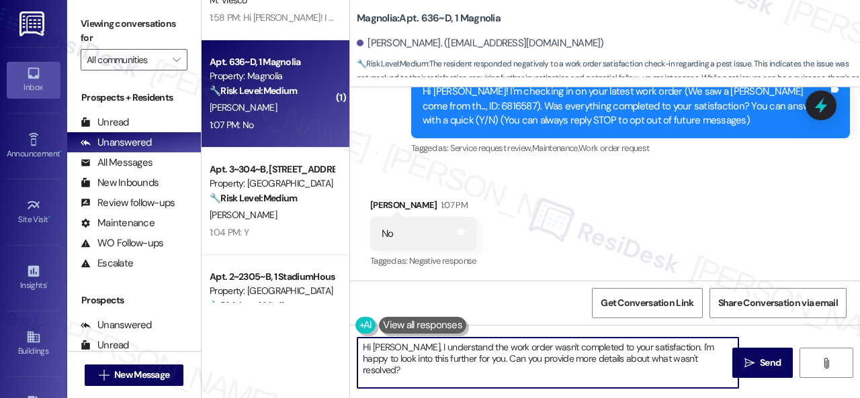
paste textarea "I'm sorry that the work order wasn't completed to your satisfaction. Can you pl…"
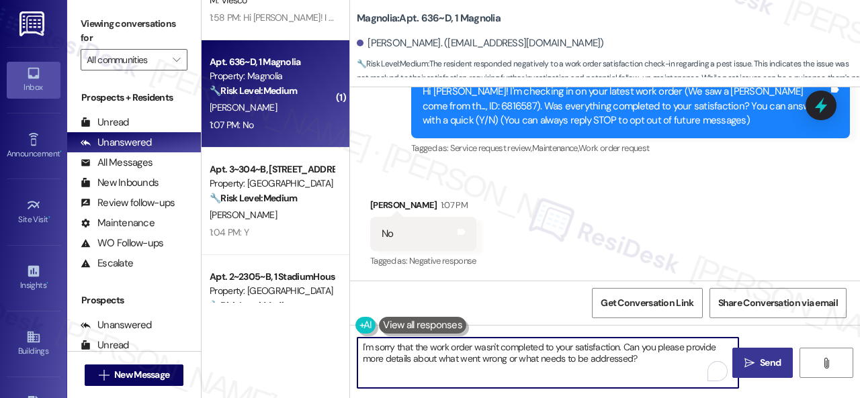
type textarea "I'm sorry that the work order wasn't completed to your satisfaction. Can you pl…"
click at [760, 364] on span "Send" at bounding box center [770, 363] width 21 height 14
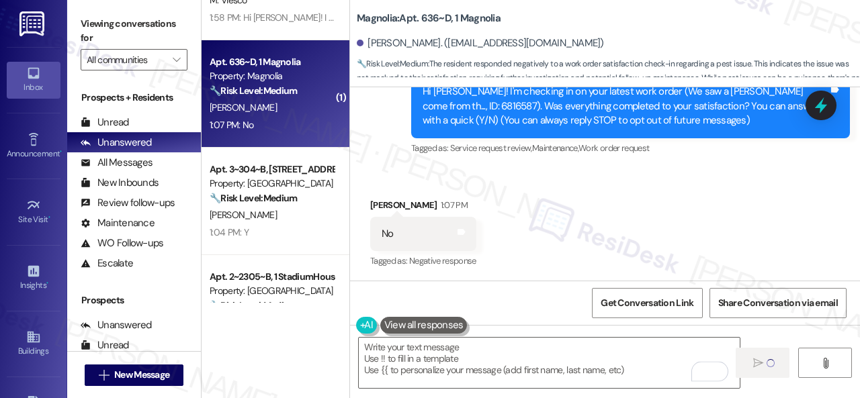
type textarea "Fetching suggested responses. Please feel free to read through the conversation…"
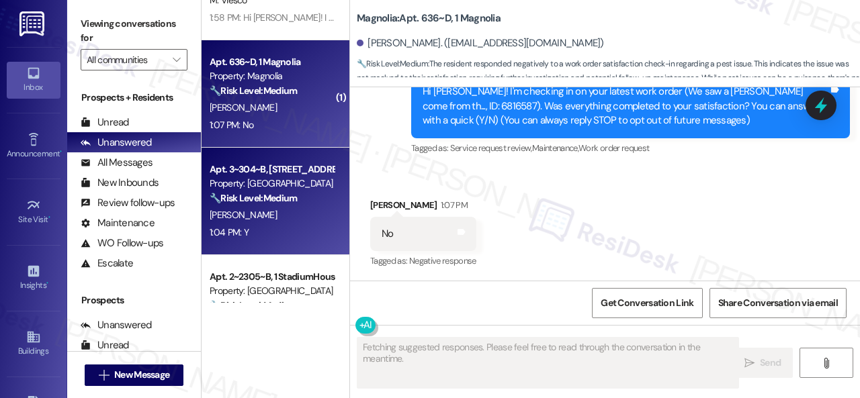
click at [249, 216] on div "[PERSON_NAME]" at bounding box center [271, 215] width 127 height 17
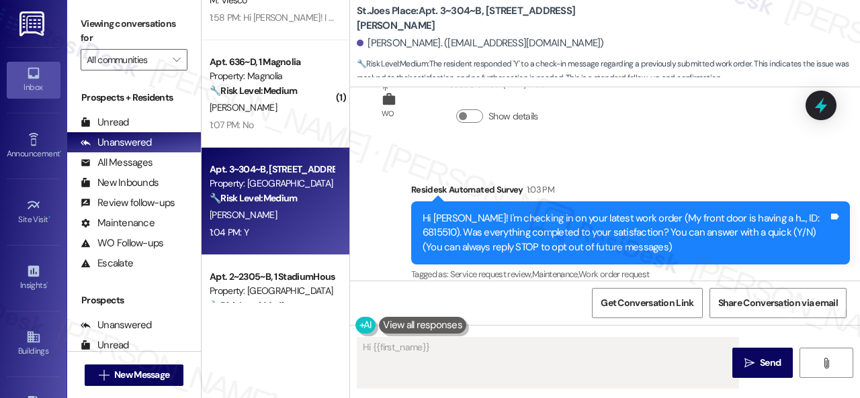
scroll to position [163, 0]
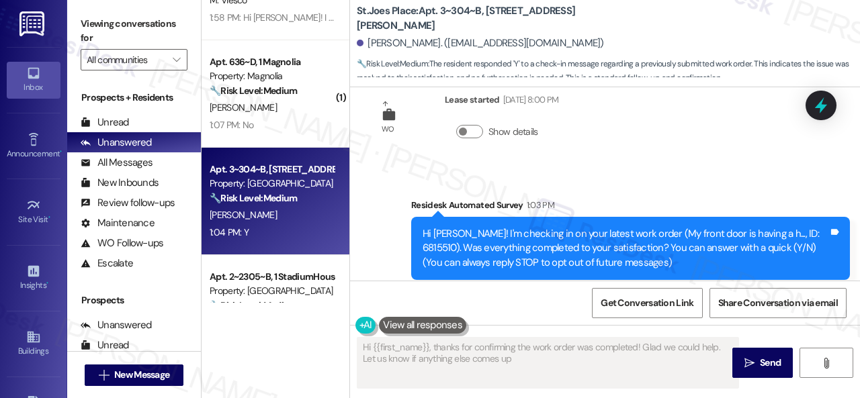
type textarea "Hi {{first_name}}, thanks for confirming the work order was completed! Glad we …"
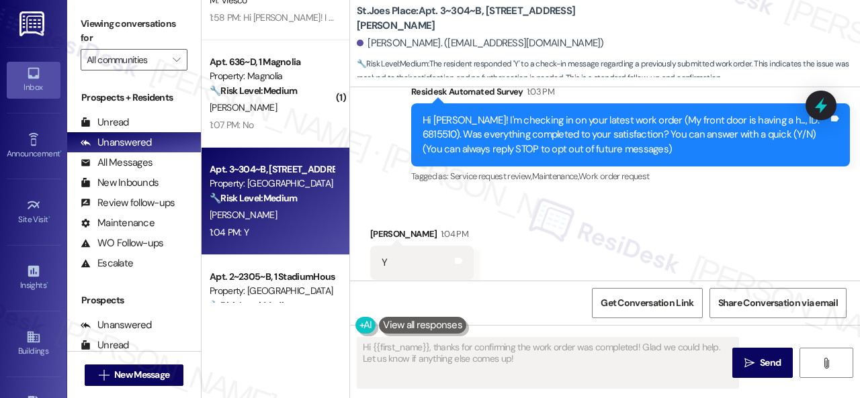
scroll to position [306, 0]
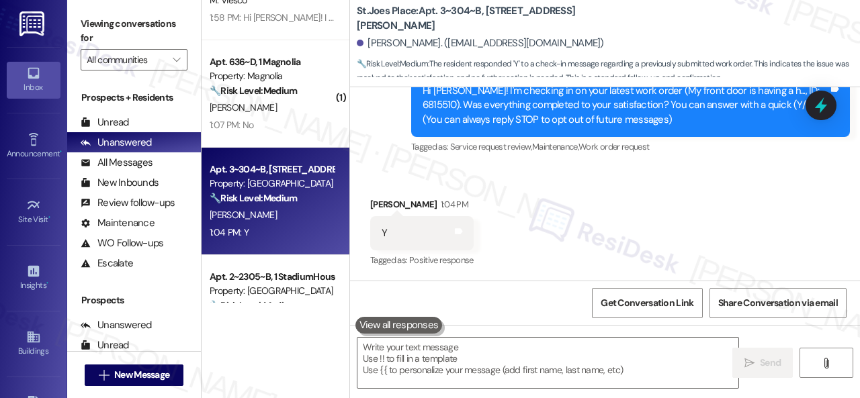
click at [391, 155] on div "Survey, sent via SMS Residesk Automated Survey 1:03 PM Hi [PERSON_NAME]! I'm ch…" at bounding box center [605, 96] width 510 height 142
click at [431, 350] on textarea at bounding box center [547, 363] width 381 height 50
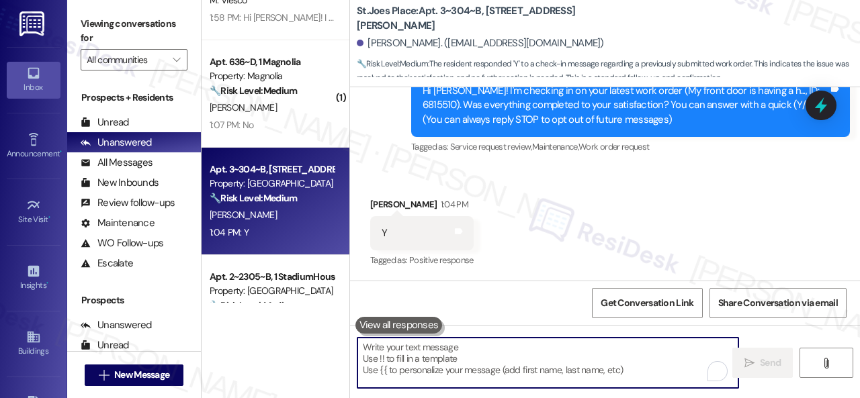
paste textarea "We're glad to hear the issue's been resolved! If {{property}} has met your expe…"
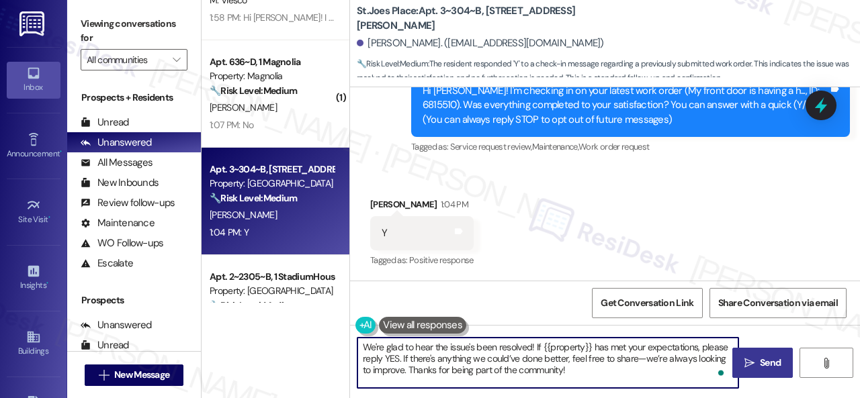
type textarea "We're glad to hear the issue's been resolved! If {{property}} has met your expe…"
click at [760, 363] on span "Send" at bounding box center [770, 363] width 21 height 14
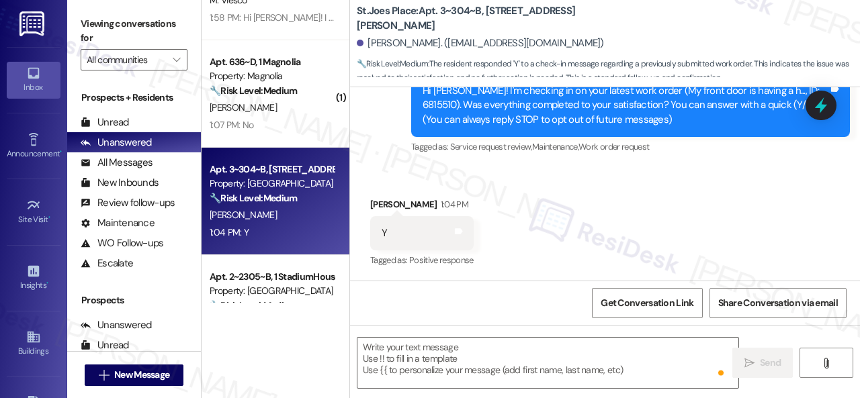
type textarea "Fetching suggested responses. Please feel free to read through the conversation…"
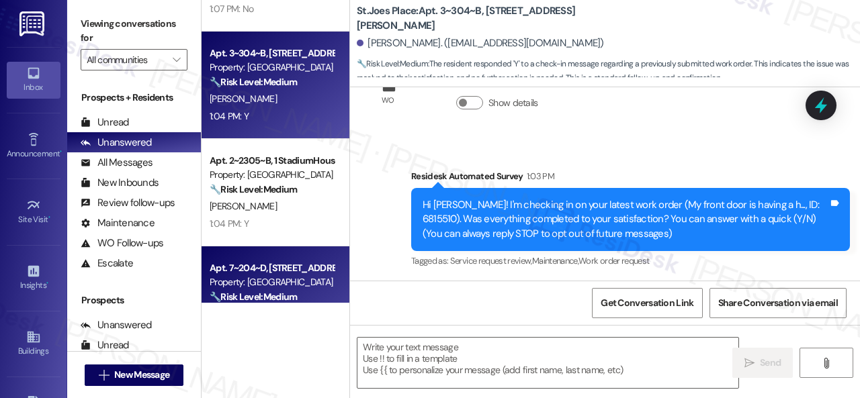
scroll to position [2351, 0]
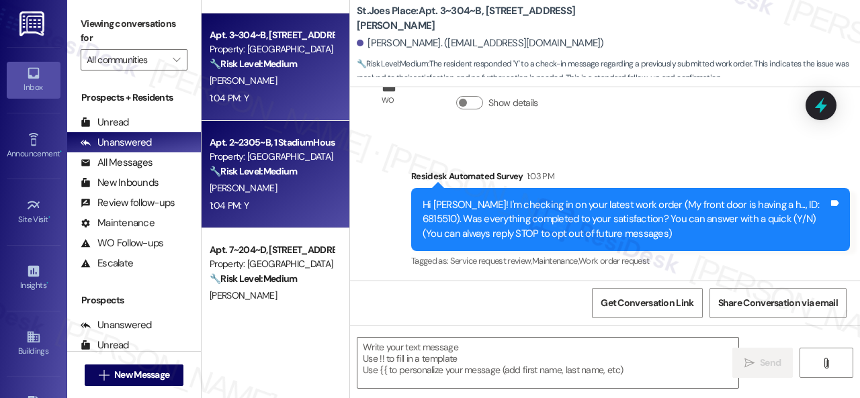
click at [282, 200] on div "1:04 PM: Y 1:04 PM: Y" at bounding box center [271, 206] width 127 height 17
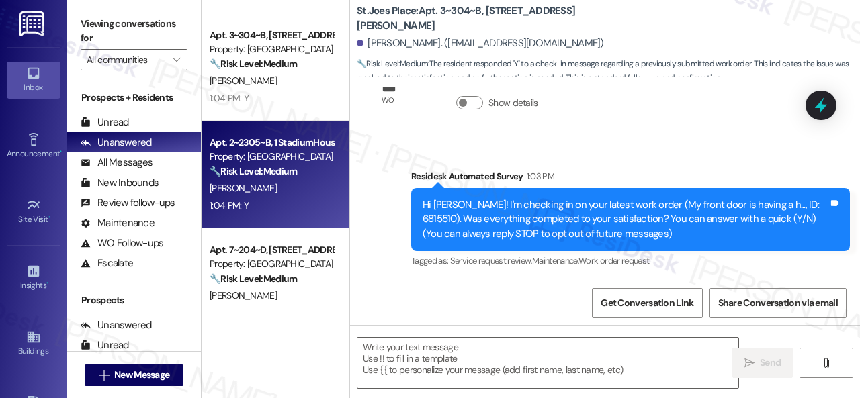
type textarea "Fetching suggested responses. Please feel free to read through the conversation…"
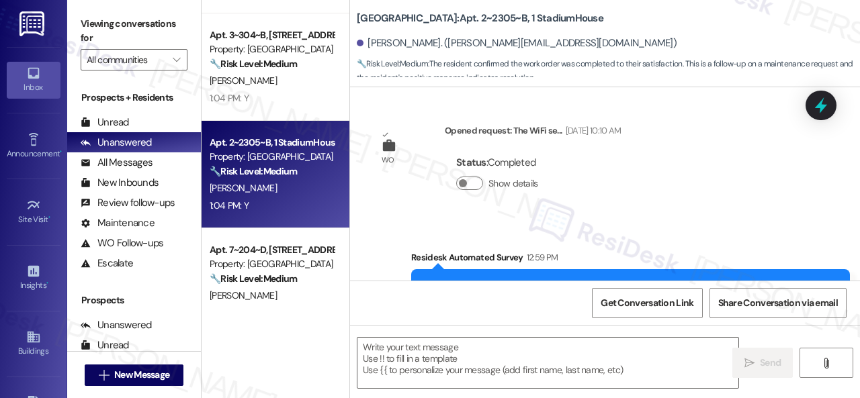
type textarea "Fetching suggested responses. Please feel free to read through the conversation…"
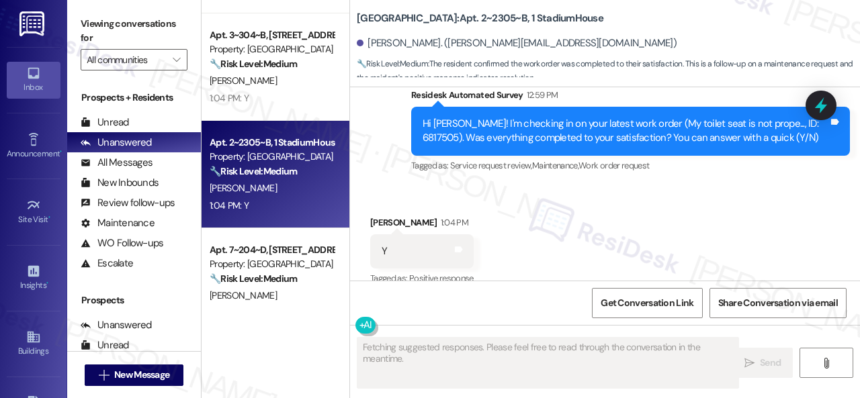
scroll to position [560, 0]
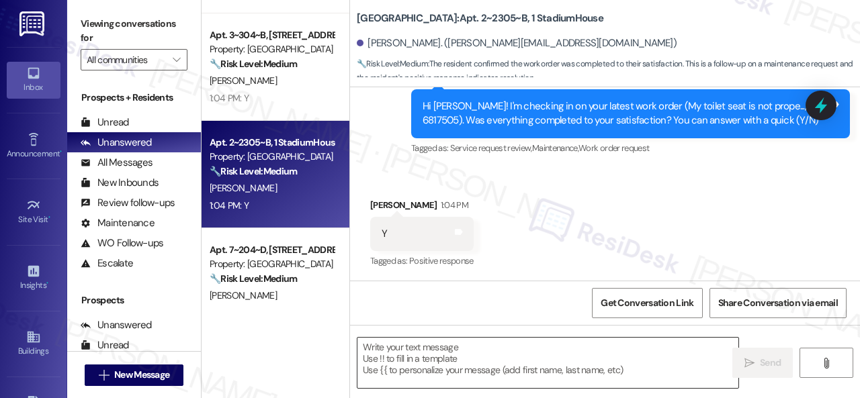
click at [447, 351] on textarea at bounding box center [547, 363] width 381 height 50
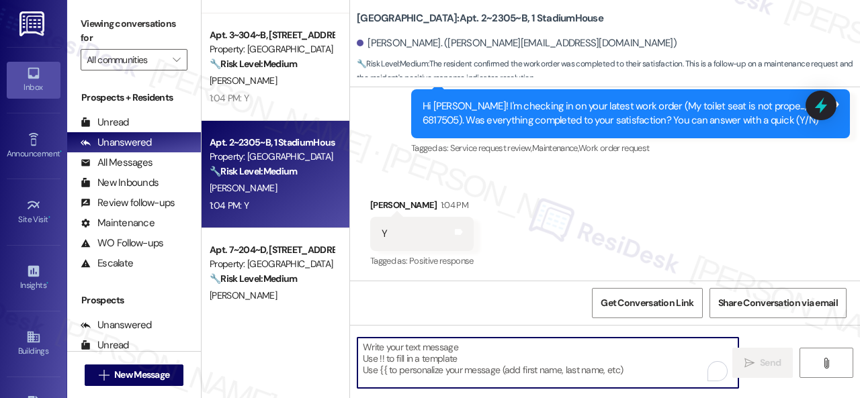
paste textarea "We're glad to hear the issue's been resolved! If {{property}} has met your expe…"
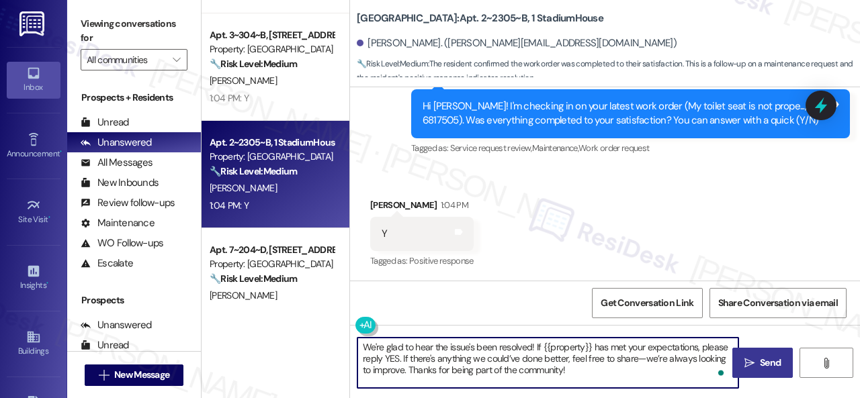
type textarea "We're glad to hear the issue's been resolved! If {{property}} has met your expe…"
click at [757, 363] on span "Send" at bounding box center [770, 363] width 26 height 14
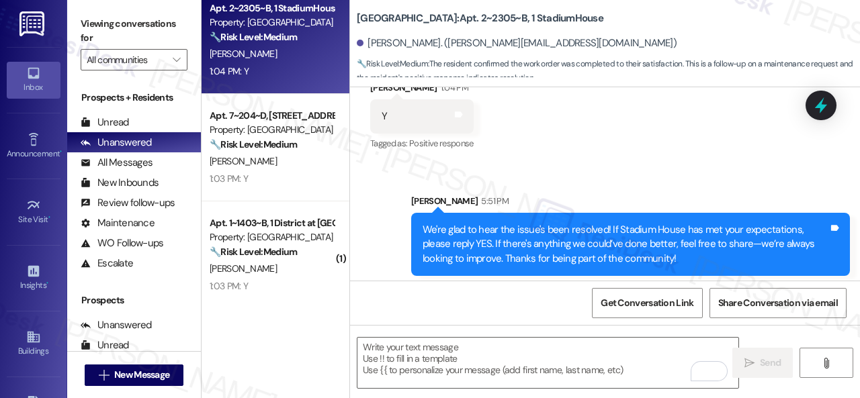
scroll to position [684, 0]
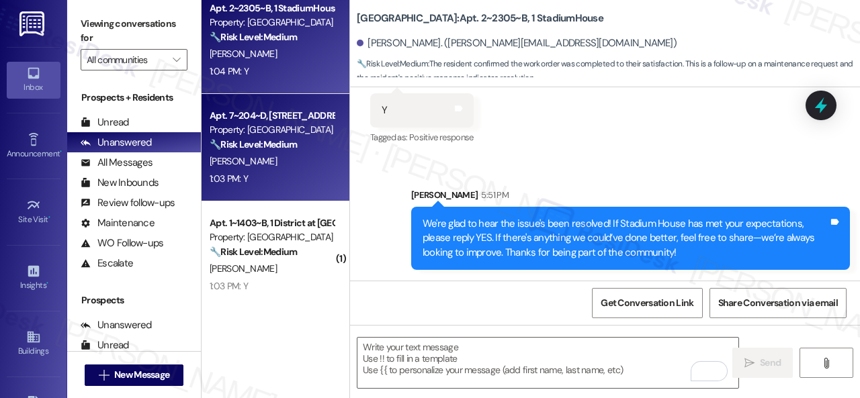
click at [305, 157] on div "[PERSON_NAME]" at bounding box center [271, 161] width 127 height 17
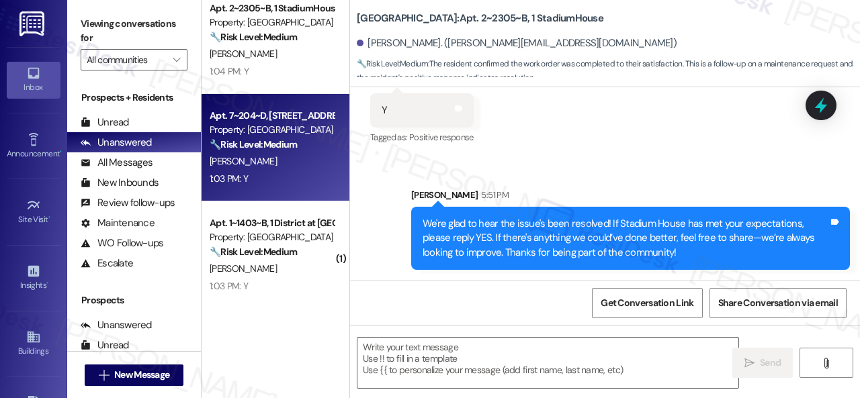
type textarea "Fetching suggested responses. Please feel free to read through the conversation…"
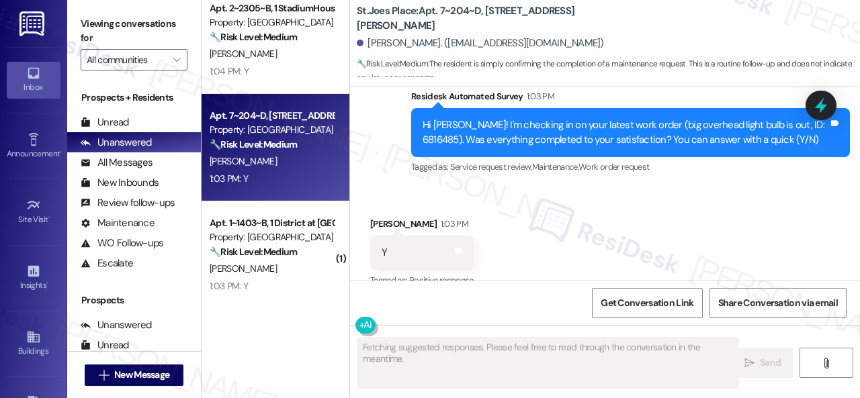
scroll to position [3191, 0]
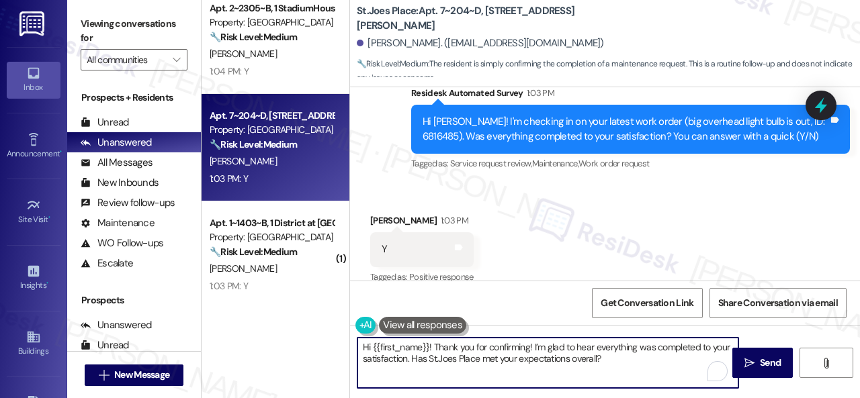
drag, startPoint x: 610, startPoint y: 359, endPoint x: 359, endPoint y: 341, distance: 251.9
click at [345, 335] on div "( 1 ) Apt. 636~D, 1 Magnolia Property: Magnolia 🔧 Risk Level: Medium The reside…" at bounding box center [531, 199] width 658 height 398
paste textarea "We're glad to hear the issue's been resolved! If {{property}} has met your expe…"
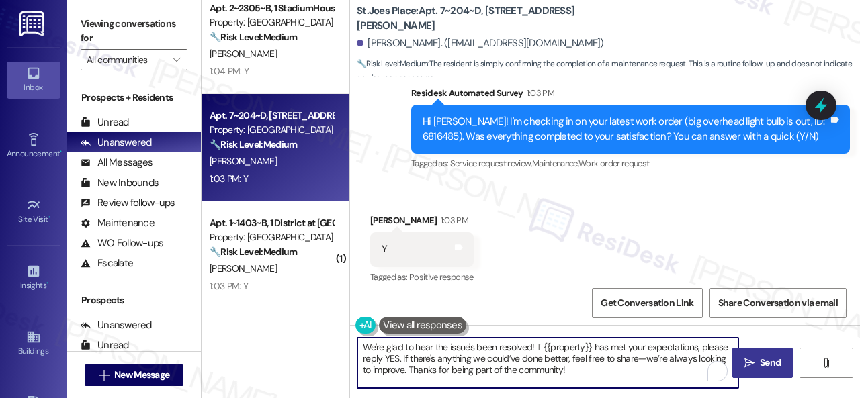
type textarea "We're glad to hear the issue's been resolved! If {{property}} has met your expe…"
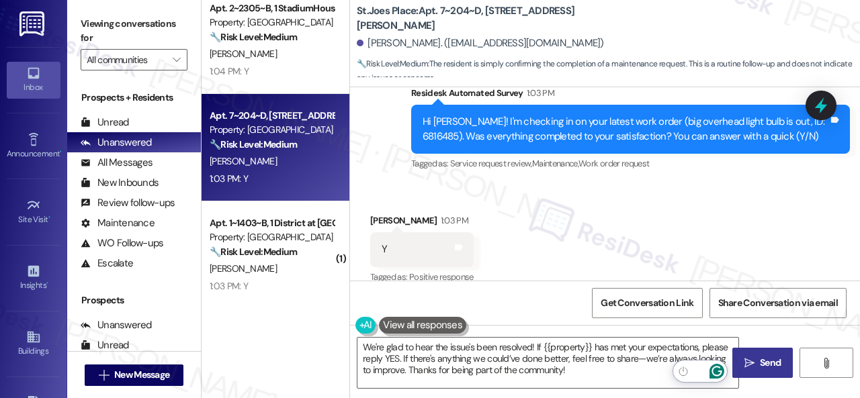
click at [760, 358] on span "Send" at bounding box center [770, 363] width 21 height 14
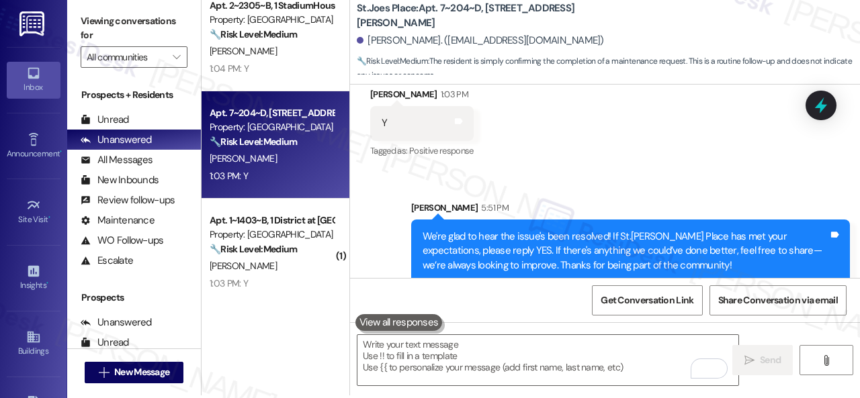
scroll to position [4, 0]
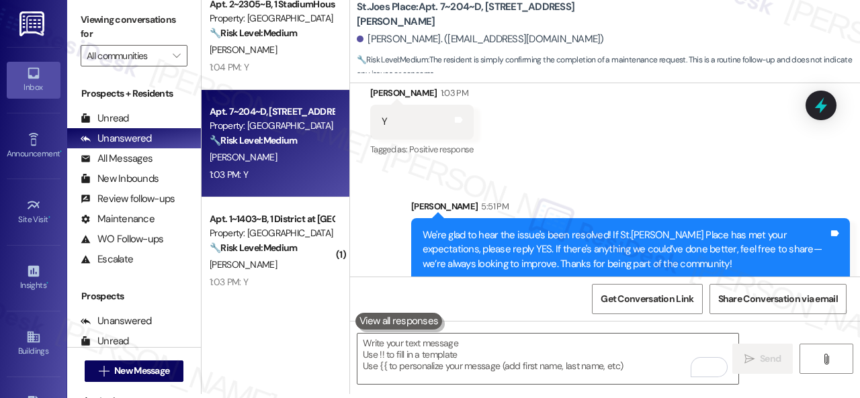
drag, startPoint x: 261, startPoint y: 269, endPoint x: 398, endPoint y: 265, distance: 137.8
click at [262, 269] on div "A. Fuller" at bounding box center [271, 265] width 127 height 17
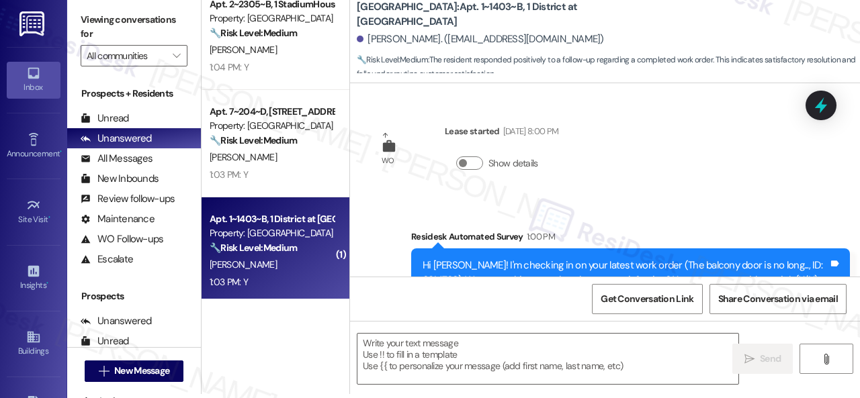
scroll to position [0, 0]
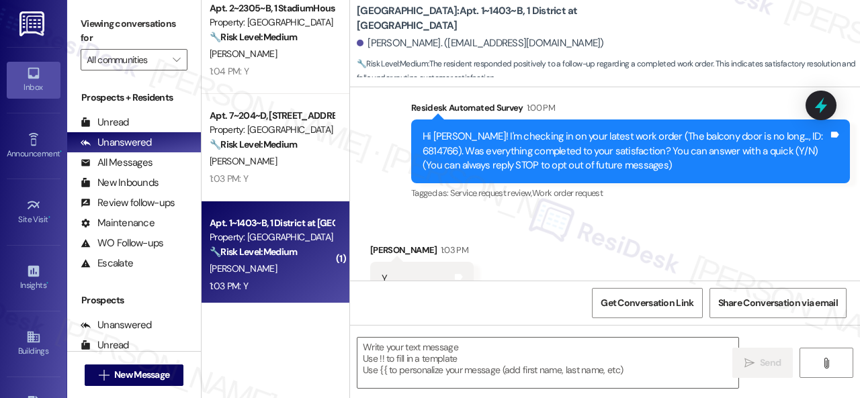
type textarea "Fetching suggested responses. Please feel free to read through the conversation…"
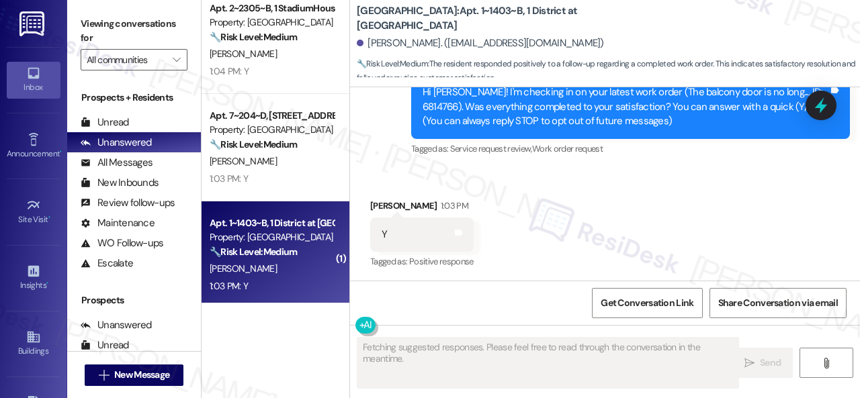
scroll to position [178, 0]
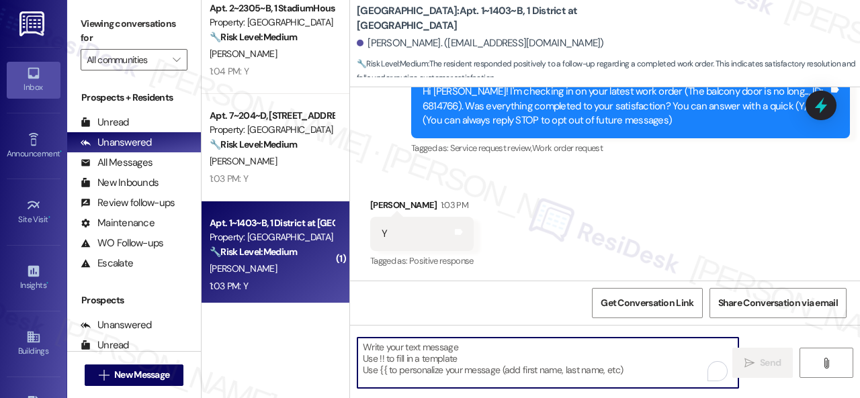
click at [464, 351] on textarea "To enrich screen reader interactions, please activate Accessibility in Grammarl…" at bounding box center [547, 363] width 381 height 50
paste textarea "We're glad to hear the issue's been resolved! If {{property}} has met your expe…"
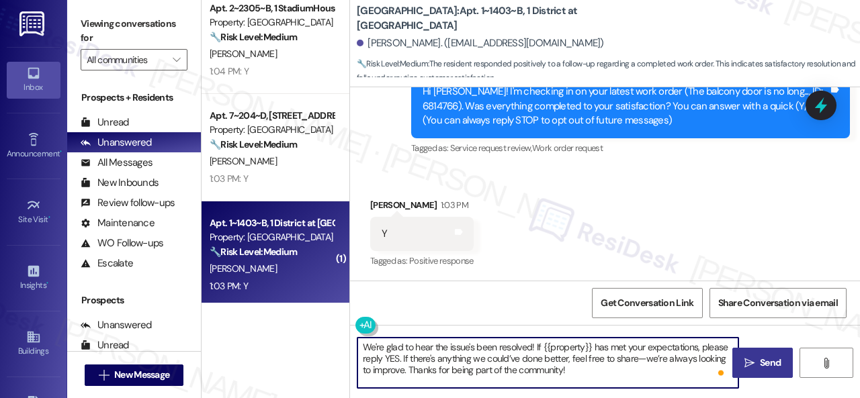
type textarea "We're glad to hear the issue's been resolved! If {{property}} has met your expe…"
click at [760, 356] on span "Send" at bounding box center [770, 363] width 21 height 14
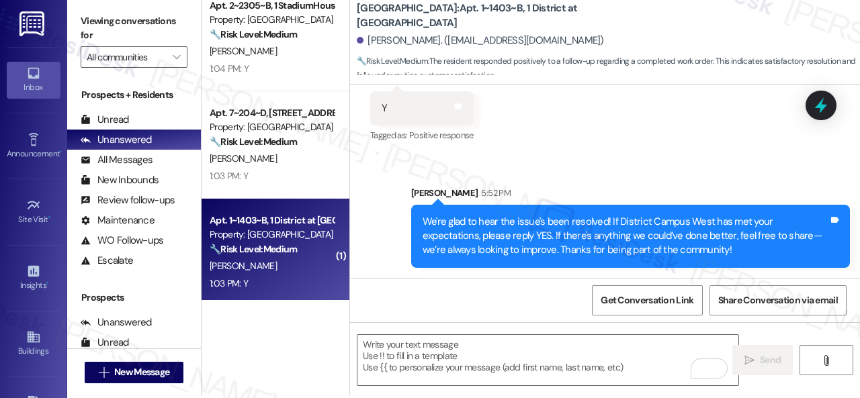
scroll to position [4, 0]
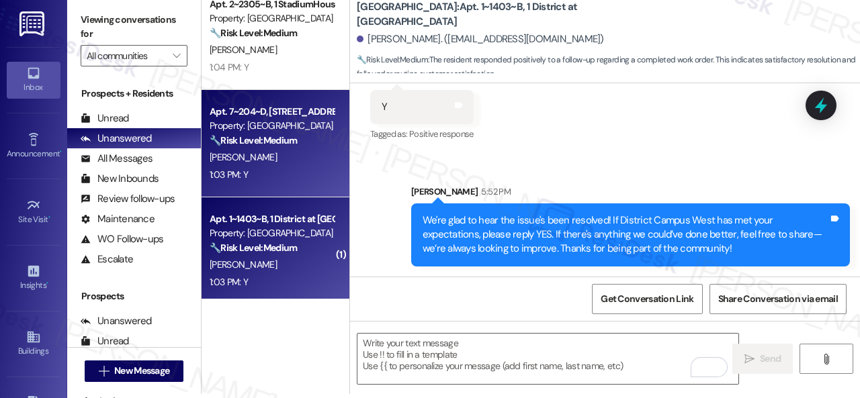
click at [245, 173] on div "1:03 PM: Y 1:03 PM: Y" at bounding box center [229, 175] width 38 height 12
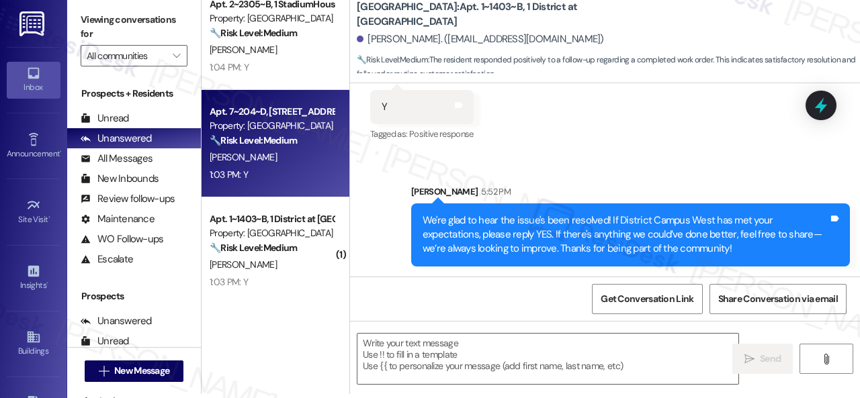
type textarea "Fetching suggested responses. Please feel free to read through the conversation…"
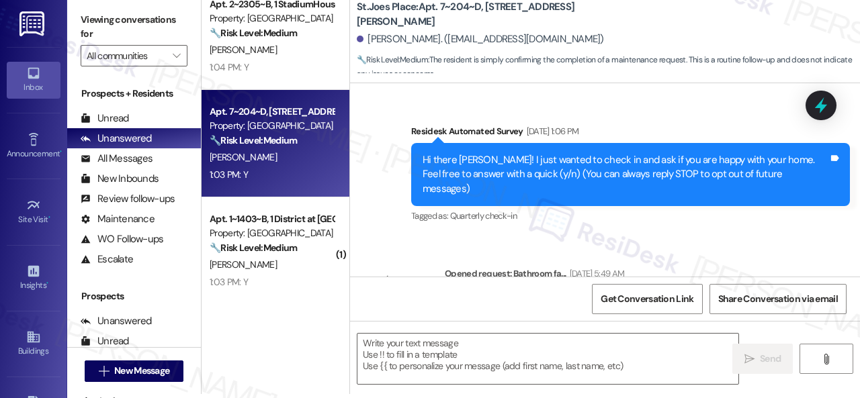
scroll to position [0, 0]
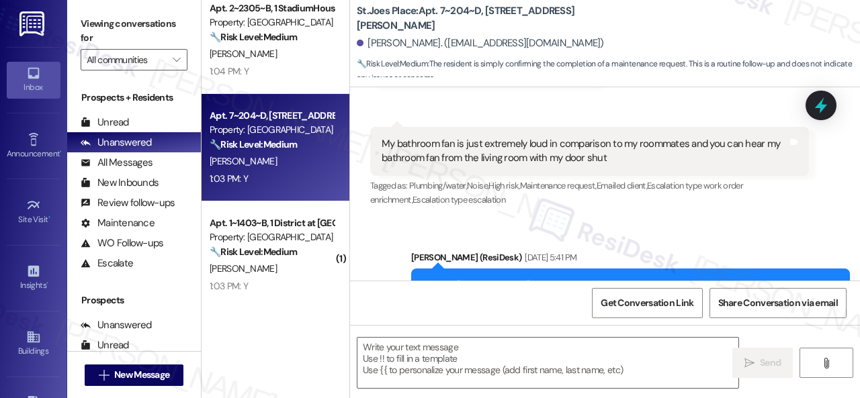
type textarea "Fetching suggested responses. Please feel free to read through the conversation…"
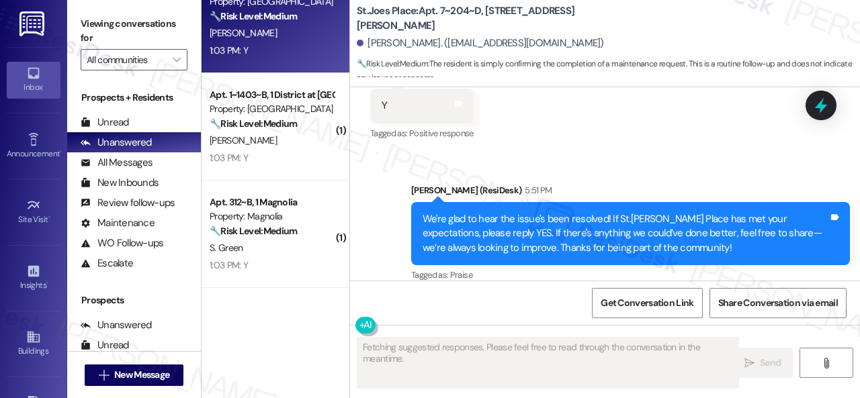
scroll to position [2620, 0]
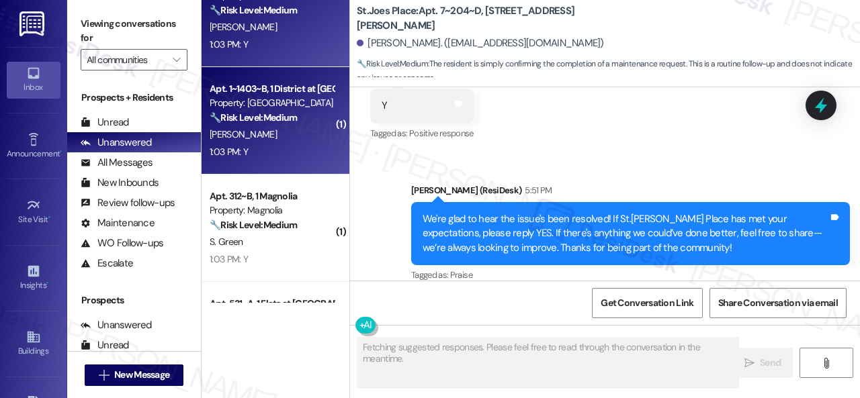
click at [280, 151] on div "1:03 PM: Y 1:03 PM: Y" at bounding box center [271, 152] width 127 height 17
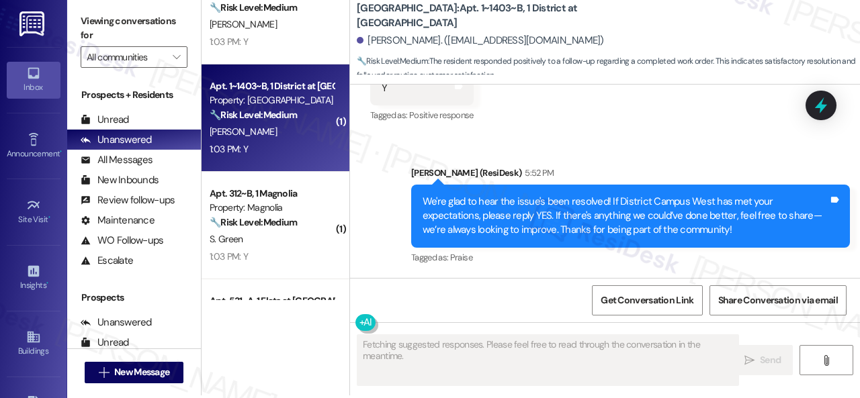
scroll to position [4, 0]
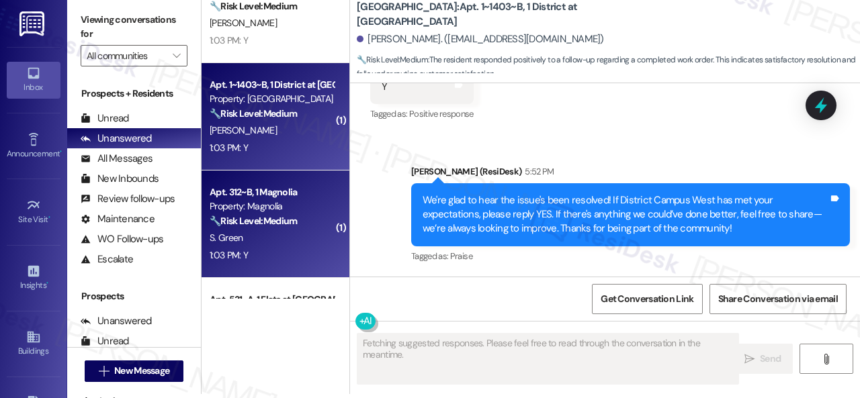
click at [297, 232] on div "S. Green" at bounding box center [271, 238] width 127 height 17
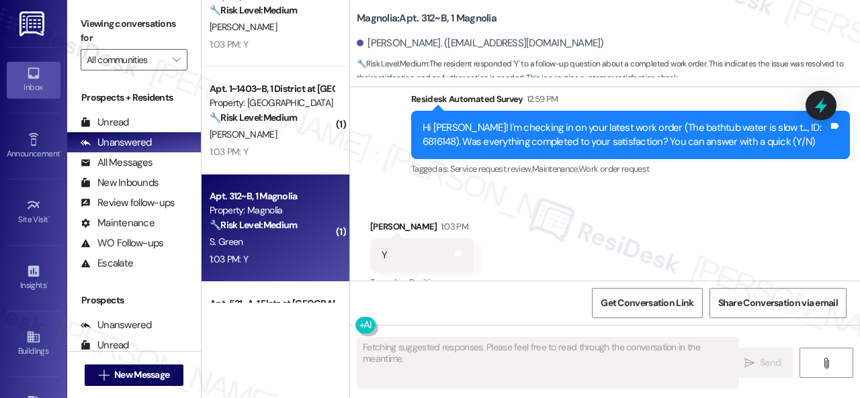
scroll to position [3830, 0]
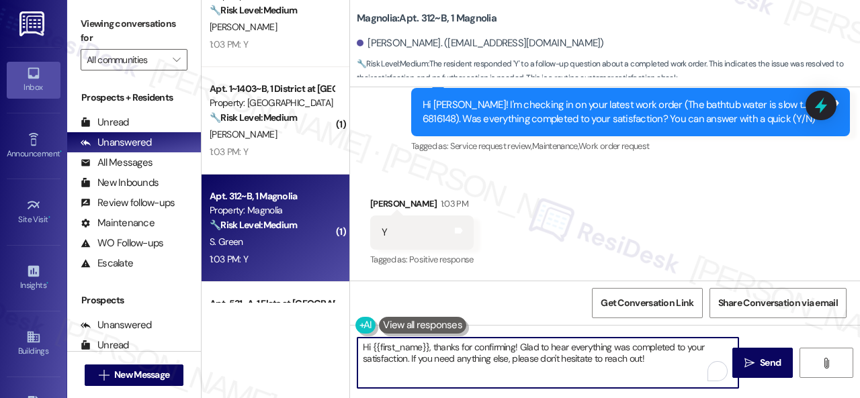
drag, startPoint x: 627, startPoint y: 350, endPoint x: 305, endPoint y: 337, distance: 322.7
click at [308, 337] on div "Apt. 3~304~B, 1 St Joe Place Property: St.Joes Place 🔧 Risk Level: Medium The r…" at bounding box center [531, 199] width 658 height 398
paste textarea "We're glad to hear the issue's been resolved! If {{property}} has met your expe…"
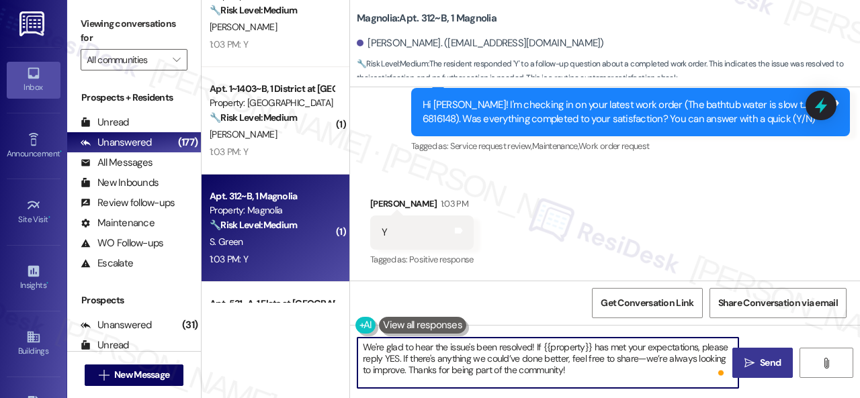
type textarea "We're glad to hear the issue's been resolved! If {{property}} has met your expe…"
click at [757, 361] on span "Send" at bounding box center [770, 363] width 26 height 14
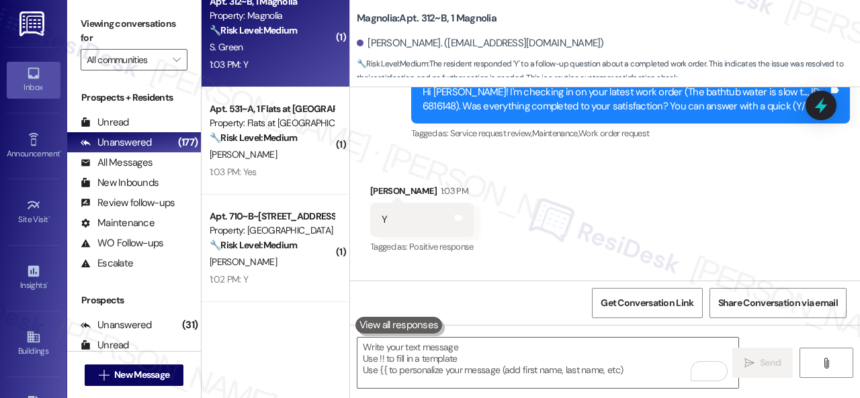
scroll to position [2821, 0]
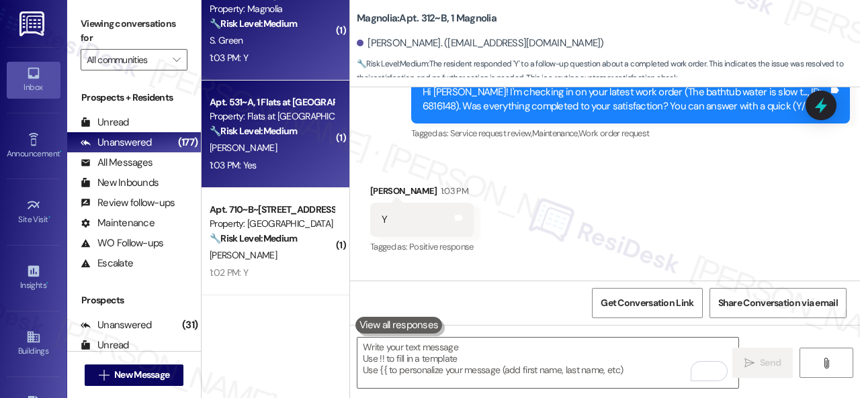
click at [301, 152] on div "L. Donarski" at bounding box center [271, 148] width 127 height 17
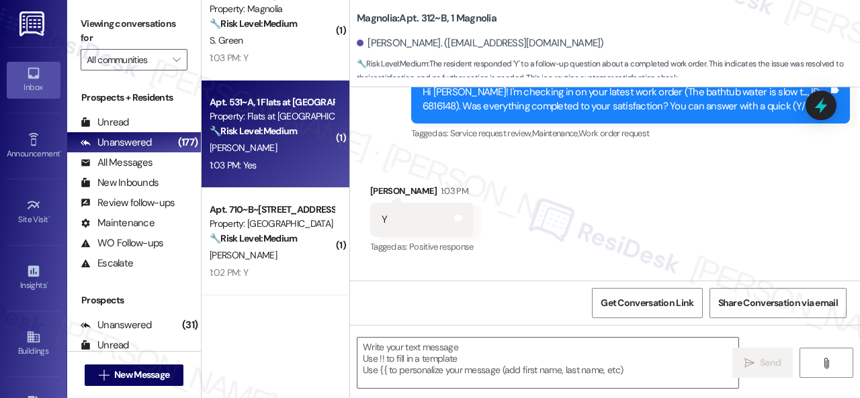
type textarea "Fetching suggested responses. Please feel free to read through the conversation…"
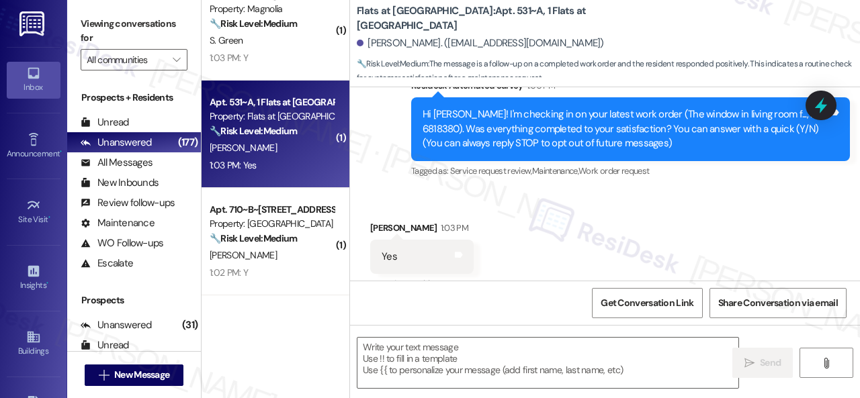
type textarea "Fetching suggested responses. Please feel free to read through the conversation…"
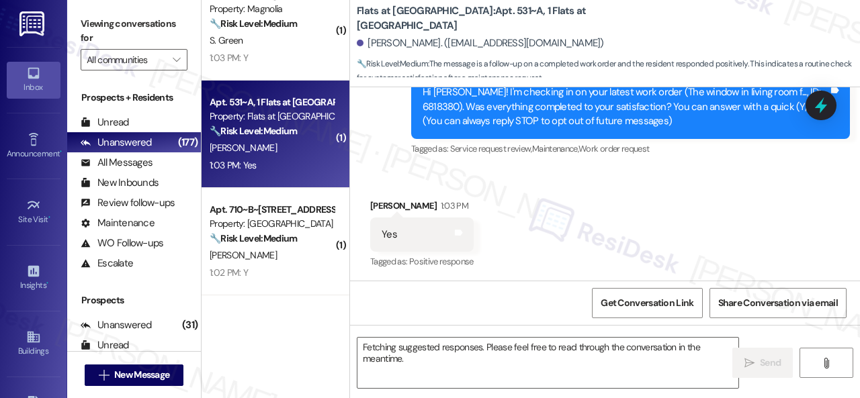
scroll to position [178, 0]
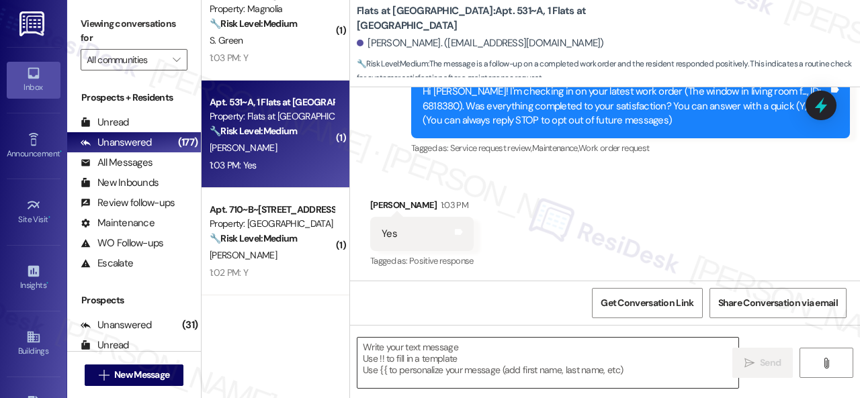
drag, startPoint x: 443, startPoint y: 358, endPoint x: 462, endPoint y: 360, distance: 18.9
click at [448, 358] on textarea at bounding box center [547, 363] width 381 height 50
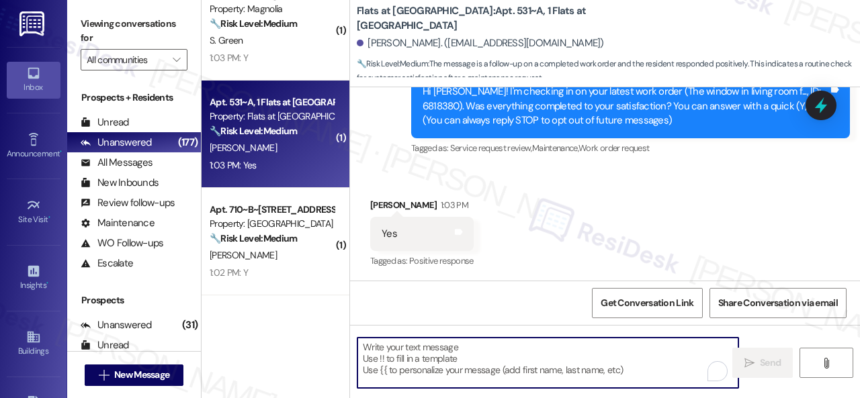
paste textarea "We're glad to hear the issue's been resolved! If {{property}} has met your expe…"
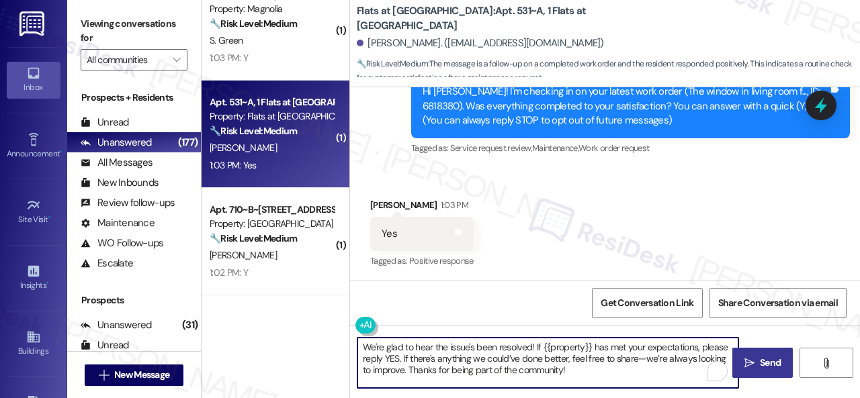
type textarea "We're glad to hear the issue's been resolved! If {{property}} has met your expe…"
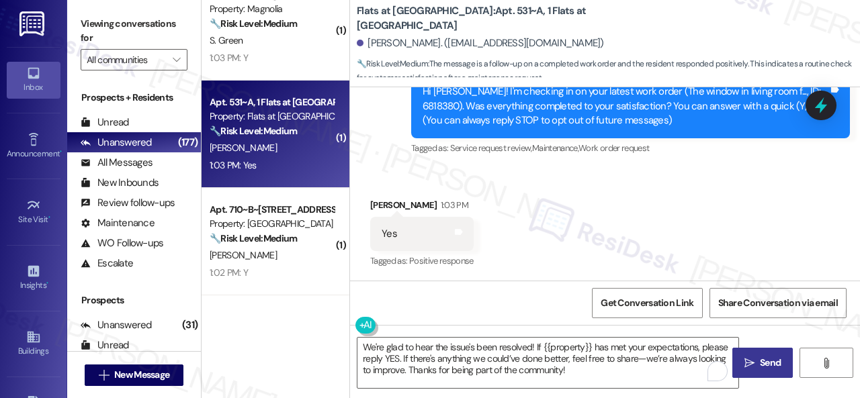
click at [760, 367] on span "Send" at bounding box center [770, 363] width 21 height 14
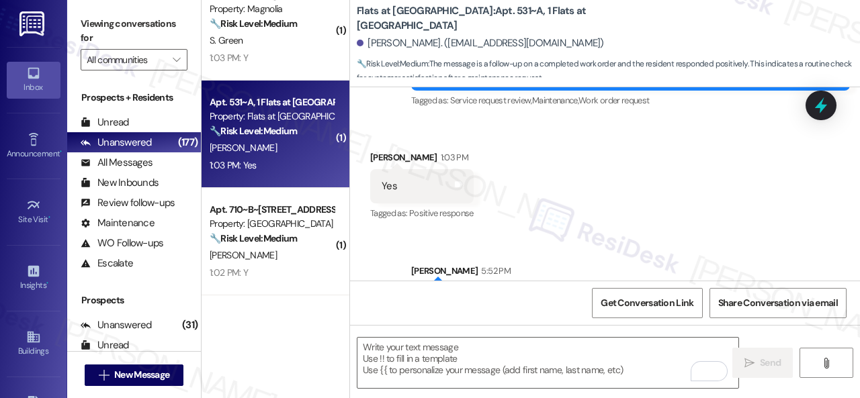
scroll to position [301, 0]
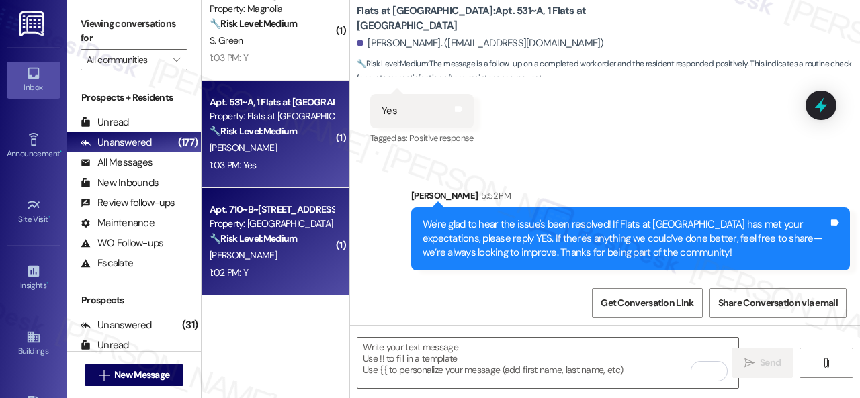
click at [274, 254] on div "K. Boerger" at bounding box center [271, 255] width 127 height 17
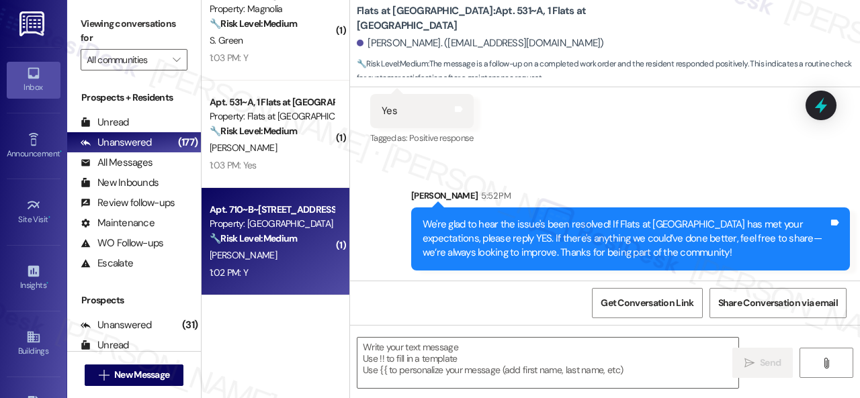
type textarea "Fetching suggested responses. Please feel free to read through the conversation…"
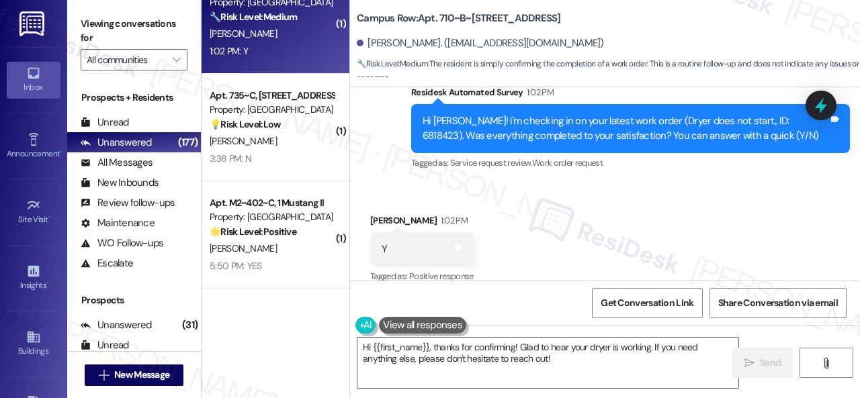
scroll to position [3023, 0]
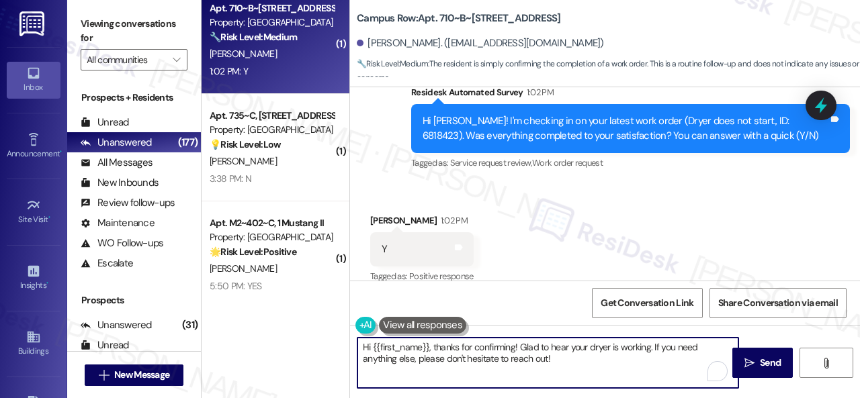
drag, startPoint x: 562, startPoint y: 366, endPoint x: 309, endPoint y: 331, distance: 255.7
click at [309, 331] on div "( 1 ) Apt. 312~B, 1 Magnolia Property: Magnolia 🔧 Risk Level: Medium The reside…" at bounding box center [531, 199] width 658 height 398
paste textarea "We're glad to hear the issue's been resolved! If {{property}} has met your expe…"
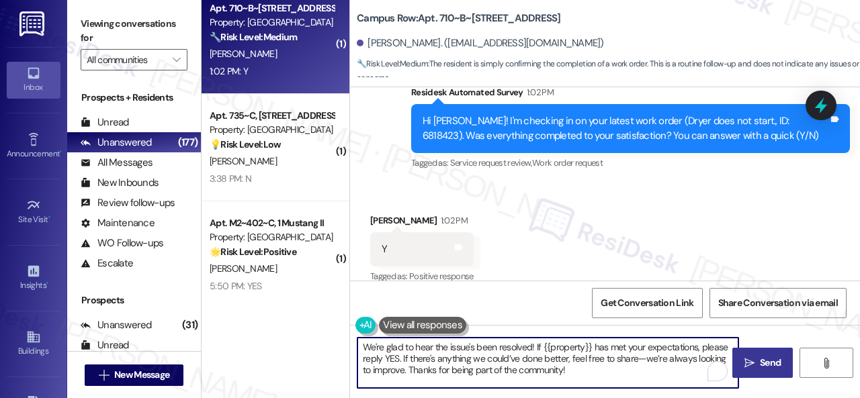
type textarea "We're glad to hear the issue's been resolved! If {{property}} has met your expe…"
click at [742, 367] on span " Send" at bounding box center [763, 363] width 42 height 14
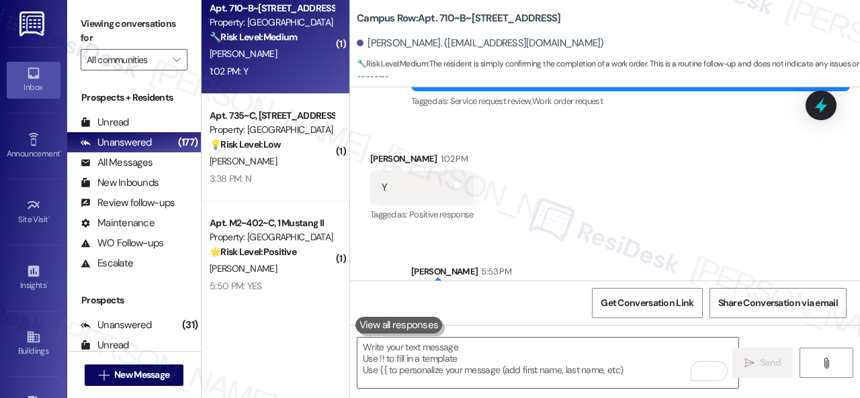
scroll to position [1970, 0]
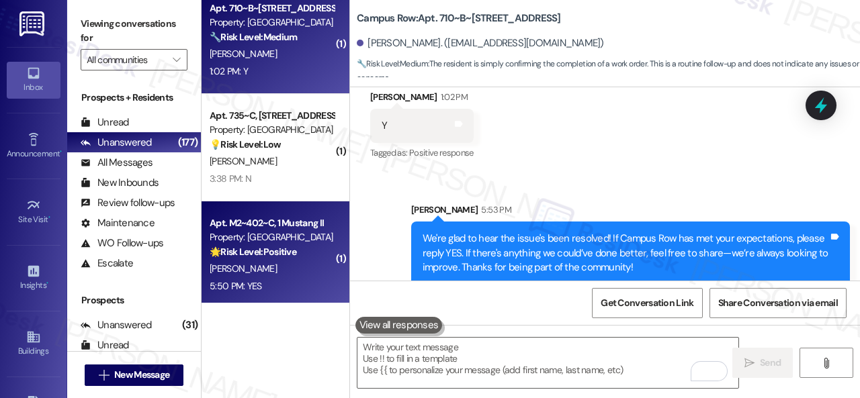
click at [258, 257] on strong "🌟 Risk Level: Positive" at bounding box center [253, 252] width 87 height 12
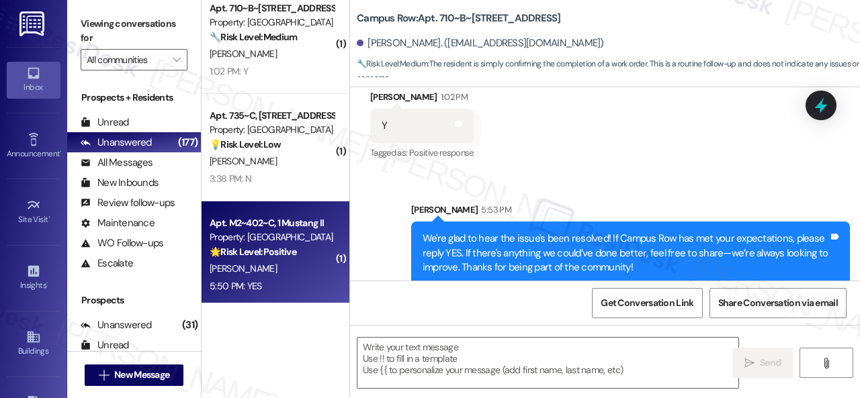
type textarea "Fetching suggested responses. Please feel free to read through the conversation…"
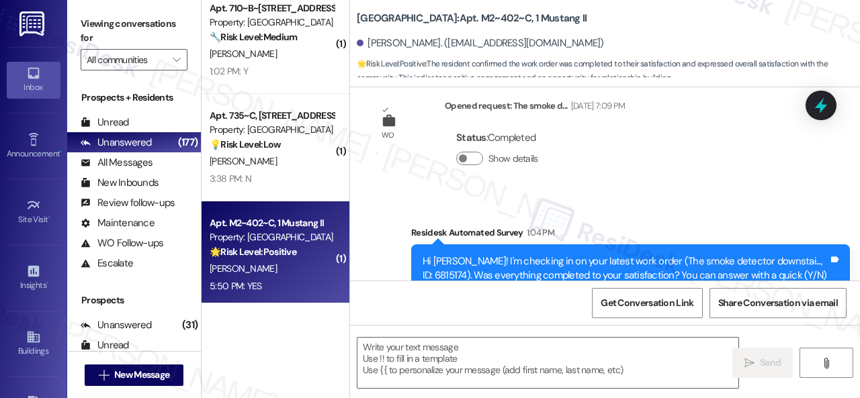
type textarea "Fetching suggested responses. Please feel free to read through the conversation…"
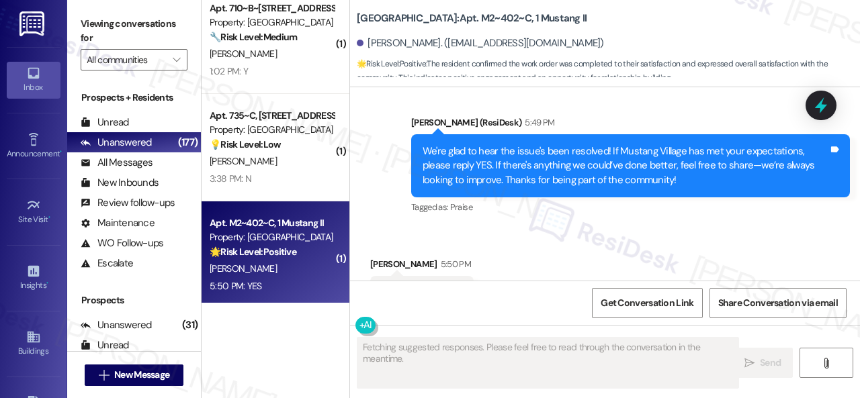
scroll to position [648, 0]
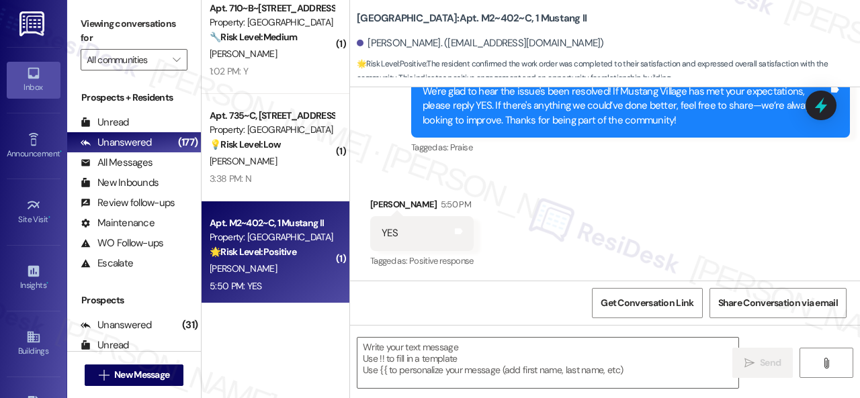
drag, startPoint x: 459, startPoint y: 176, endPoint x: 468, endPoint y: 232, distance: 57.1
click at [459, 176] on div "Received via SMS Bailey Alam 5:50 PM YES Tags and notes Tagged as: Positive res…" at bounding box center [605, 224] width 510 height 114
drag, startPoint x: 459, startPoint y: 357, endPoint x: 598, endPoint y: 385, distance: 141.2
click at [459, 357] on textarea at bounding box center [547, 363] width 381 height 50
paste textarea "I'm glad you are satisfied with your home. Have you written a review for us bef…"
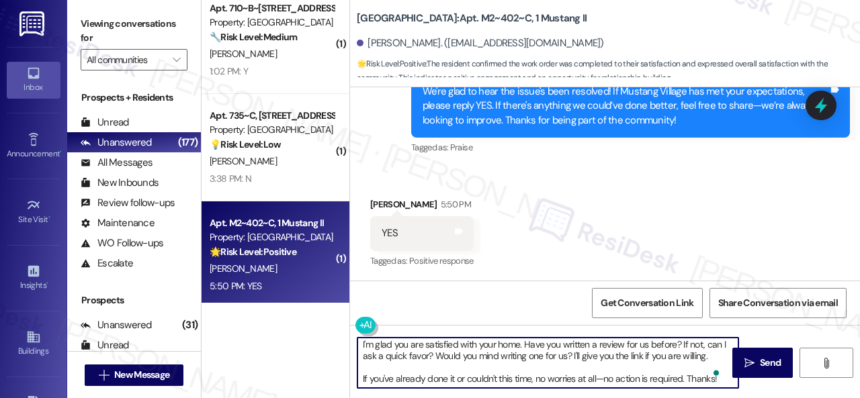
scroll to position [3, 0]
type textarea "I'm glad you are satisfied with your home. Have you written a review for us bef…"
click at [749, 358] on icon "" at bounding box center [749, 363] width 10 height 11
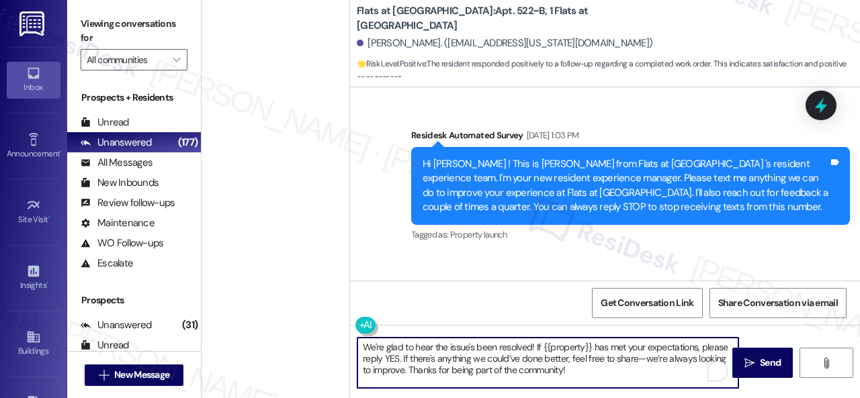
scroll to position [9070, 0]
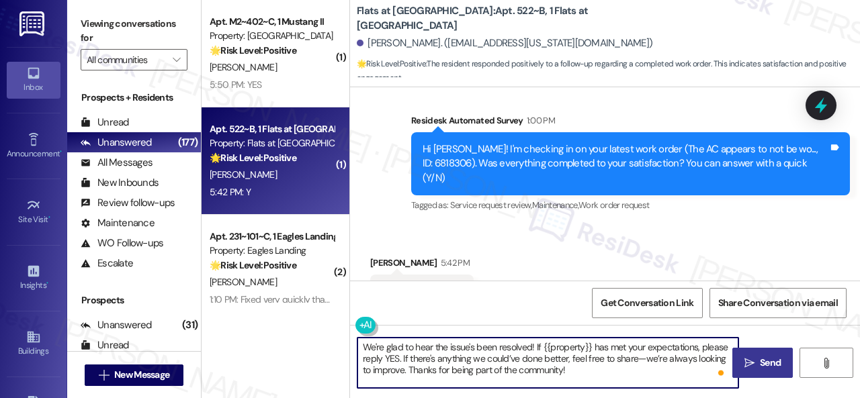
type textarea "We're glad to hear the issue's been resolved! If {{property}} has met your expe…"
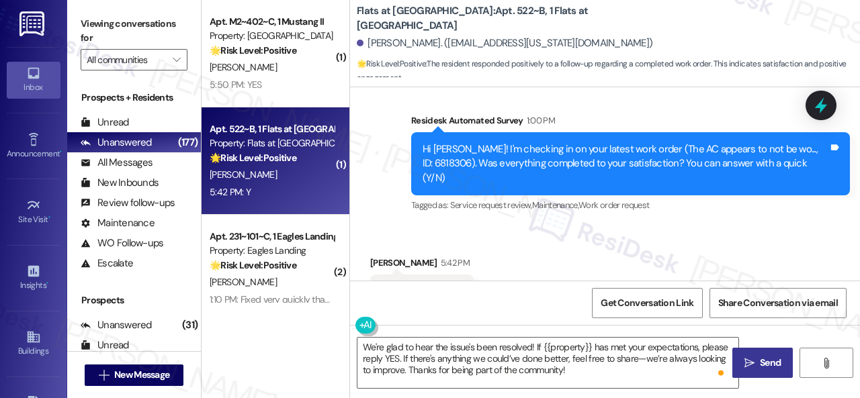
click at [750, 371] on button " Send" at bounding box center [762, 363] width 60 height 30
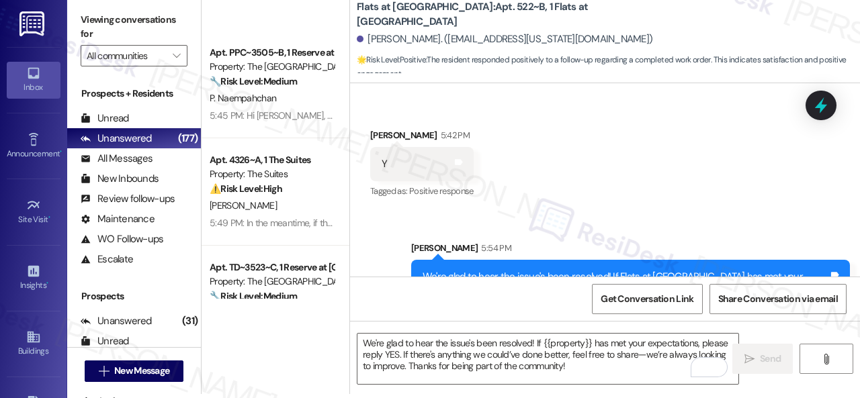
scroll to position [5071, 0]
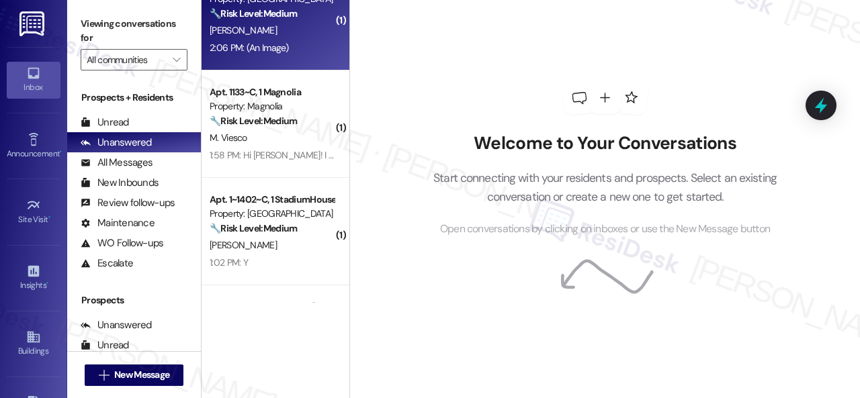
scroll to position [2083, 0]
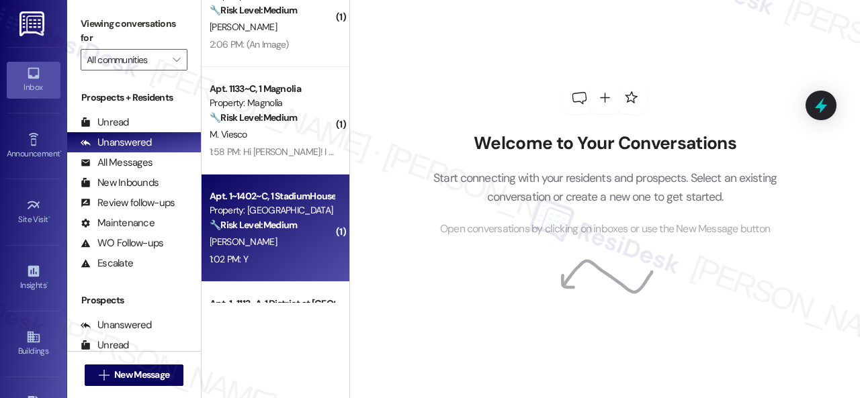
click at [275, 262] on div "1:02 PM: Y 1:02 PM: Y" at bounding box center [271, 259] width 127 height 17
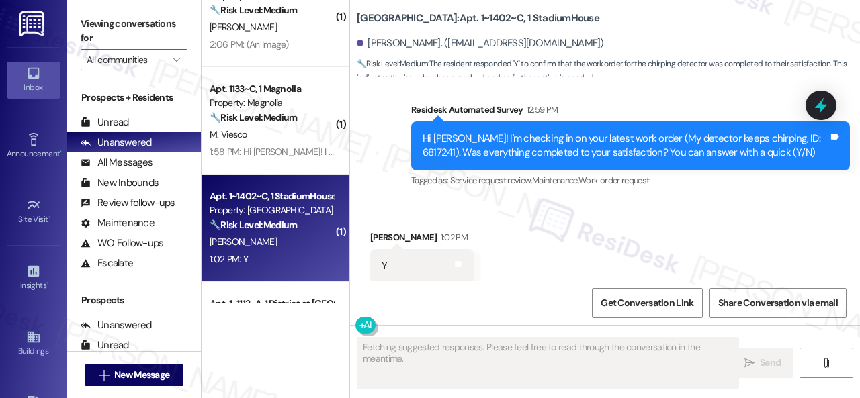
scroll to position [2829, 0]
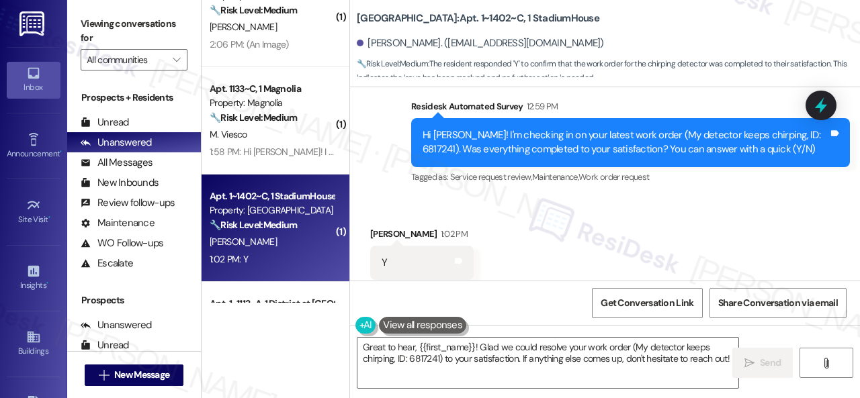
drag, startPoint x: 383, startPoint y: 137, endPoint x: 411, endPoint y: 169, distance: 42.8
click at [383, 137] on div "Survey, sent via SMS Residesk Automated Survey 12:59 PM Hi [PERSON_NAME]! I'm c…" at bounding box center [605, 133] width 510 height 128
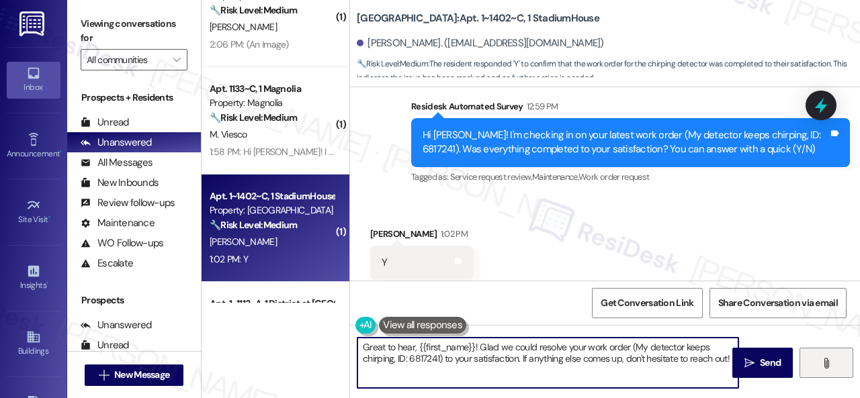
drag, startPoint x: 363, startPoint y: 346, endPoint x: 837, endPoint y: 374, distance: 474.4
click at [833, 373] on div "Great to hear, {{first_name}}! Glad we could resolve your work order (My detect…" at bounding box center [605, 375] width 510 height 101
paste textarea "We're glad to hear the issue's been resolved! If {{property}} has met your expe…"
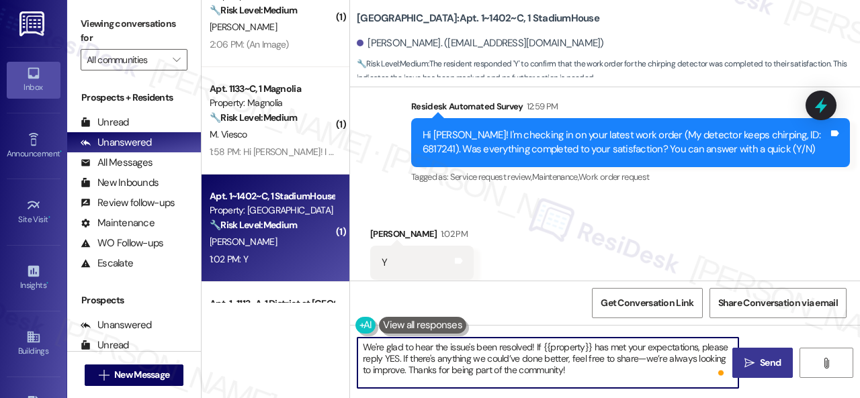
type textarea "We're glad to hear the issue's been resolved! If {{property}} has met your expe…"
click at [762, 361] on span "Send" at bounding box center [770, 363] width 21 height 14
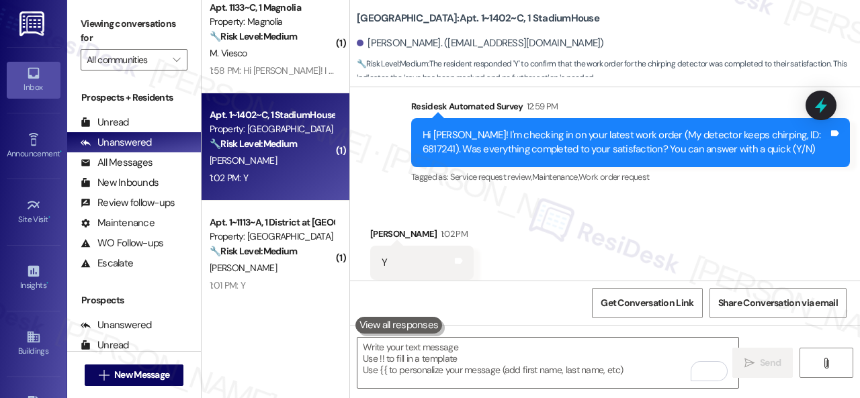
scroll to position [2217, 0]
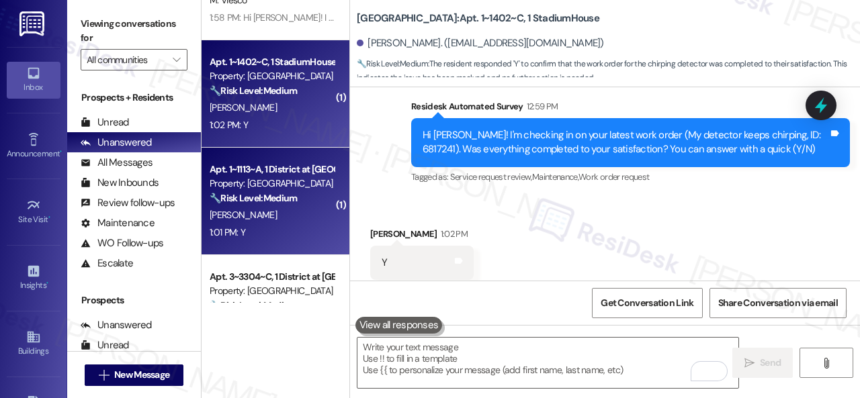
click at [282, 219] on div "[PERSON_NAME]" at bounding box center [271, 215] width 127 height 17
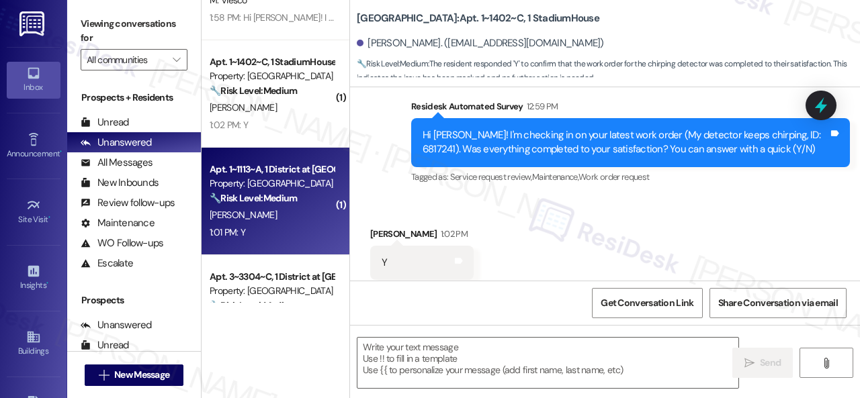
type textarea "Fetching suggested responses. Please feel free to read through the conversation…"
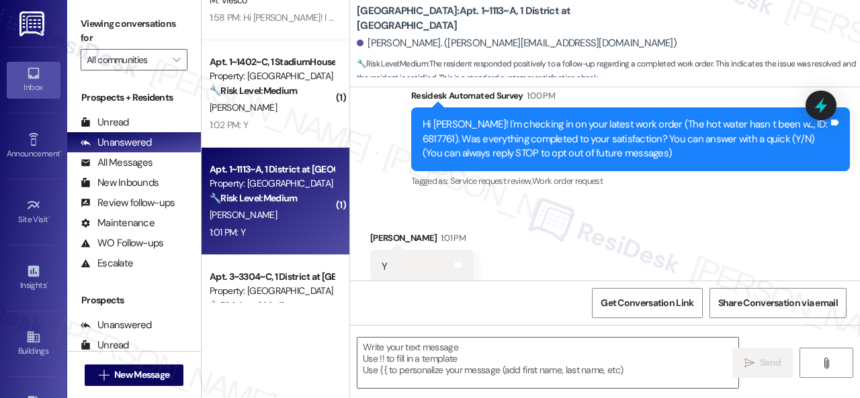
scroll to position [178, 0]
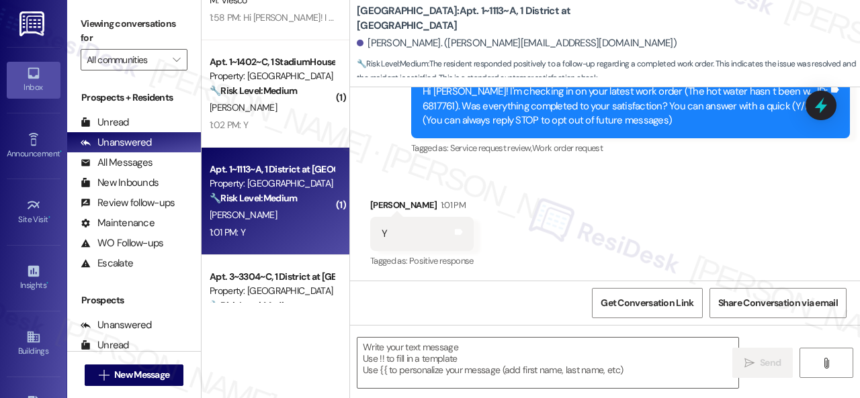
type textarea "Fetching suggested responses. Please feel free to read through the conversation…"
click at [431, 353] on textarea at bounding box center [547, 363] width 381 height 50
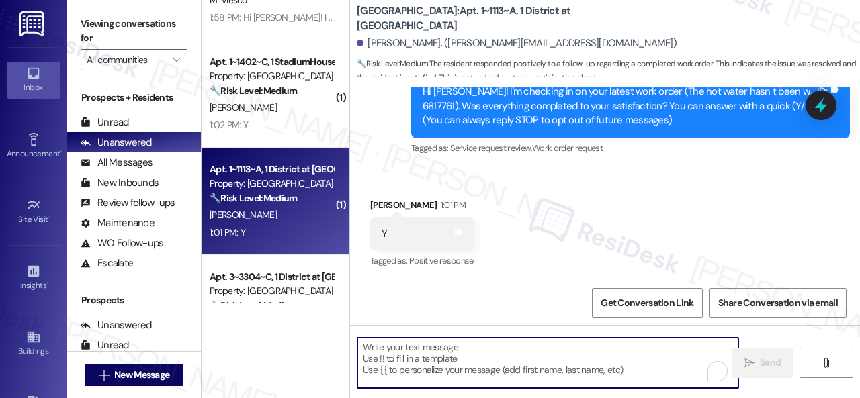
paste textarea "We're glad to hear the issue's been resolved! If {{property}} has met your expe…"
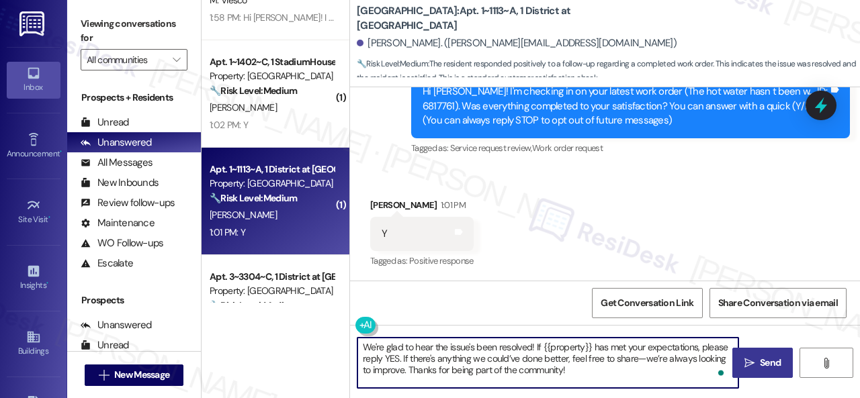
type textarea "We're glad to hear the issue's been resolved! If {{property}} has met your expe…"
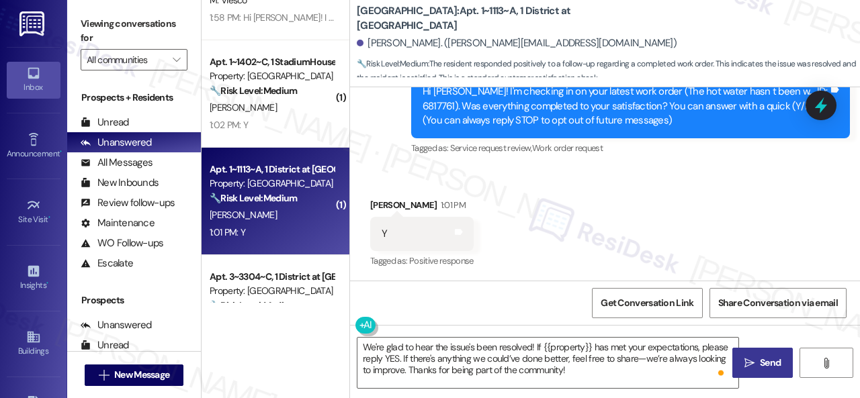
click at [760, 359] on span "Send" at bounding box center [770, 363] width 21 height 14
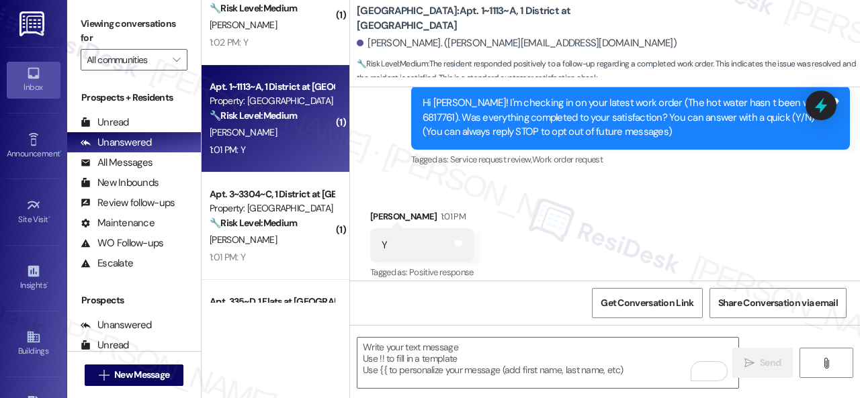
scroll to position [2351, 0]
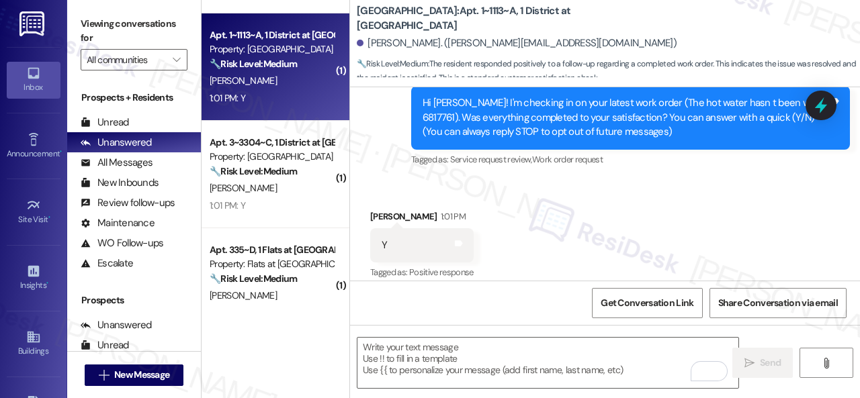
drag, startPoint x: 304, startPoint y: 202, endPoint x: 388, endPoint y: 203, distance: 84.7
click at [308, 202] on div "1:01 PM: Y 1:01 PM: Y" at bounding box center [271, 206] width 127 height 17
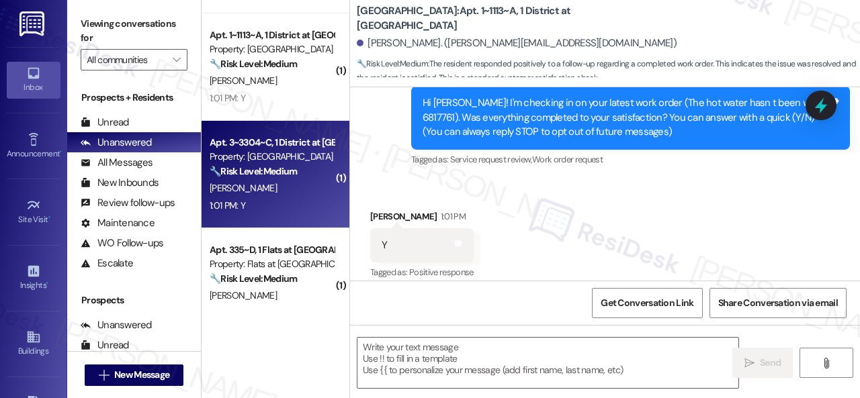
type textarea "Fetching suggested responses. Please feel free to read through the conversation…"
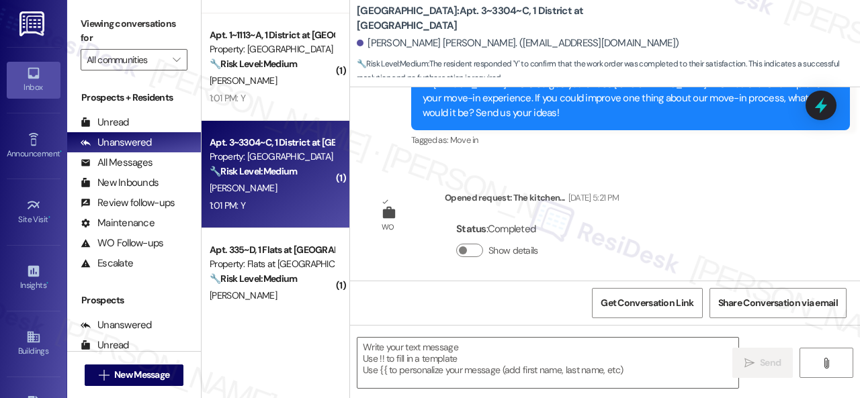
type textarea "Fetching suggested responses. Please feel free to read through the conversation…"
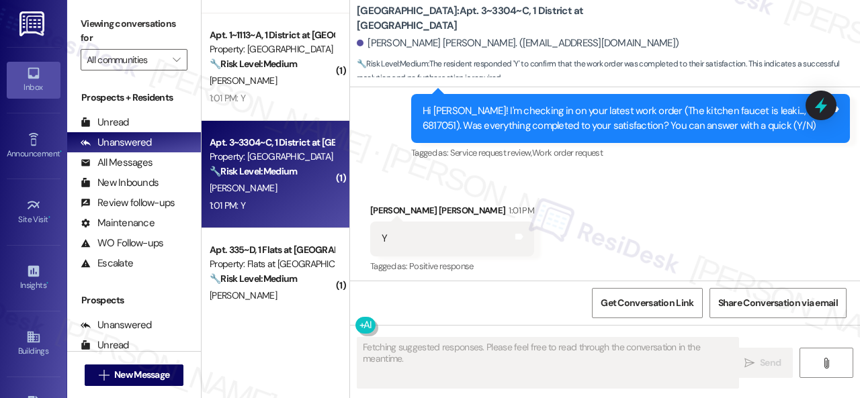
scroll to position [563, 0]
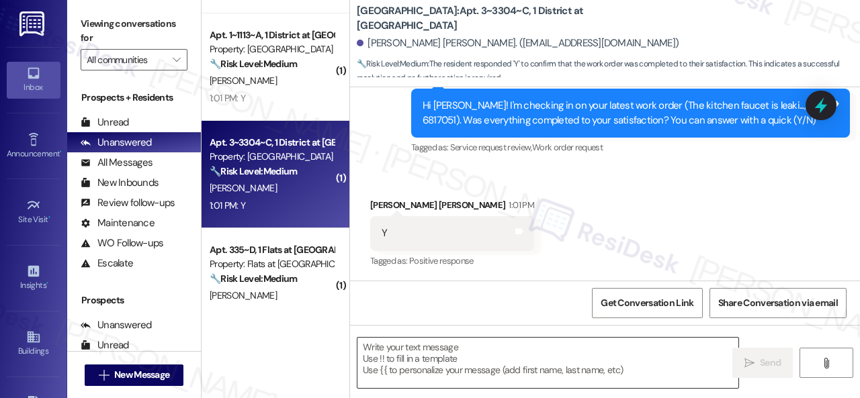
click at [407, 352] on textarea at bounding box center [547, 363] width 381 height 50
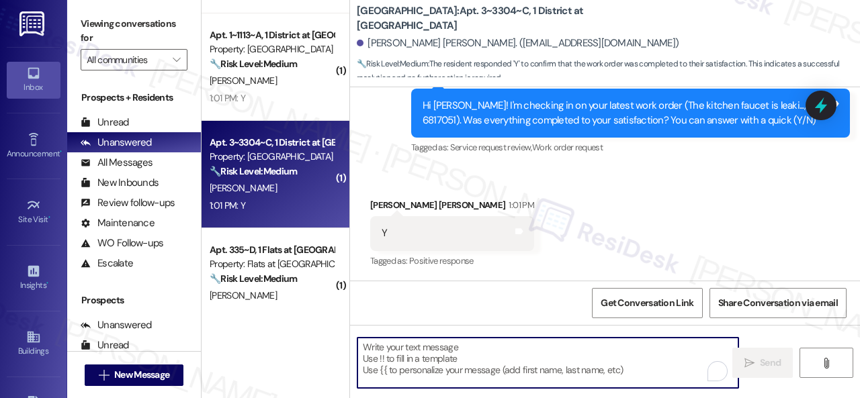
paste textarea "We're glad to hear the issue's been resolved! If {{property}} has met your expe…"
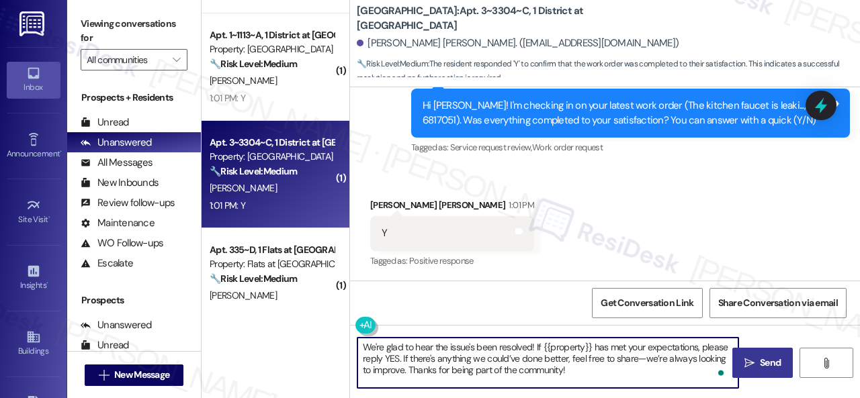
type textarea "We're glad to hear the issue's been resolved! If {{property}} has met your expe…"
click at [750, 359] on span " Send" at bounding box center [763, 363] width 42 height 14
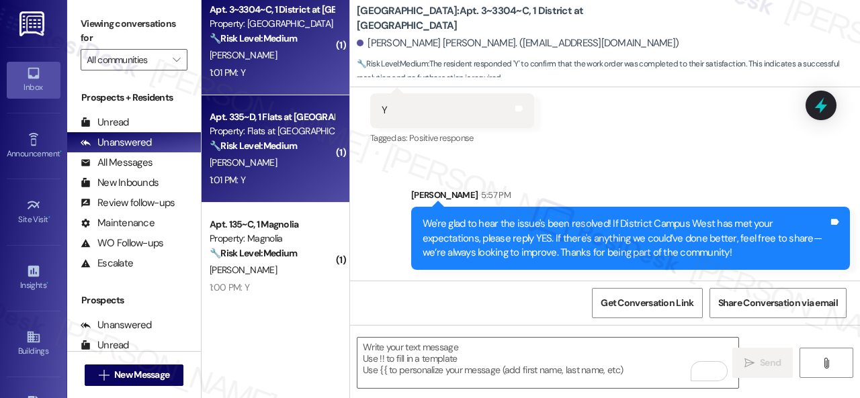
scroll to position [2486, 0]
click at [290, 184] on div "1:01 PM: Y 1:01 PM: Y" at bounding box center [271, 179] width 127 height 17
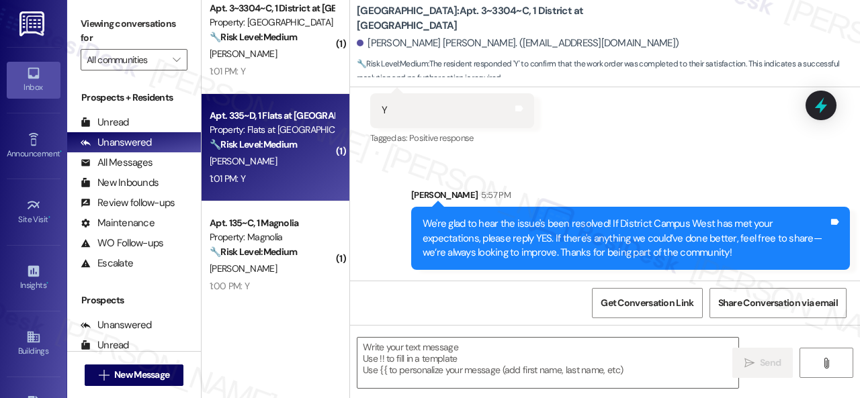
type textarea "Fetching suggested responses. Please feel free to read through the conversation…"
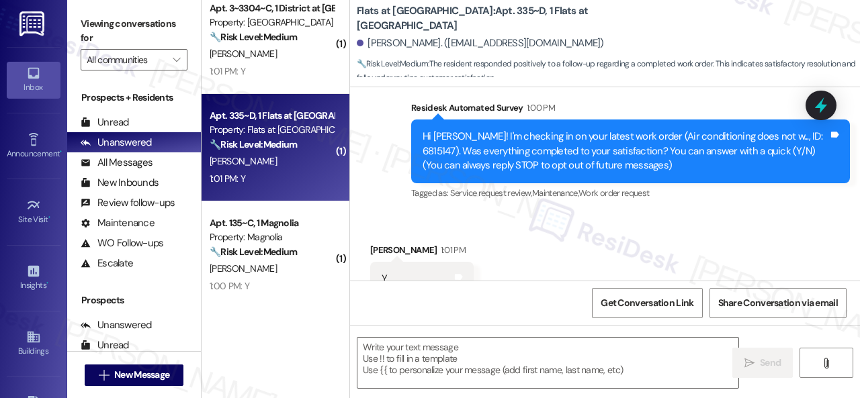
scroll to position [178, 0]
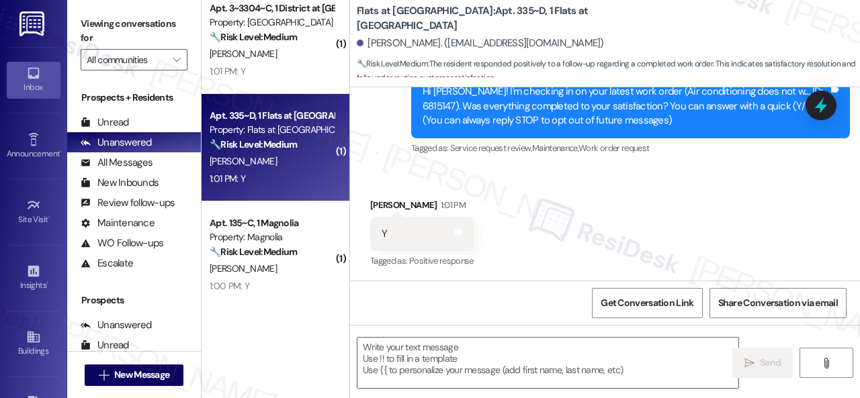
type textarea "Fetching suggested responses. Please feel free to read through the conversation…"
click at [433, 351] on textarea at bounding box center [547, 363] width 381 height 50
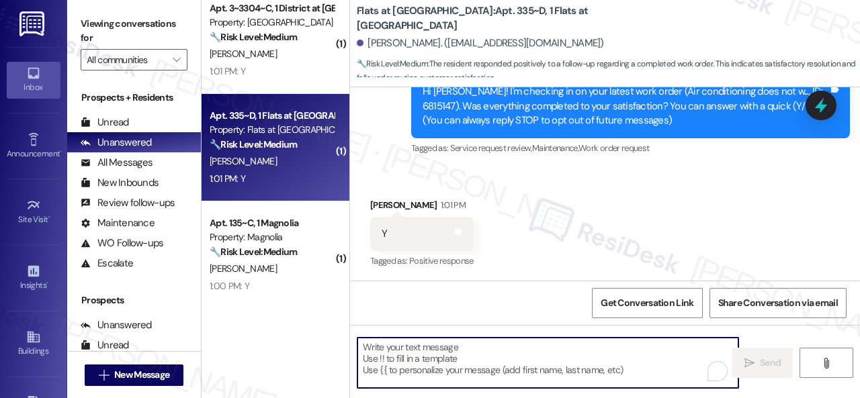
paste textarea "We're glad to hear the issue's been resolved! If {{property}} has met your expe…"
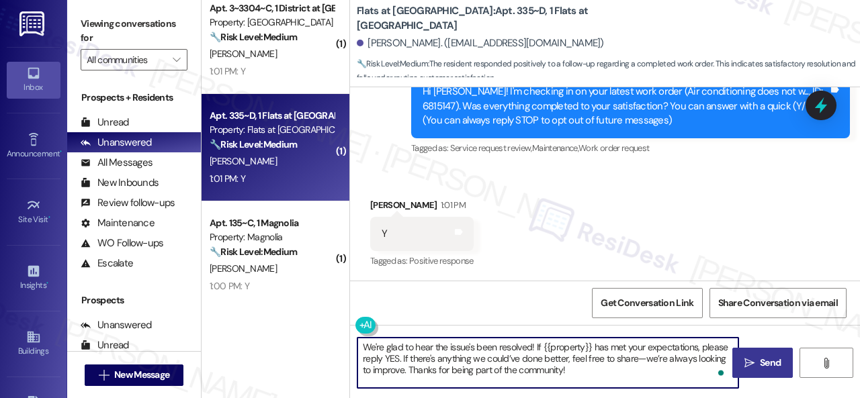
type textarea "We're glad to hear the issue's been resolved! If {{property}} has met your expe…"
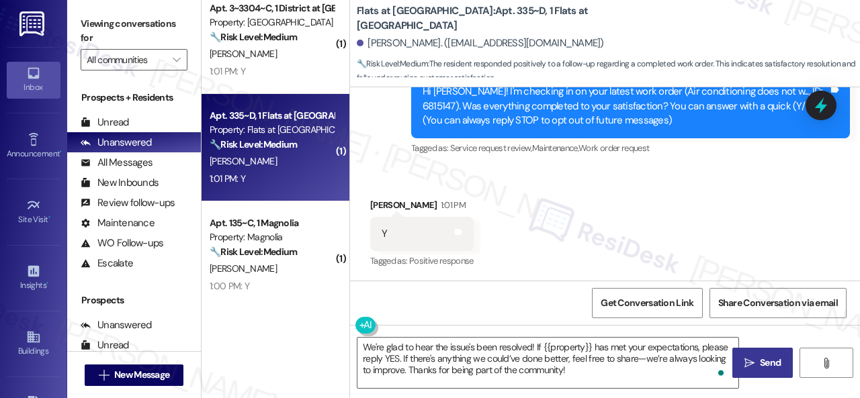
click at [750, 363] on span " Send" at bounding box center [763, 363] width 42 height 14
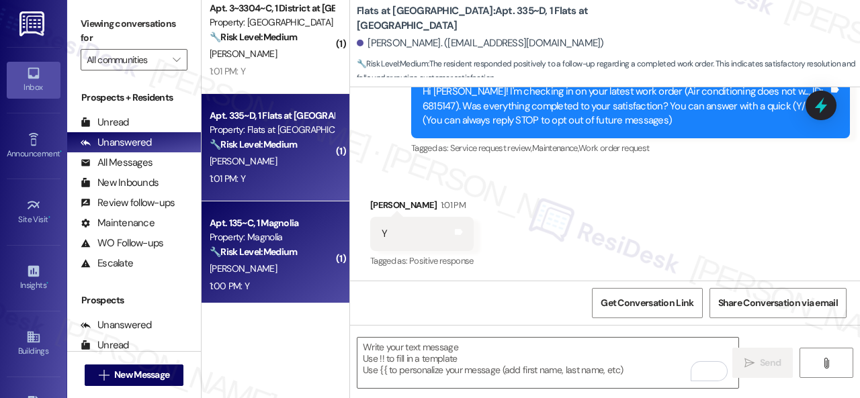
click at [255, 286] on div "1:00 PM: Y 1:00 PM: Y" at bounding box center [271, 286] width 127 height 17
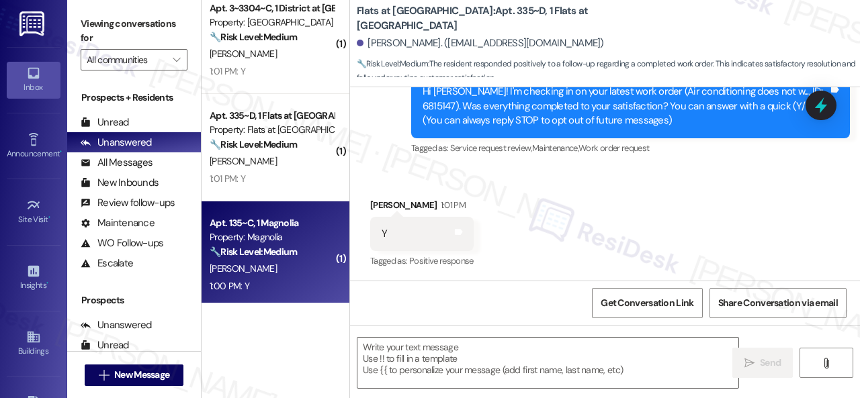
type textarea "Fetching suggested responses. Please feel free to read through the conversation…"
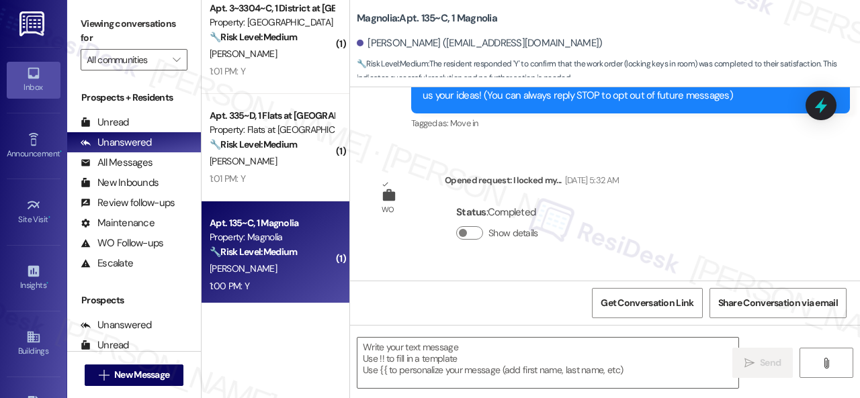
type textarea "Fetching suggested responses. Please feel free to read through the conversation…"
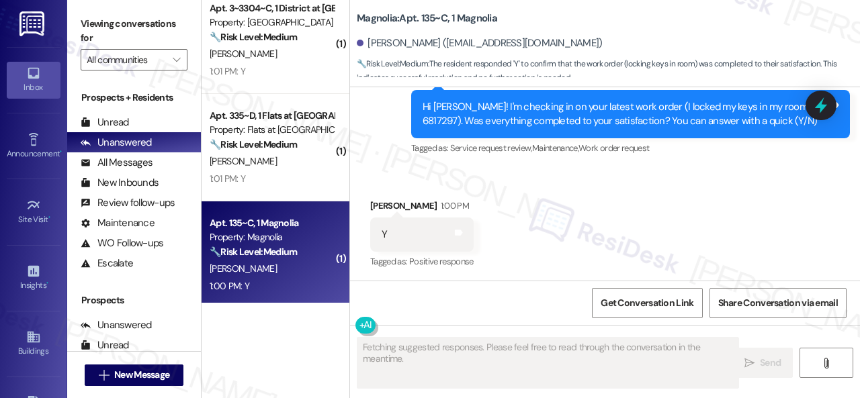
scroll to position [433, 0]
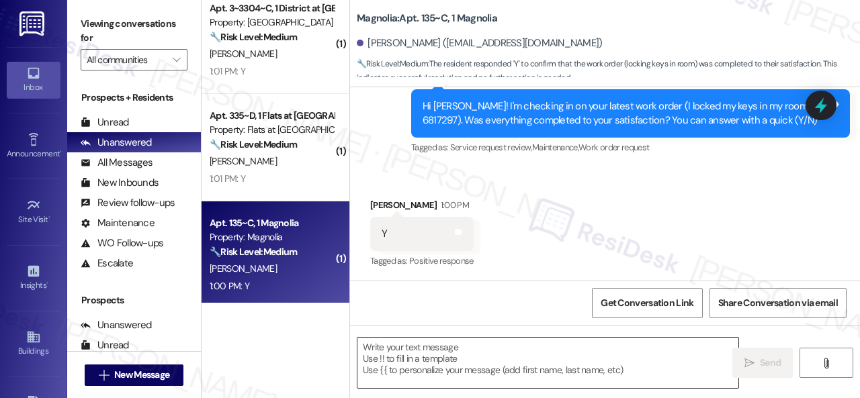
click at [439, 347] on textarea at bounding box center [547, 363] width 381 height 50
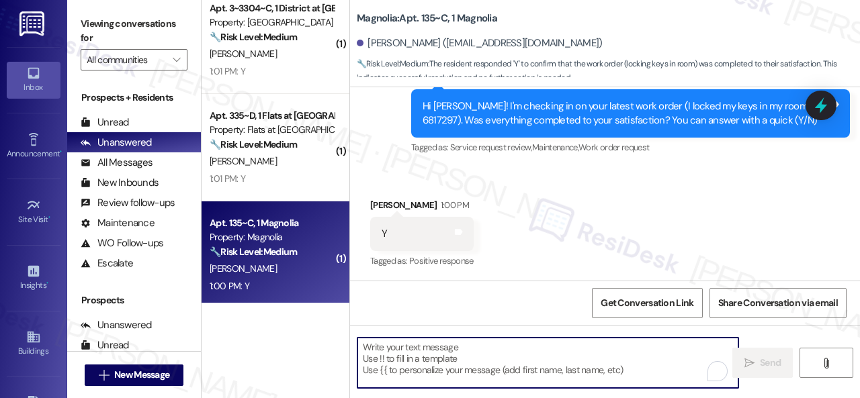
paste textarea "We're glad to hear the issue's been resolved! If {{property}} has met your expe…"
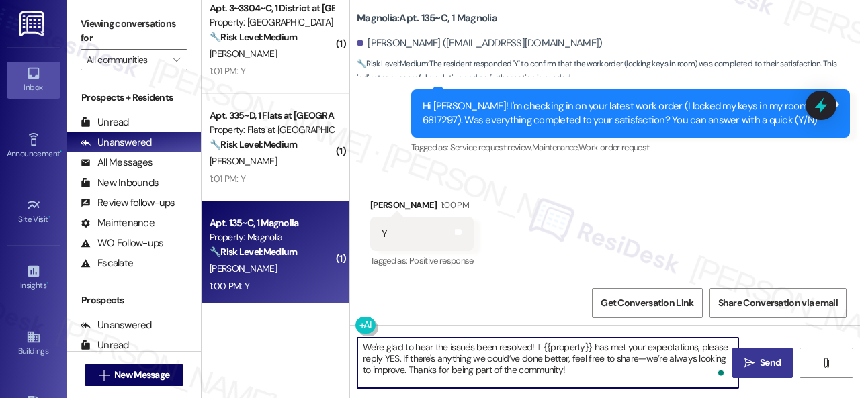
type textarea "We're glad to hear the issue's been resolved! If {{property}} has met your expe…"
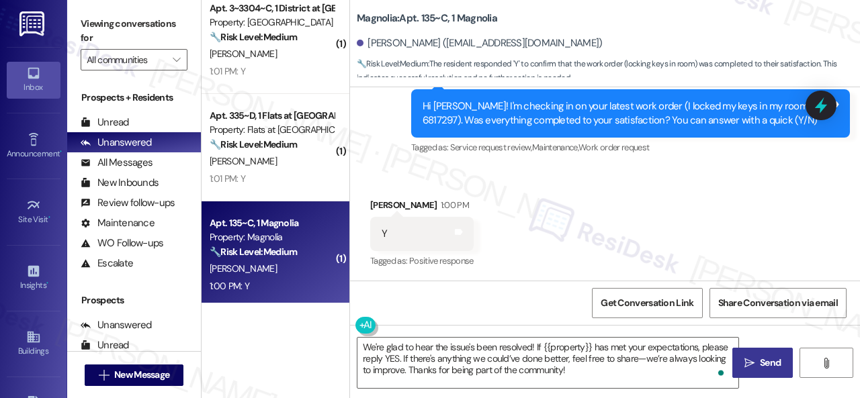
click at [744, 363] on icon "" at bounding box center [749, 363] width 10 height 11
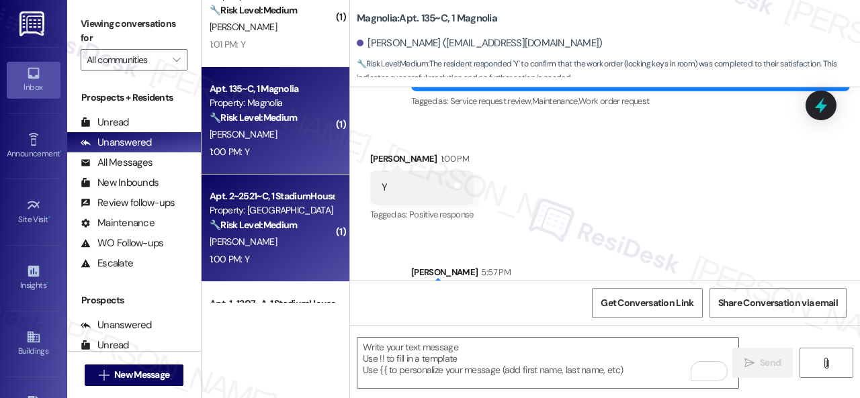
scroll to position [500, 0]
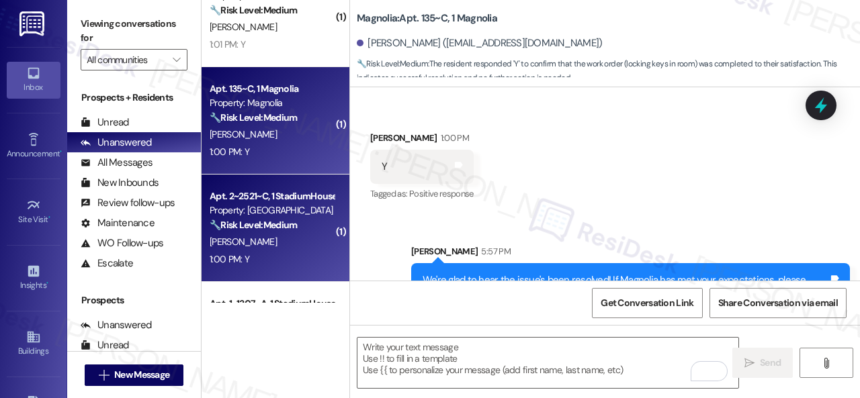
click at [263, 251] on div "K. Bertsch" at bounding box center [271, 242] width 127 height 17
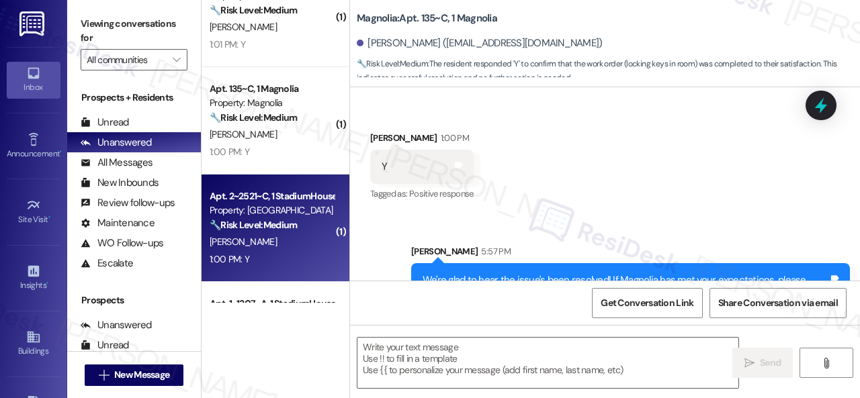
type textarea "Fetching suggested responses. Please feel free to read through the conversation…"
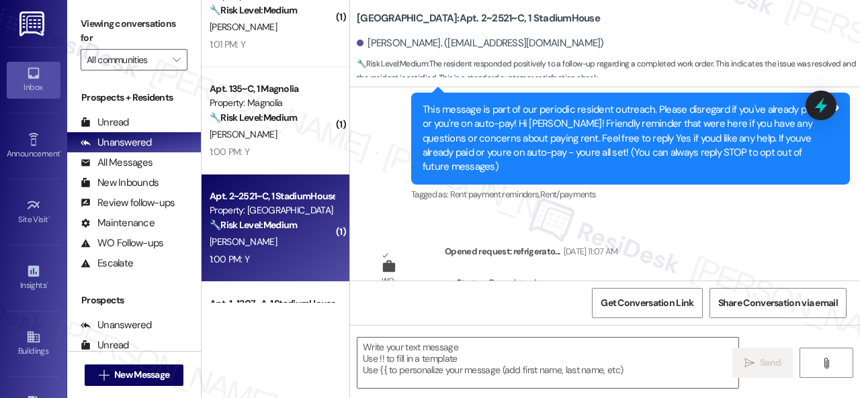
type textarea "Fetching suggested responses. Please feel free to read through the conversation…"
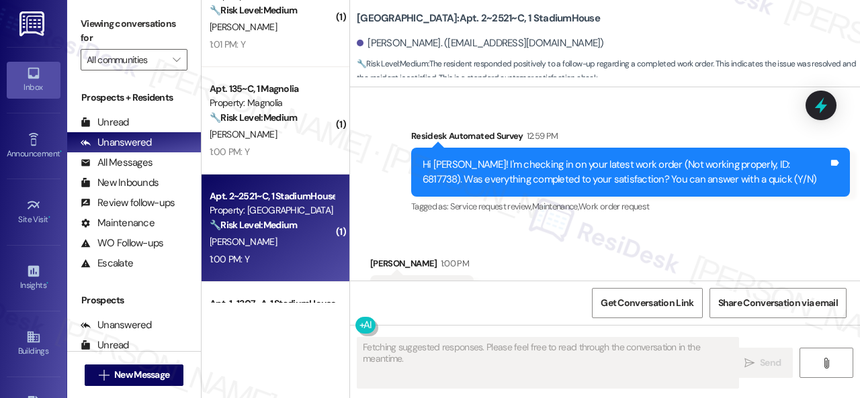
scroll to position [1554, 0]
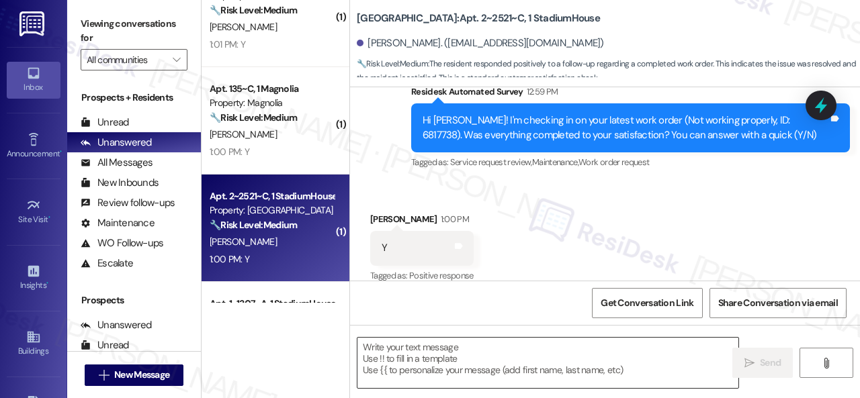
drag, startPoint x: 445, startPoint y: 352, endPoint x: 560, endPoint y: 339, distance: 116.2
click at [455, 353] on textarea at bounding box center [547, 363] width 381 height 50
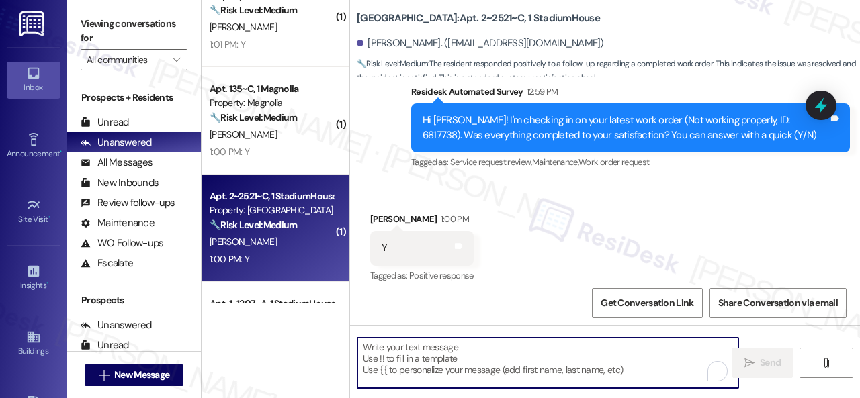
paste textarea "We're glad to hear the issue's been resolved! If {{property}} has met your expe…"
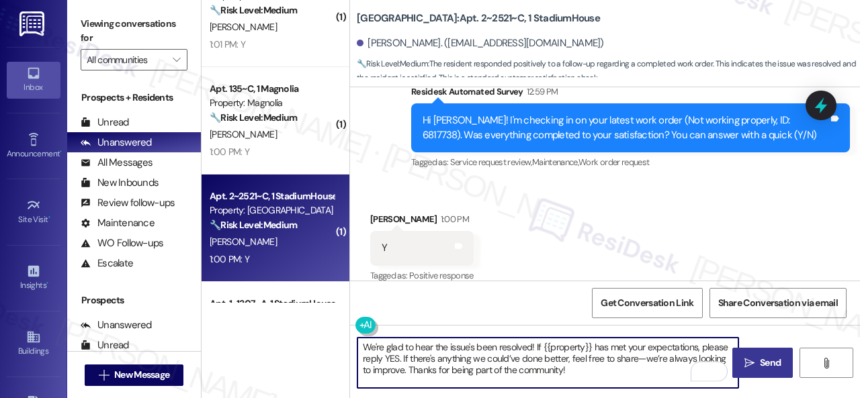
type textarea "We're glad to hear the issue's been resolved! If {{property}} has met your expe…"
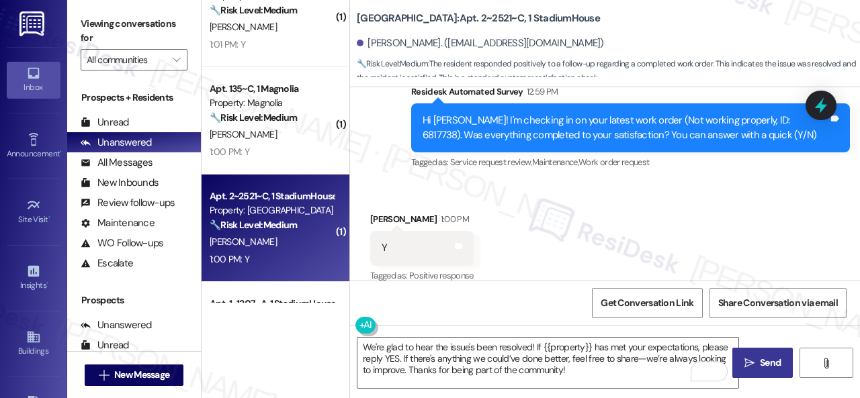
click at [767, 363] on span "Send" at bounding box center [770, 363] width 21 height 14
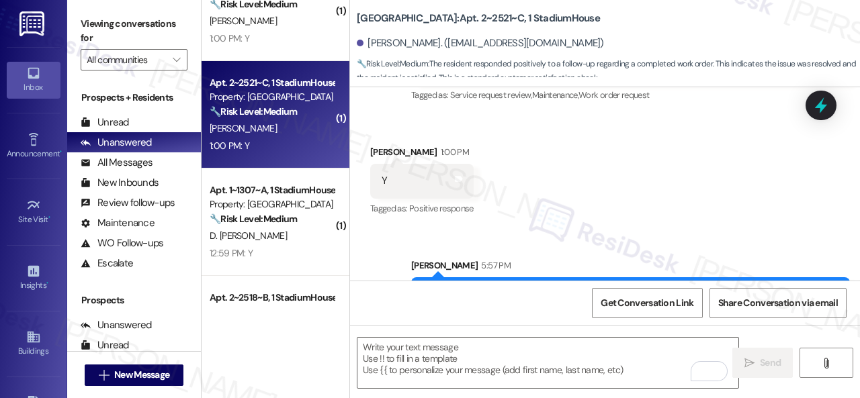
scroll to position [2754, 0]
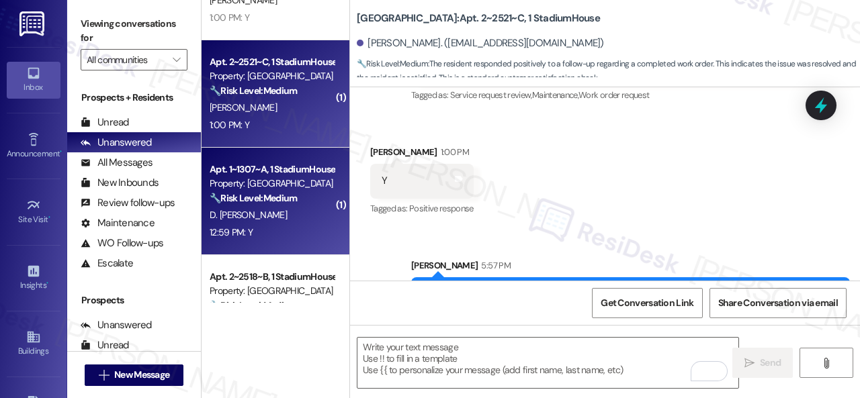
click at [305, 224] on div "D. Pierre-Louis" at bounding box center [271, 215] width 127 height 17
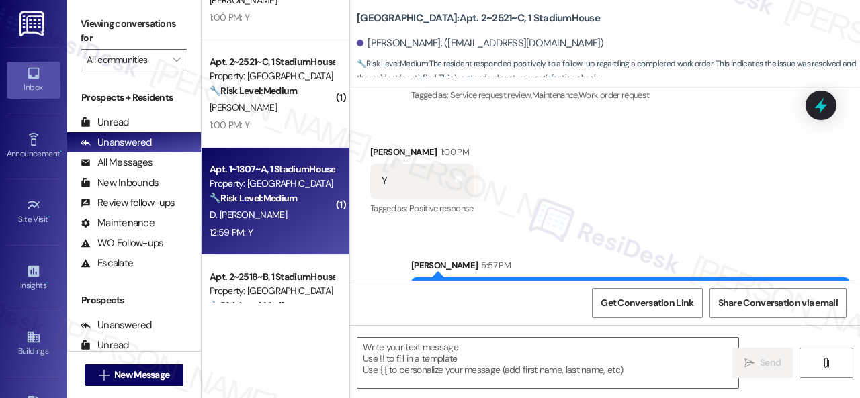
type textarea "Fetching suggested responses. Please feel free to read through the conversation…"
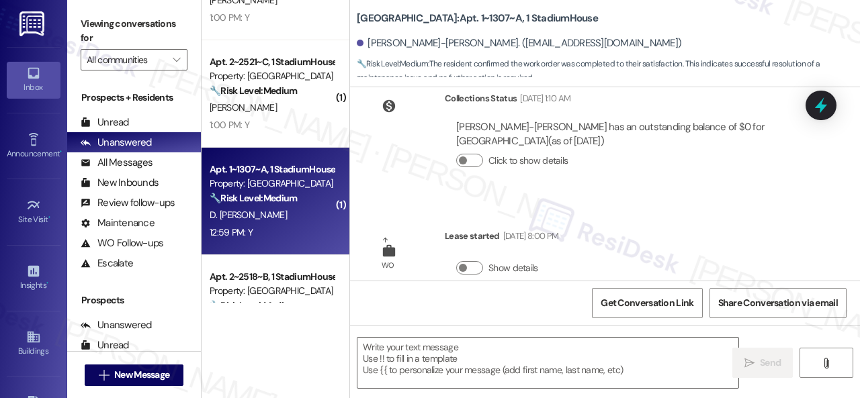
type textarea "Fetching suggested responses. Please feel free to read through the conversation…"
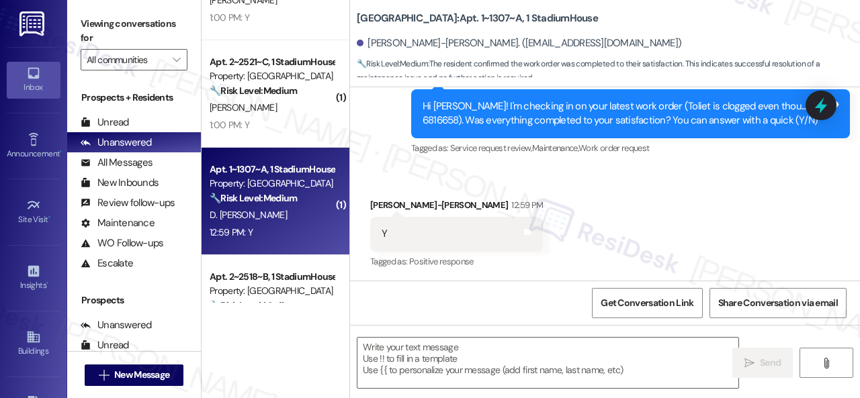
scroll to position [445, 0]
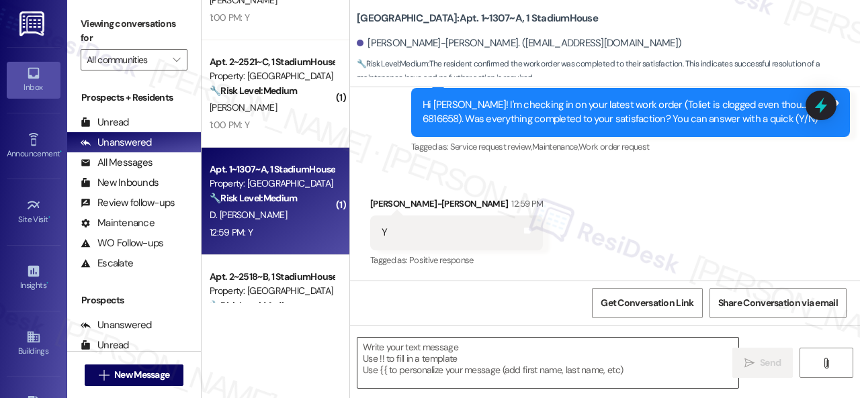
click at [446, 352] on textarea at bounding box center [547, 363] width 381 height 50
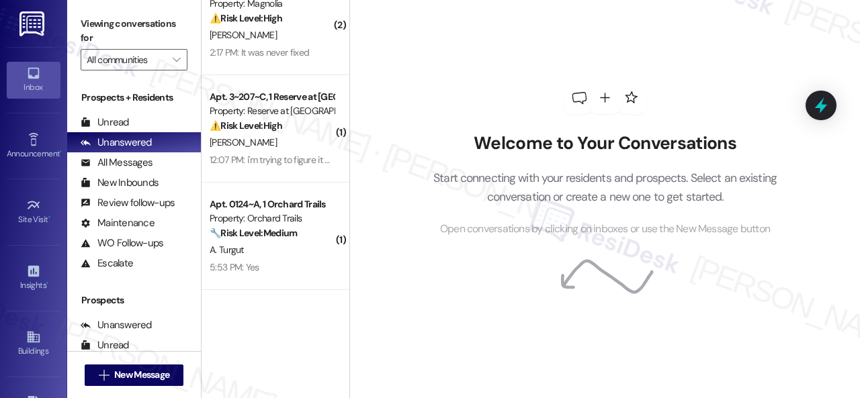
scroll to position [1478, 0]
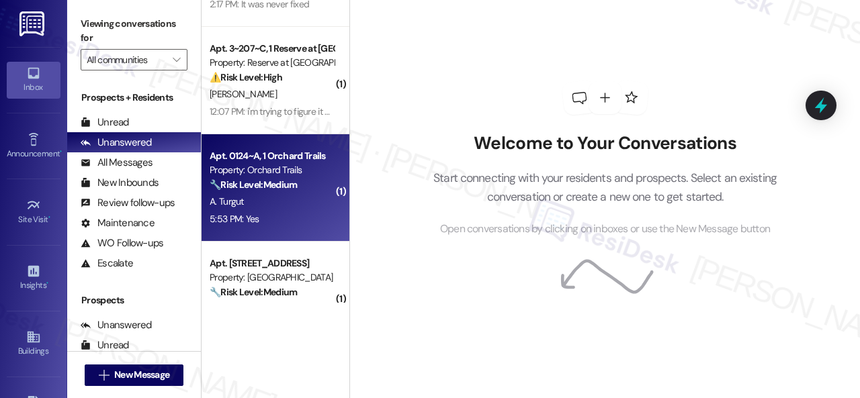
click at [297, 213] on div "5:53 PM: Yes 5:53 PM: Yes" at bounding box center [271, 219] width 127 height 17
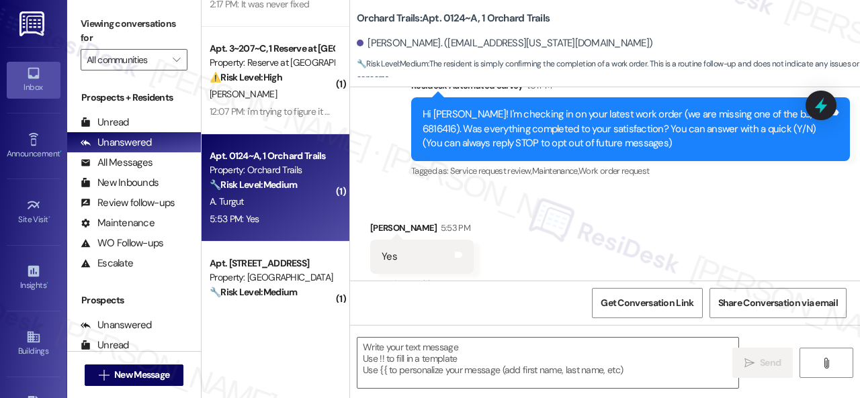
type textarea "Fetching suggested responses. Please feel free to read through the conversation…"
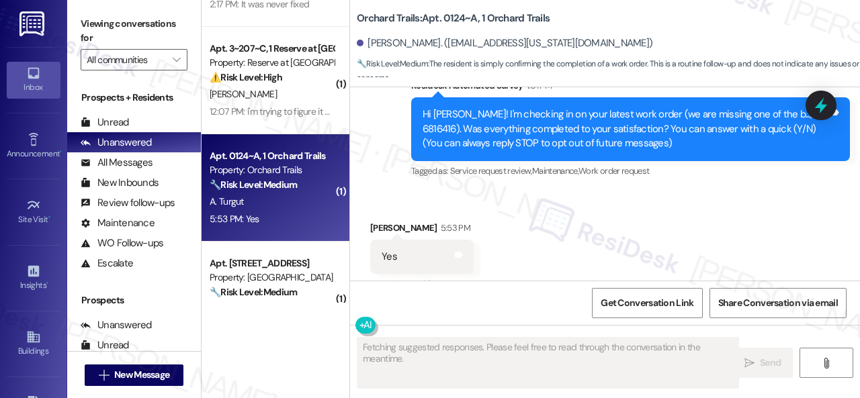
scroll to position [178, 0]
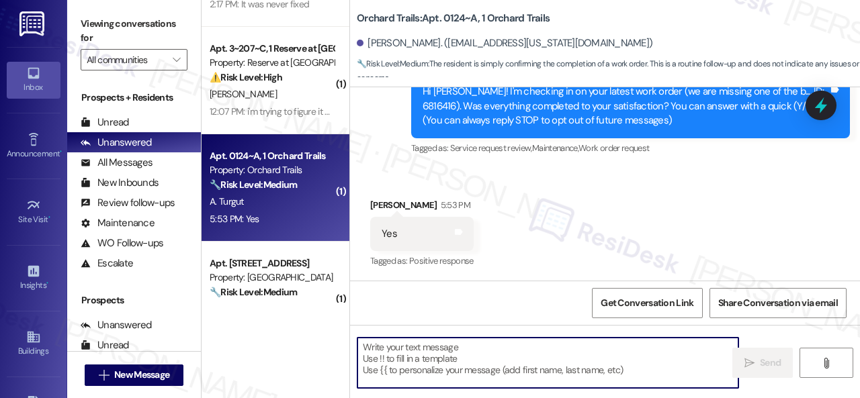
click at [468, 365] on textarea at bounding box center [547, 363] width 381 height 50
paste textarea "We're glad to hear the issue's been resolved! If {{property}} has met your expe…"
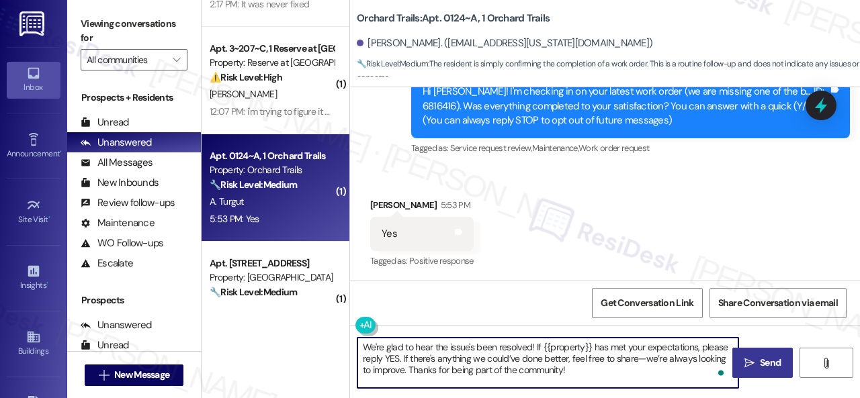
type textarea "We're glad to hear the issue's been resolved! If {{property}} has met your expe…"
click at [757, 358] on span "Send" at bounding box center [770, 363] width 26 height 14
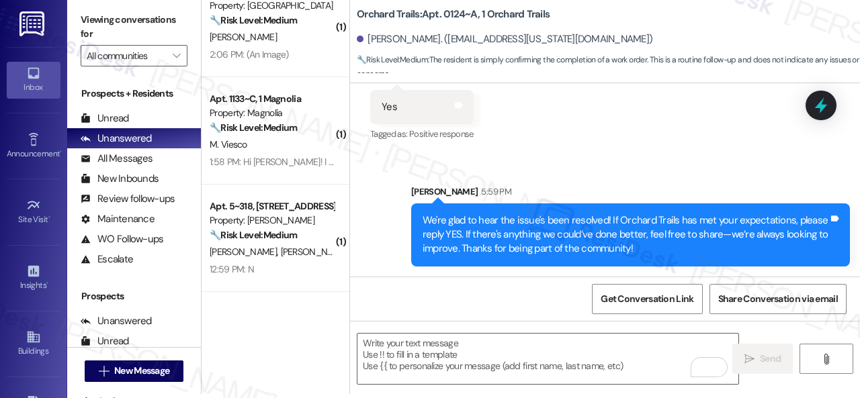
scroll to position [2418, 0]
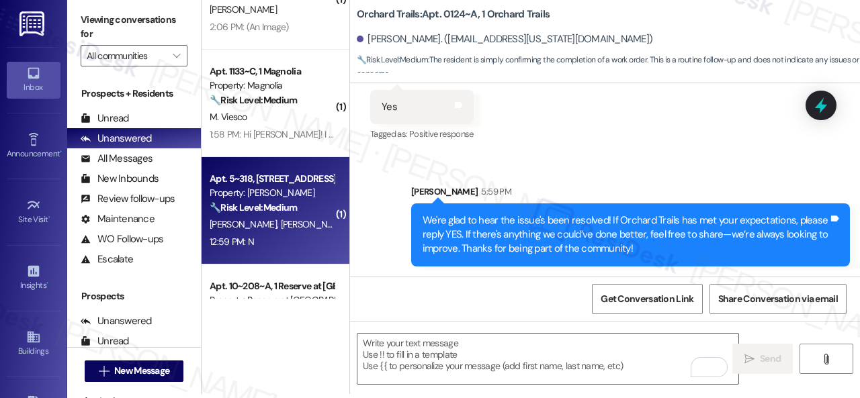
click at [275, 243] on div "12:59 PM: N 12:59 PM: N" at bounding box center [271, 242] width 127 height 17
type textarea "Fetching suggested responses. Please feel free to read through the conversation…"
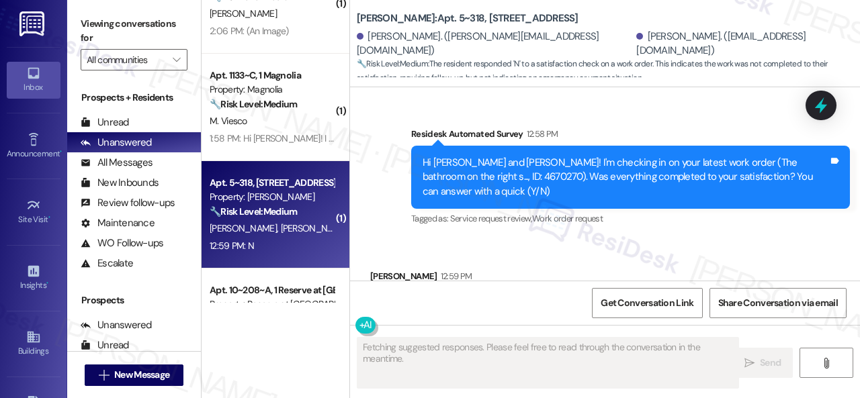
scroll to position [712, 0]
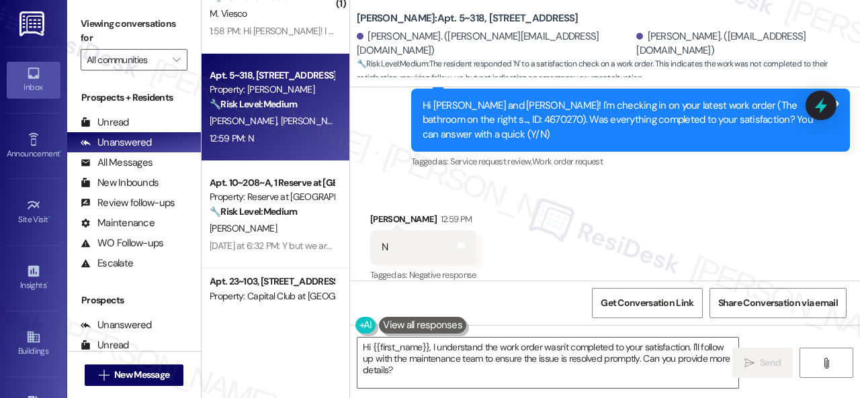
click at [433, 202] on div "Received via SMS [PERSON_NAME] 12:59 PM N Tags and notes Tagged as: Negative re…" at bounding box center [423, 248] width 126 height 93
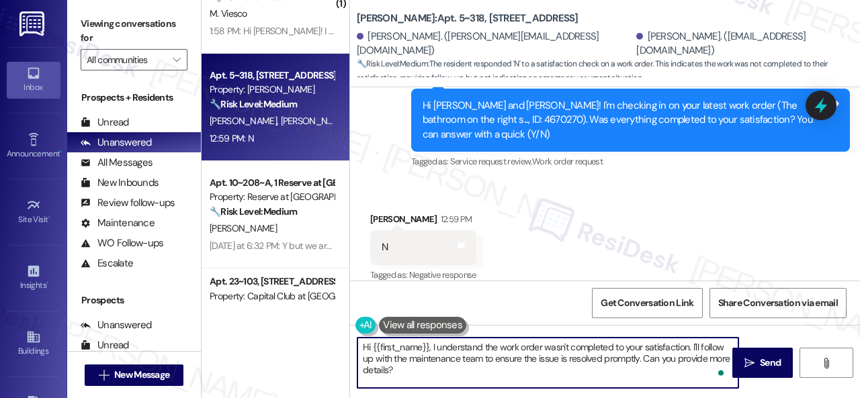
drag, startPoint x: 392, startPoint y: 373, endPoint x: 324, endPoint y: 335, distance: 78.2
click at [324, 335] on div "Apt. A08~1, 1 Vertex Property: Vertex 🔧 Risk Level: Medium The resident is conf…" at bounding box center [531, 199] width 658 height 398
paste textarea "I'm sorry that the work order wasn't completed to your satisfaction. Can you pl…"
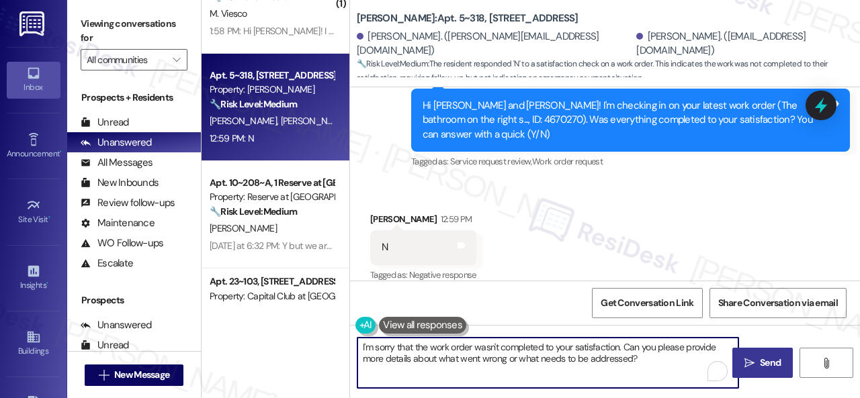
type textarea "I'm sorry that the work order wasn't completed to your satisfaction. Can you pl…"
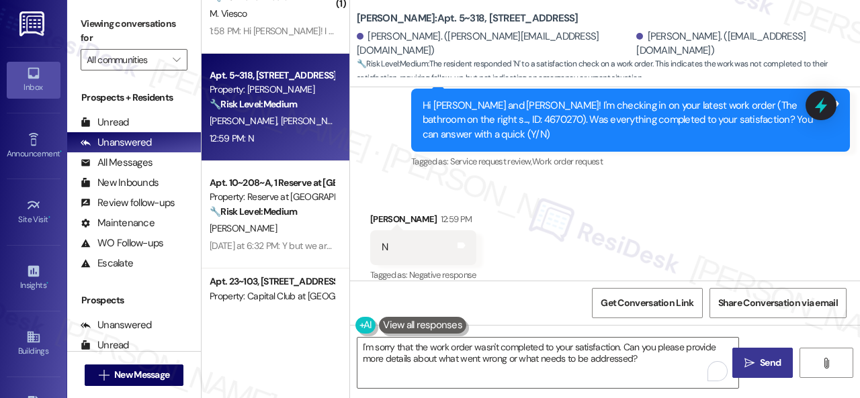
click at [753, 358] on span " Send" at bounding box center [763, 363] width 42 height 14
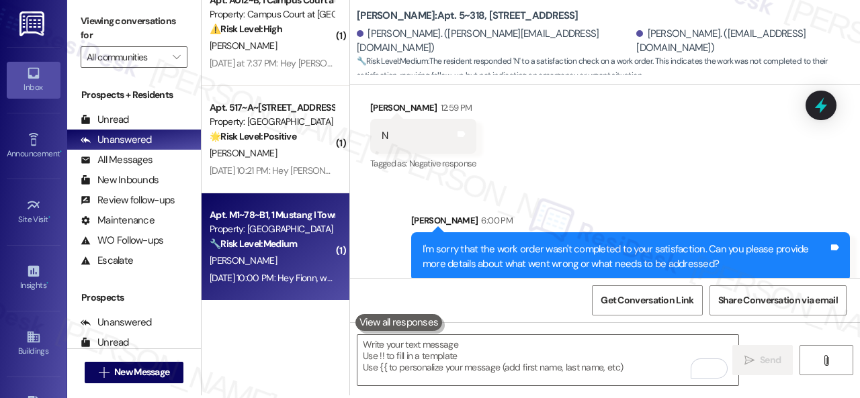
scroll to position [4, 0]
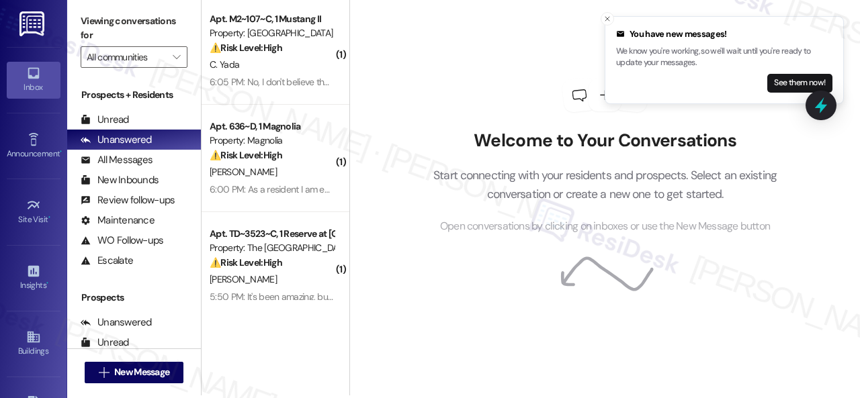
scroll to position [4, 0]
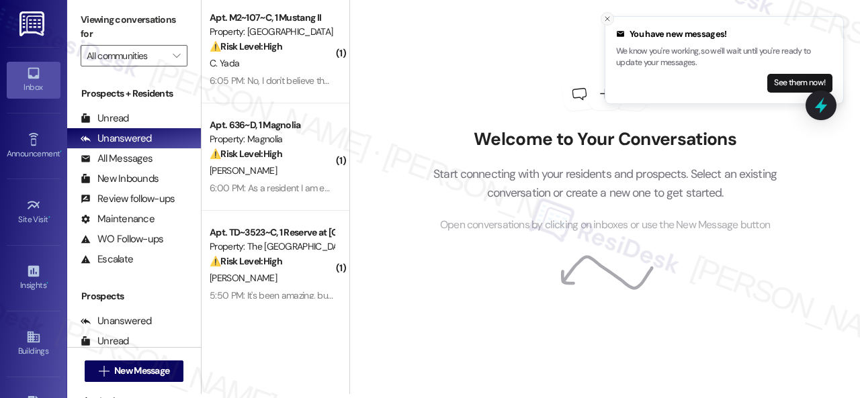
click at [607, 16] on icon "Close toast" at bounding box center [607, 19] width 8 height 8
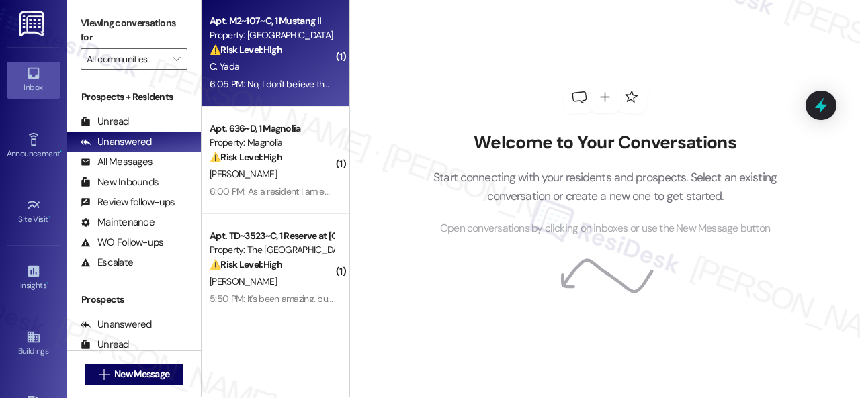
scroll to position [0, 0]
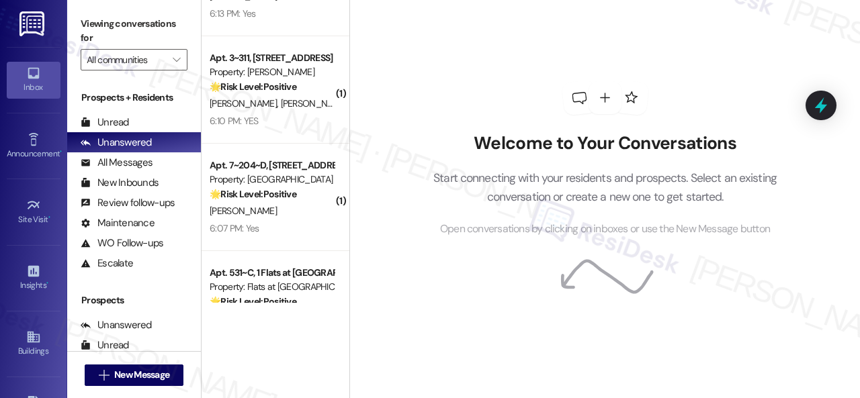
scroll to position [3225, 0]
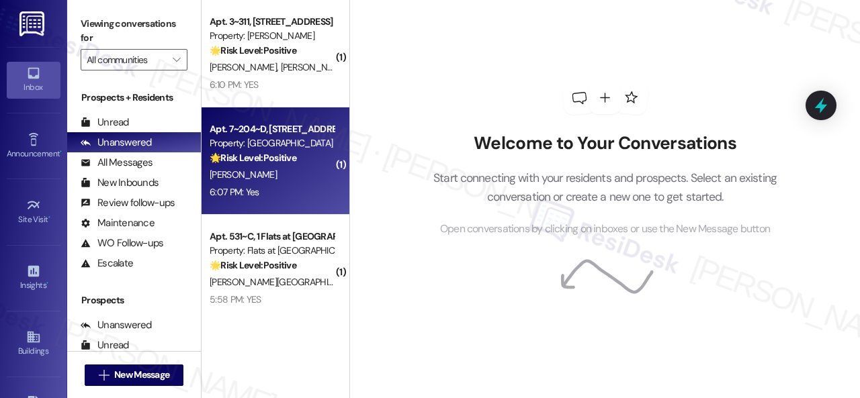
click at [257, 183] on div "[PERSON_NAME]" at bounding box center [271, 175] width 127 height 17
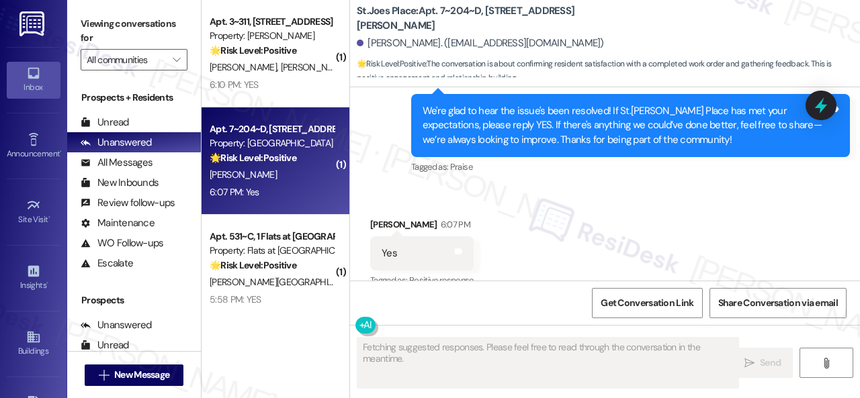
scroll to position [3447, 0]
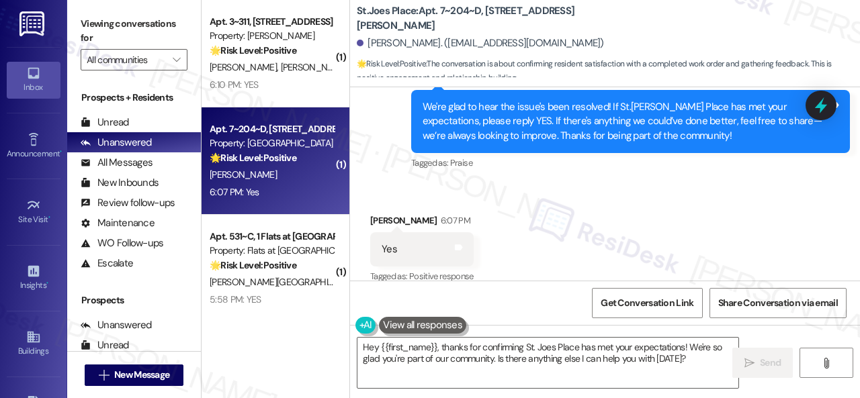
click at [396, 183] on div "Received via SMS [PERSON_NAME] 6:07 PM Yes Tags and notes Tagged as: Positive r…" at bounding box center [605, 240] width 510 height 114
click at [417, 359] on textarea "Hey {{first_name}}, thanks for confirming St. Joes Place has met your expectati…" at bounding box center [547, 363] width 381 height 50
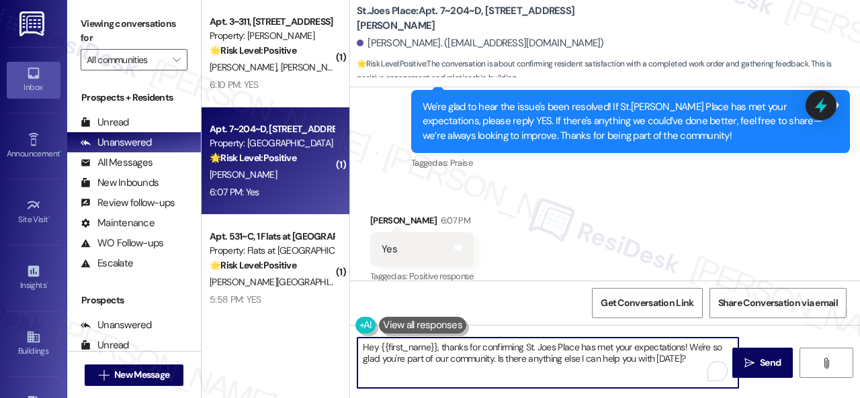
paste textarea "I'm glad you are satisfied with your home. Have you written a review for us bef…"
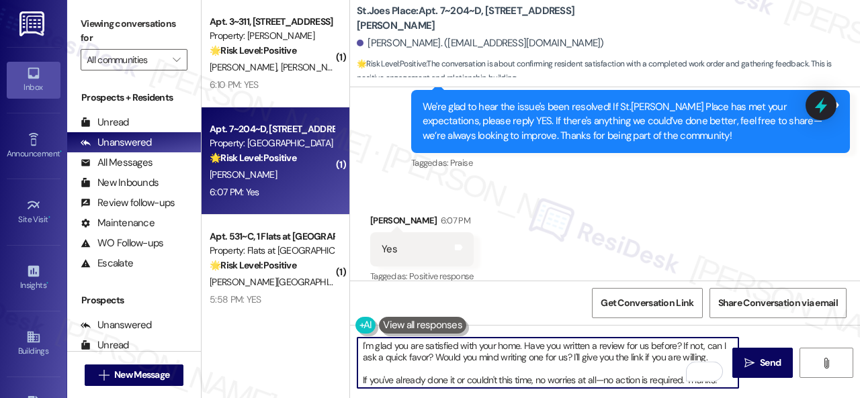
scroll to position [0, 0]
type textarea "I'm glad you are satisfied with your home. Have you written a review for us bef…"
click at [766, 363] on span "Send" at bounding box center [770, 363] width 21 height 14
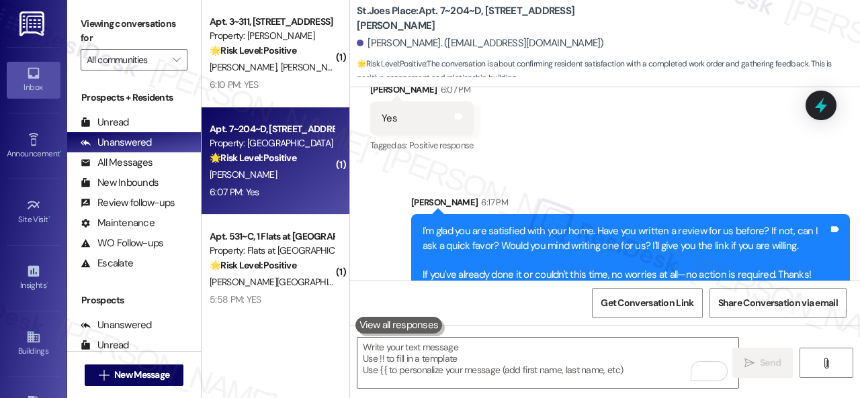
scroll to position [3581, 0]
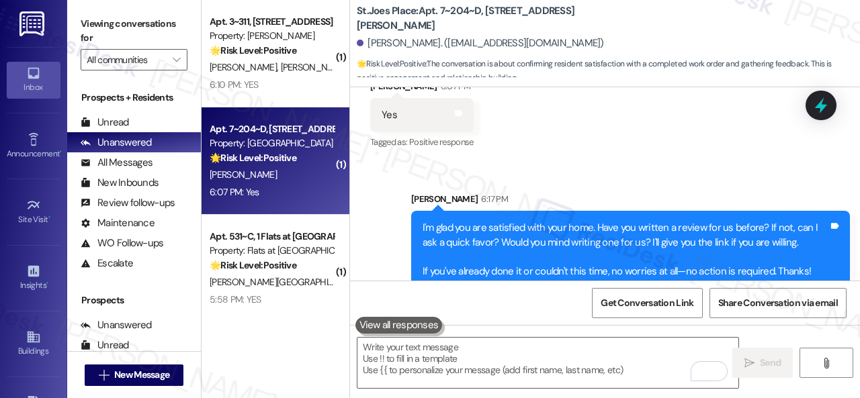
click at [298, 83] on div "6:10 PM: YES 6:10 PM: YES" at bounding box center [271, 85] width 127 height 17
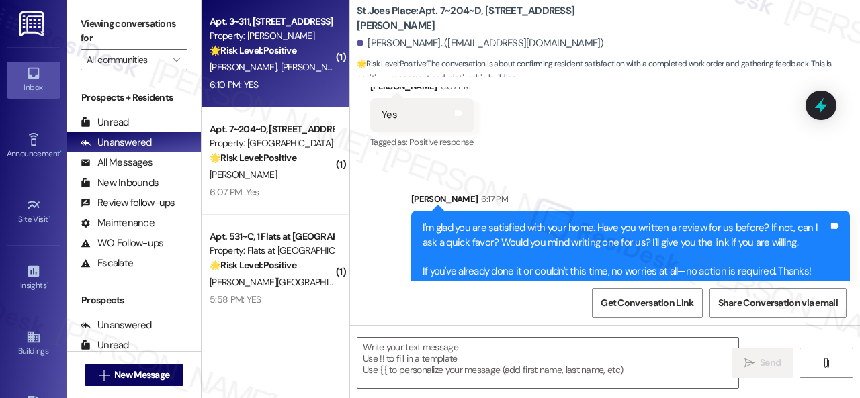
type textarea "Fetching suggested responses. Please feel free to read through the conversation…"
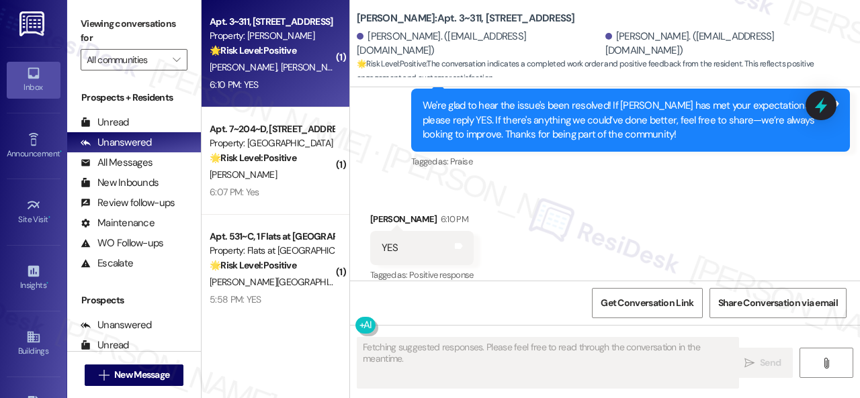
scroll to position [1037, 0]
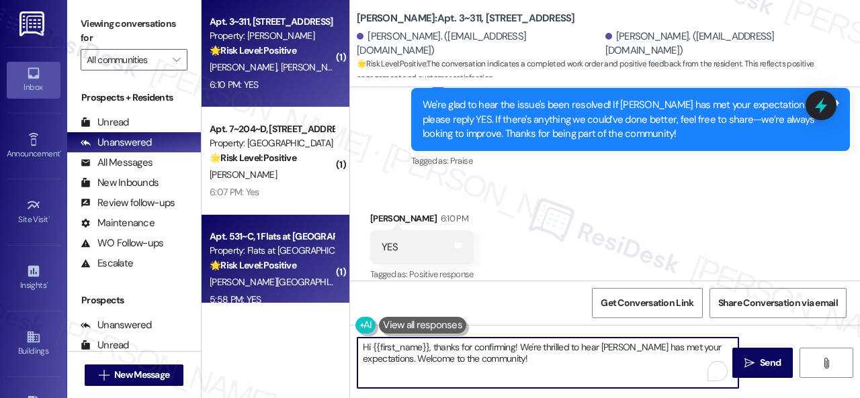
drag, startPoint x: 550, startPoint y: 366, endPoint x: 261, endPoint y: 294, distance: 297.7
click at [261, 298] on div "( 2 ) Apt. 23~103, [STREET_ADDRESS] Property: Capital Club at Indian Land 💡 Ris…" at bounding box center [531, 199] width 658 height 398
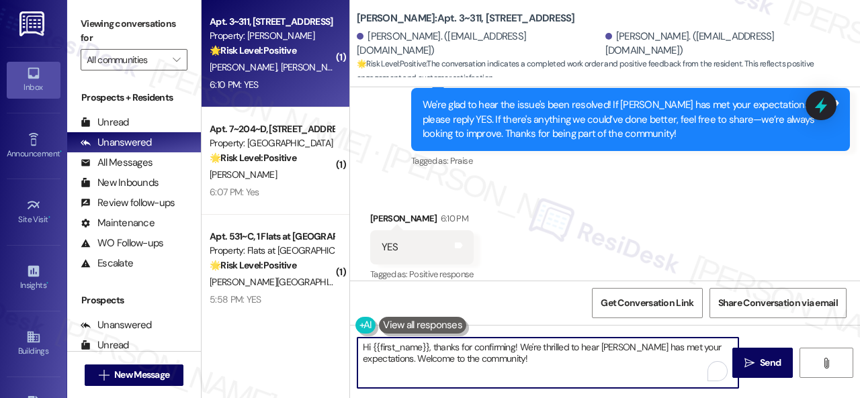
paste textarea "I'm glad you are satisfied with your home. Have you written a review for us bef…"
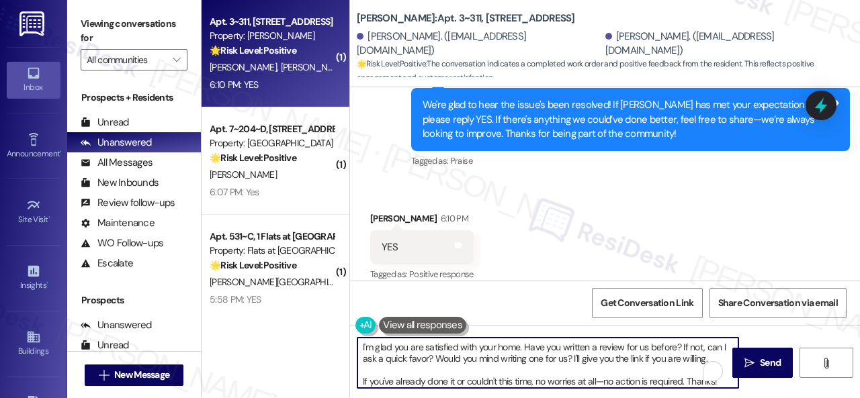
scroll to position [11, 0]
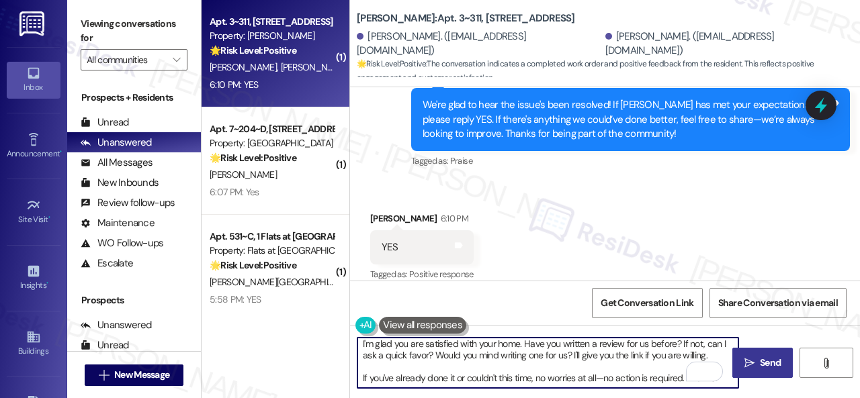
type textarea "I'm glad you are satisfied with your home. Have you written a review for us bef…"
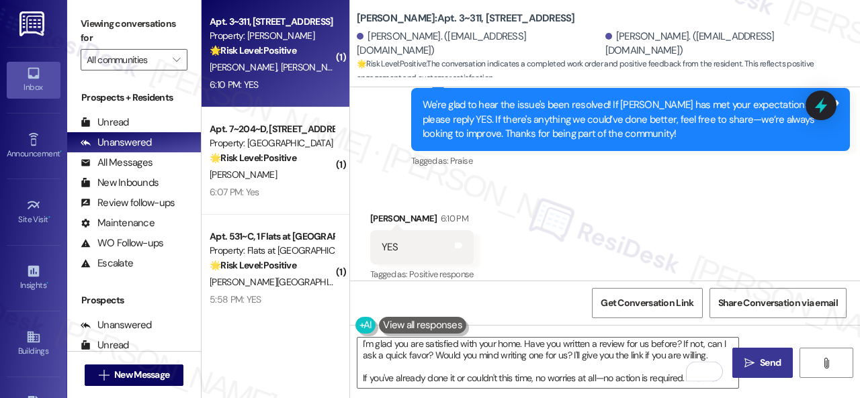
click at [744, 361] on icon "" at bounding box center [749, 363] width 10 height 11
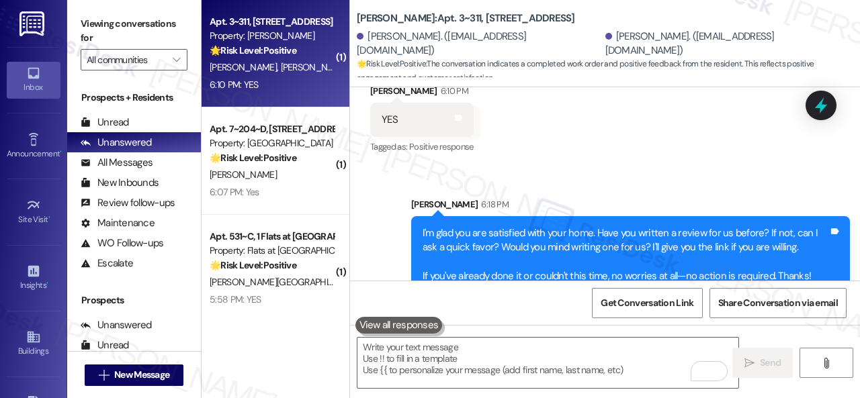
scroll to position [1174, 0]
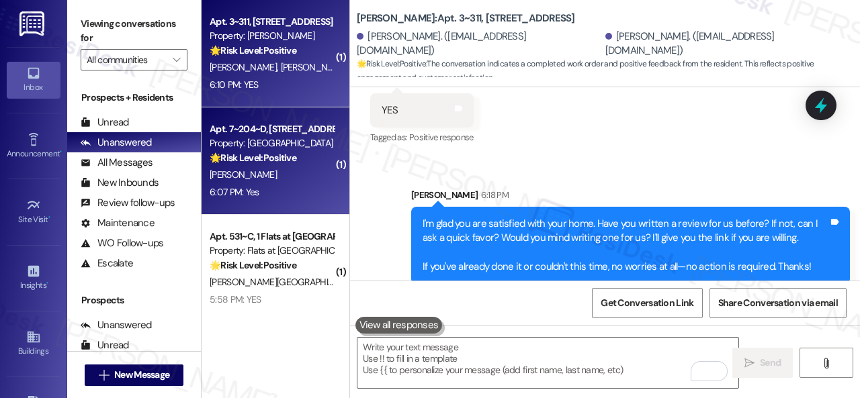
click at [300, 173] on div "[PERSON_NAME]" at bounding box center [271, 175] width 127 height 17
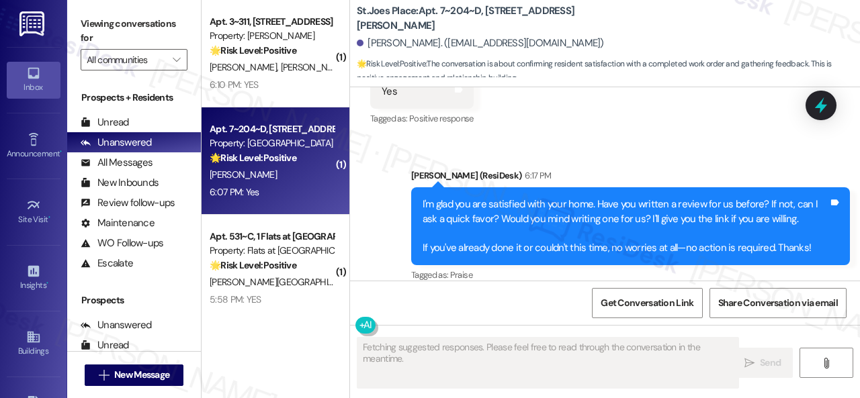
scroll to position [4, 0]
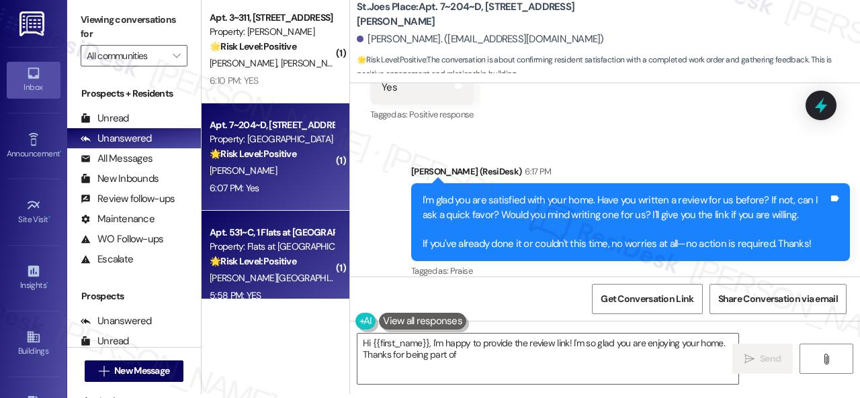
type textarea "Hi {{first_name}}, I'm happy to provide the review link! I'm so glad you are en…"
click at [275, 271] on div "[PERSON_NAME][GEOGRAPHIC_DATA]" at bounding box center [271, 278] width 127 height 17
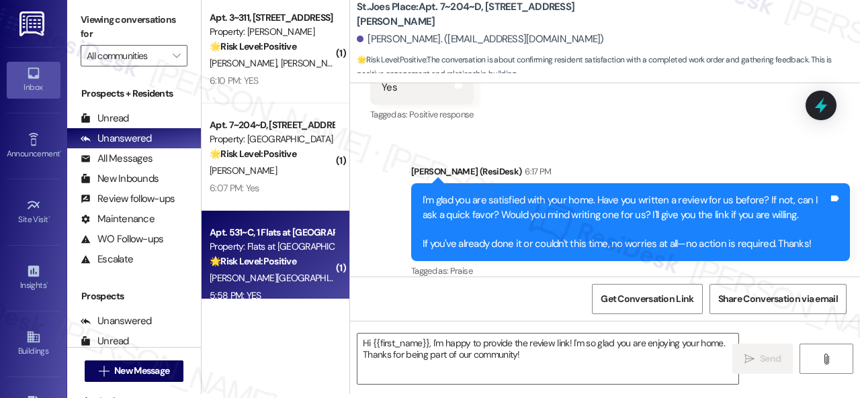
type textarea "Fetching suggested responses. Please feel free to read through the conversation…"
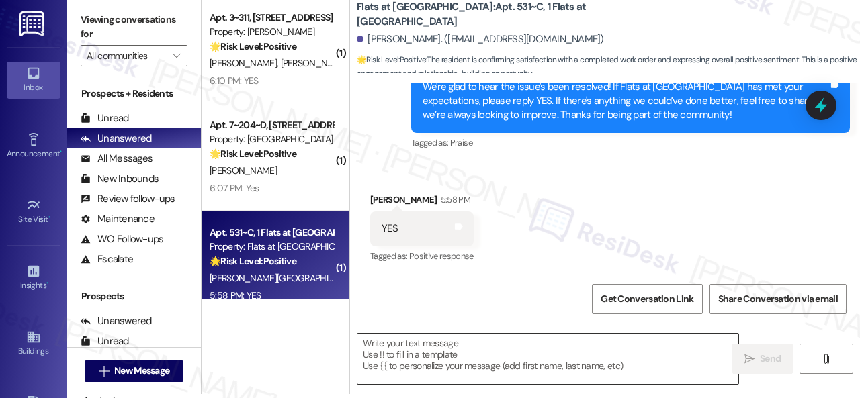
click at [463, 344] on textarea at bounding box center [547, 359] width 381 height 50
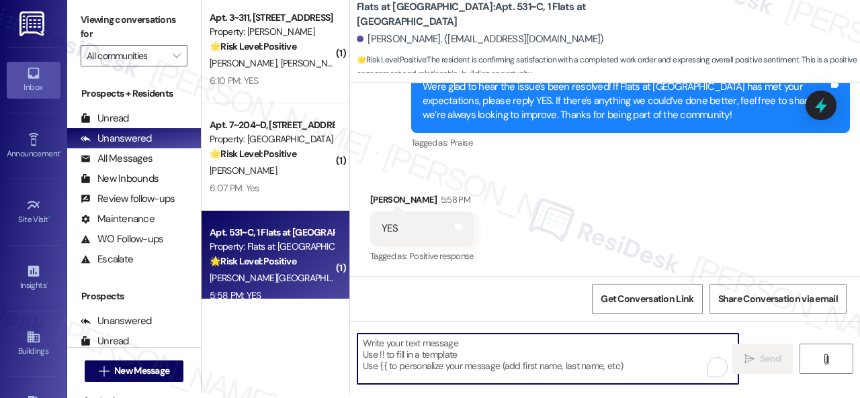
paste textarea "I'm glad you are satisfied with your home. Have you written a review for us bef…"
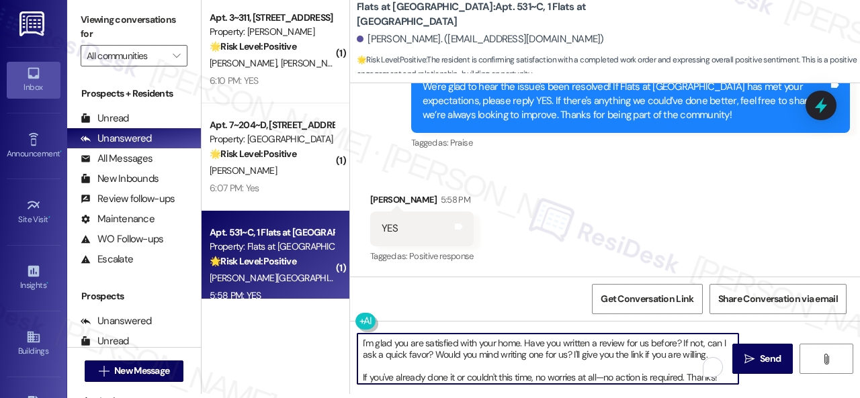
scroll to position [0, 0]
type textarea "I'm glad you are satisfied with your home. Have you written a review for us bef…"
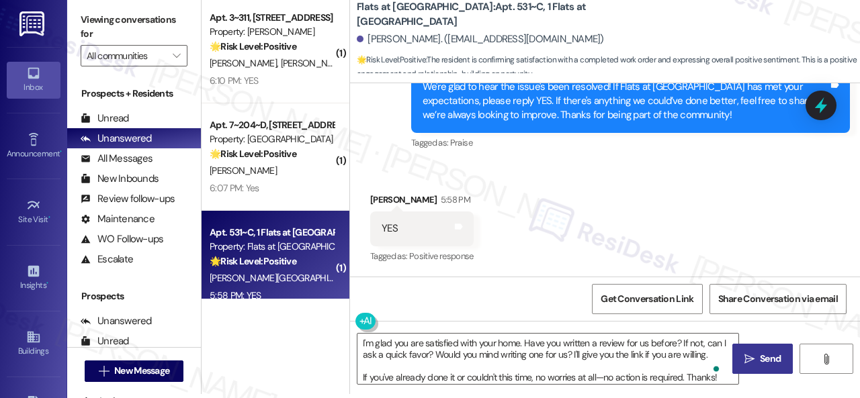
click at [736, 357] on button " Send" at bounding box center [762, 359] width 60 height 30
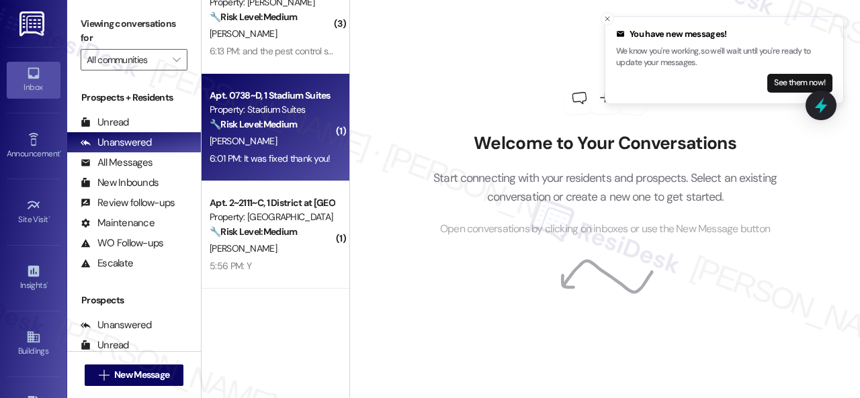
scroll to position [1881, 0]
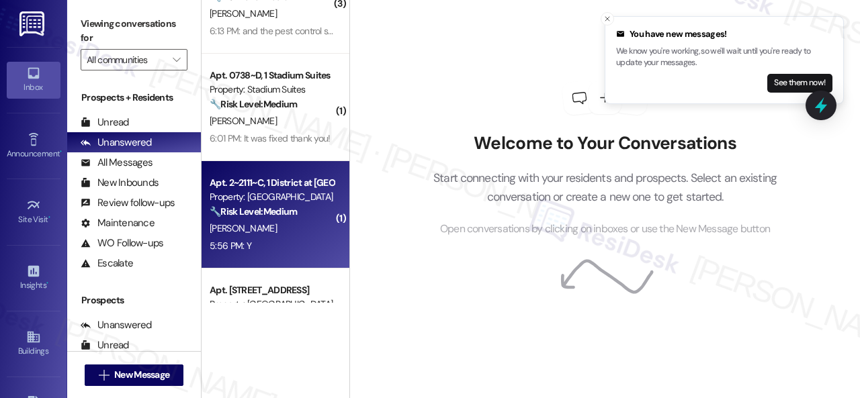
click at [297, 239] on div "5:56 PM: Y 5:56 PM: Y" at bounding box center [271, 246] width 127 height 17
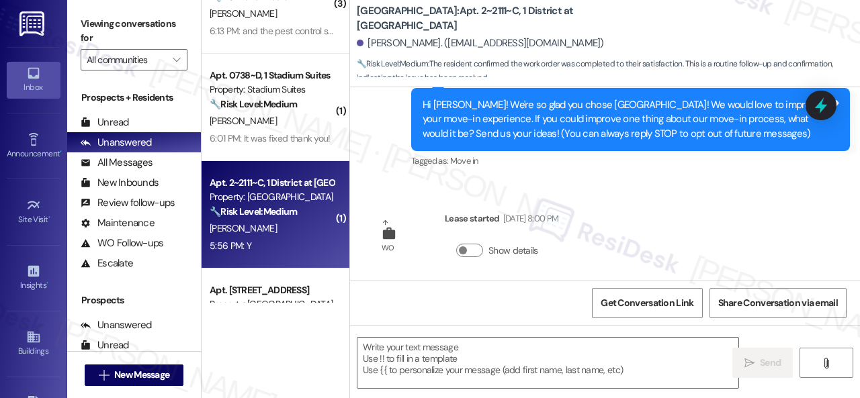
type textarea "Fetching suggested responses. Please feel free to read through the conversation…"
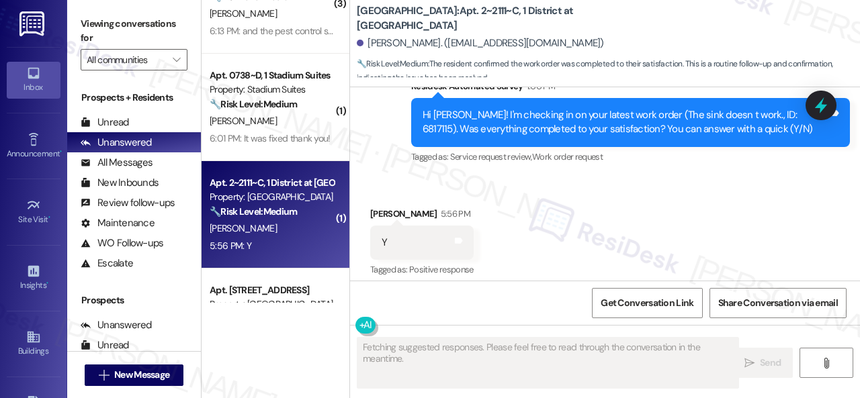
scroll to position [306, 0]
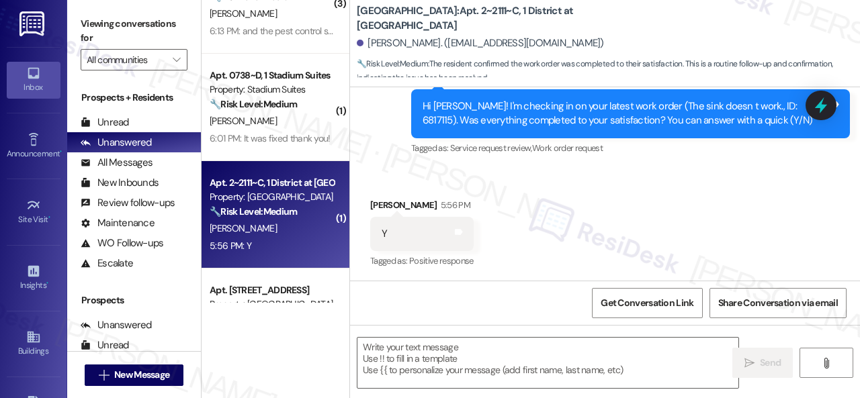
drag, startPoint x: 381, startPoint y: 170, endPoint x: 382, endPoint y: 195, distance: 25.5
click at [381, 170] on div "Received via SMS Abdulaziz Al-Ghafri 5:56 PM Y Tags and notes Tagged as: Positi…" at bounding box center [605, 225] width 510 height 114
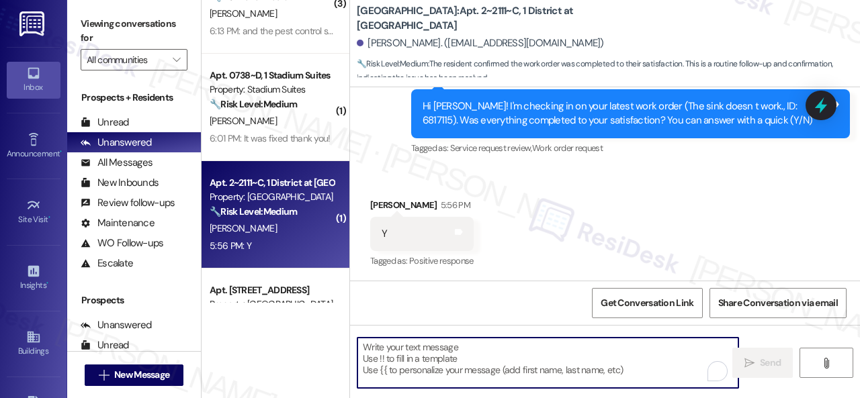
paste textarea "We're glad to hear the issue's been resolved! If {{property}} has met your expe…"
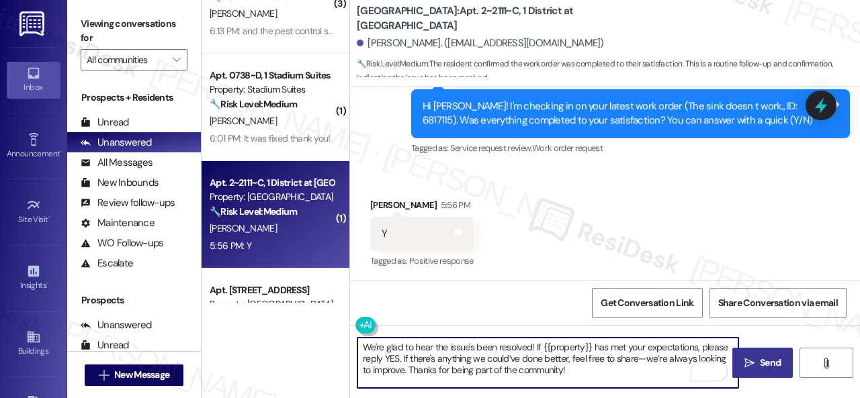
type textarea "We're glad to hear the issue's been resolved! If {{property}} has met your expe…"
click at [744, 366] on icon "" at bounding box center [749, 363] width 10 height 11
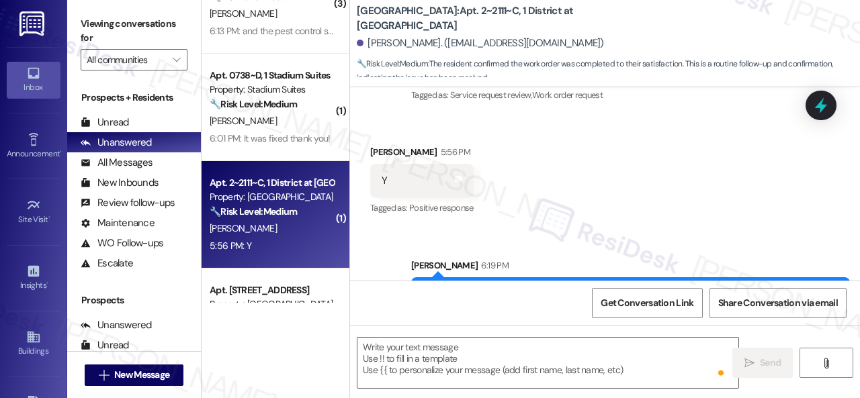
scroll to position [429, 0]
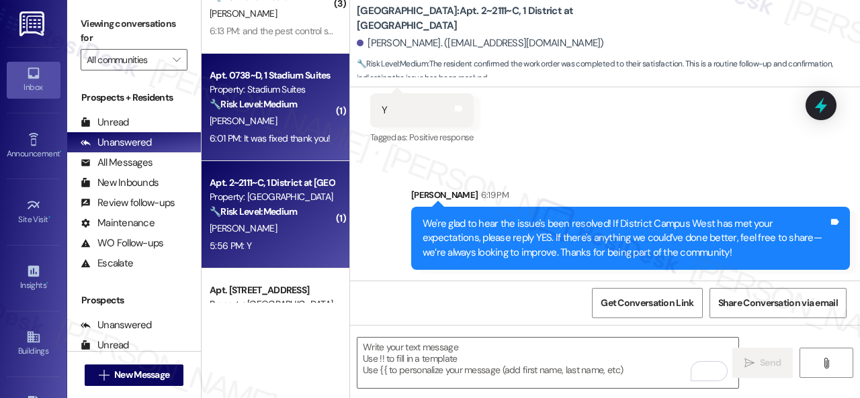
click at [288, 109] on strong "🔧 Risk Level: Medium" at bounding box center [253, 104] width 87 height 12
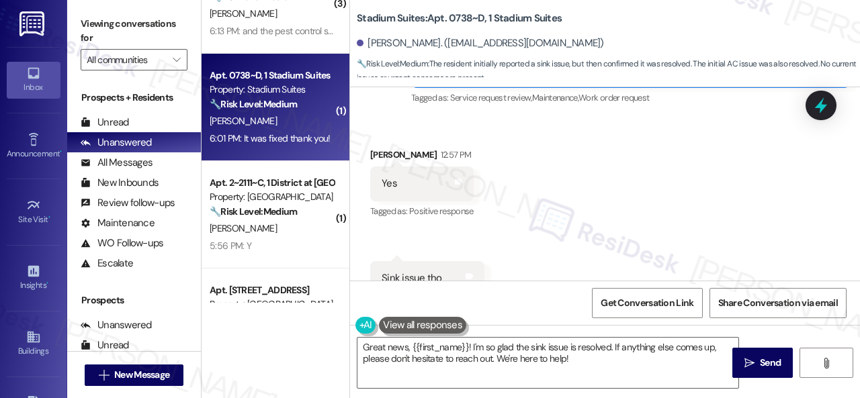
scroll to position [474, 0]
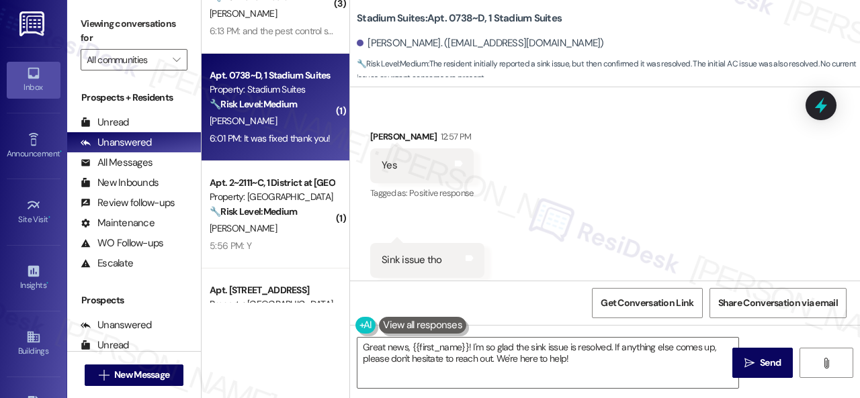
click at [437, 140] on div "12:57 PM" at bounding box center [454, 137] width 34 height 14
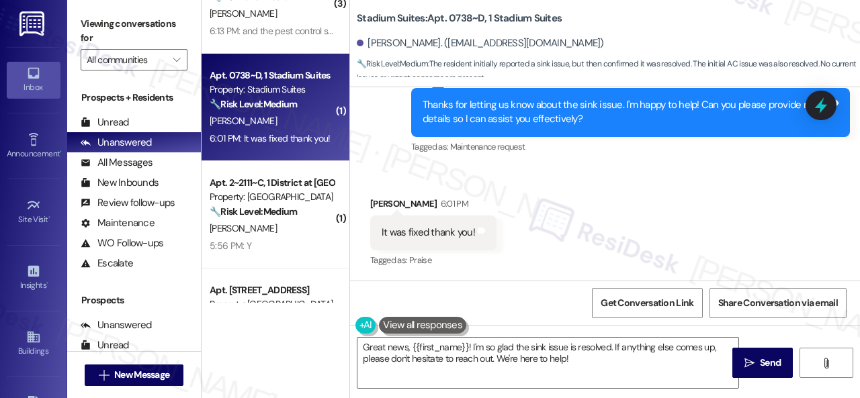
scroll to position [4, 0]
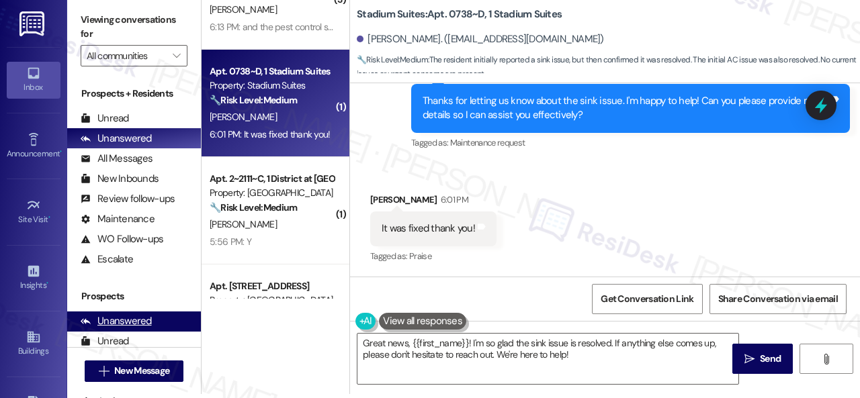
drag, startPoint x: 591, startPoint y: 357, endPoint x: 95, endPoint y: 320, distance: 497.1
click at [361, 357] on textarea "Great news, {{first_name}}! I'm so glad the sink issue is resolved. If anything…" at bounding box center [547, 359] width 381 height 50
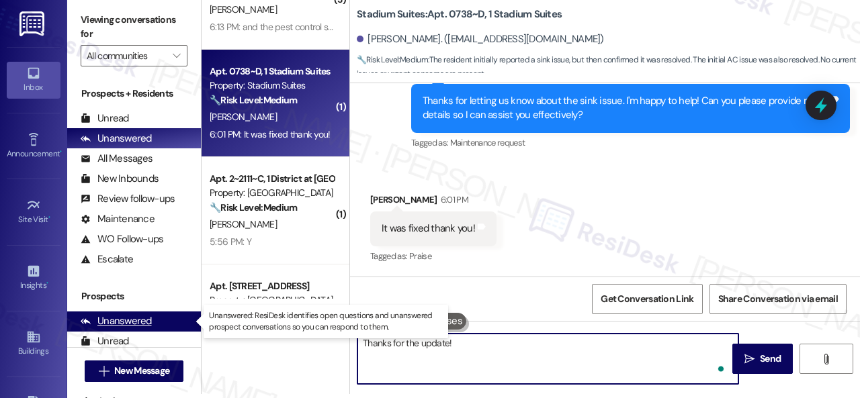
paste textarea "We appreciate it. Enjoy your day!"
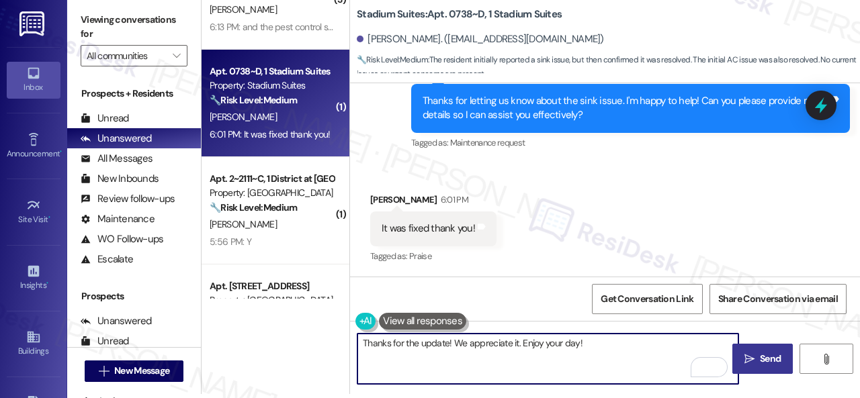
type textarea "Thanks for the update! We appreciate it. Enjoy your day!"
click at [766, 359] on span "Send" at bounding box center [770, 359] width 21 height 14
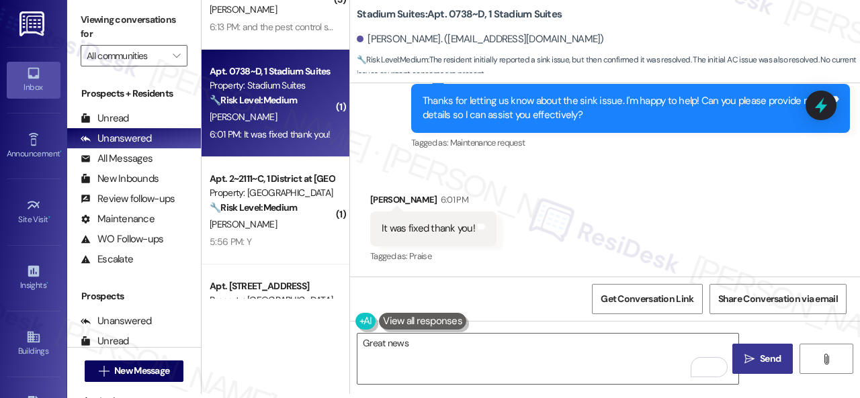
scroll to position [742, 0]
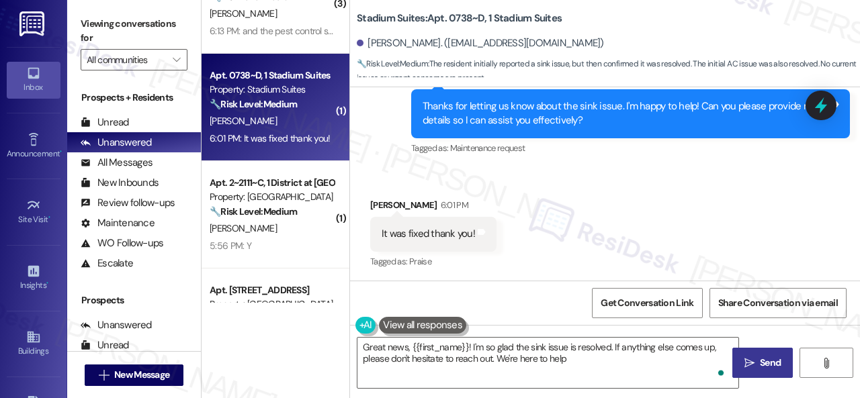
type textarea "Great news, {{first_name}}! I'm so glad the sink issue is resolved. If anything…"
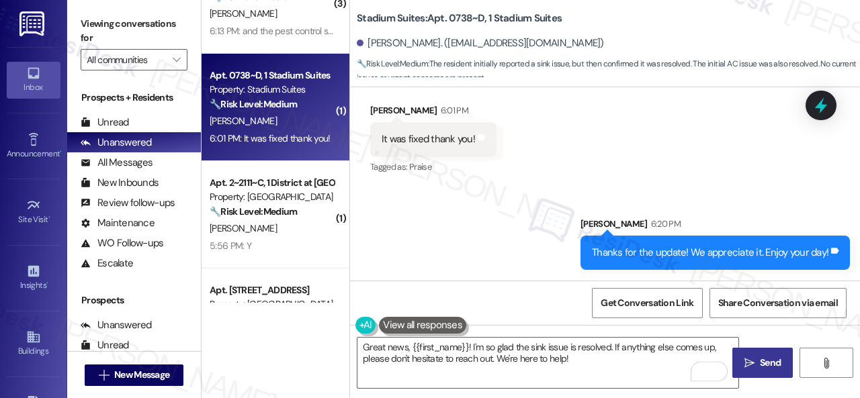
scroll to position [4, 0]
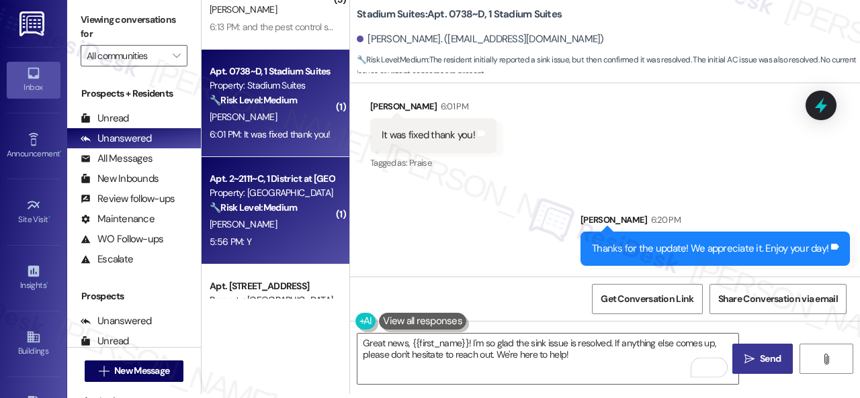
click at [300, 245] on div "5:56 PM: Y 5:56 PM: Y" at bounding box center [271, 242] width 127 height 17
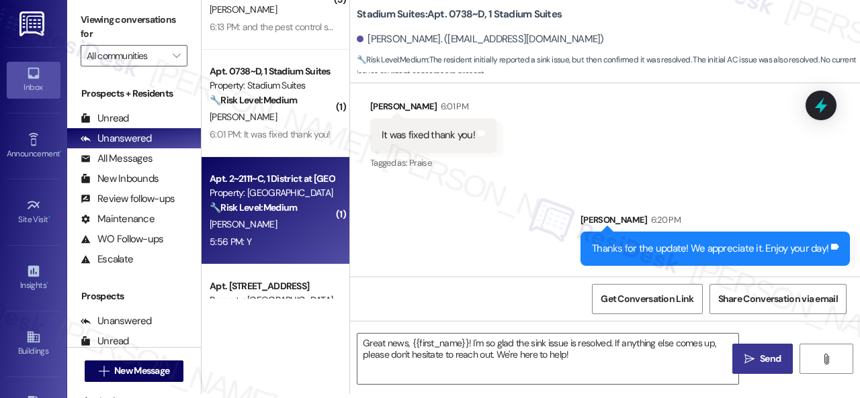
type textarea "Fetching suggested responses. Please feel free to read through the conversation…"
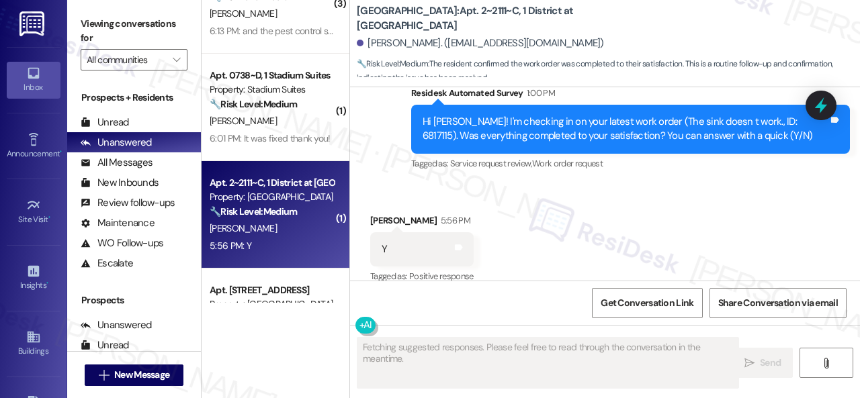
scroll to position [306, 0]
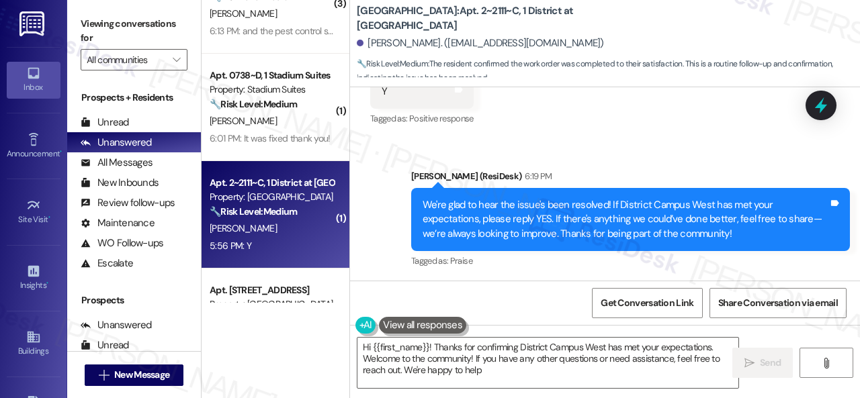
type textarea "Hi {{first_name}}! Thanks for confirming District Campus West has met your expe…"
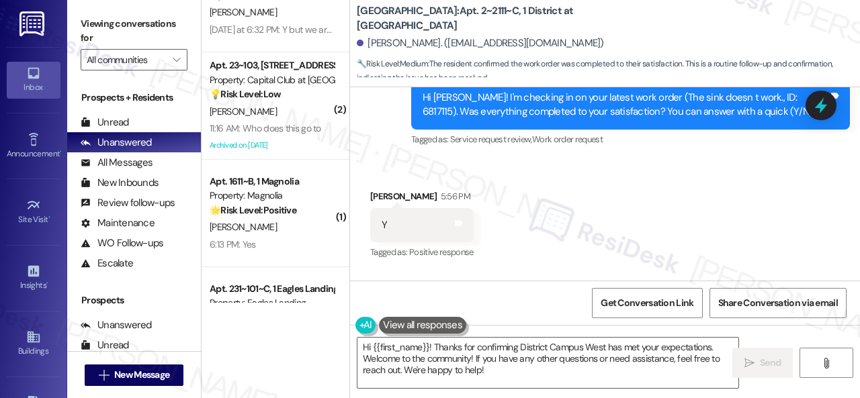
scroll to position [3023, 0]
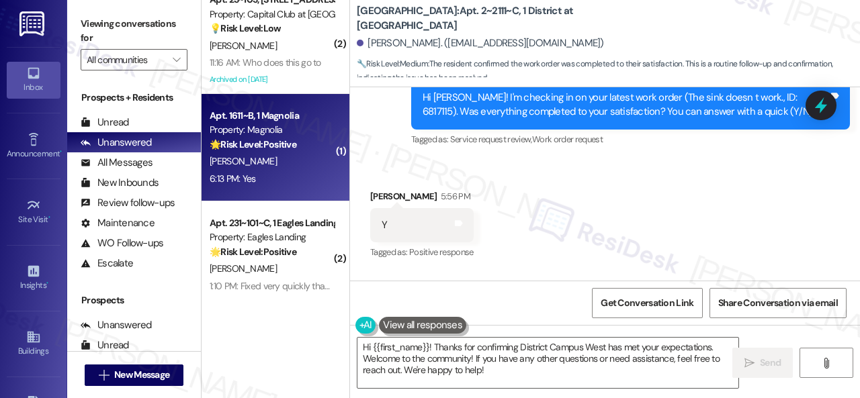
click at [285, 175] on div "6:13 PM: Yes 6:13 PM: Yes" at bounding box center [271, 179] width 127 height 17
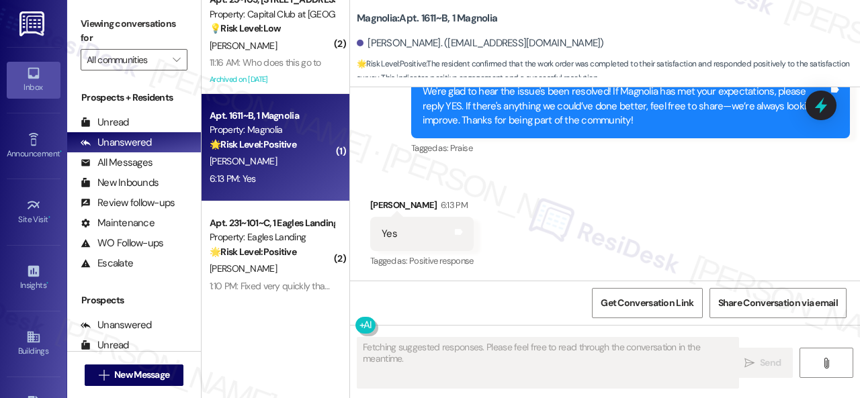
scroll to position [1634, 0]
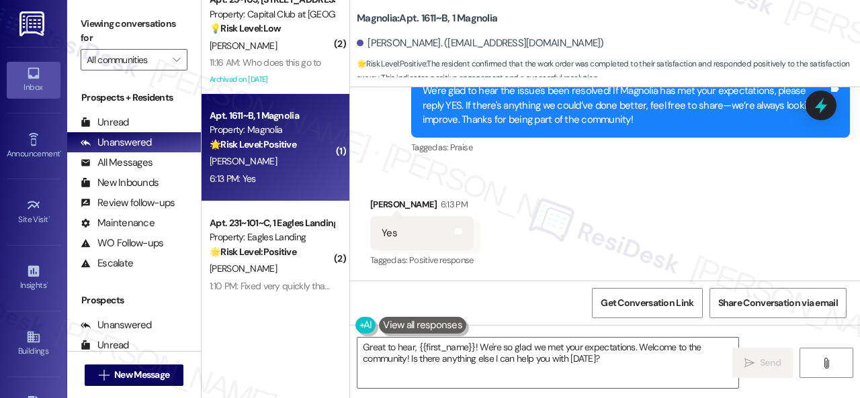
click at [418, 179] on div "Received via SMS Gianna Ellison 6:13 PM Yes Tags and notes Tagged as: Positive …" at bounding box center [605, 224] width 510 height 114
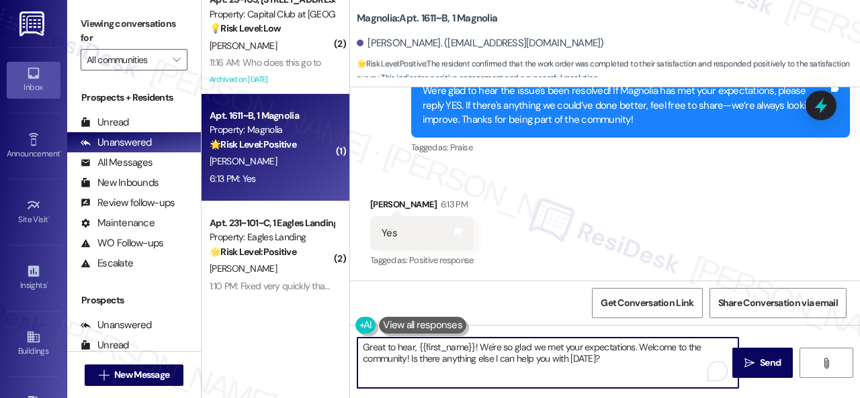
drag, startPoint x: 609, startPoint y: 355, endPoint x: 292, endPoint y: 343, distance: 316.6
click at [293, 343] on div "( 1 ) Apt. 1133~C, 1 Magnolia Property: Magnolia 🔧 Risk Level: Medium The resid…" at bounding box center [531, 199] width 658 height 398
paste textarea "I'm glad you are satisfied with your home. Have you written a review for us bef…"
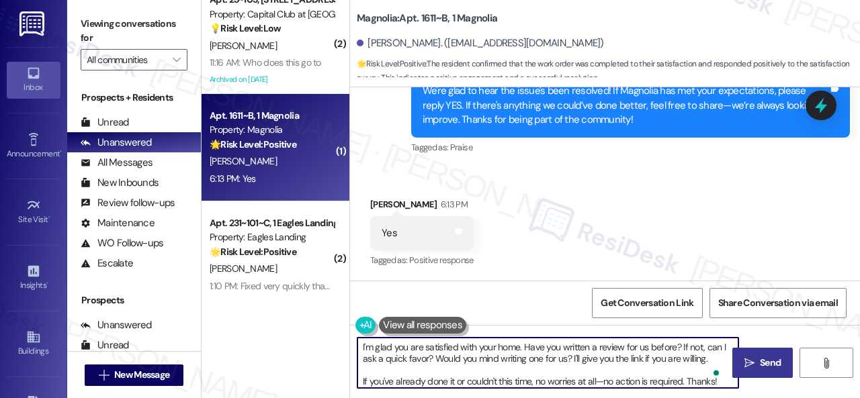
type textarea "I'm glad you are satisfied with your home. Have you written a review for us bef…"
click at [748, 359] on icon "" at bounding box center [749, 363] width 10 height 11
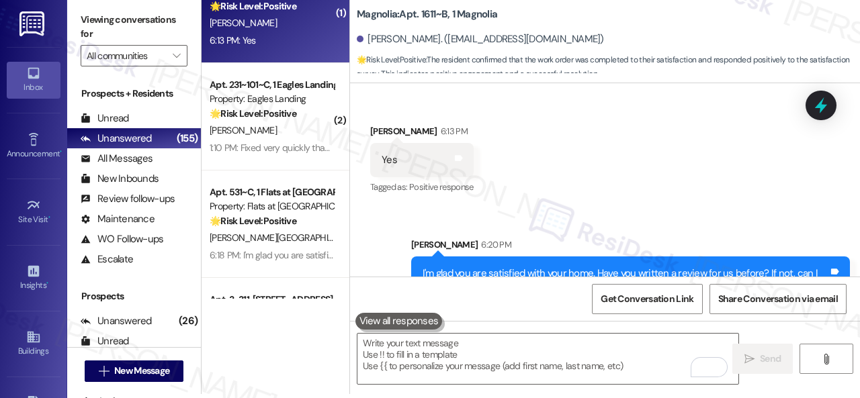
scroll to position [1771, 0]
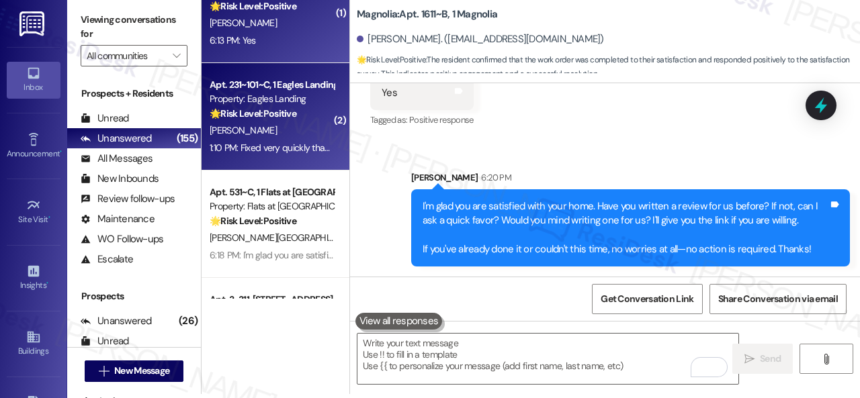
click at [271, 126] on div "K. Summers" at bounding box center [271, 130] width 127 height 17
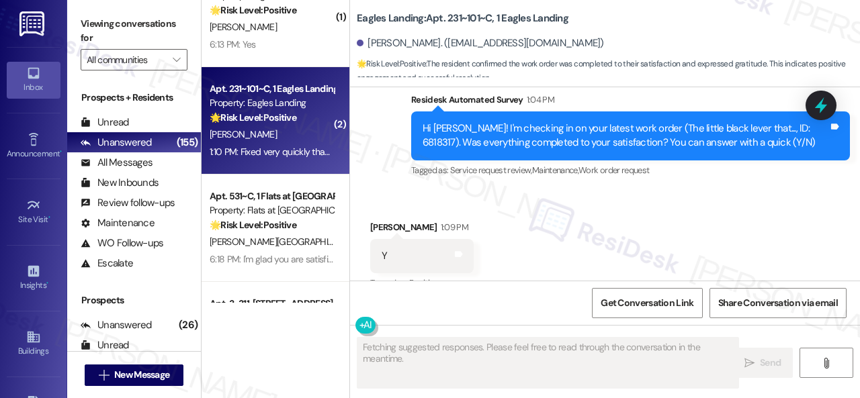
scroll to position [3248, 0]
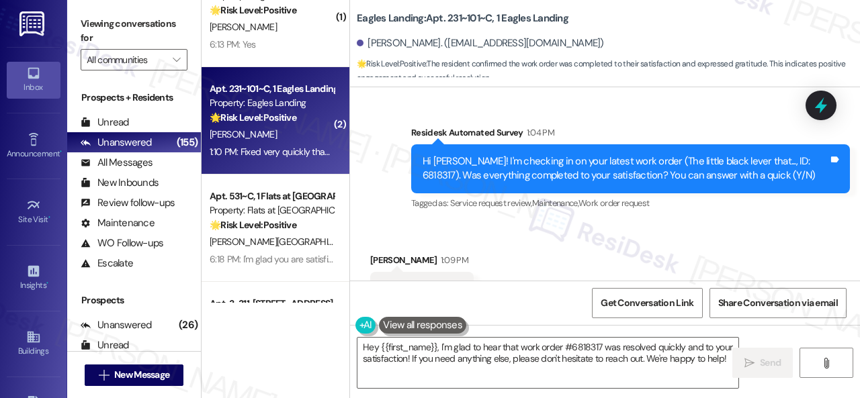
click at [365, 170] on div "Survey, sent via SMS Residesk Automated Survey 1:04 PM Hi Kaleb! I'm checking i…" at bounding box center [605, 159] width 510 height 128
click at [435, 359] on textarea "Hey {{first_name}}, I'm glad to hear that work order #6818317 was resolved quic…" at bounding box center [547, 363] width 381 height 50
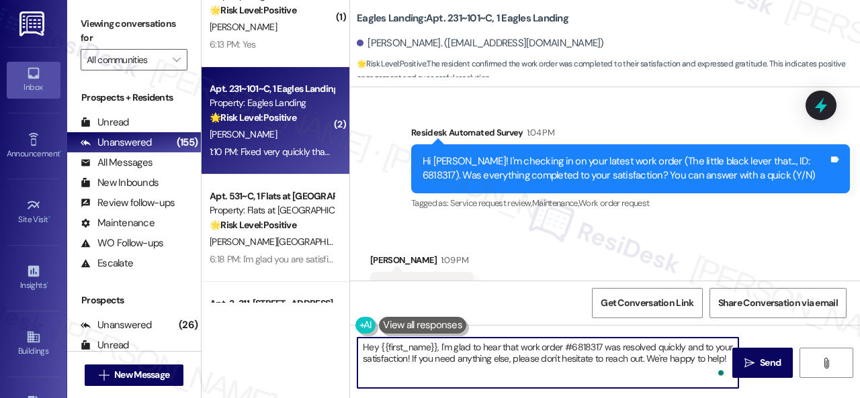
paste textarea "We're glad to hear the issue's been resolved! If {{property}} has met your expe…"
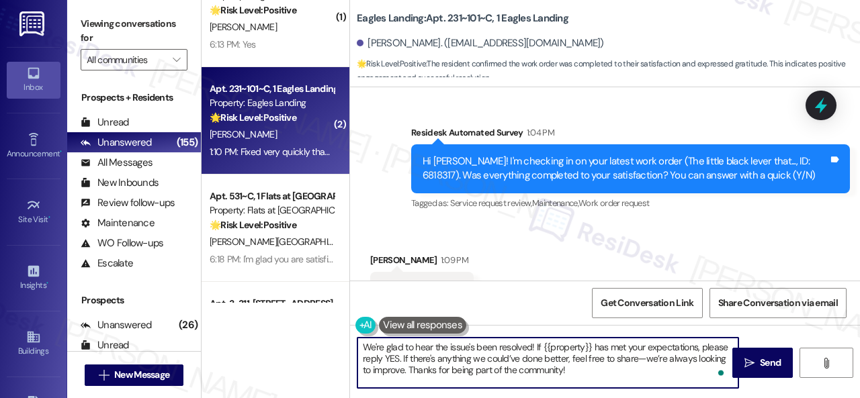
type textarea "We're glad to hear the issue's been resolved! If {{property}} has met your expe…"
click at [690, 226] on div "Received via SMS Kaleb Summers 1:09 PM Y Tags and notes Tagged as: Positive res…" at bounding box center [605, 327] width 510 height 208
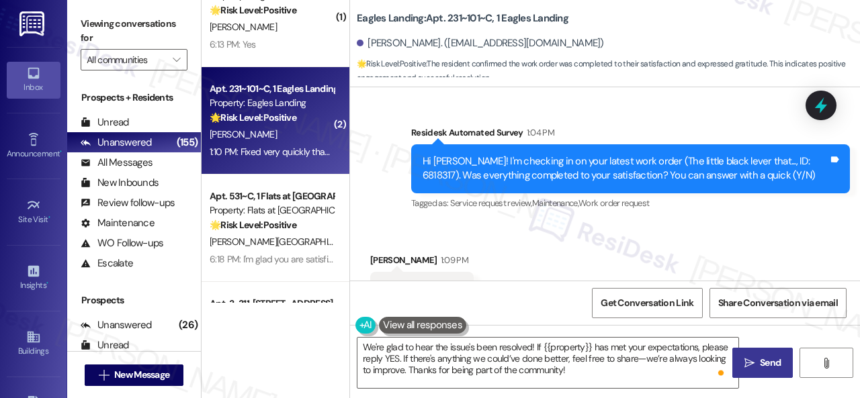
click at [764, 355] on button " Send" at bounding box center [762, 363] width 60 height 30
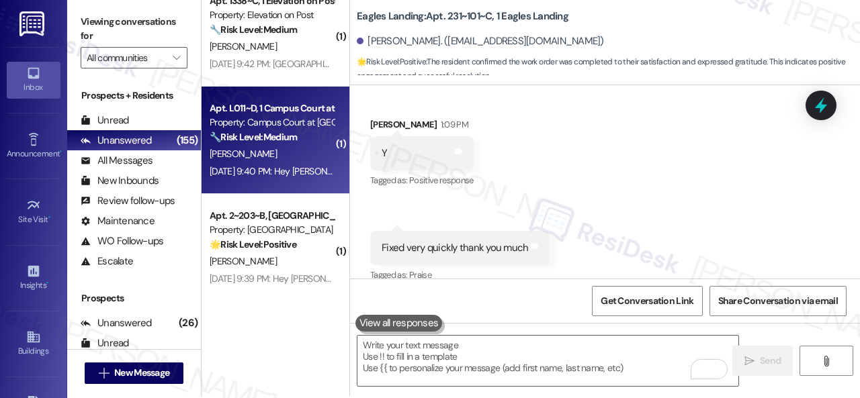
scroll to position [4, 0]
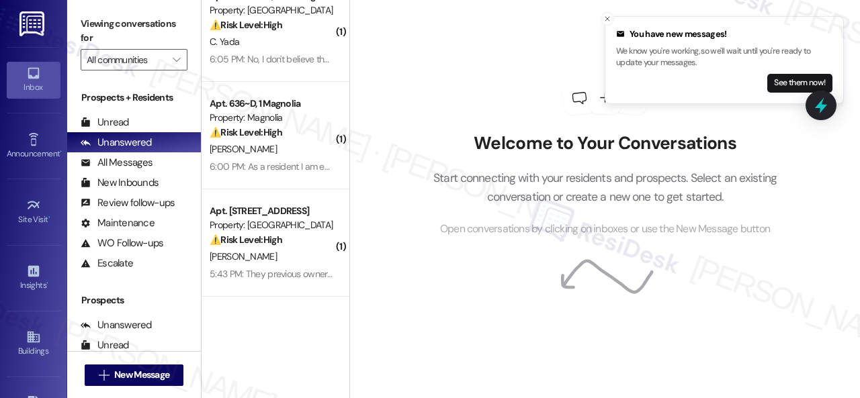
scroll to position [134, 0]
click at [390, 136] on div "Welcome to Your Conversations Start connecting with your residents and prospect…" at bounding box center [604, 199] width 511 height 398
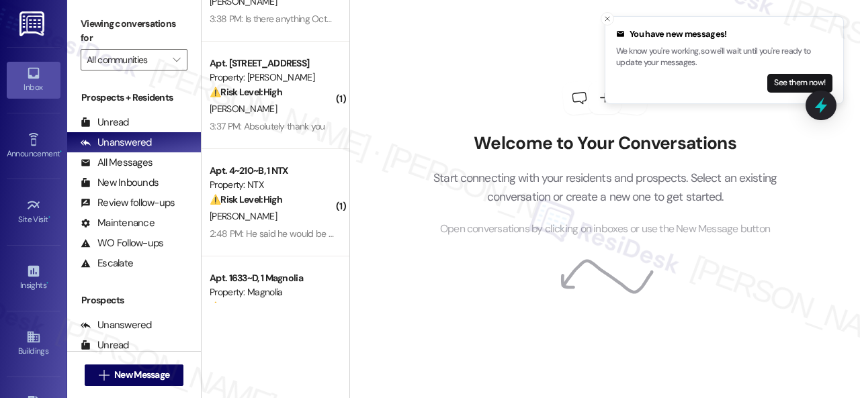
scroll to position [1142, 0]
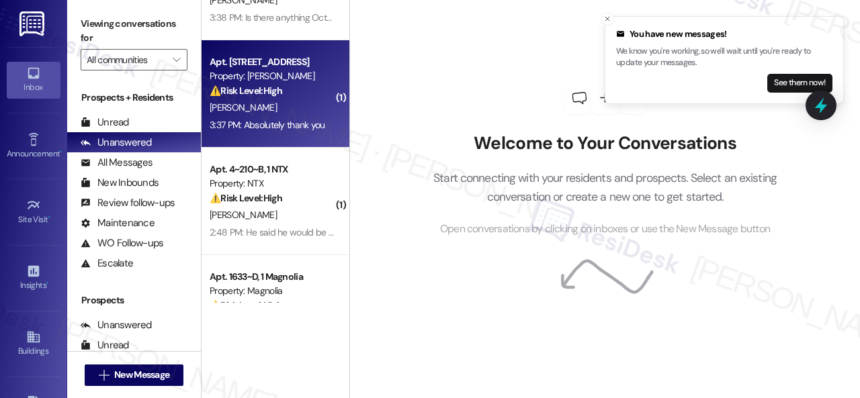
click at [300, 118] on div "3:37 PM: Absolutely thank you 3:37 PM: Absolutely thank you" at bounding box center [271, 125] width 127 height 17
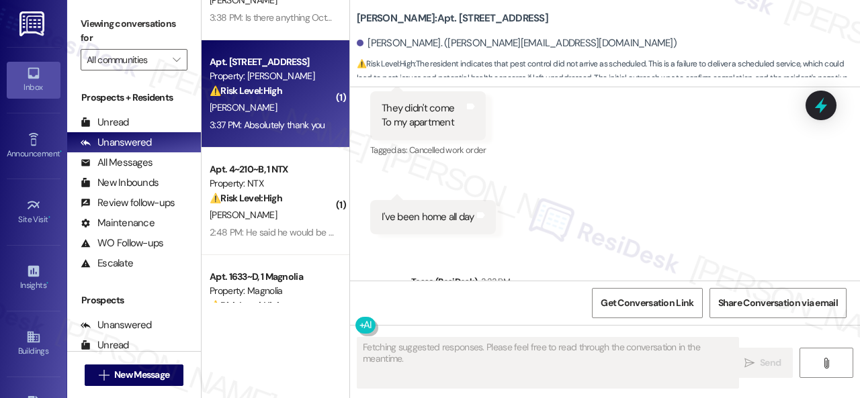
scroll to position [8206, 0]
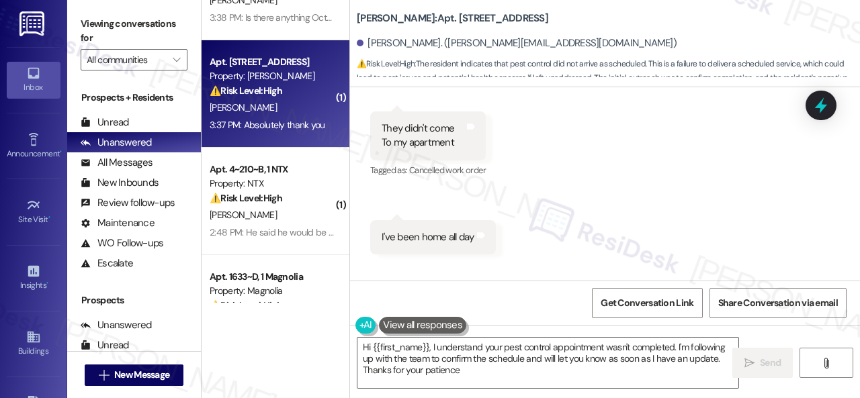
type textarea "Hi {{first_name}}, I understand your pest control appointment wasn't completed.…"
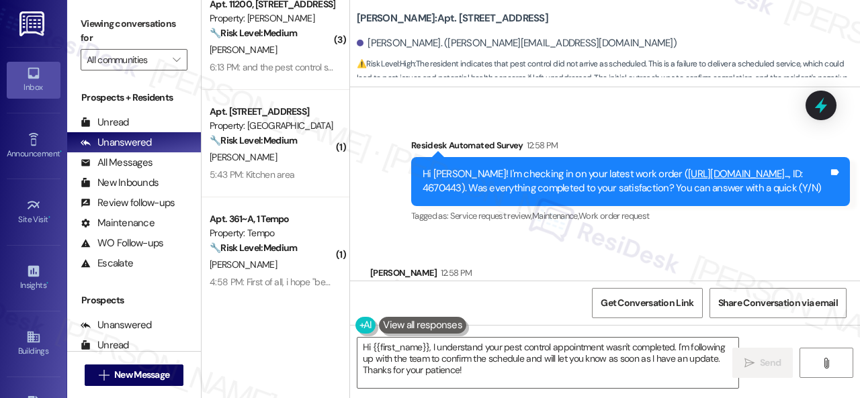
scroll to position [1747, 0]
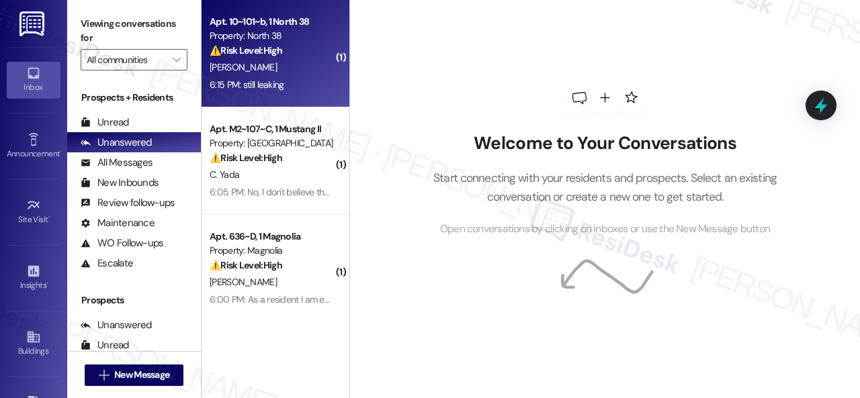
click at [275, 64] on div "[PERSON_NAME]" at bounding box center [271, 67] width 127 height 17
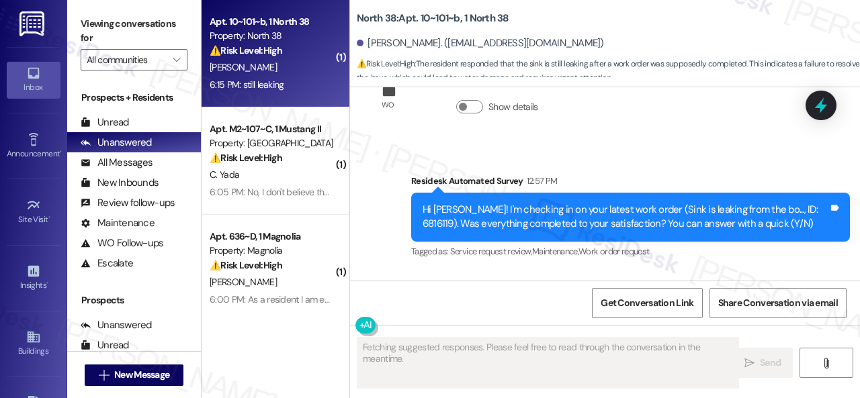
scroll to position [1383, 0]
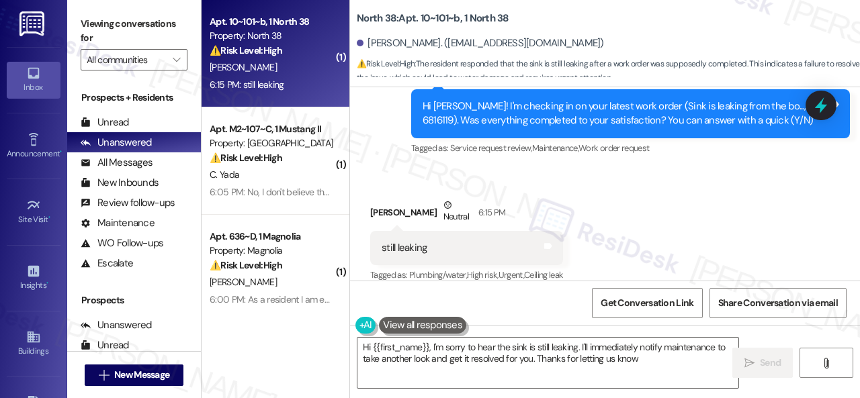
type textarea "Hi {{first_name}}, I'm sorry to hear the sink is still leaking. I'll immediatel…"
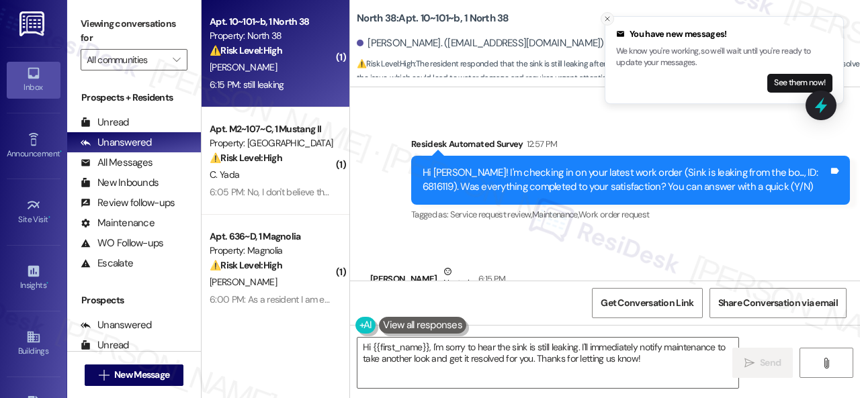
click at [605, 21] on icon "Close toast" at bounding box center [607, 19] width 8 height 8
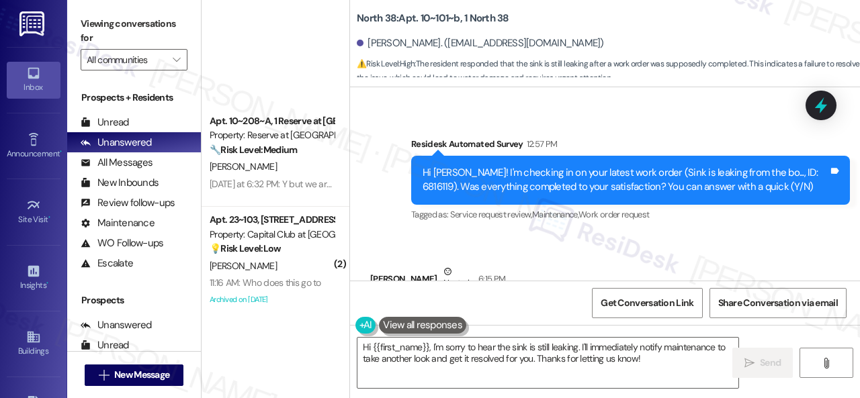
scroll to position [2620, 0]
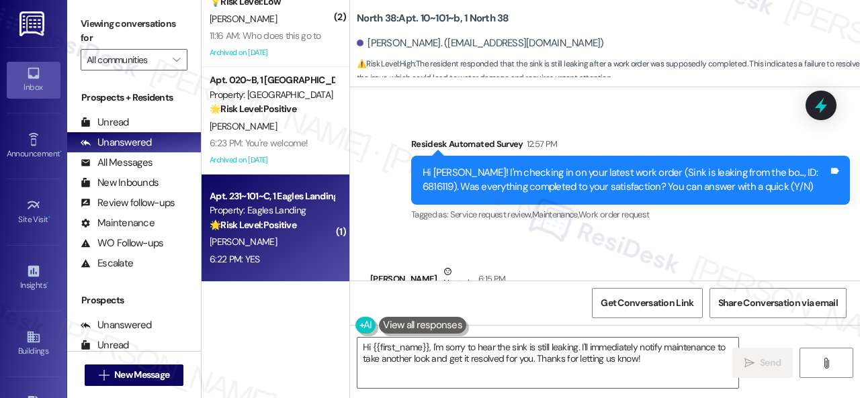
click at [310, 245] on div "[PERSON_NAME]" at bounding box center [271, 242] width 127 height 17
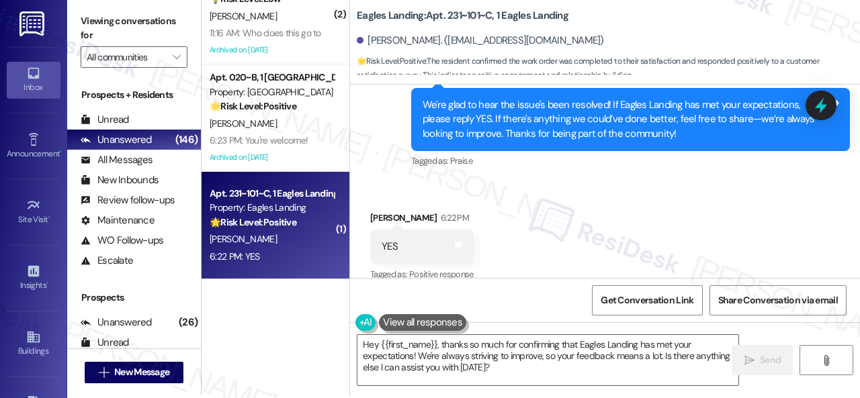
scroll to position [4, 0]
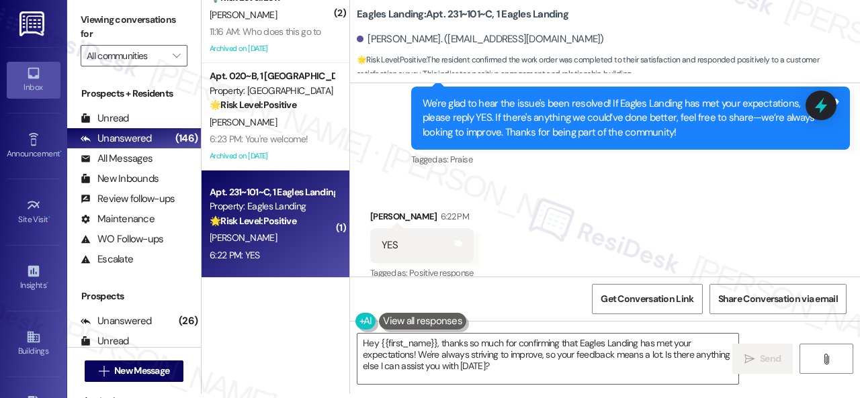
click at [443, 179] on div "Received via SMS [PERSON_NAME] 6:22 PM YES Tags and notes Tagged as: Positive r…" at bounding box center [605, 236] width 510 height 114
drag, startPoint x: 501, startPoint y: 373, endPoint x: 314, endPoint y: 318, distance: 194.7
click at [325, 318] on div "( 1 ) Apt. 1133~C, 1 Magnolia Property: Magnolia 🔧 Risk Level: Medium The resid…" at bounding box center [531, 195] width 658 height 398
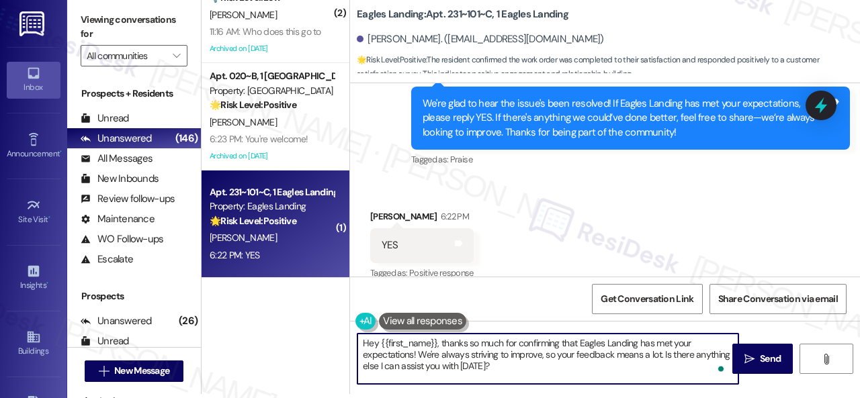
paste textarea "I'm glad you are satisfied with your home. Have you written a review for us bef…"
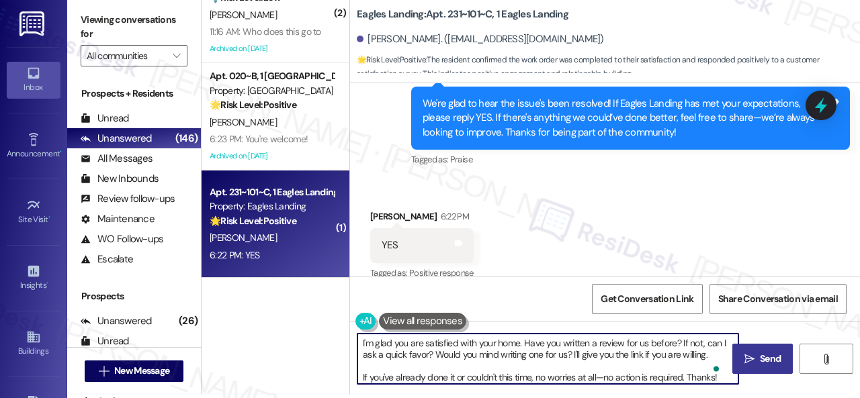
type textarea "I'm glad you are satisfied with your home. Have you written a review for us bef…"
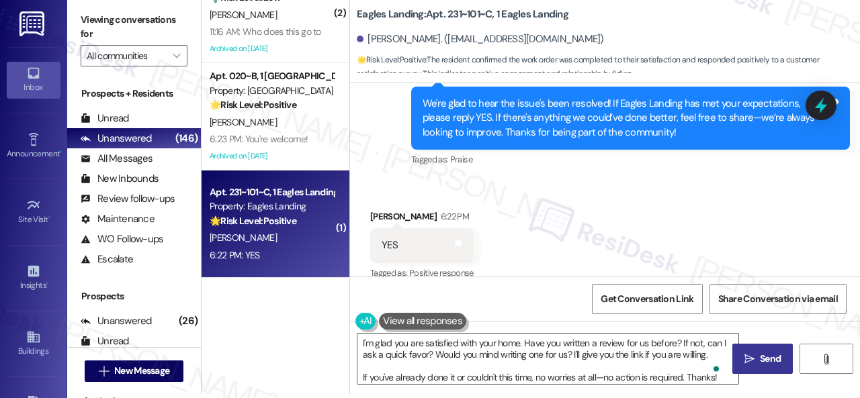
click at [760, 354] on span "Send" at bounding box center [770, 359] width 21 height 14
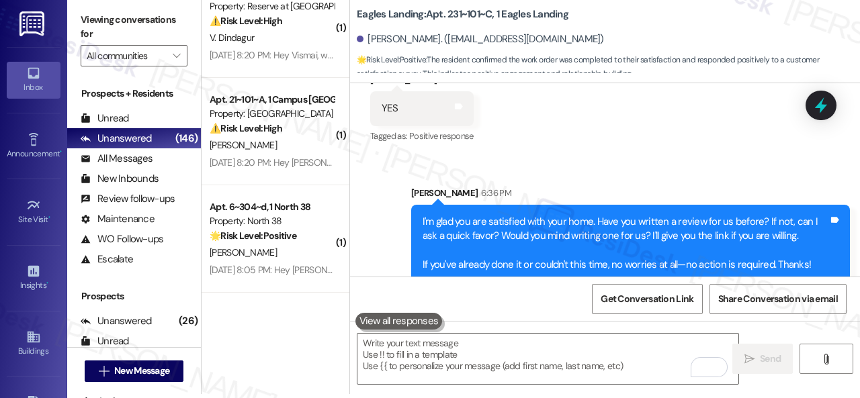
scroll to position [5071, 0]
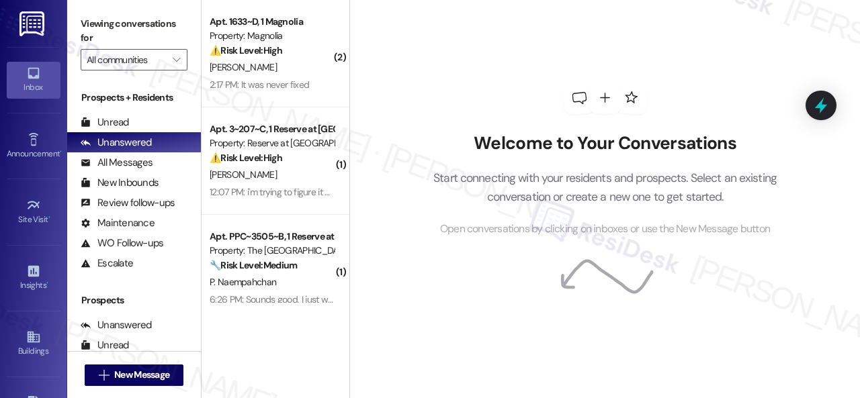
scroll to position [1478, 0]
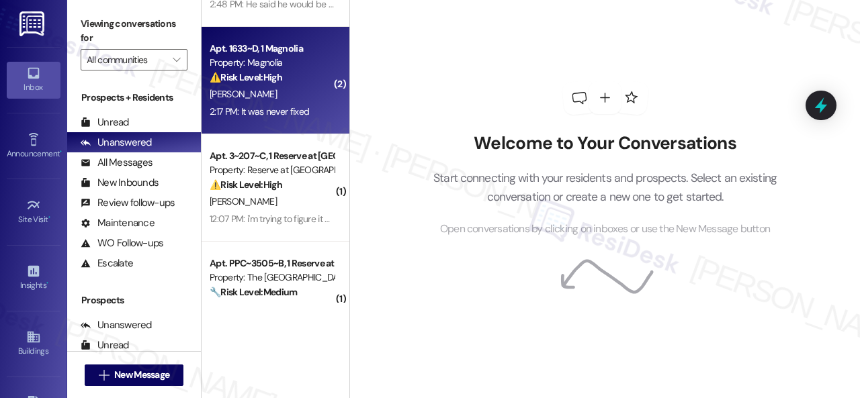
click at [286, 100] on div "[PERSON_NAME]" at bounding box center [271, 94] width 127 height 17
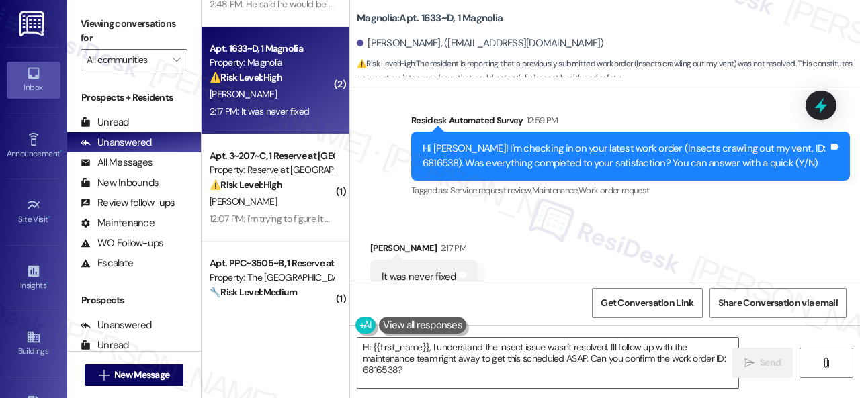
scroll to position [3023, 0]
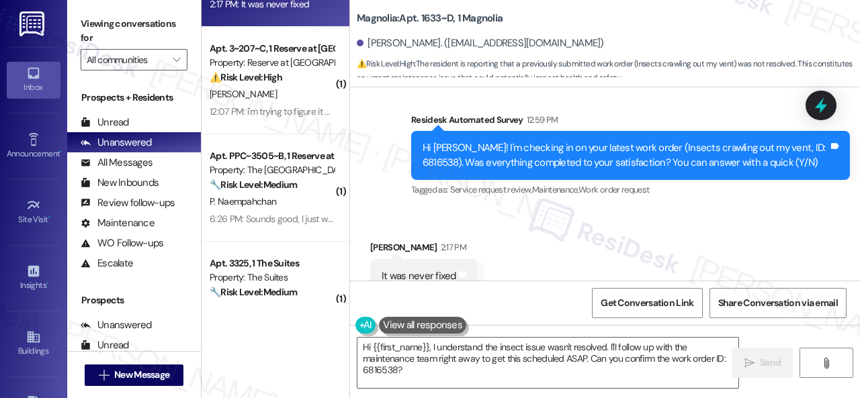
click at [501, 210] on div "Received via SMS [PERSON_NAME] 2:17 PM It was never fixed Tags and notes Tagged…" at bounding box center [605, 267] width 510 height 114
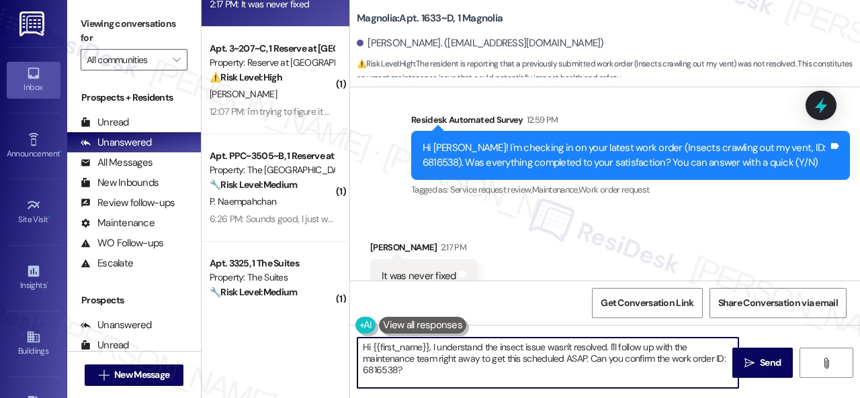
drag, startPoint x: 419, startPoint y: 377, endPoint x: 423, endPoint y: 325, distance: 51.9
click at [290, 317] on div "Apt. [STREET_ADDRESS] Property: [PERSON_NAME] ⚠️ Risk Level: High The resident …" at bounding box center [531, 199] width 658 height 398
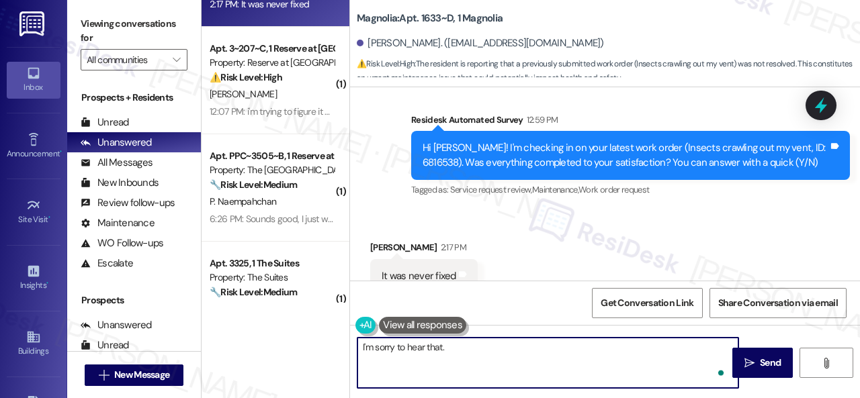
paste textarea "Can you please provide more details about what went wrong or what needs to be a…"
click at [361, 358] on textarea "I'm sorry to hear that. Can you please provide more details about what went wro…" at bounding box center [547, 363] width 381 height 50
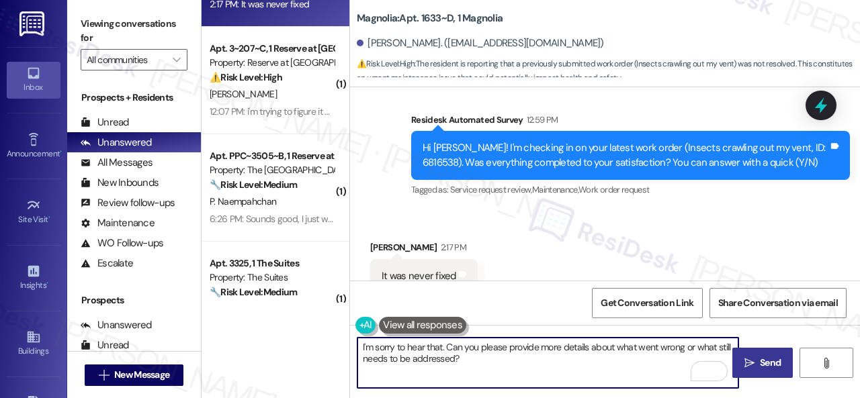
type textarea "I'm sorry to hear that. Can you please provide more details about what went wro…"
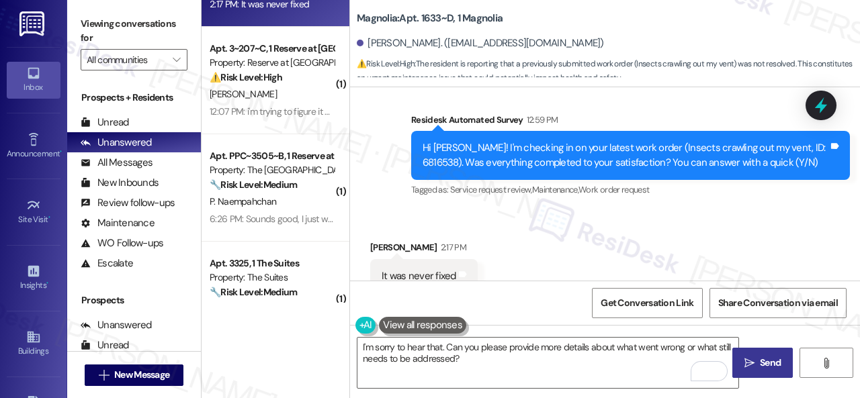
click at [760, 365] on span "Send" at bounding box center [770, 363] width 21 height 14
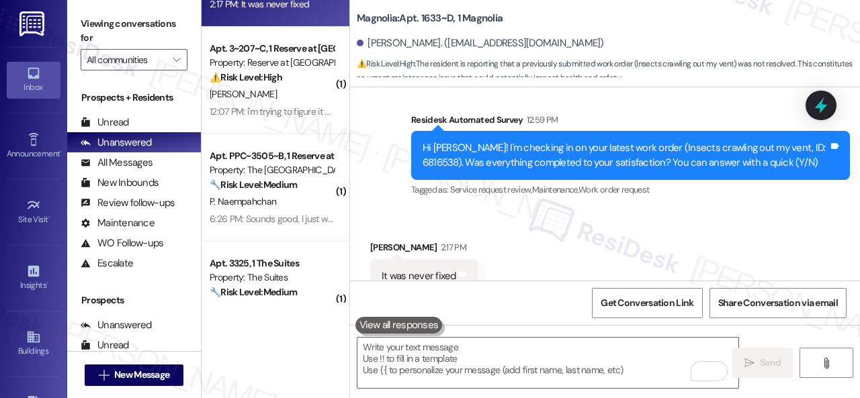
scroll to position [3022, 0]
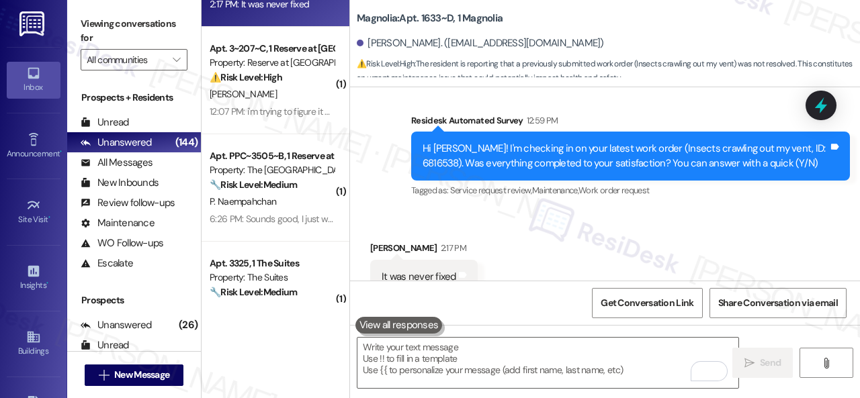
click at [621, 211] on div "Received via SMS [PERSON_NAME] 2:17 PM It was never fixed Tags and notes Tagged…" at bounding box center [605, 268] width 510 height 114
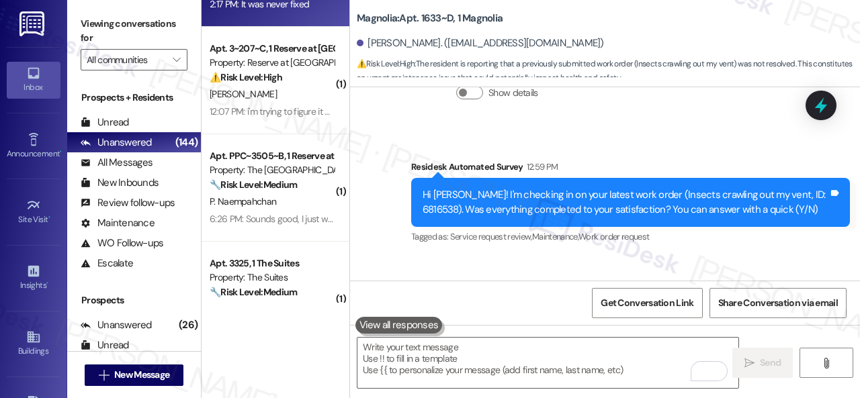
scroll to position [2955, 0]
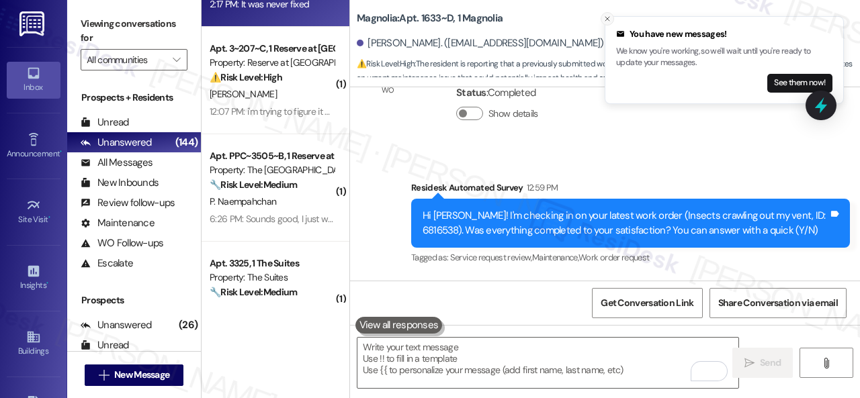
click at [610, 17] on icon "Close toast" at bounding box center [607, 19] width 8 height 8
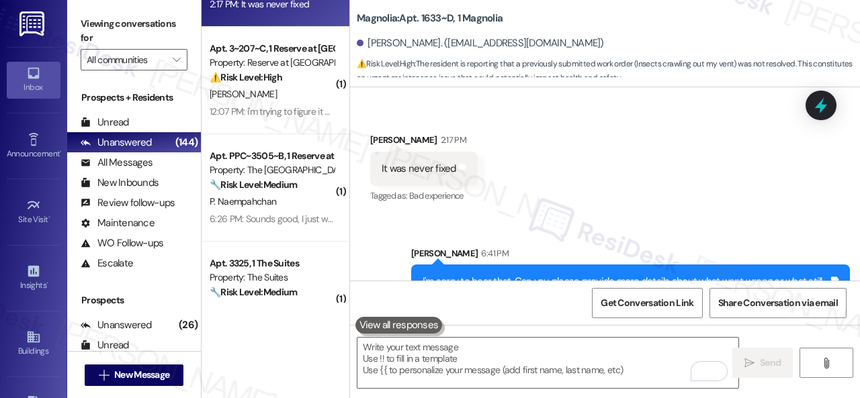
scroll to position [3131, 0]
click at [583, 167] on div "Received via SMS [PERSON_NAME] 2:17 PM It was never fixed Tags and notes Tagged…" at bounding box center [605, 159] width 510 height 114
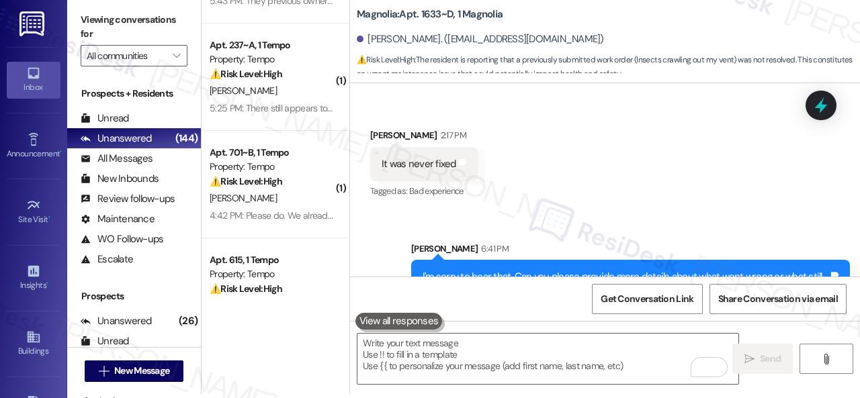
scroll to position [403, 0]
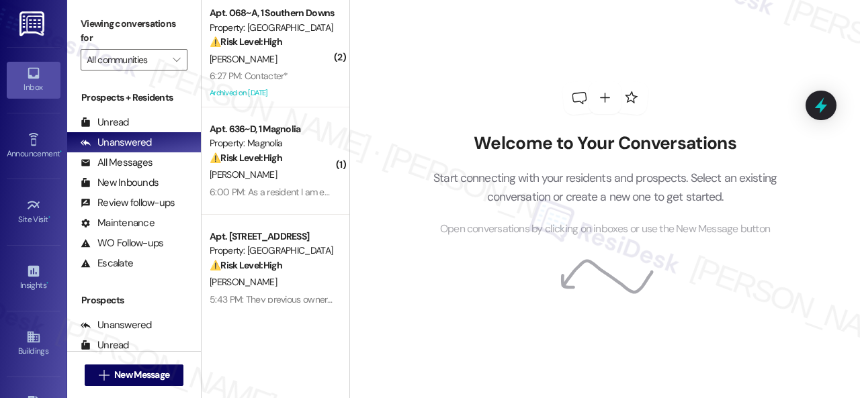
click at [509, 80] on div "Welcome to Your Conversations Start connecting with your residents and prospect…" at bounding box center [605, 159] width 403 height 318
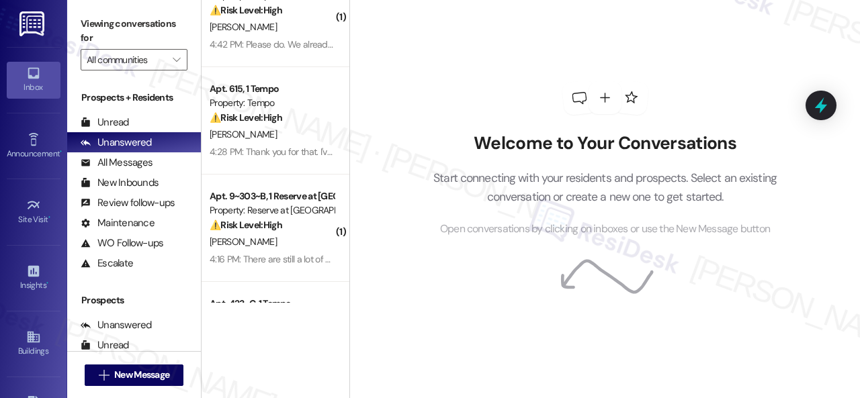
scroll to position [336, 0]
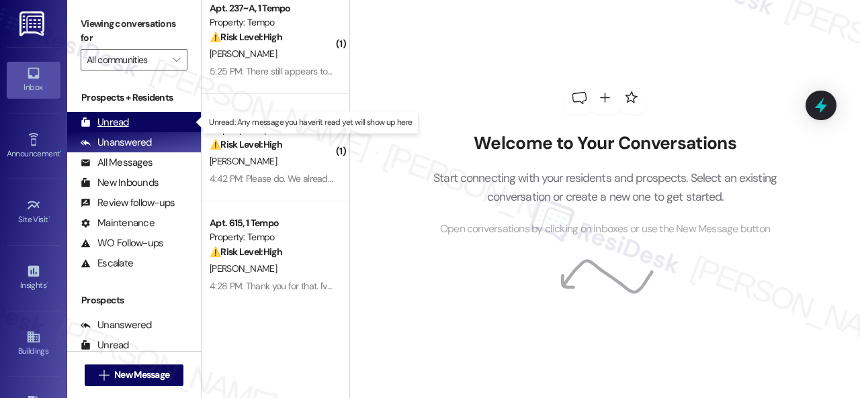
click at [129, 122] on div "Unread (0)" at bounding box center [134, 122] width 134 height 20
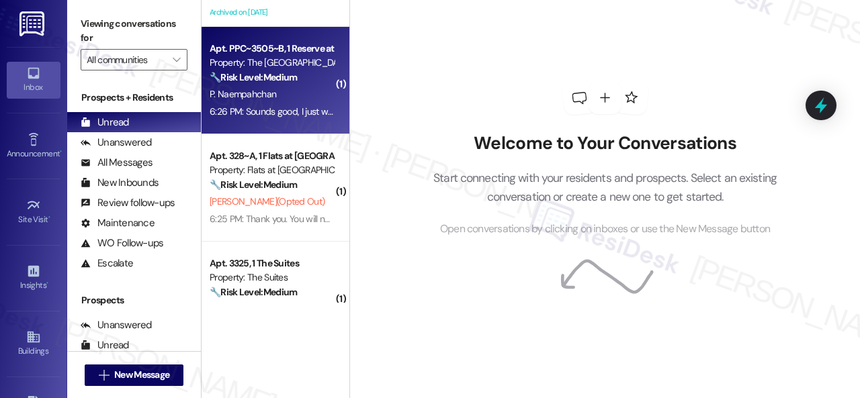
scroll to position [470, 0]
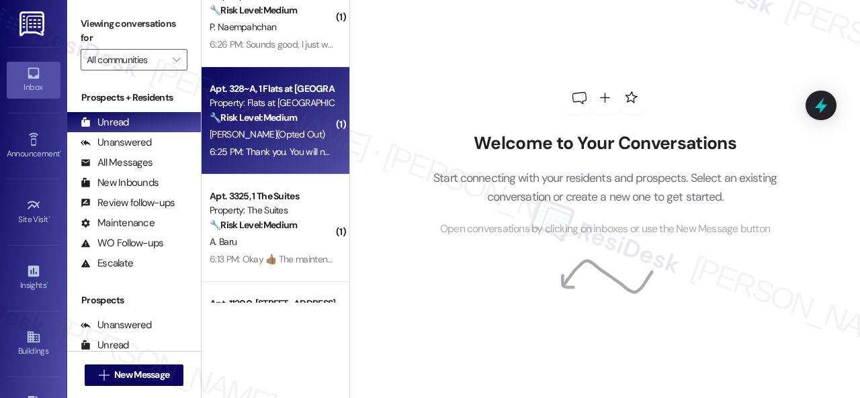
click at [308, 130] on div "[PERSON_NAME] (Opted Out)" at bounding box center [271, 134] width 127 height 17
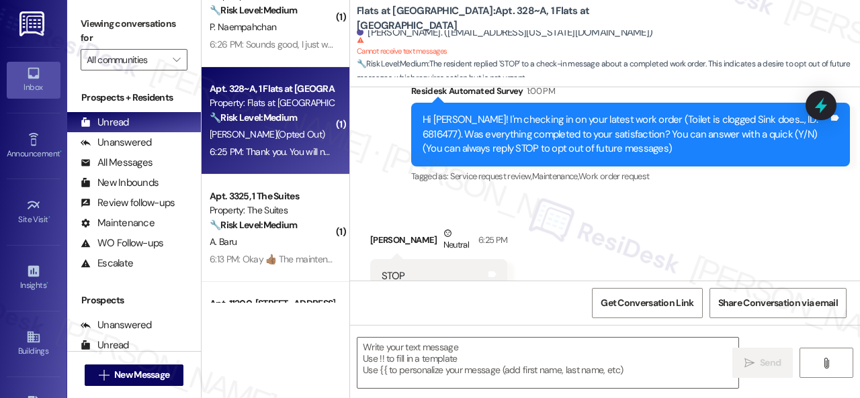
type textarea "Fetching suggested responses. Please feel free to read through the conversation…"
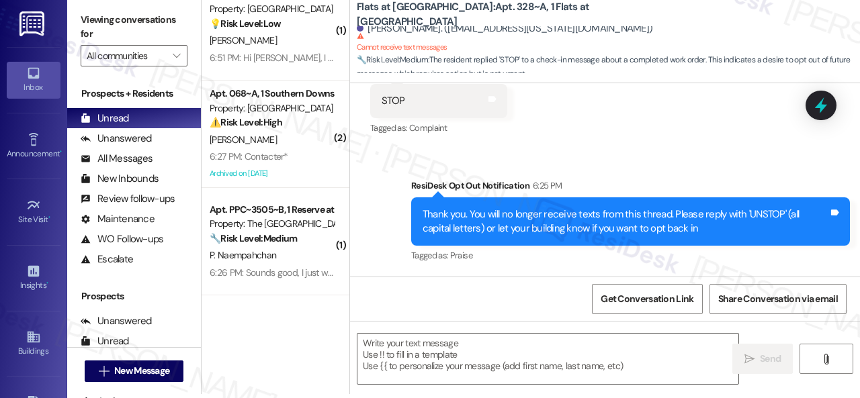
scroll to position [336, 0]
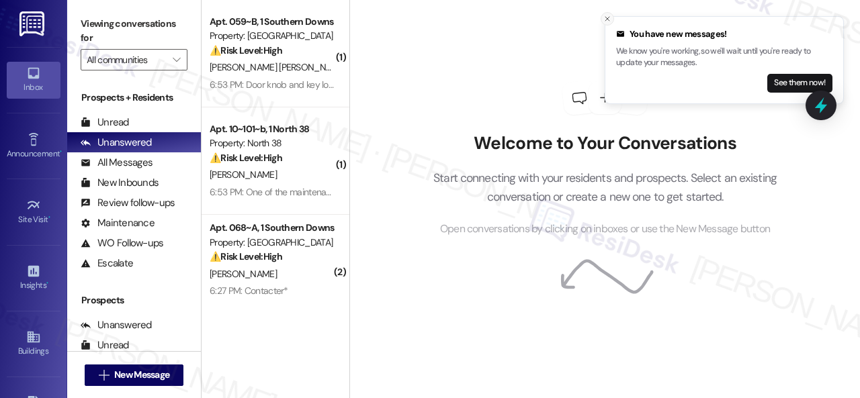
click at [603, 15] on icon "Close toast" at bounding box center [607, 19] width 8 height 8
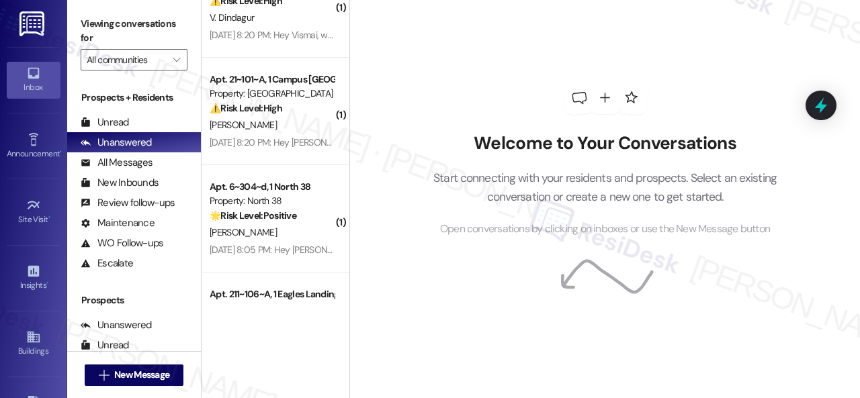
scroll to position [5071, 0]
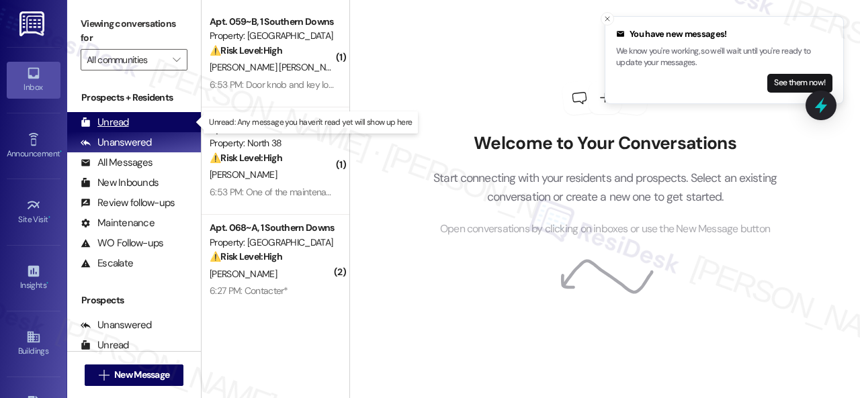
click at [109, 116] on div "Unread" at bounding box center [105, 123] width 48 height 14
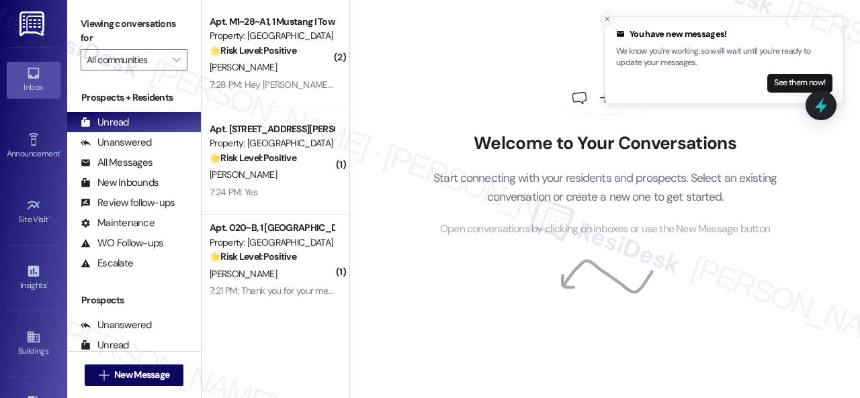
click at [603, 17] on icon "Close toast" at bounding box center [607, 19] width 8 height 8
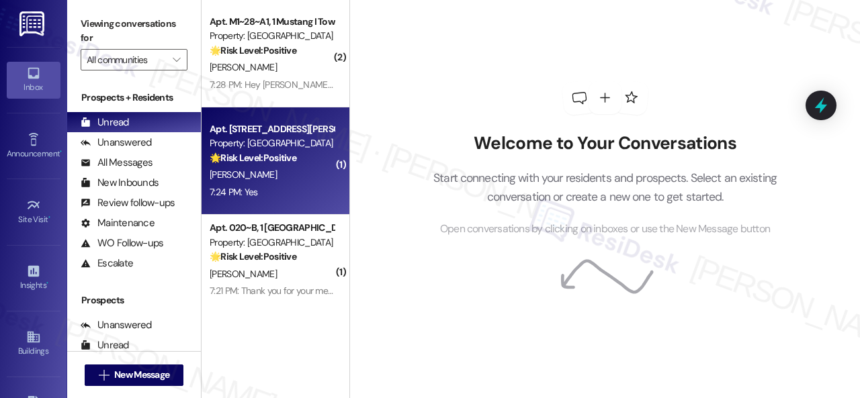
click at [274, 185] on div "7:24 PM: Yes 7:24 PM: Yes" at bounding box center [271, 192] width 127 height 17
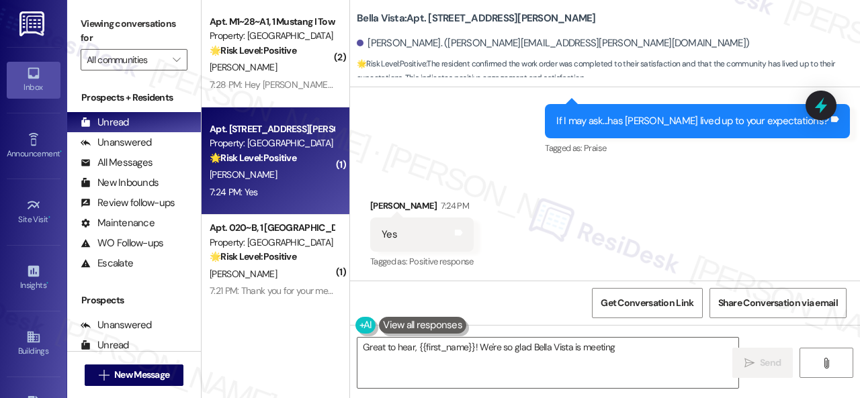
scroll to position [2553, 0]
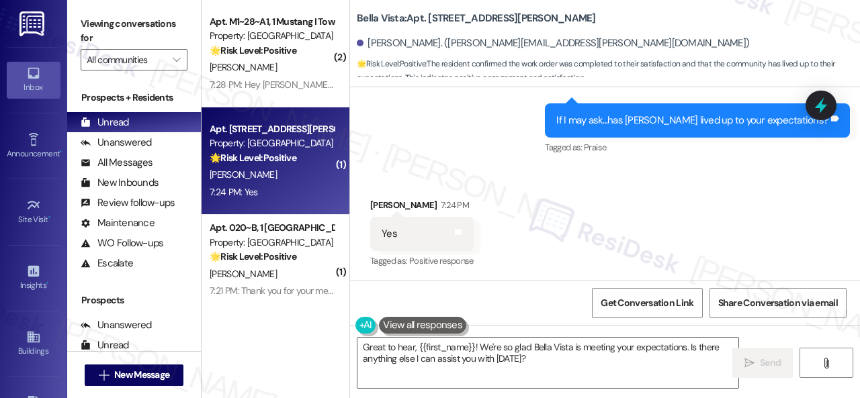
click at [439, 154] on div "Sent via SMS Tessa (ResiDesk) 5:31 PM Hi [PERSON_NAME], I'm glad to hear the wo…" at bounding box center [605, 57] width 510 height 222
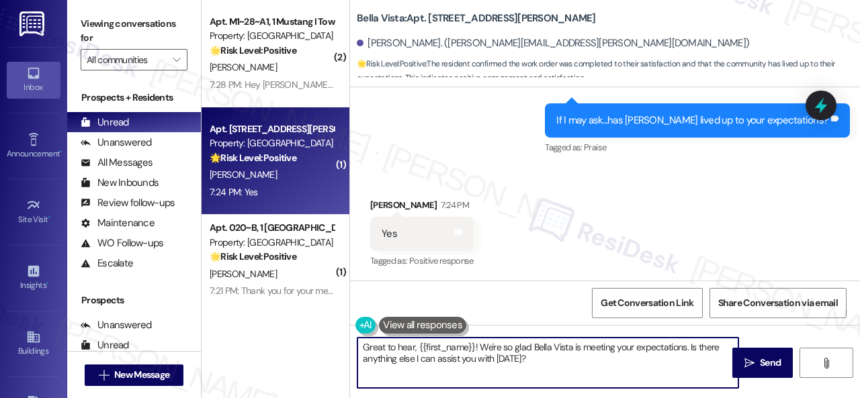
drag, startPoint x: 523, startPoint y: 359, endPoint x: 299, endPoint y: 348, distance: 224.0
click at [299, 348] on div "( 2 ) Apt. M1~28~A1, 1 Mustang I Townhome Property: Mustang Village 🌟 Risk Leve…" at bounding box center [531, 199] width 658 height 398
paste textarea "I'm glad you are satisfied with your home. Have you written a review for us bef…"
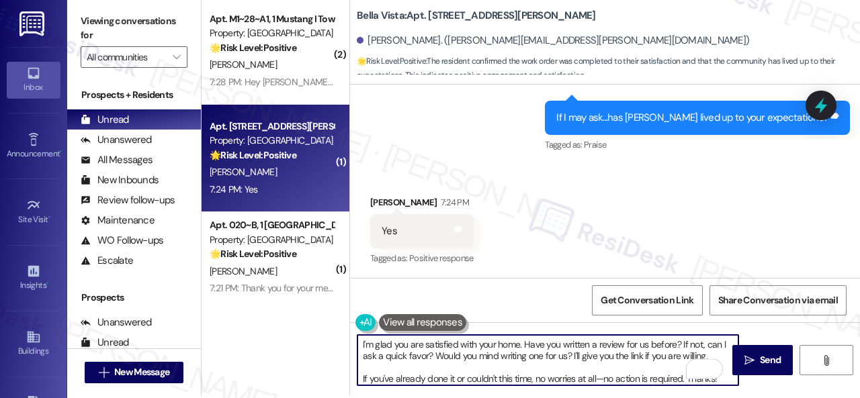
scroll to position [4, 0]
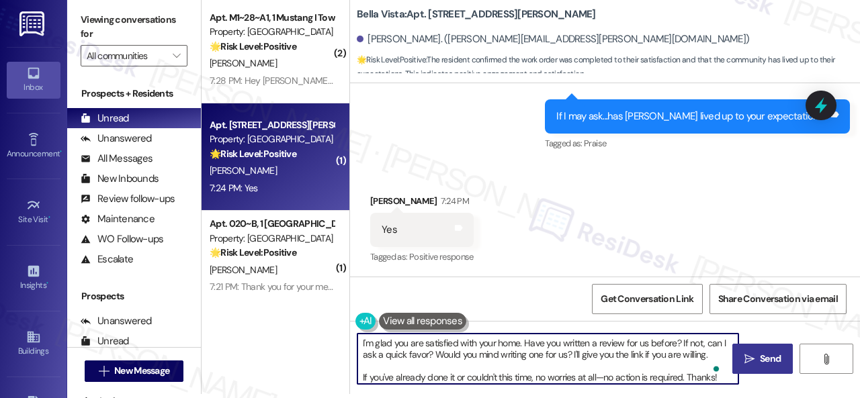
type textarea "I'm glad you are satisfied with your home. Have you written a review for us bef…"
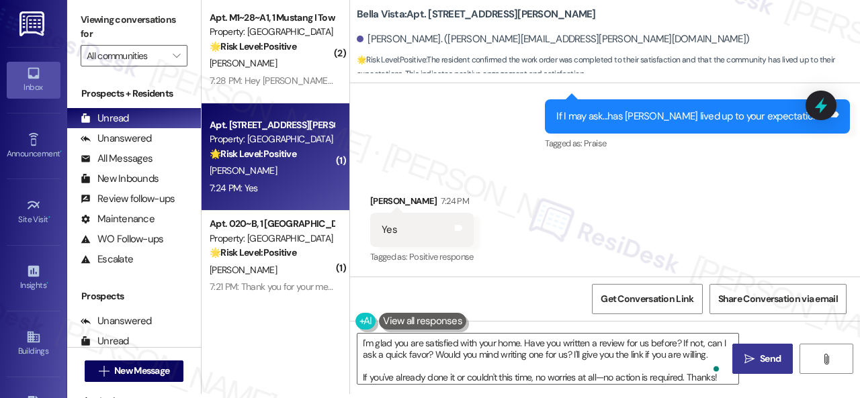
click at [760, 359] on span "Send" at bounding box center [770, 359] width 21 height 14
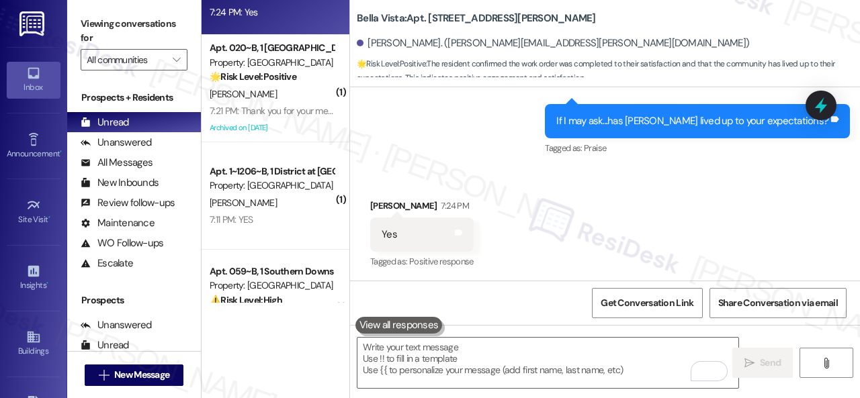
scroll to position [202, 0]
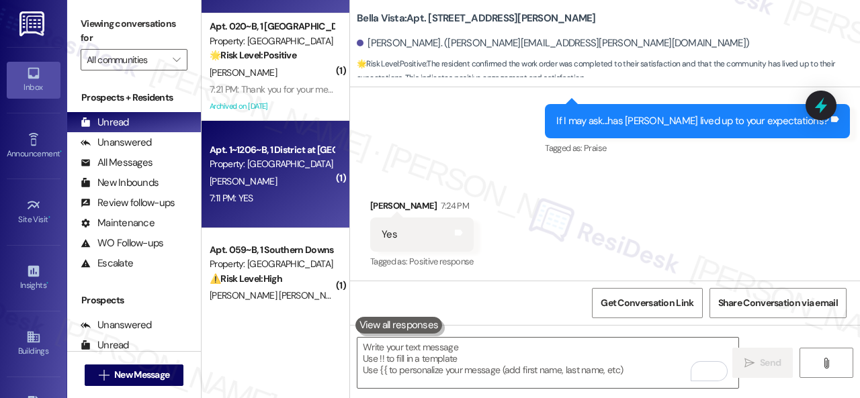
click at [277, 179] on div "[PERSON_NAME]" at bounding box center [271, 181] width 127 height 17
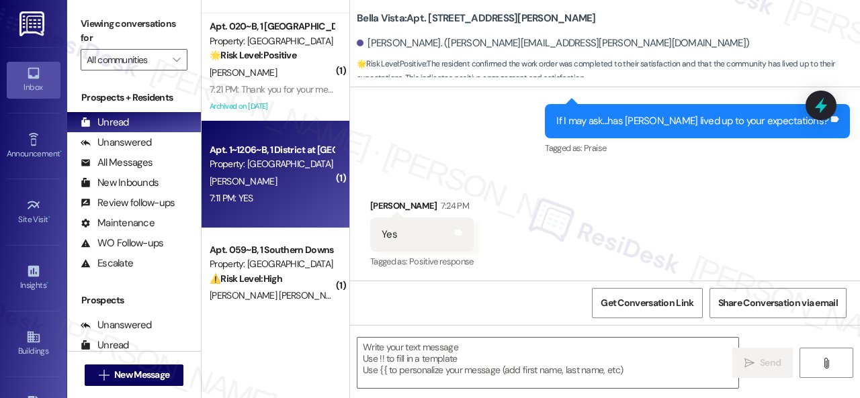
type textarea "Fetching suggested responses. Please feel free to read through the conversation…"
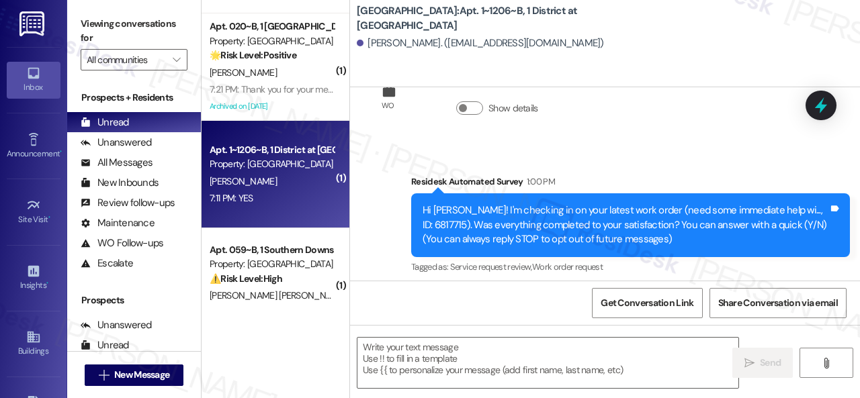
type textarea "Fetching suggested responses. Please feel free to read through the conversation…"
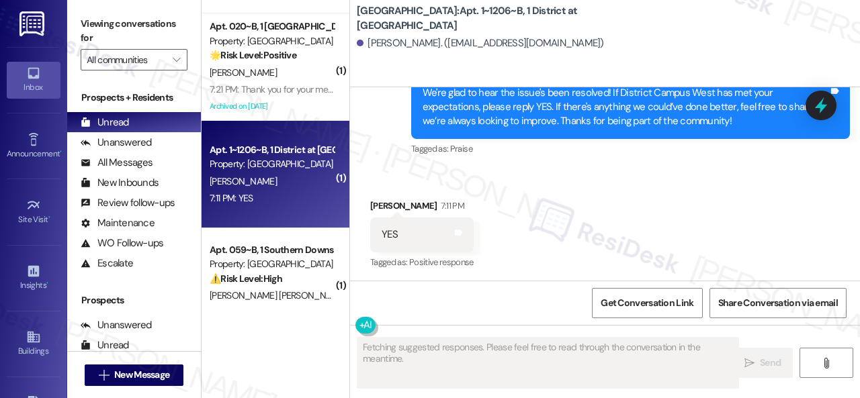
scroll to position [434, 0]
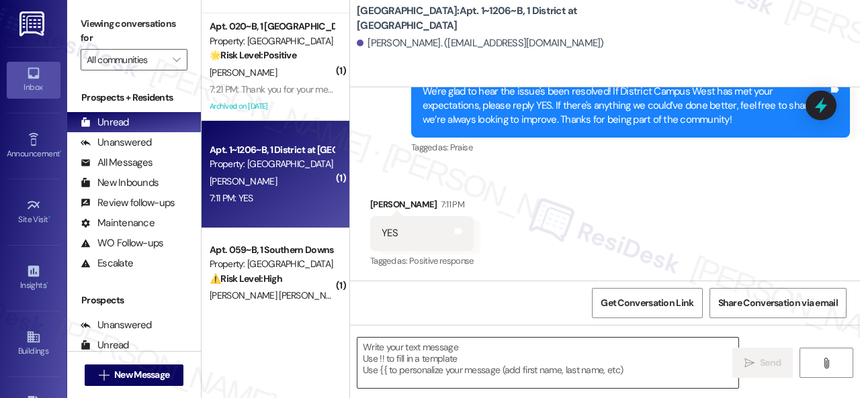
click at [421, 350] on textarea at bounding box center [547, 363] width 381 height 50
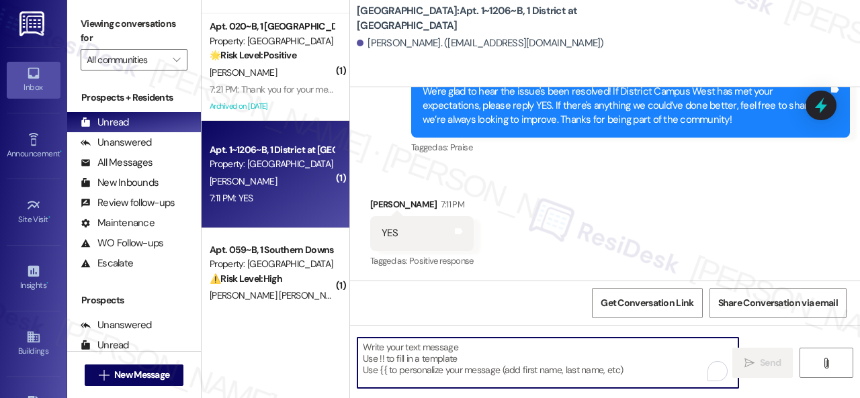
paste textarea "I'm glad you are satisfied with your home. Have you written a review for us bef…"
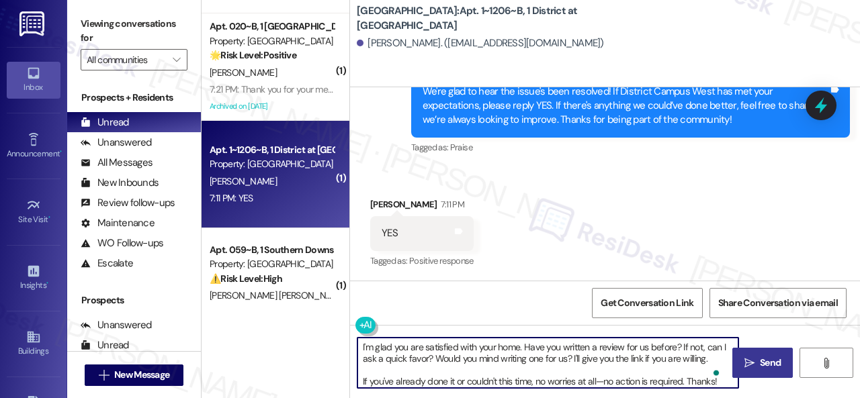
type textarea "I'm glad you are satisfied with your home. Have you written a review for us bef…"
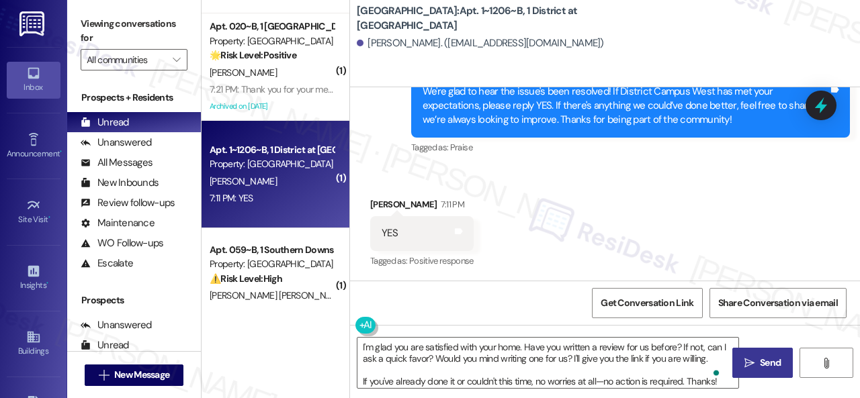
click at [778, 363] on span "Send" at bounding box center [770, 363] width 26 height 14
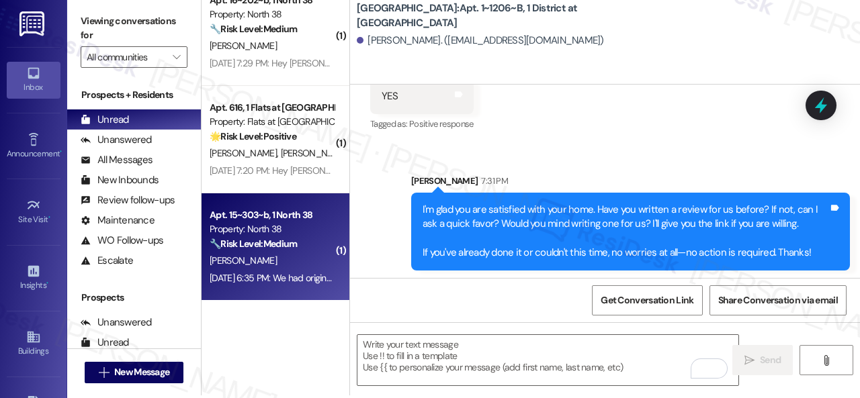
scroll to position [4, 0]
